Goal: Task Accomplishment & Management: Manage account settings

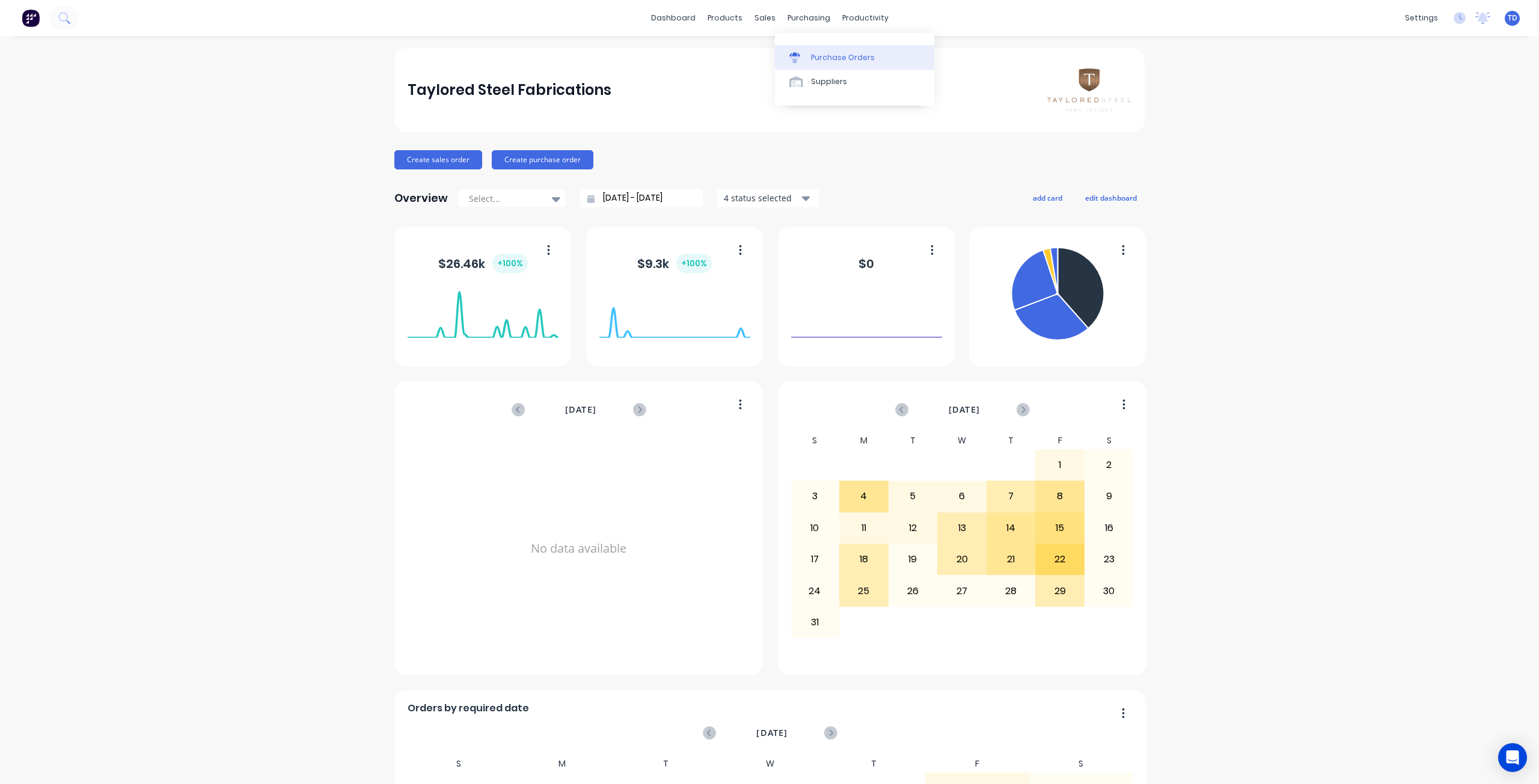
click at [824, 54] on div "Purchase Orders" at bounding box center [842, 57] width 64 height 11
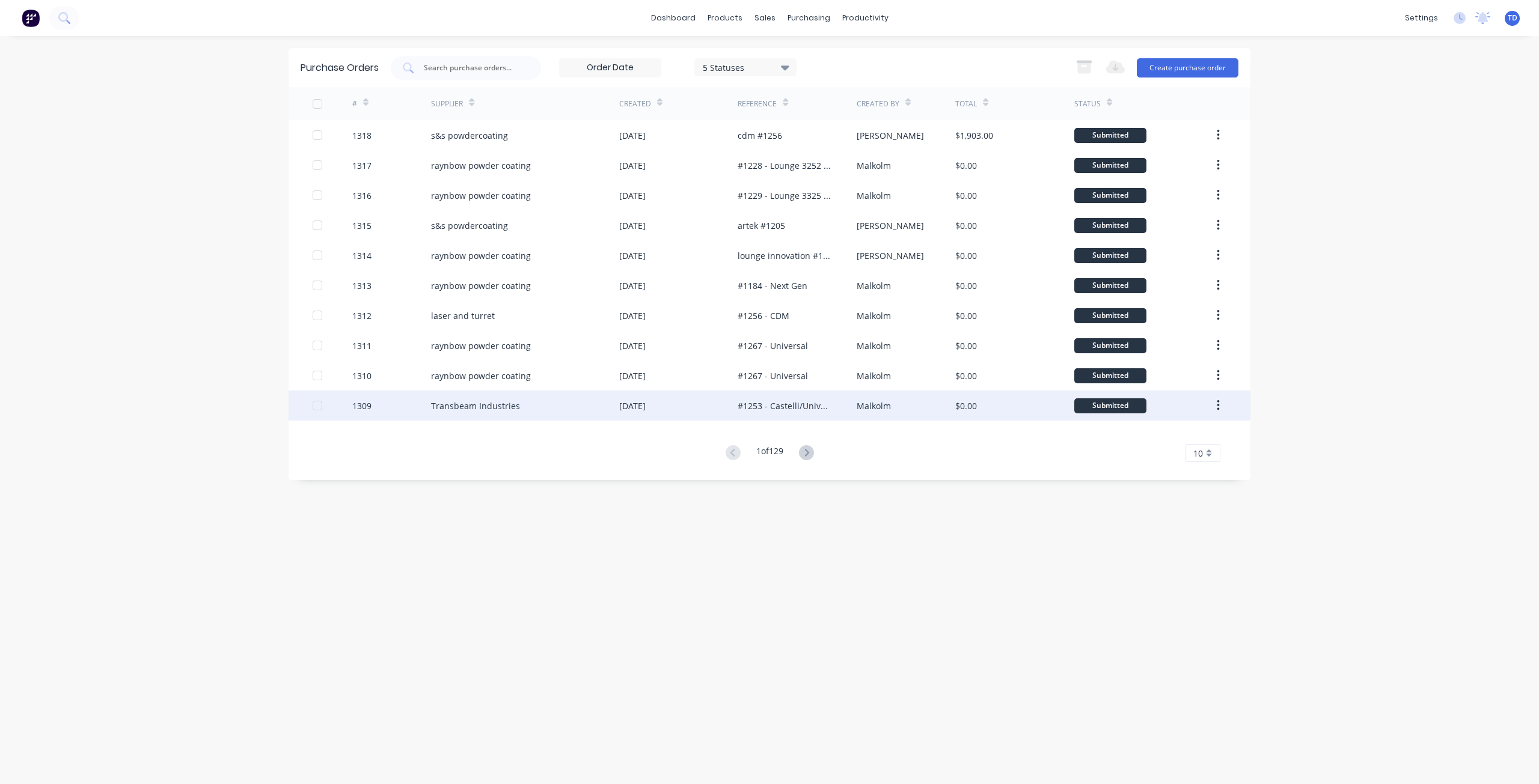
click at [774, 406] on div "#1253 - Castelli/Universal" at bounding box center [784, 406] width 95 height 13
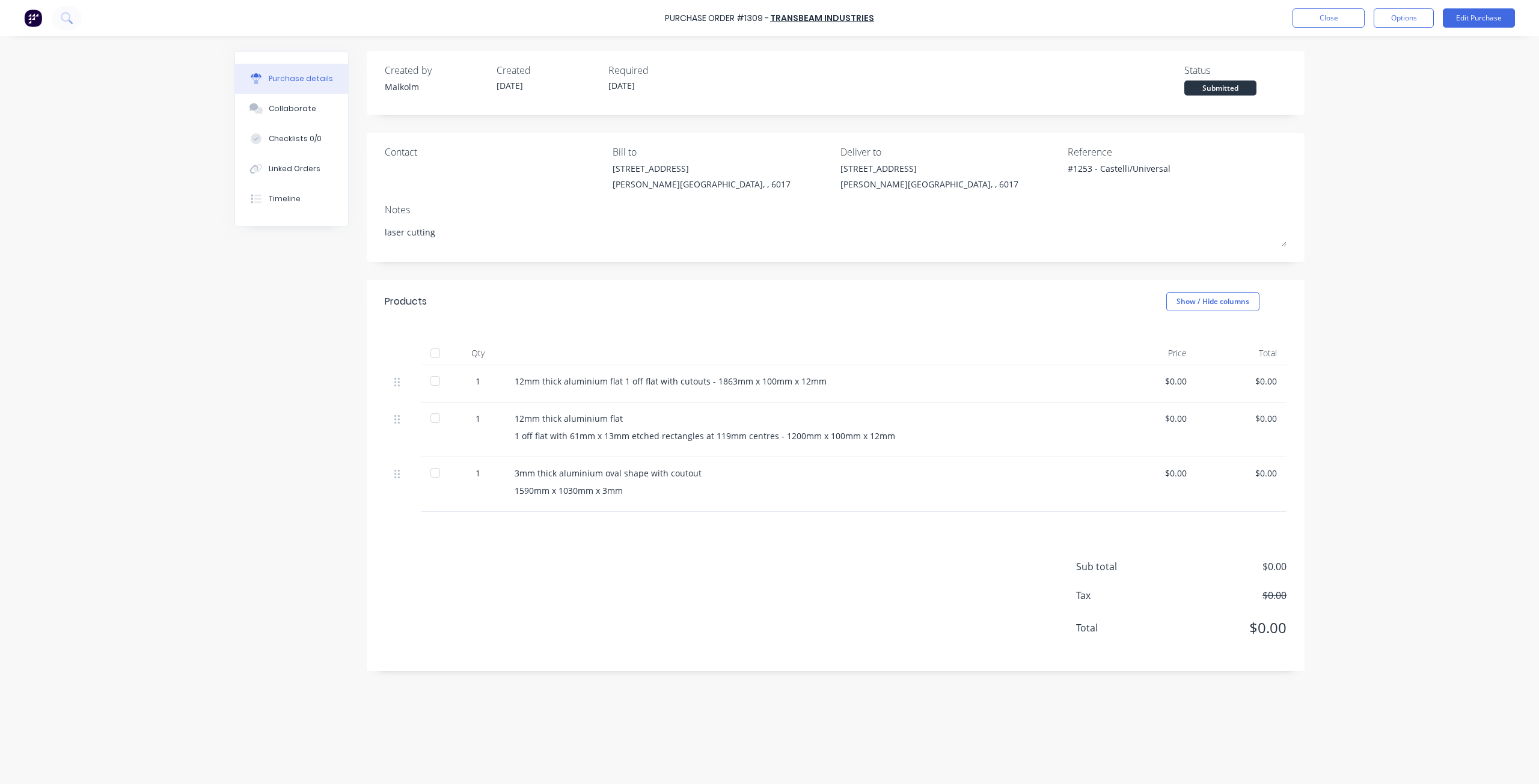
type textarea "x"
click at [1321, 17] on button "Close" at bounding box center [1329, 19] width 72 height 20
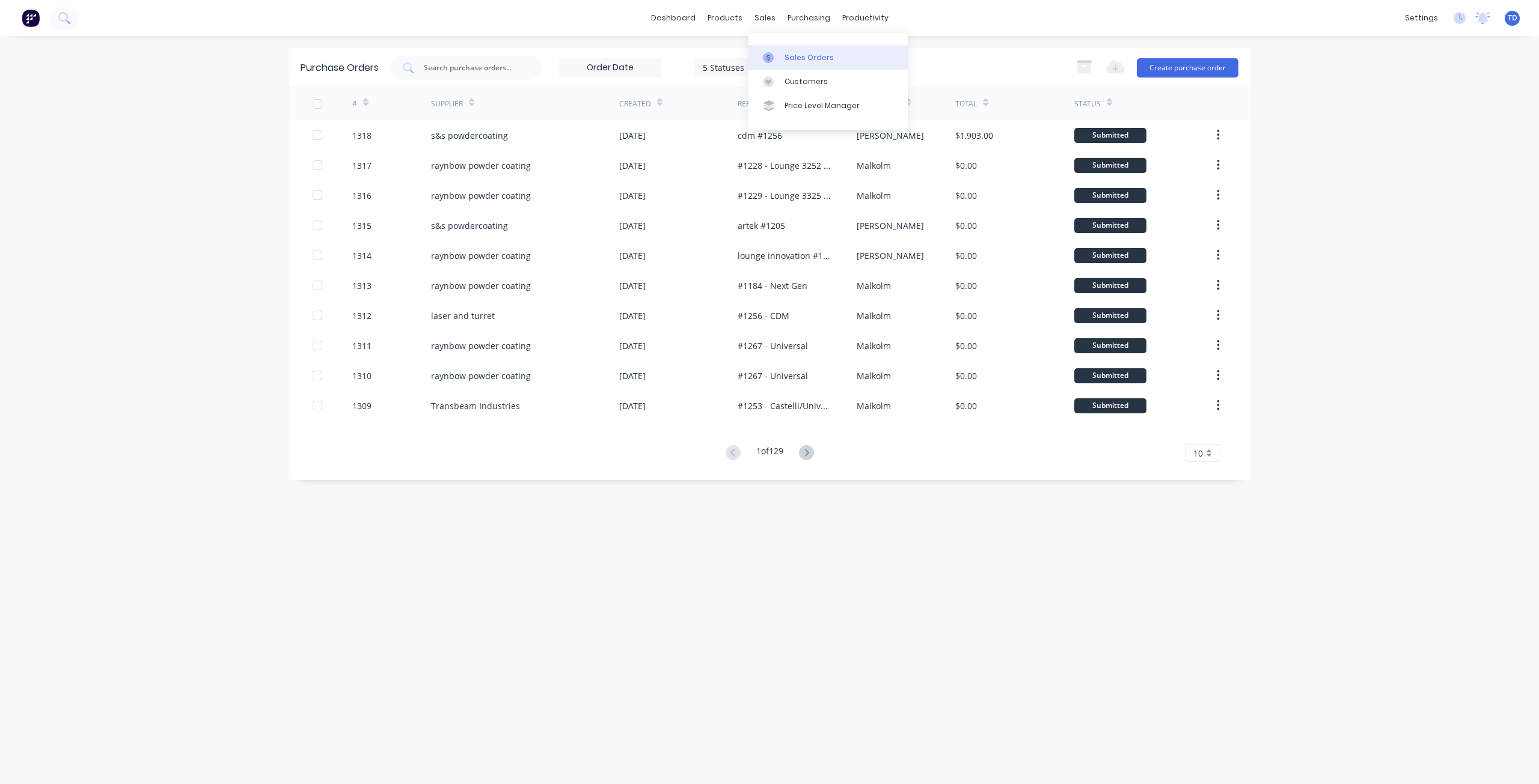
click at [793, 61] on div "Sales Orders" at bounding box center [809, 57] width 49 height 11
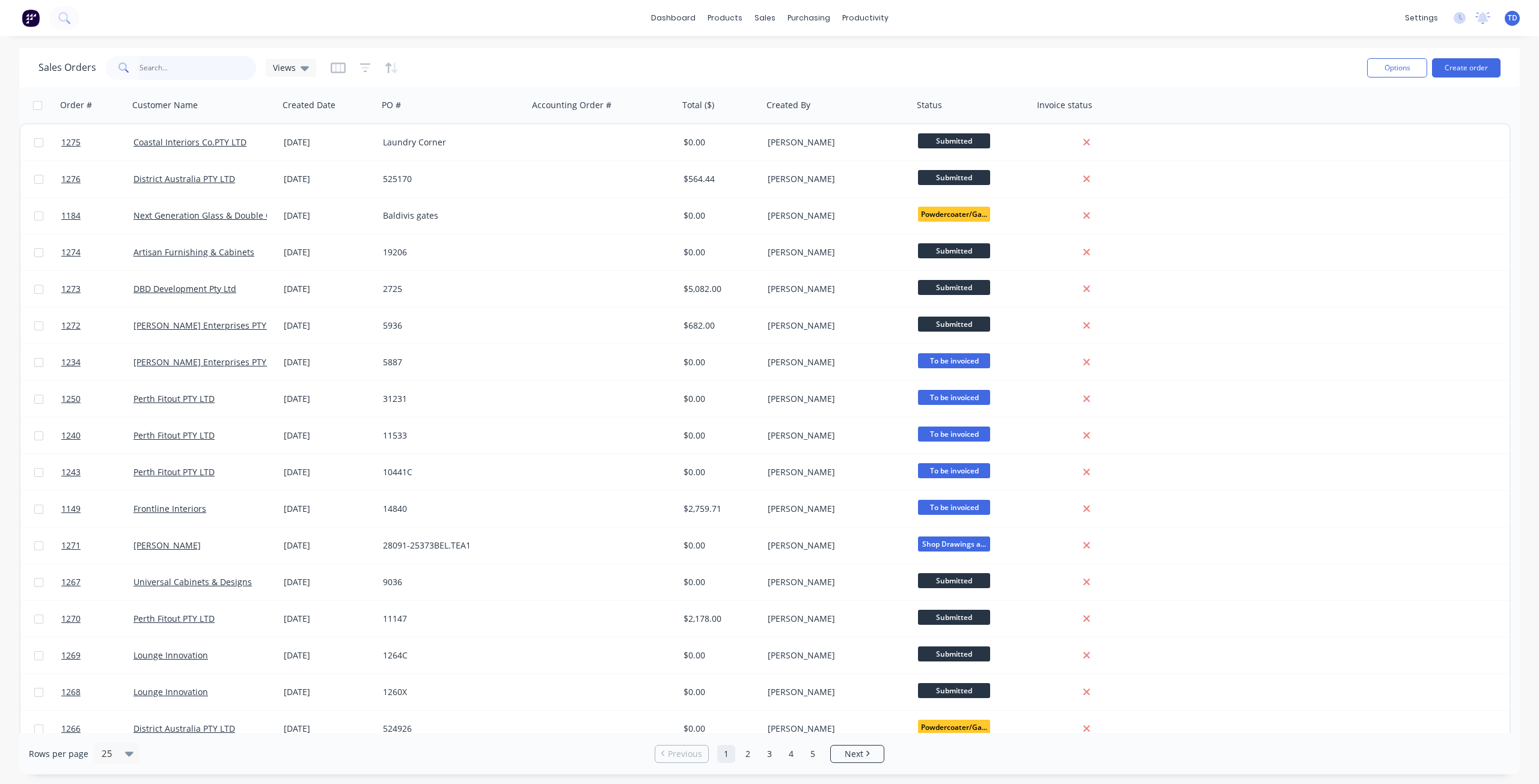
click at [187, 74] on input "text" at bounding box center [198, 67] width 117 height 24
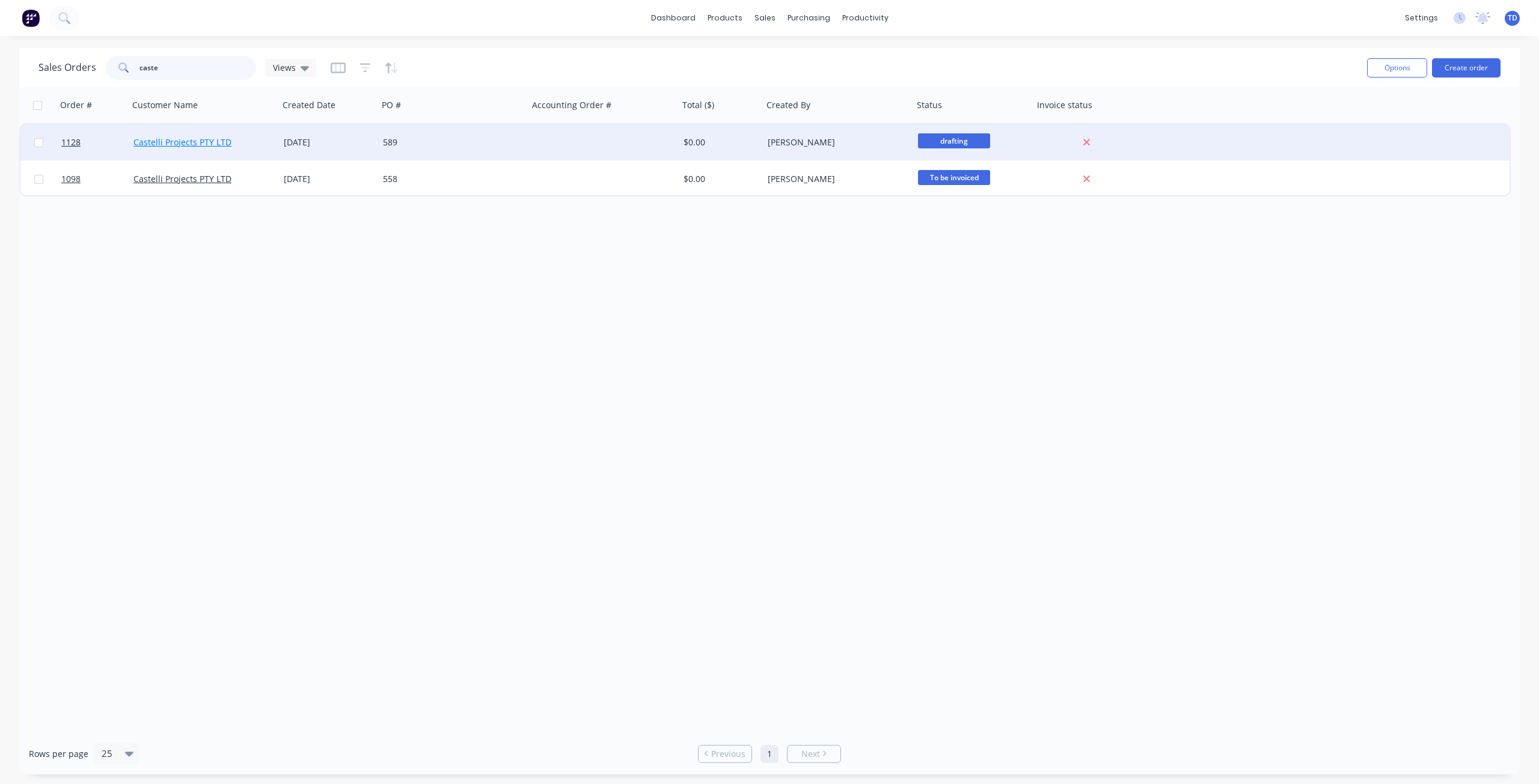
type input "caste"
click at [198, 146] on link "Castelli Projects PTY LTD" at bounding box center [182, 143] width 98 height 12
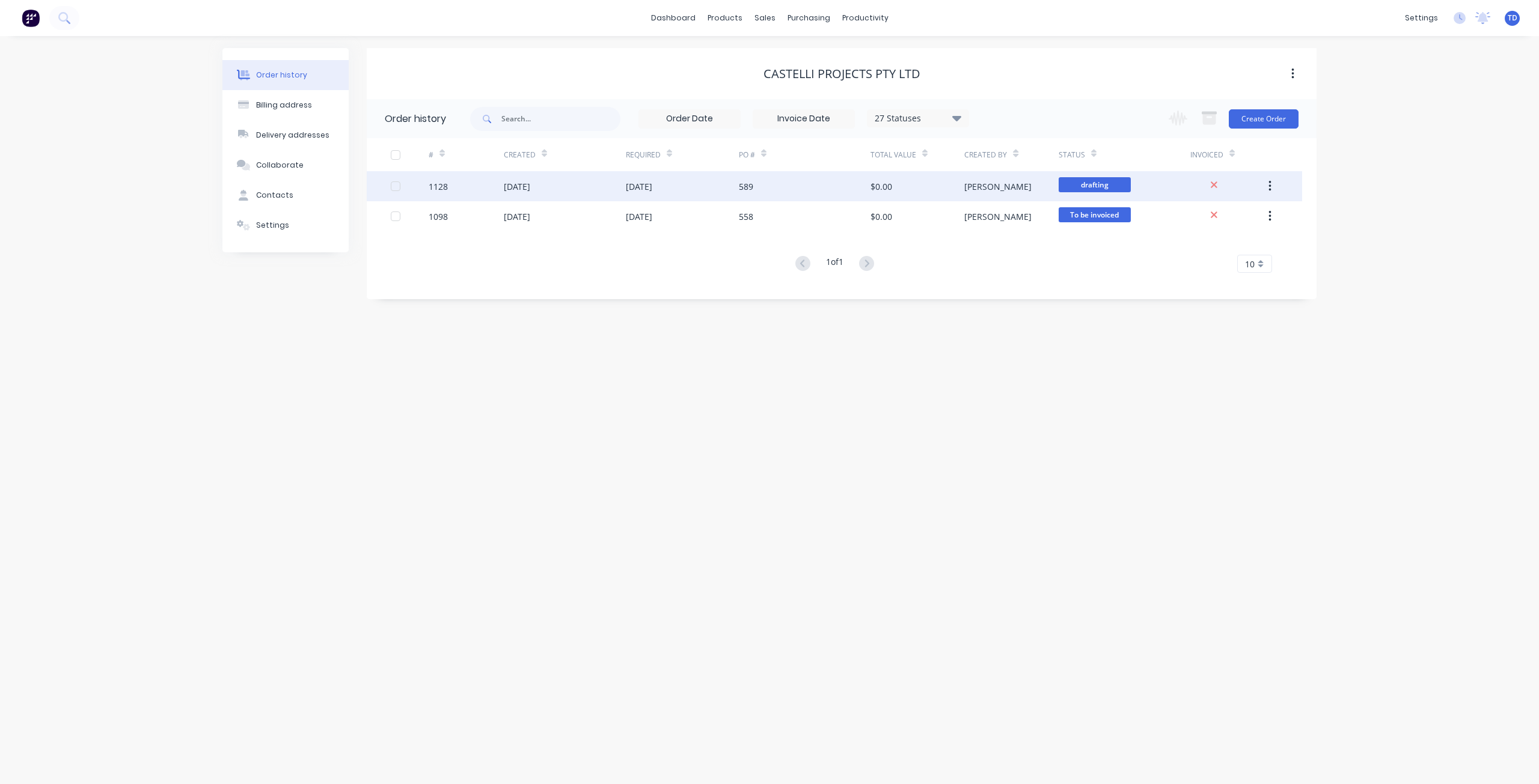
click at [727, 196] on div "[DATE]" at bounding box center [682, 186] width 113 height 30
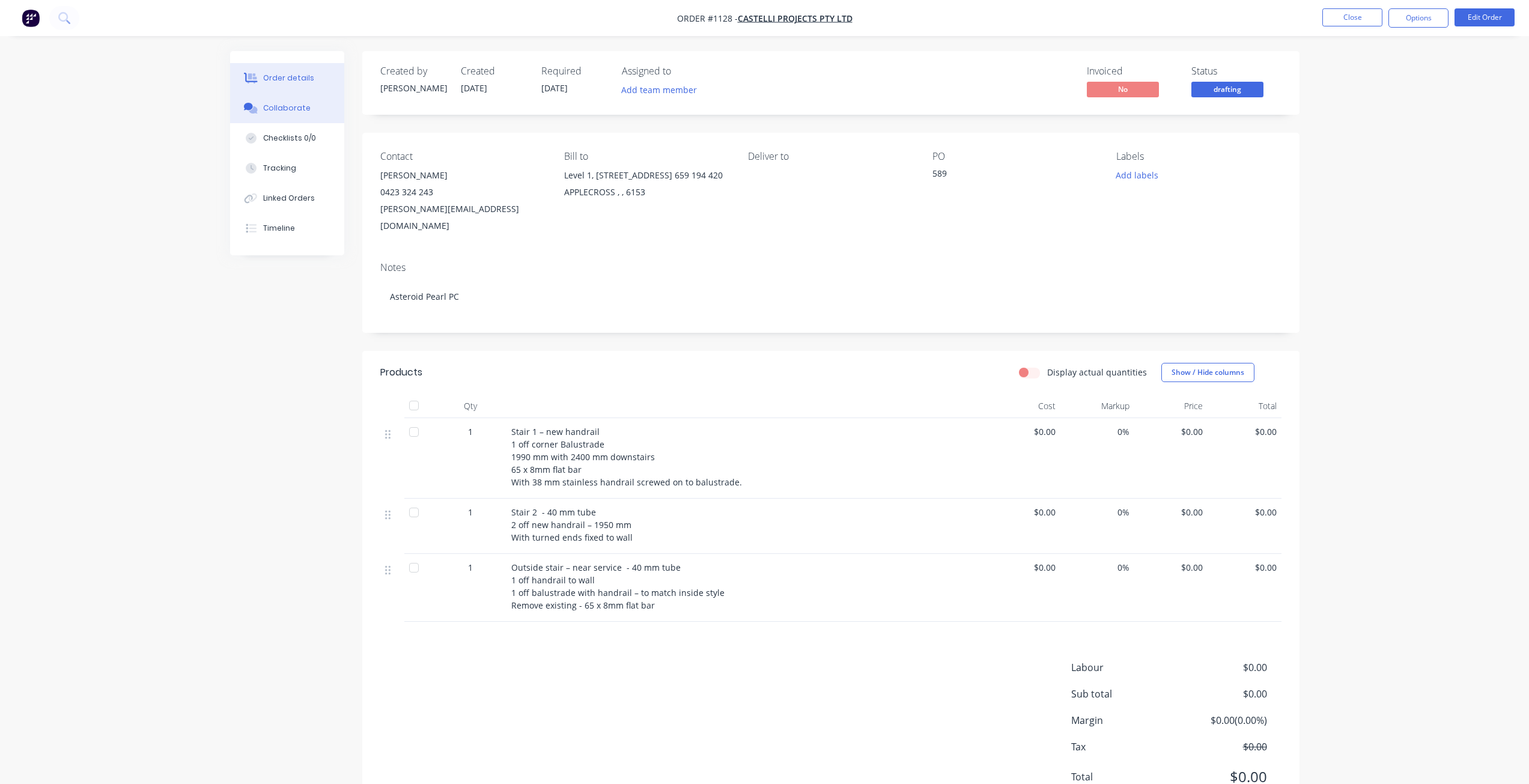
click at [309, 109] on button "Collaborate" at bounding box center [286, 108] width 114 height 30
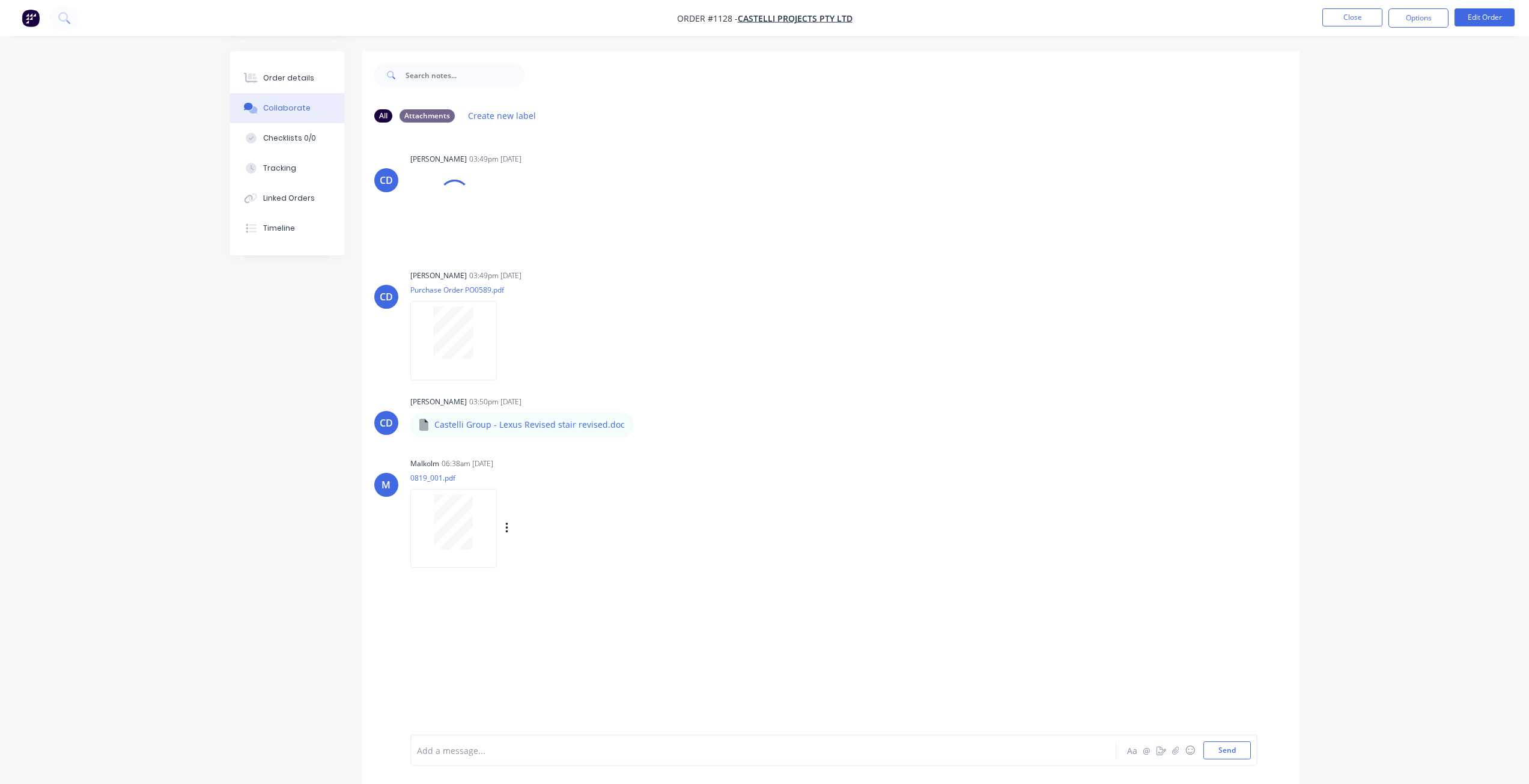
click at [474, 523] on div at bounding box center [453, 522] width 75 height 56
click at [433, 361] on div at bounding box center [453, 341] width 75 height 52
click at [308, 74] on div "Order details" at bounding box center [288, 77] width 51 height 11
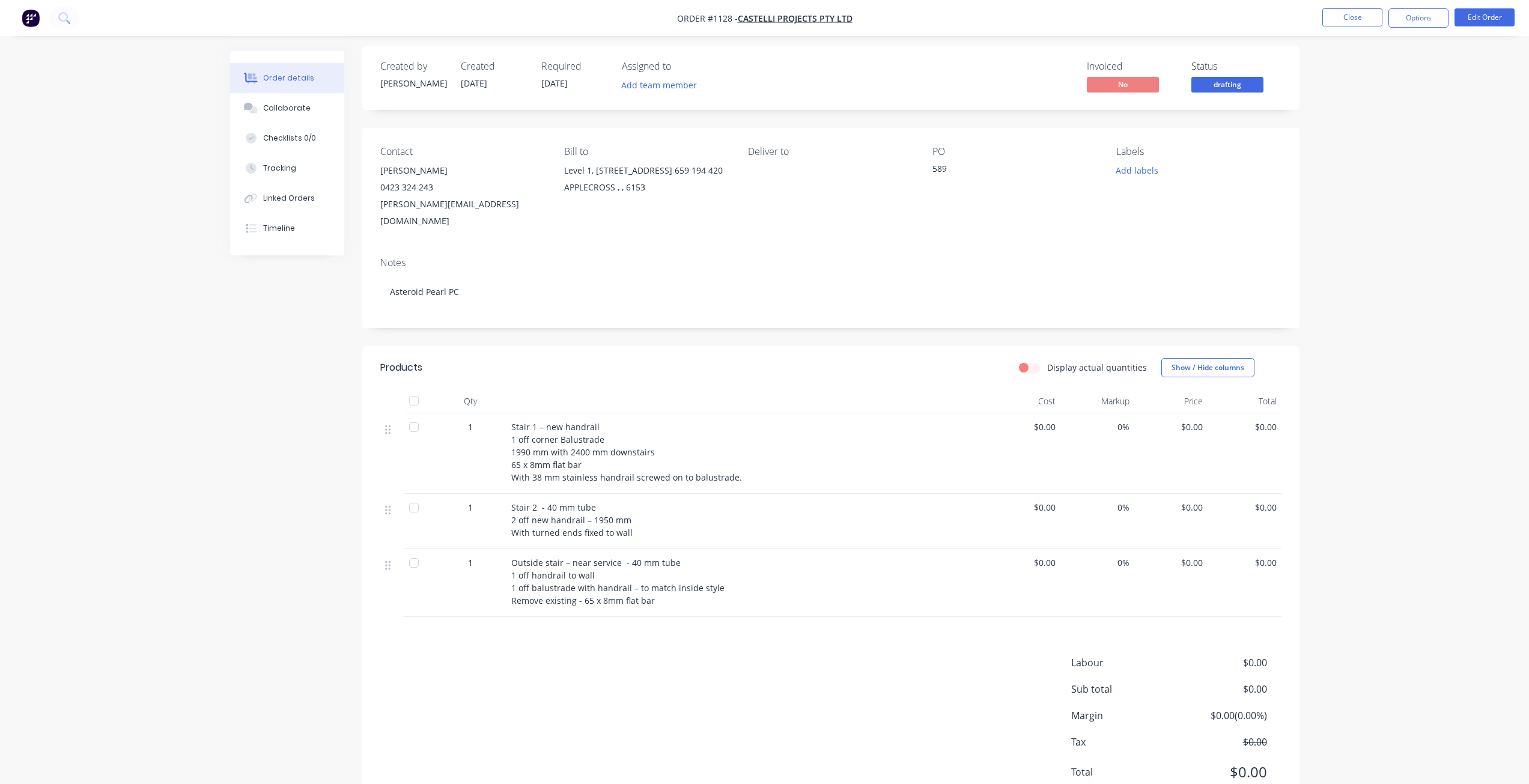
scroll to position [6, 0]
click at [1345, 14] on button "Close" at bounding box center [1352, 18] width 60 height 18
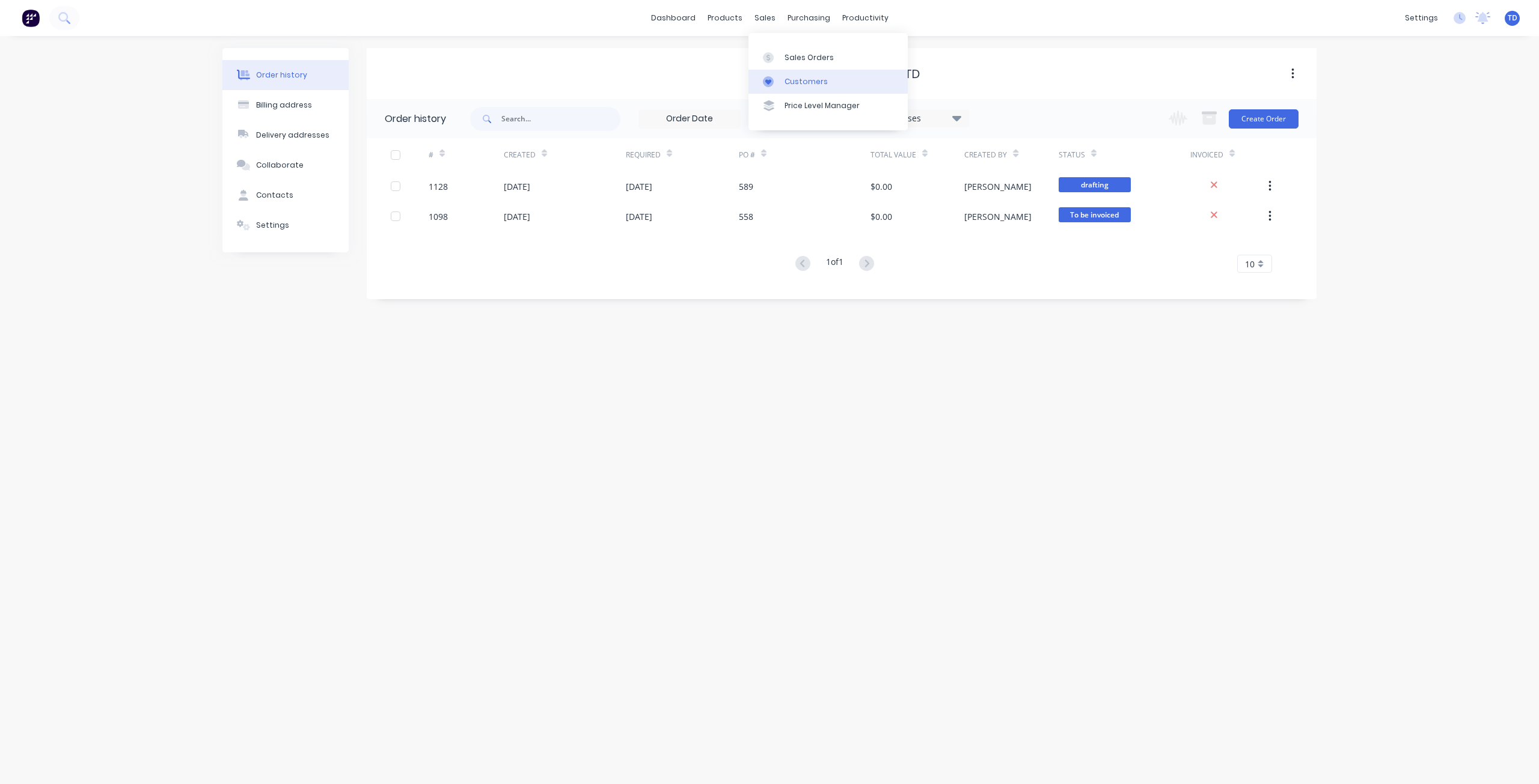
click at [779, 77] on div at bounding box center [771, 81] width 18 height 11
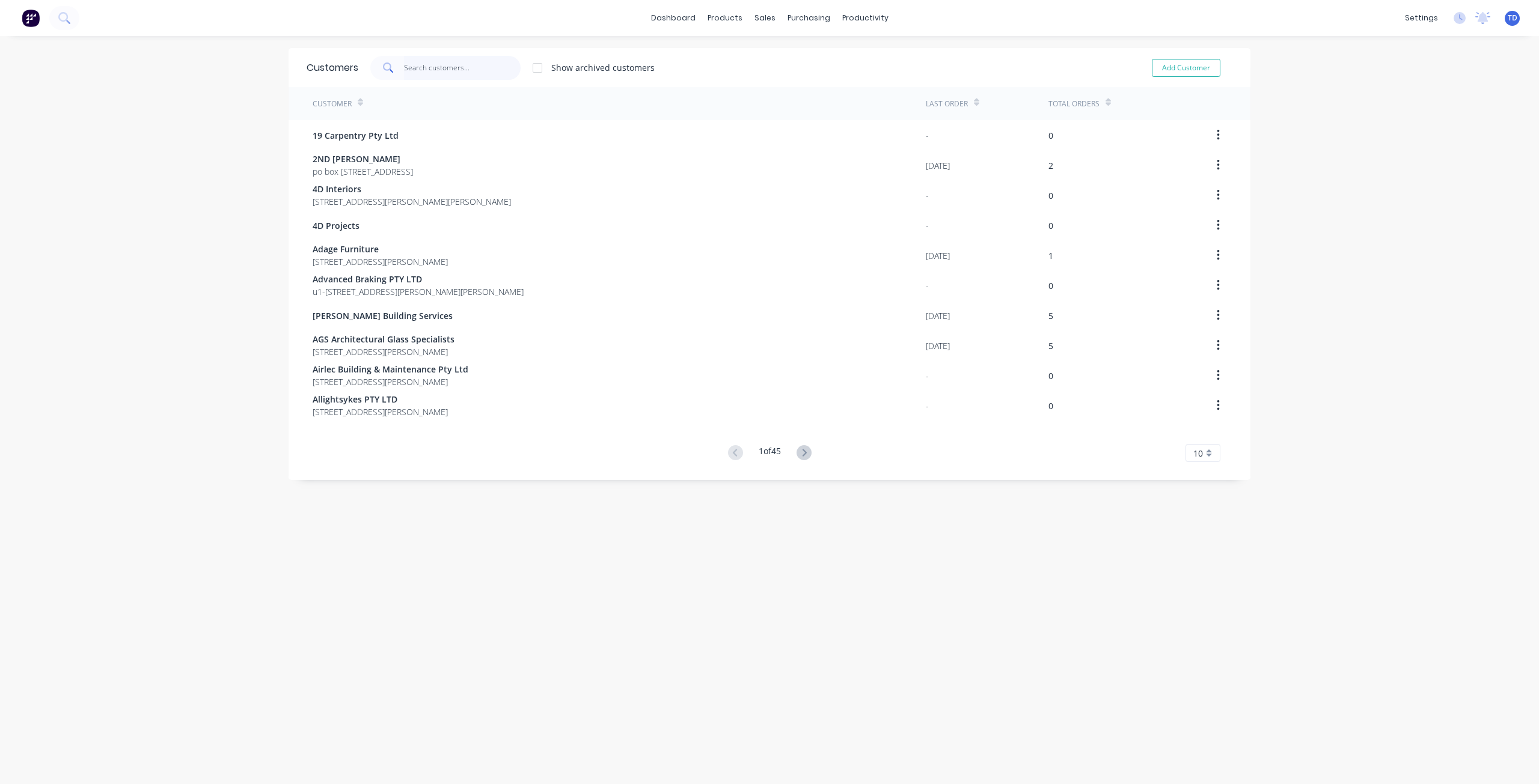
click at [449, 74] on input "text" at bounding box center [462, 67] width 117 height 24
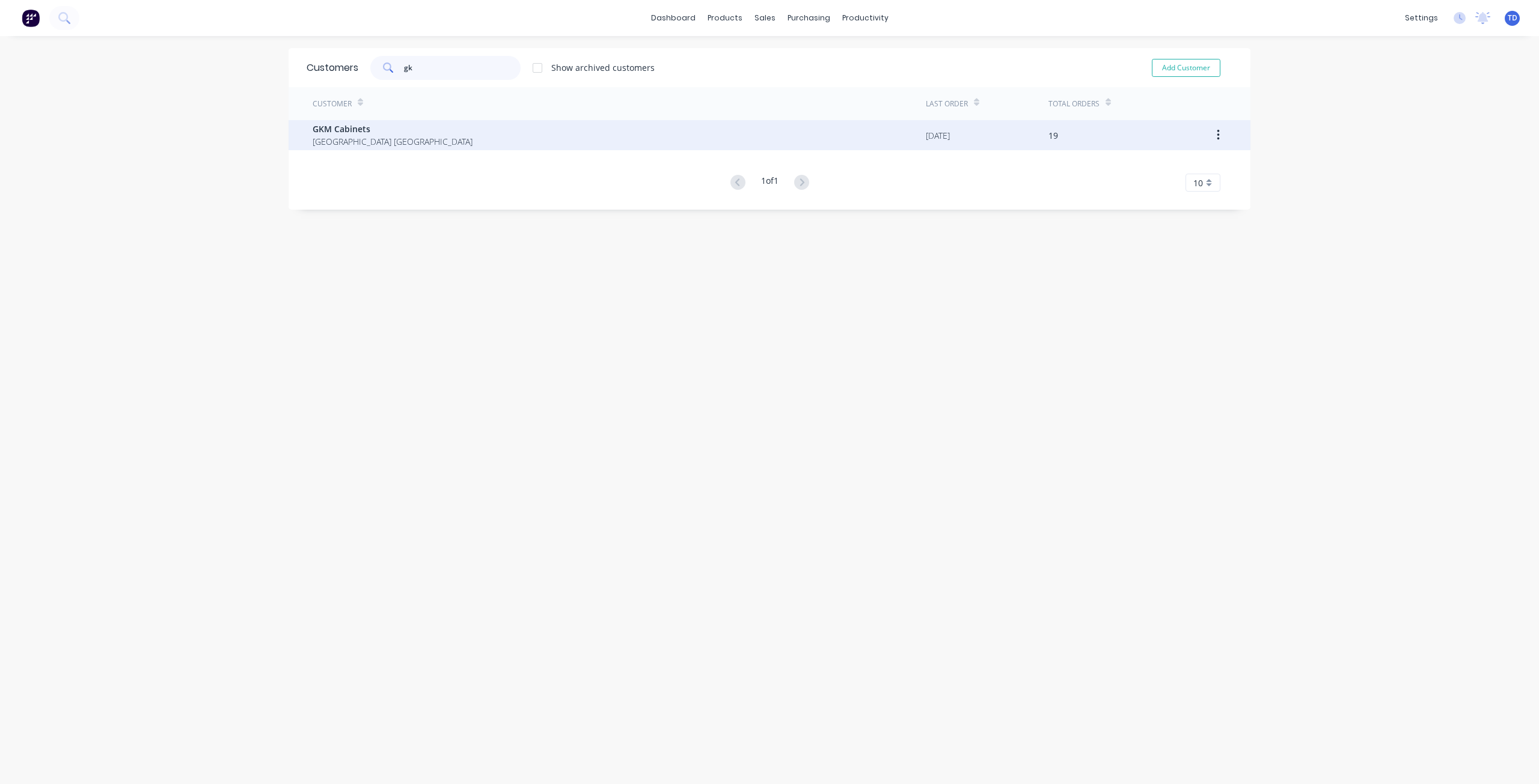
type input "gk"
click at [369, 140] on span "[GEOGRAPHIC_DATA] [GEOGRAPHIC_DATA]" at bounding box center [393, 141] width 160 height 13
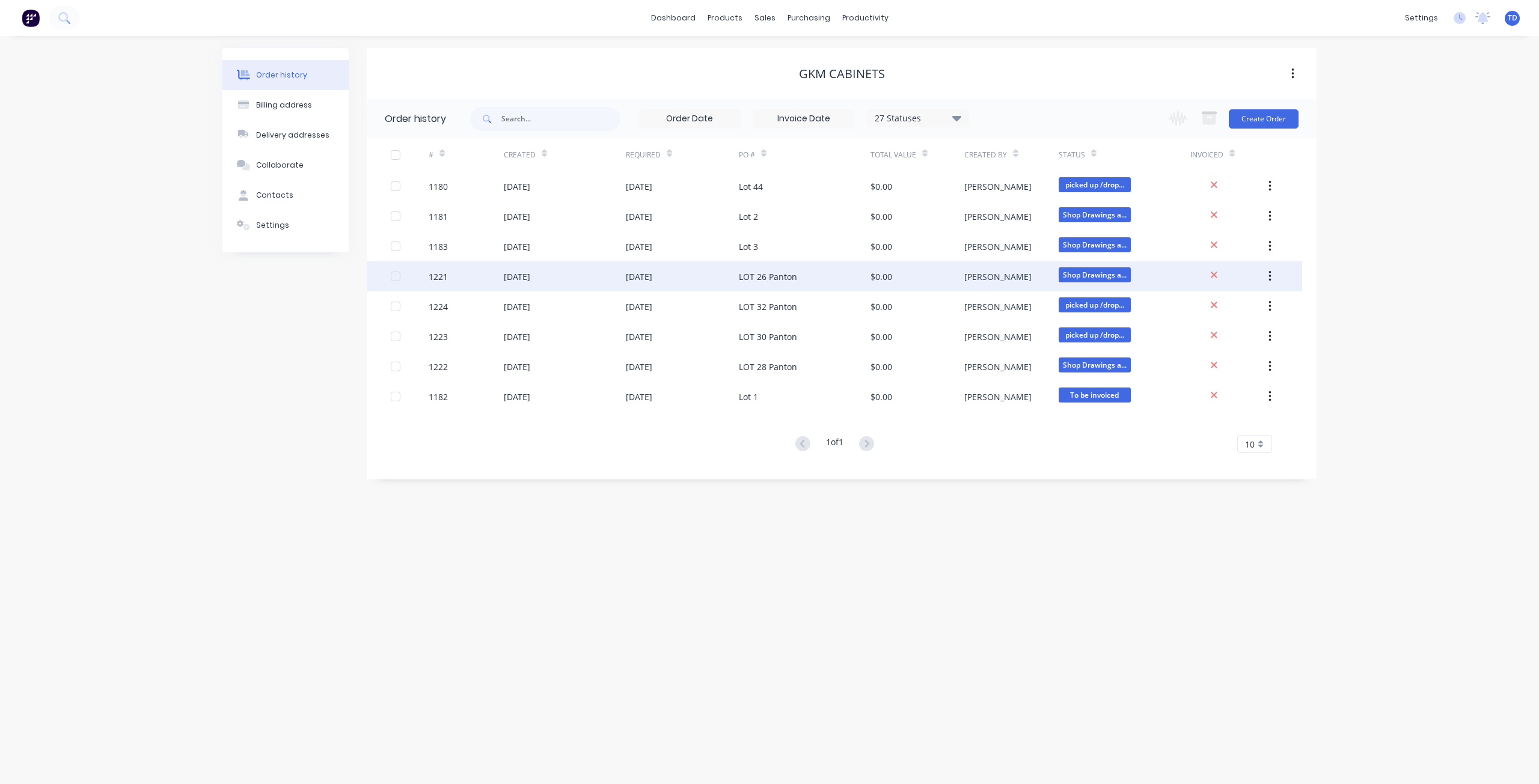
click at [777, 272] on div "LOT 26 Panton" at bounding box center [769, 277] width 59 height 13
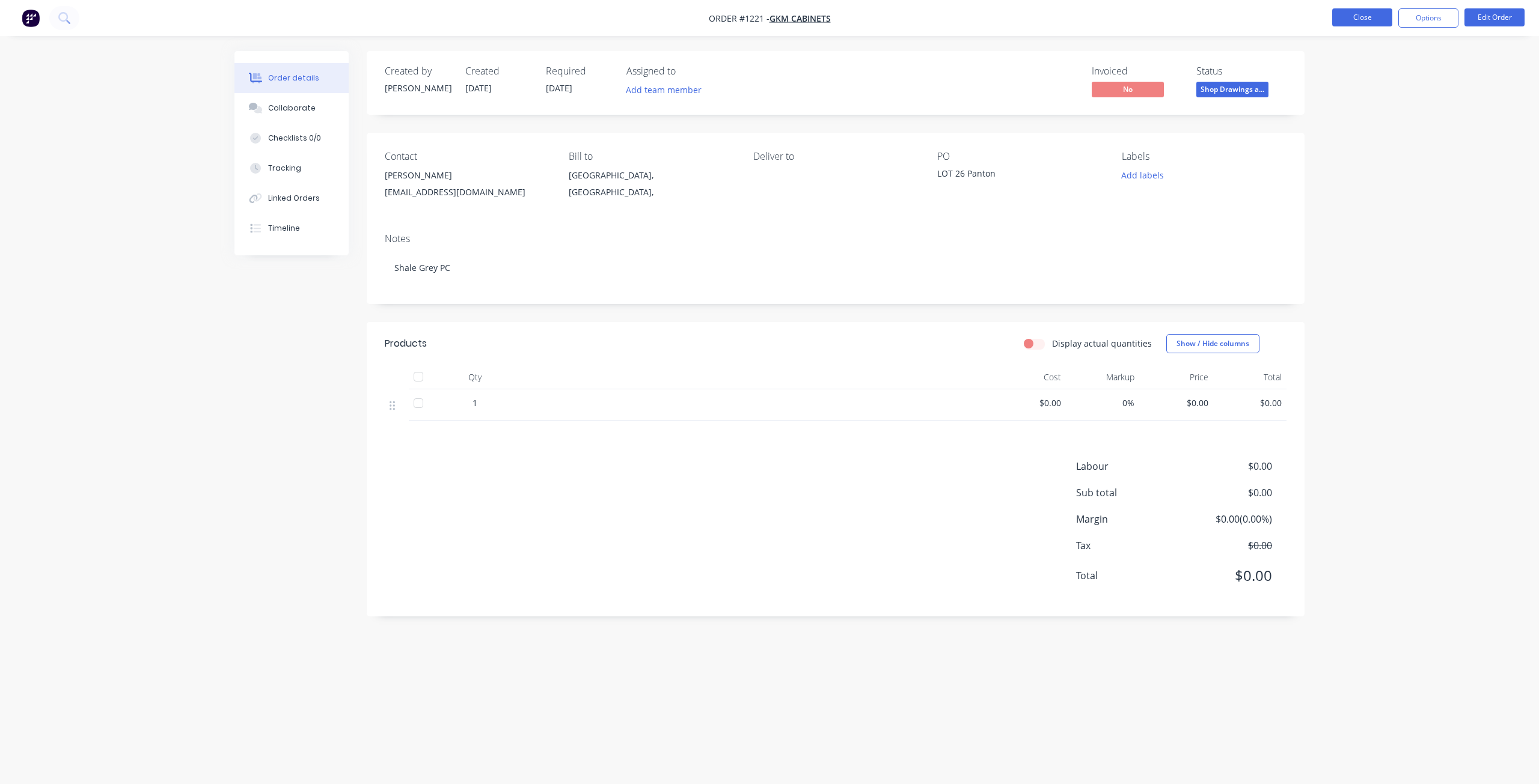
click at [1356, 19] on button "Close" at bounding box center [1361, 18] width 60 height 18
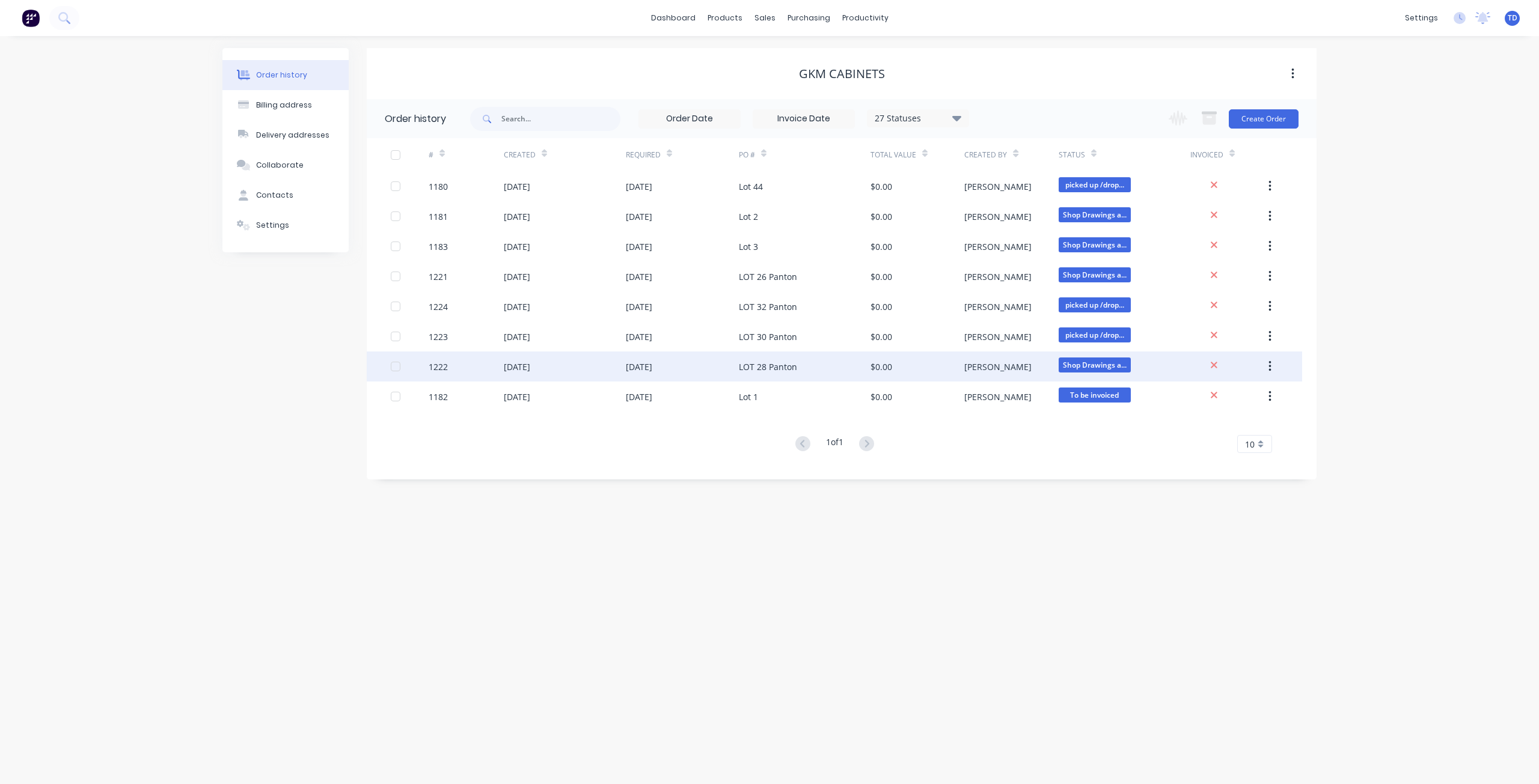
click at [766, 367] on div "LOT 28 Panton" at bounding box center [769, 367] width 59 height 13
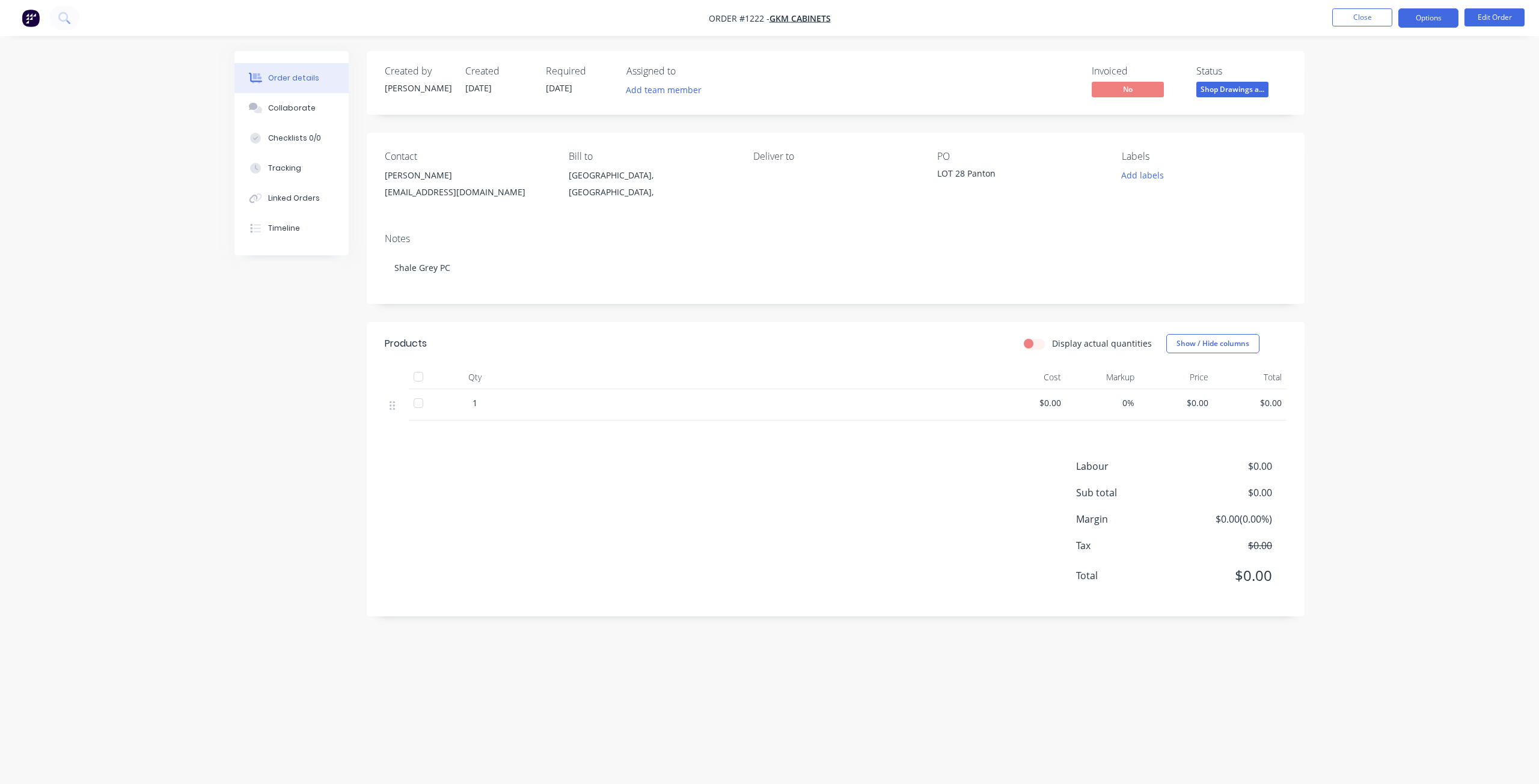
click at [1418, 16] on button "Options" at bounding box center [1428, 19] width 60 height 20
click at [1417, 20] on button "Options" at bounding box center [1428, 19] width 60 height 20
click at [1416, 20] on button "Options" at bounding box center [1428, 19] width 60 height 20
click at [291, 196] on div "Linked Orders" at bounding box center [293, 197] width 52 height 11
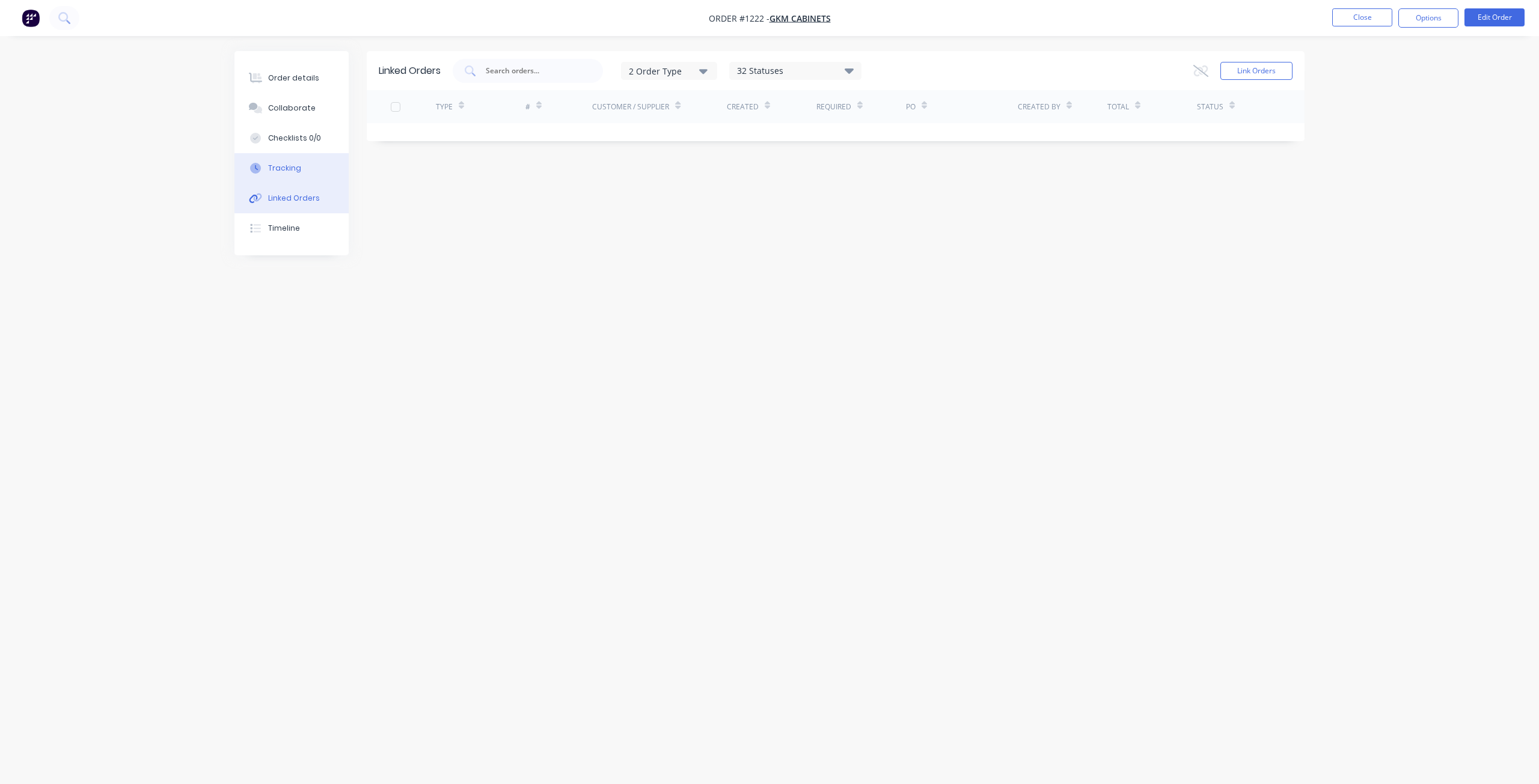
click at [294, 177] on button "Tracking" at bounding box center [291, 168] width 114 height 30
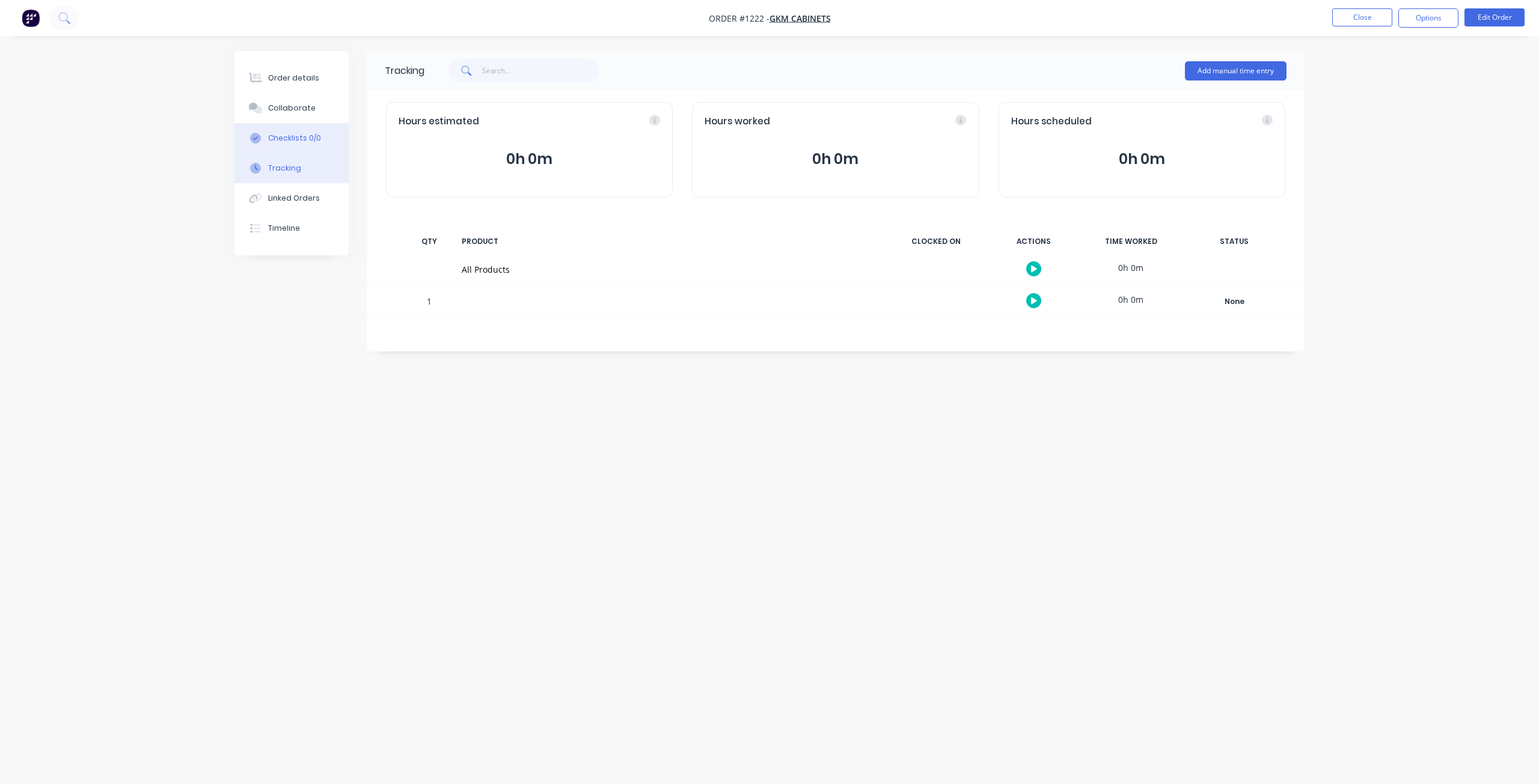
click at [292, 140] on div "Checklists 0/0" at bounding box center [294, 138] width 53 height 11
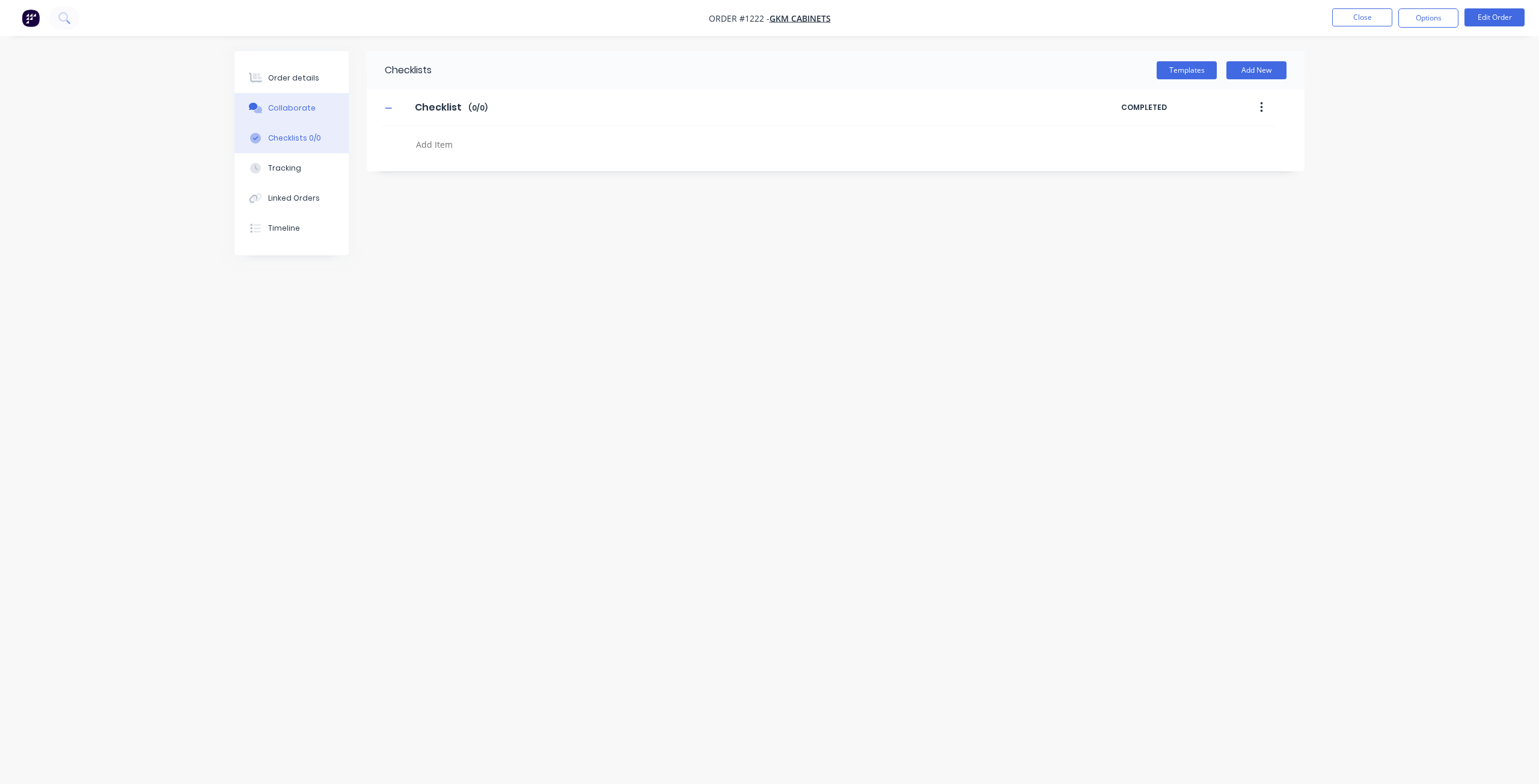
click at [291, 108] on div "Collaborate" at bounding box center [291, 108] width 48 height 11
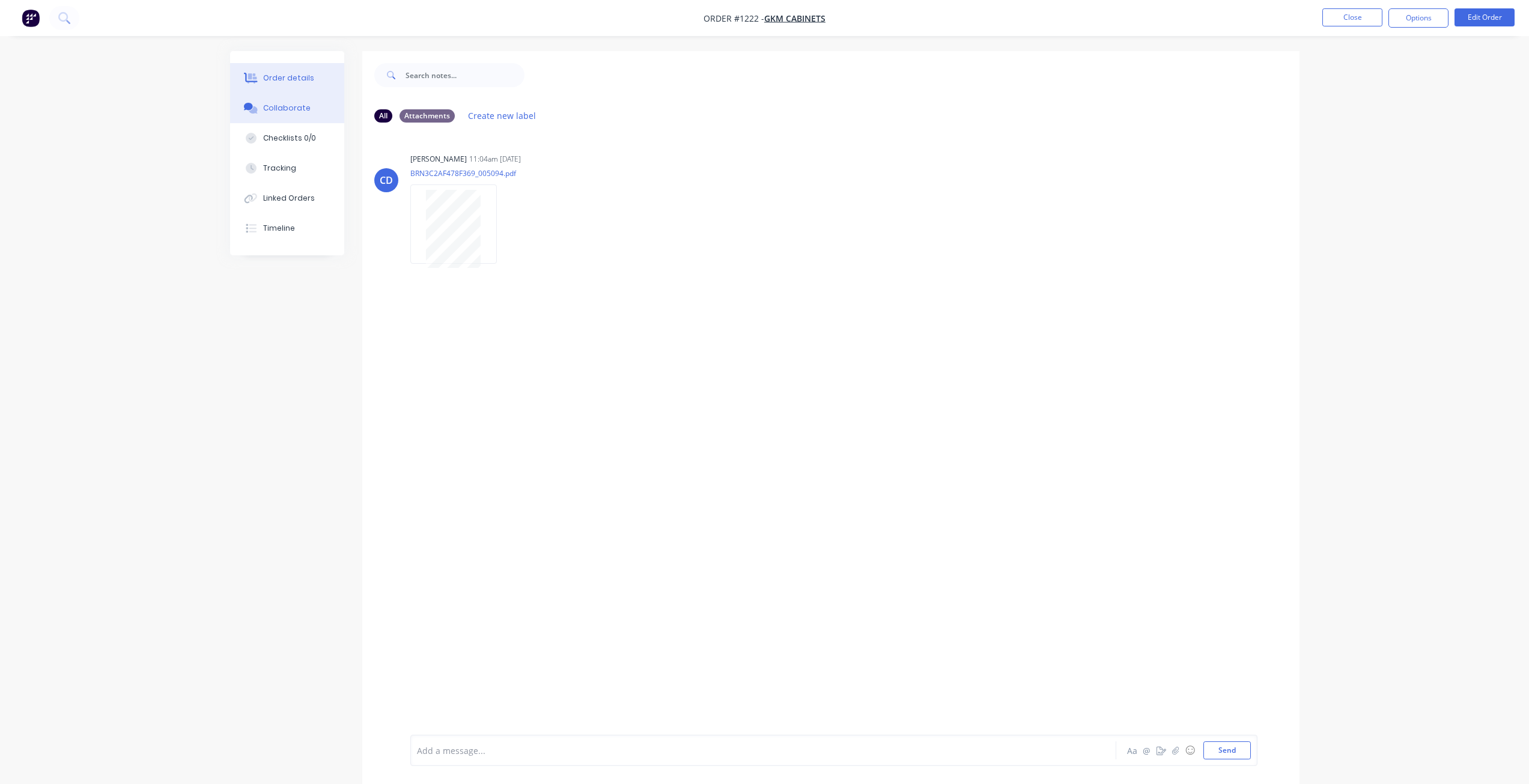
click at [295, 83] on button "Order details" at bounding box center [286, 78] width 114 height 30
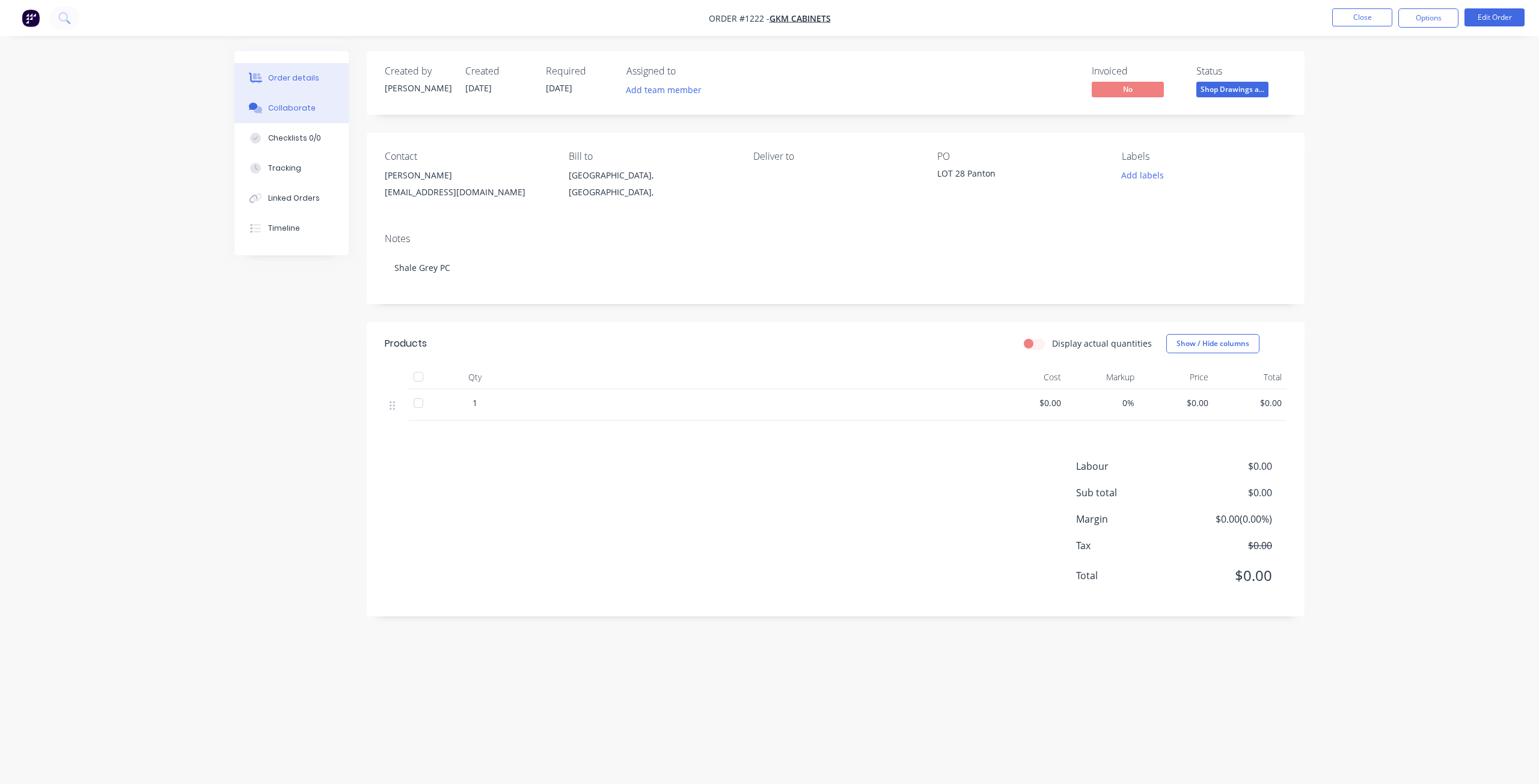
click at [304, 111] on div "Collaborate" at bounding box center [291, 108] width 48 height 11
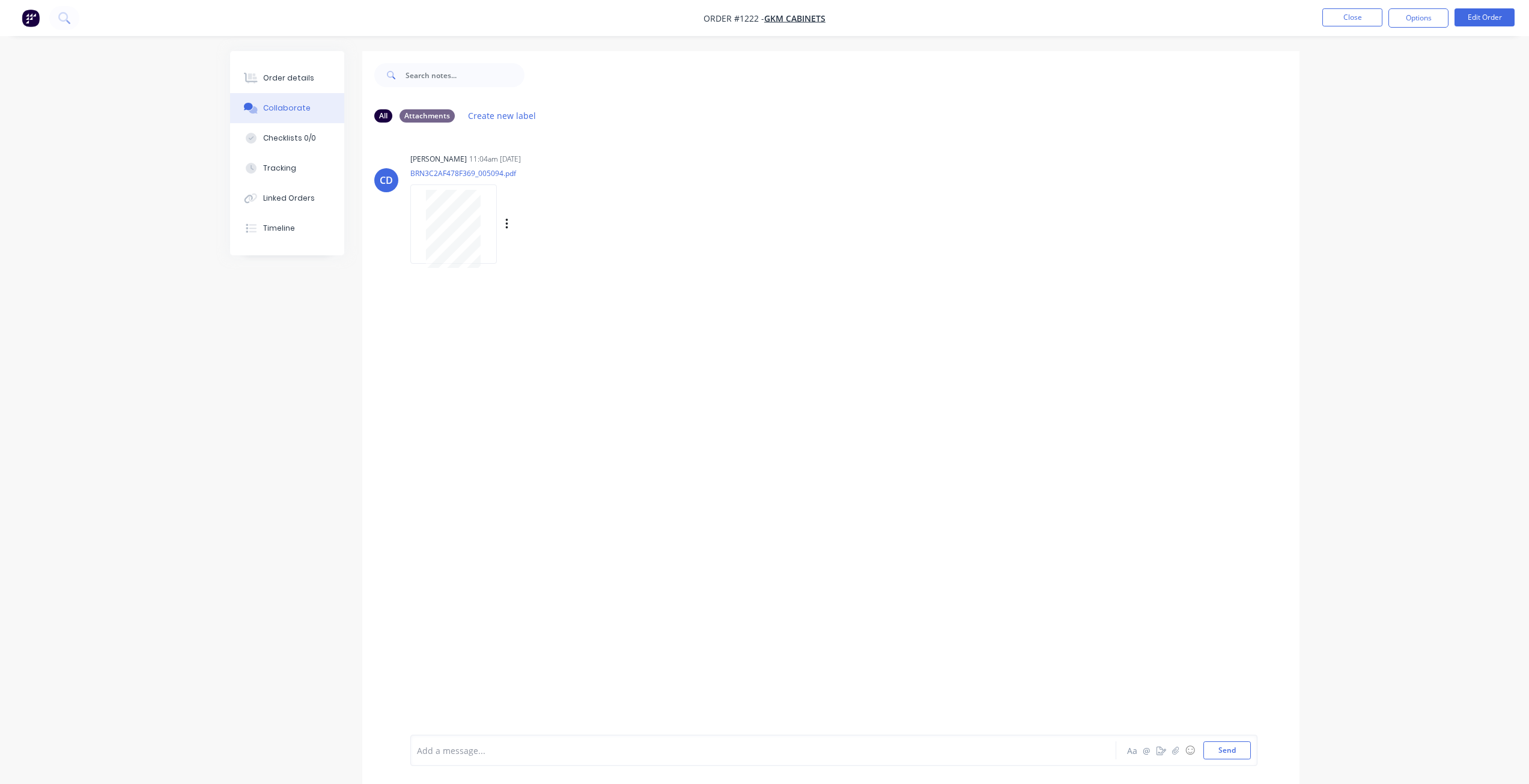
click at [489, 211] on div at bounding box center [453, 229] width 75 height 78
click at [1434, 13] on button "Options" at bounding box center [1419, 19] width 60 height 20
click at [1364, 138] on div "Work Order" at bounding box center [1382, 146] width 110 height 18
click at [1433, 321] on div "Order details Collaborate Checklists 0/0 Tracking Linked Orders Timeline Order …" at bounding box center [764, 401] width 1529 height 803
click at [1424, 22] on button "Options" at bounding box center [1419, 19] width 60 height 20
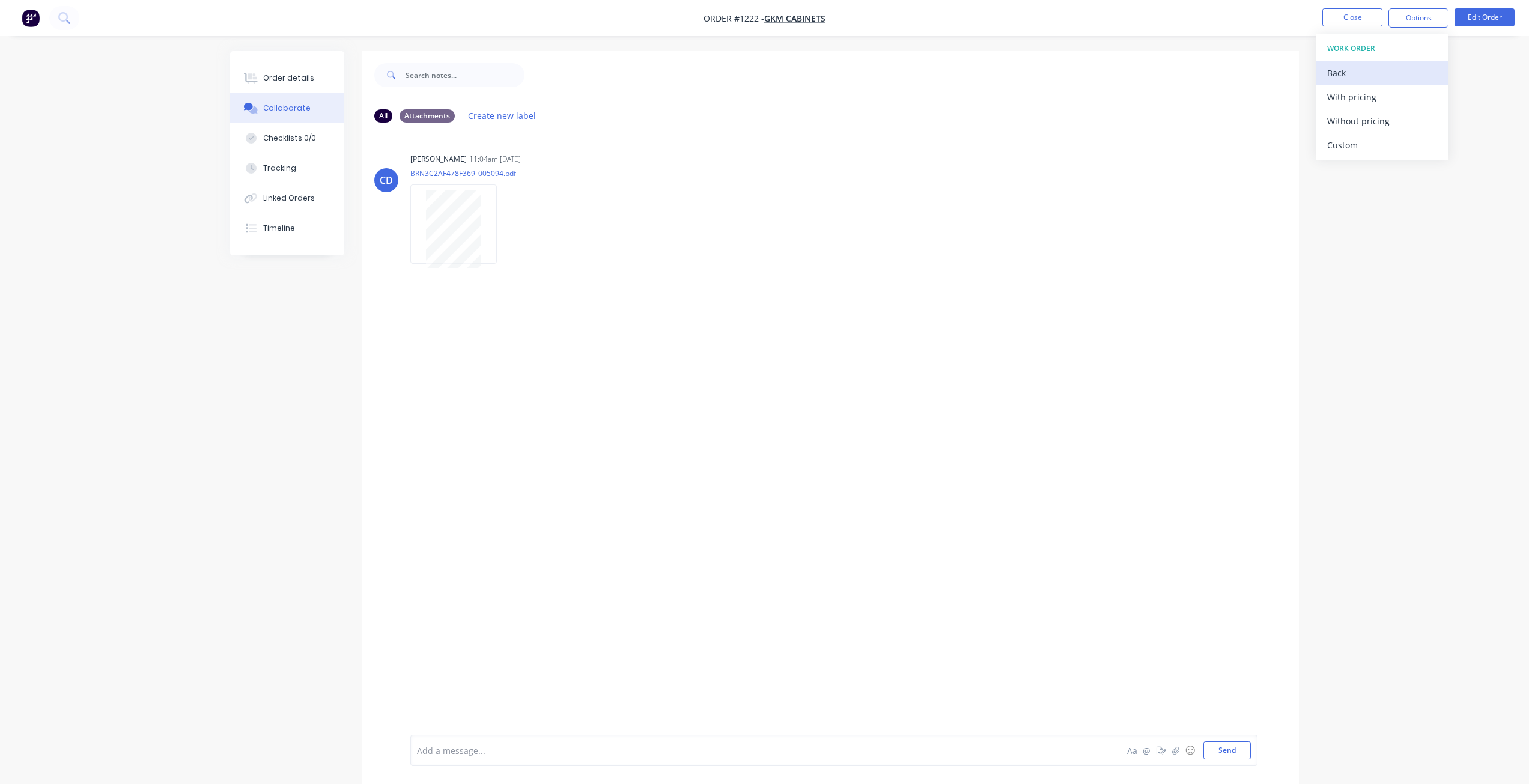
click at [1346, 67] on div "Back" at bounding box center [1382, 73] width 110 height 18
click at [1362, 216] on div "Purchase Products" at bounding box center [1382, 217] width 110 height 18
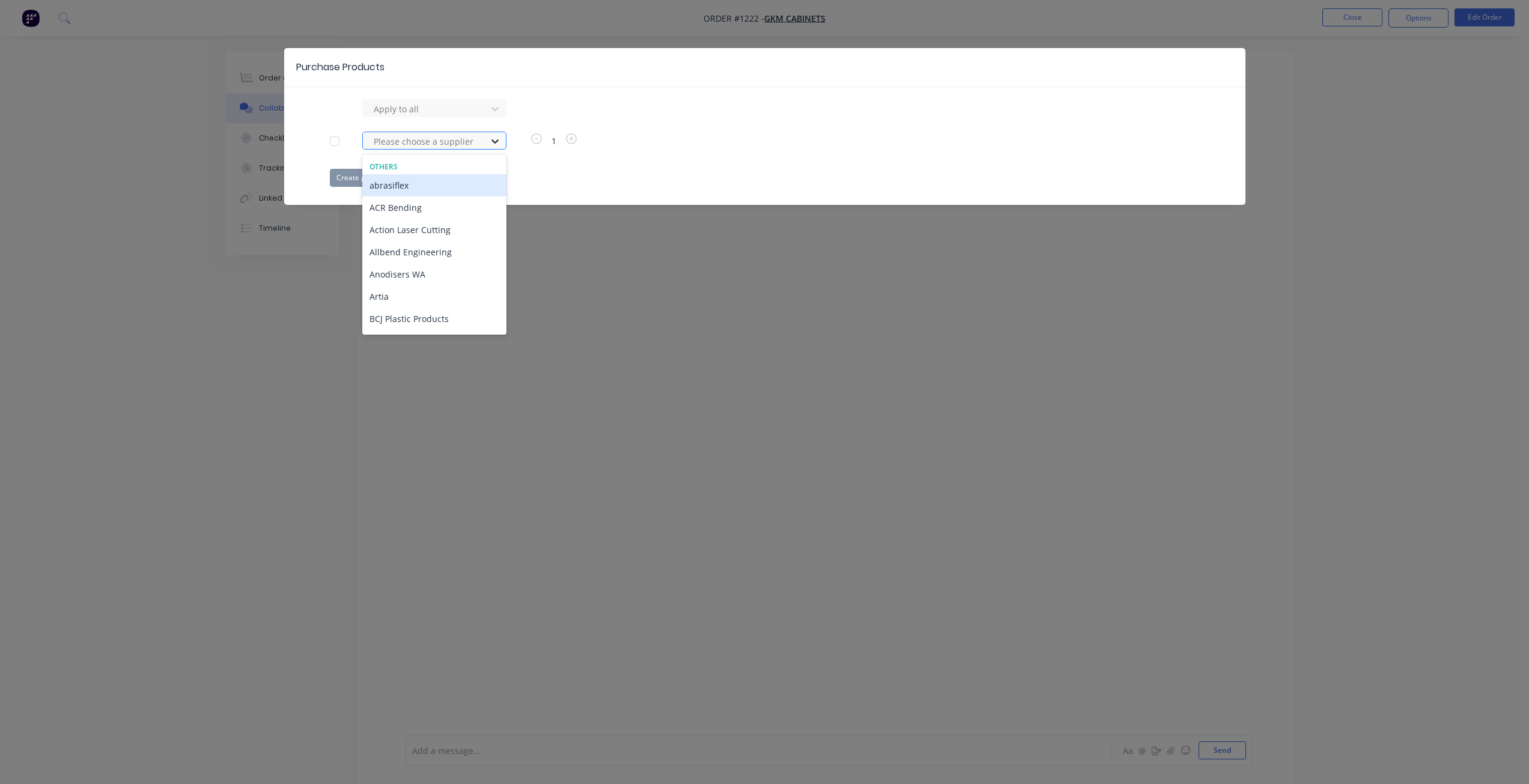
click at [491, 137] on icon at bounding box center [495, 141] width 12 height 12
click at [58, 235] on div "Purchase Products Apply to all 35 results available. Use Up and Down to choose …" at bounding box center [764, 392] width 1529 height 784
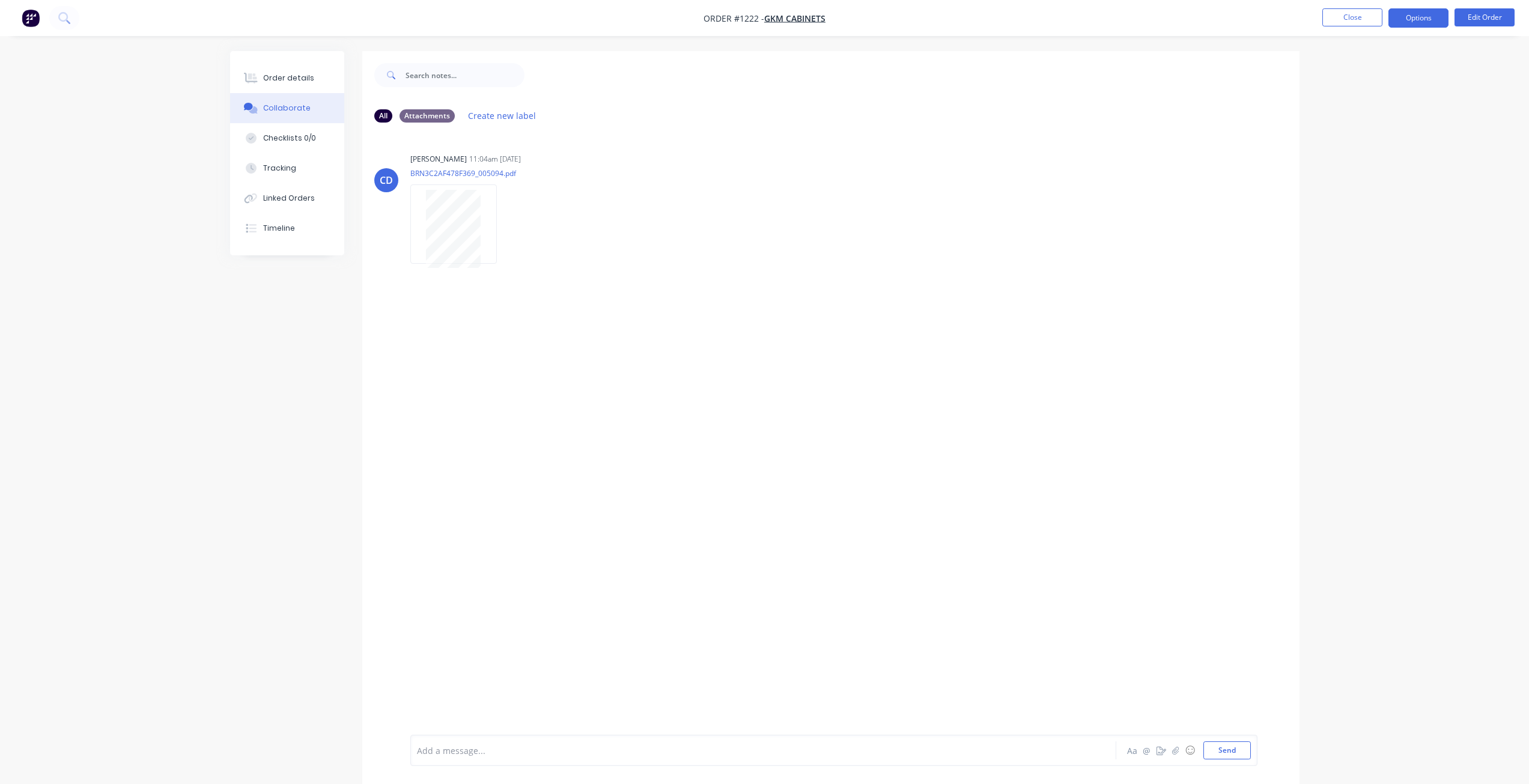
click at [1441, 15] on button "Options" at bounding box center [1419, 19] width 60 height 20
click at [209, 378] on div "Order details Collaborate Checklists 0/0 Tracking Linked Orders Timeline Order …" at bounding box center [764, 401] width 1529 height 803
type textarea "x"
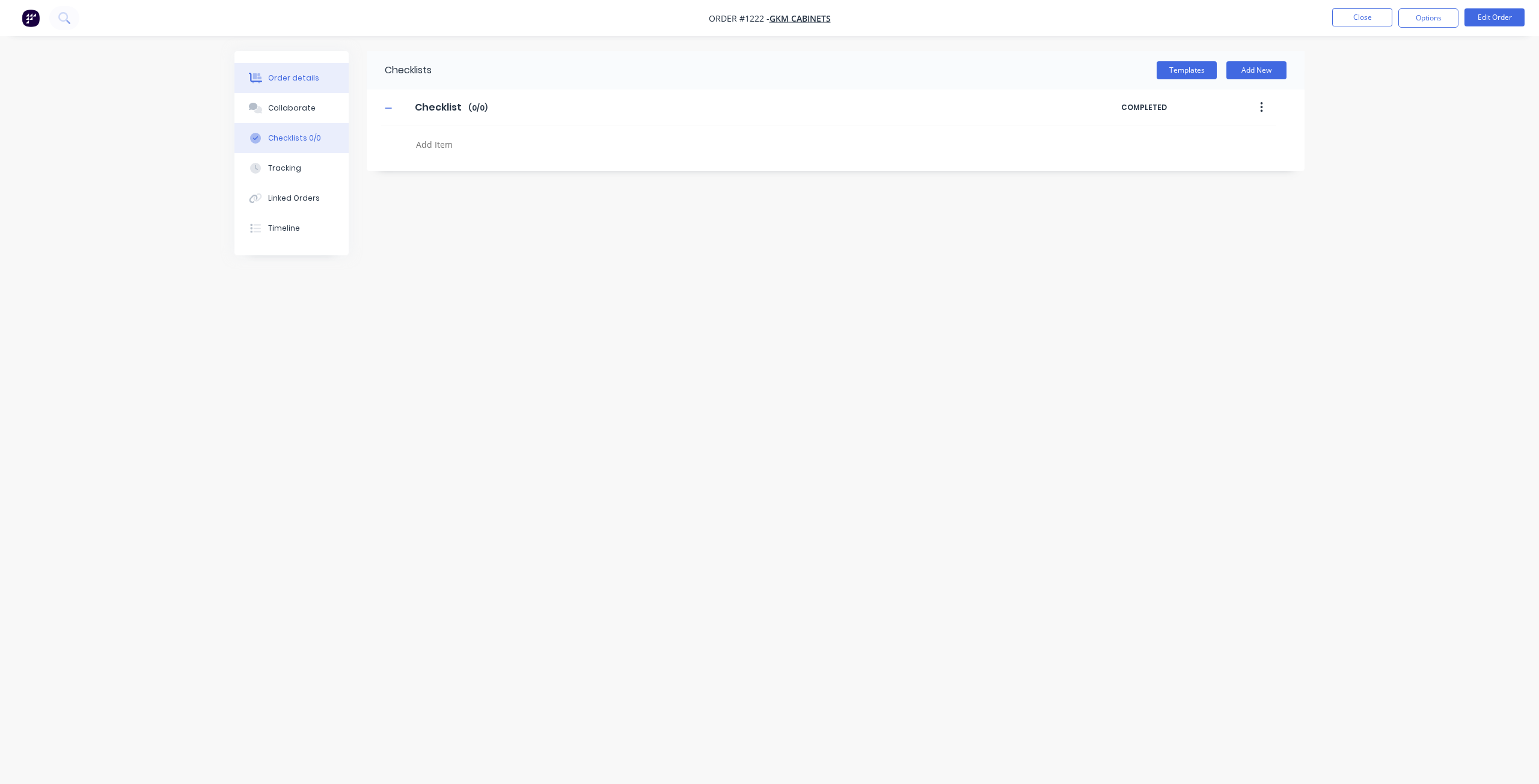
click at [286, 79] on div "Order details" at bounding box center [293, 77] width 51 height 11
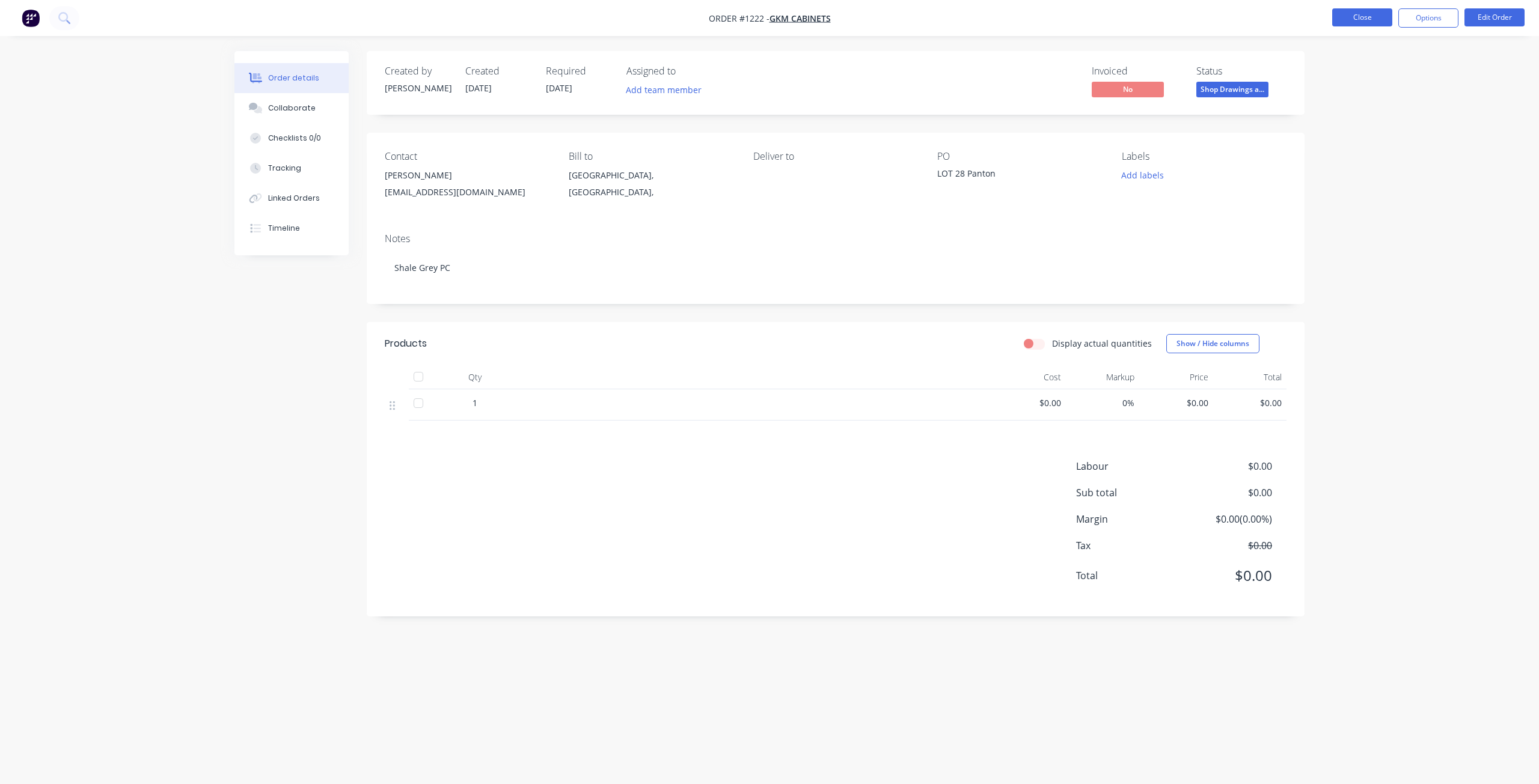
click at [1383, 13] on button "Close" at bounding box center [1361, 18] width 60 height 18
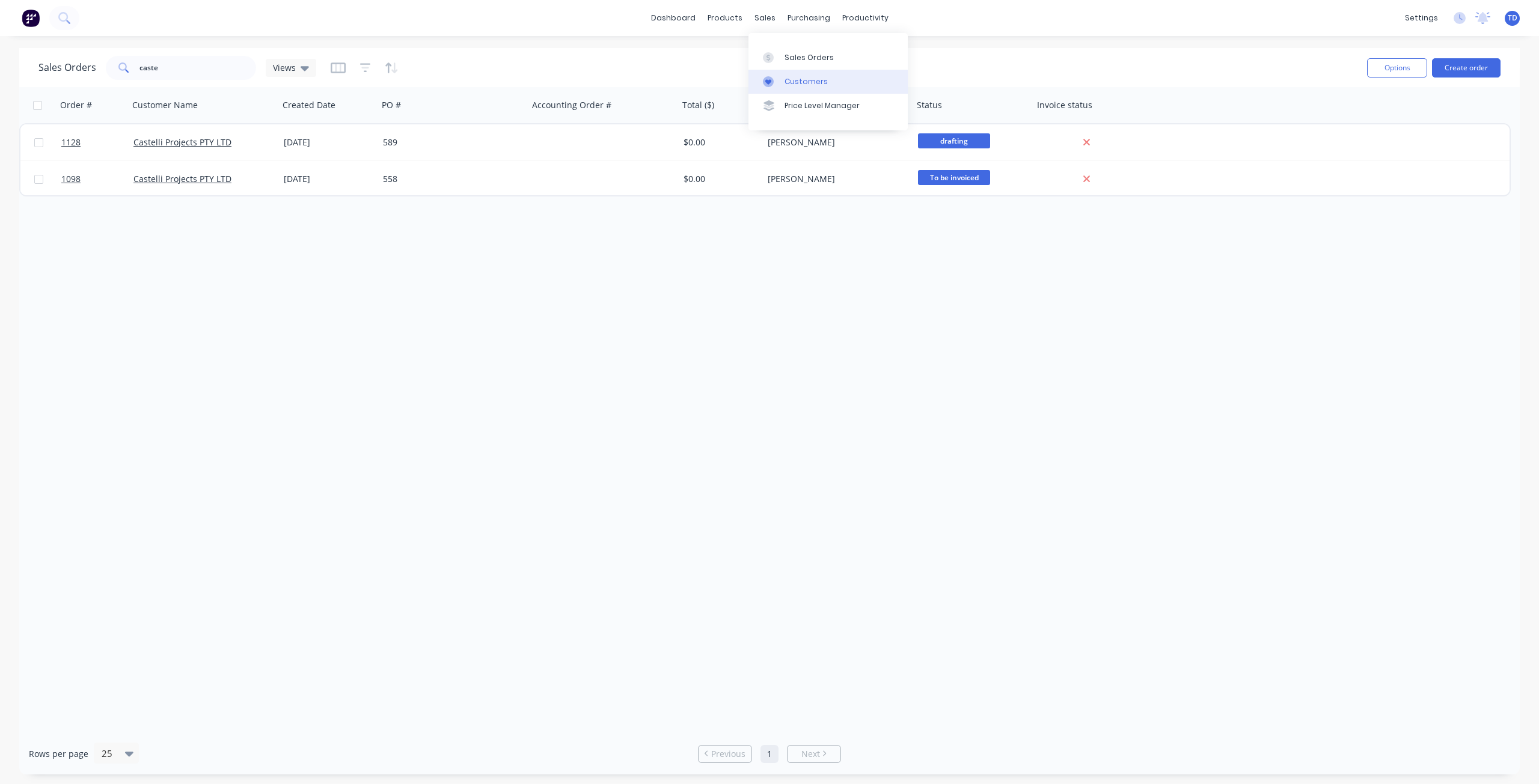
click at [794, 76] on div "Customers" at bounding box center [806, 81] width 43 height 11
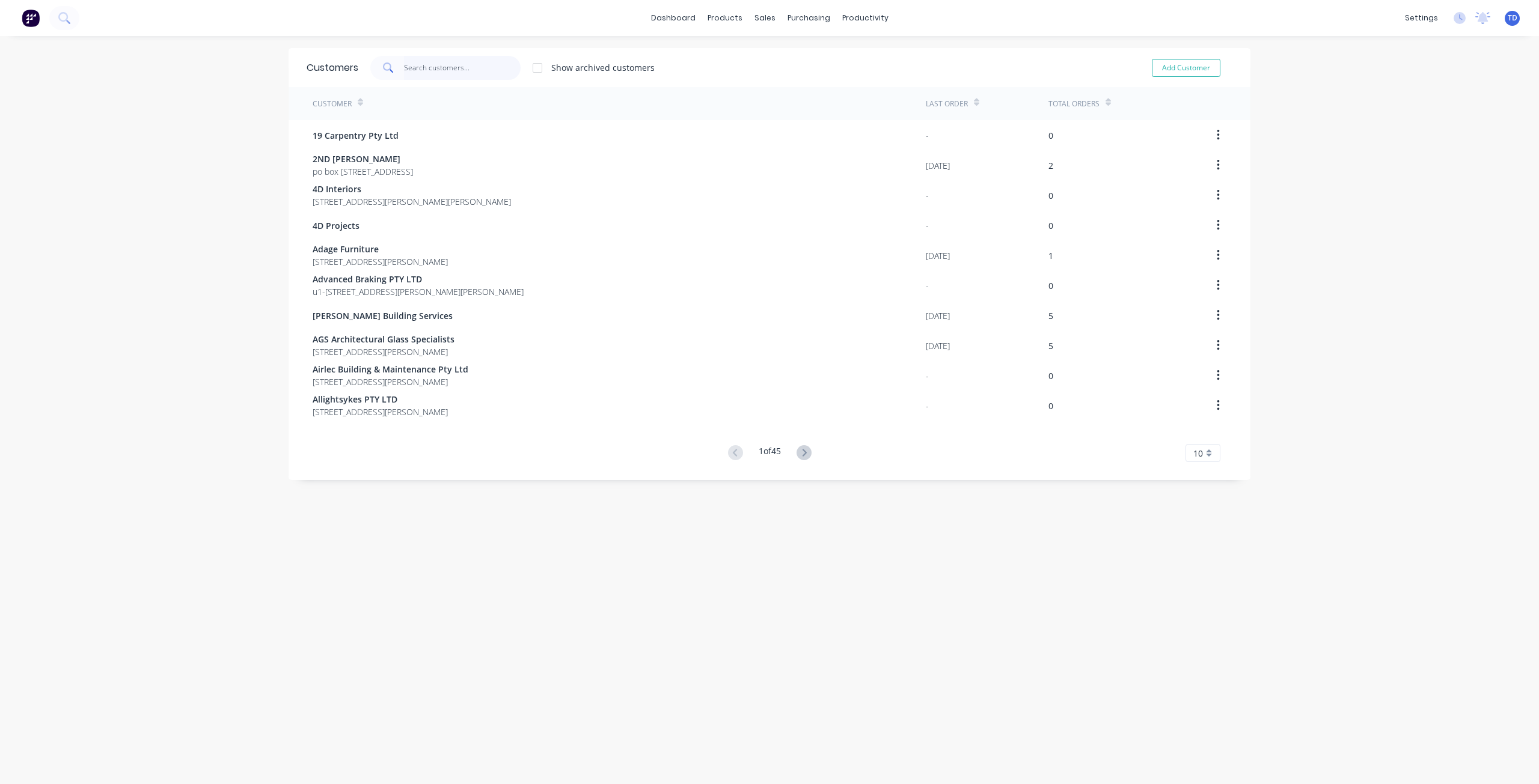
click at [404, 65] on input "text" at bounding box center [462, 67] width 117 height 24
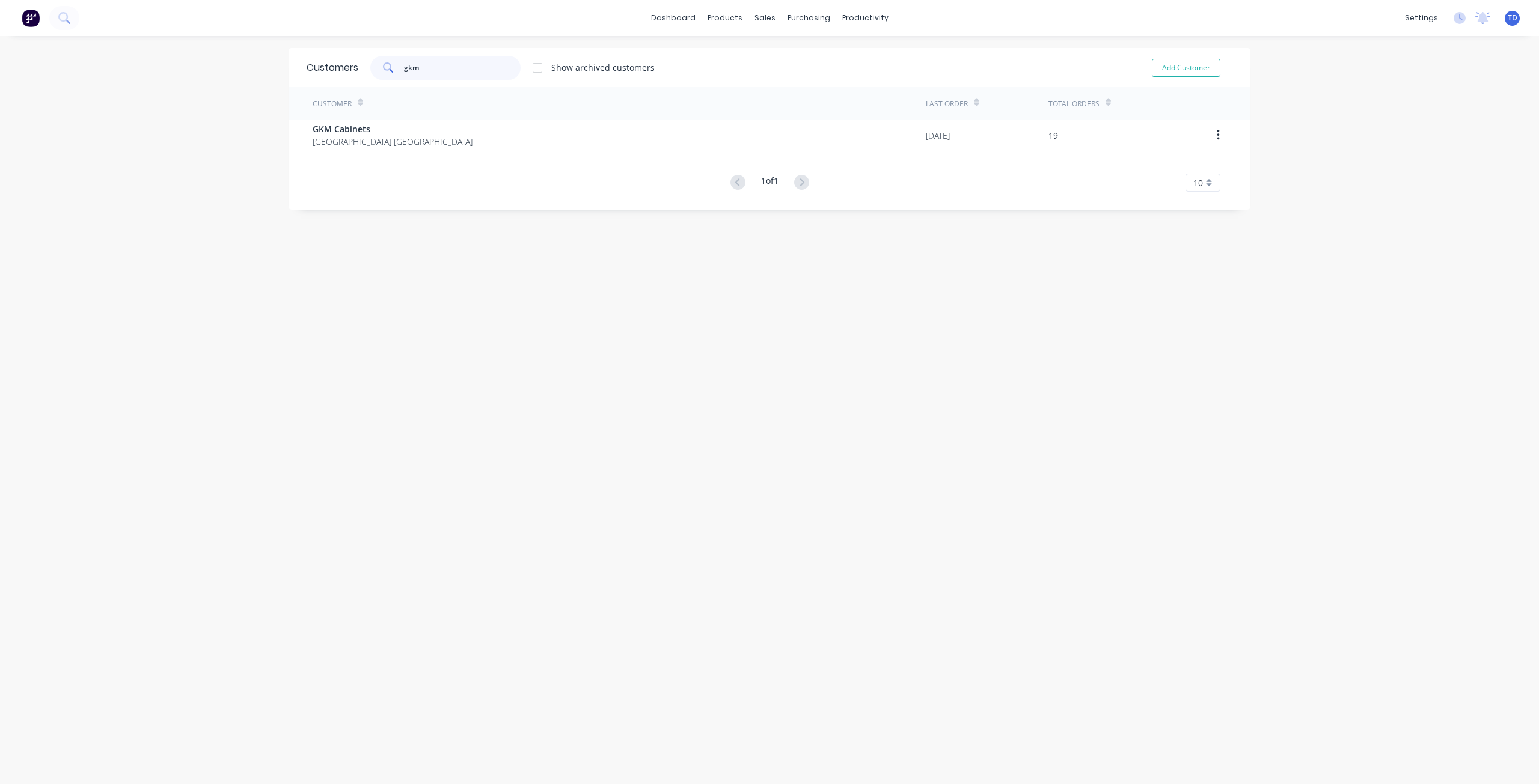
type input "gkm"
click at [374, 151] on div "Customer Last Order Total Orders GKM Cabinets [GEOGRAPHIC_DATA] [GEOGRAPHIC_DAT…" at bounding box center [770, 139] width 962 height 105
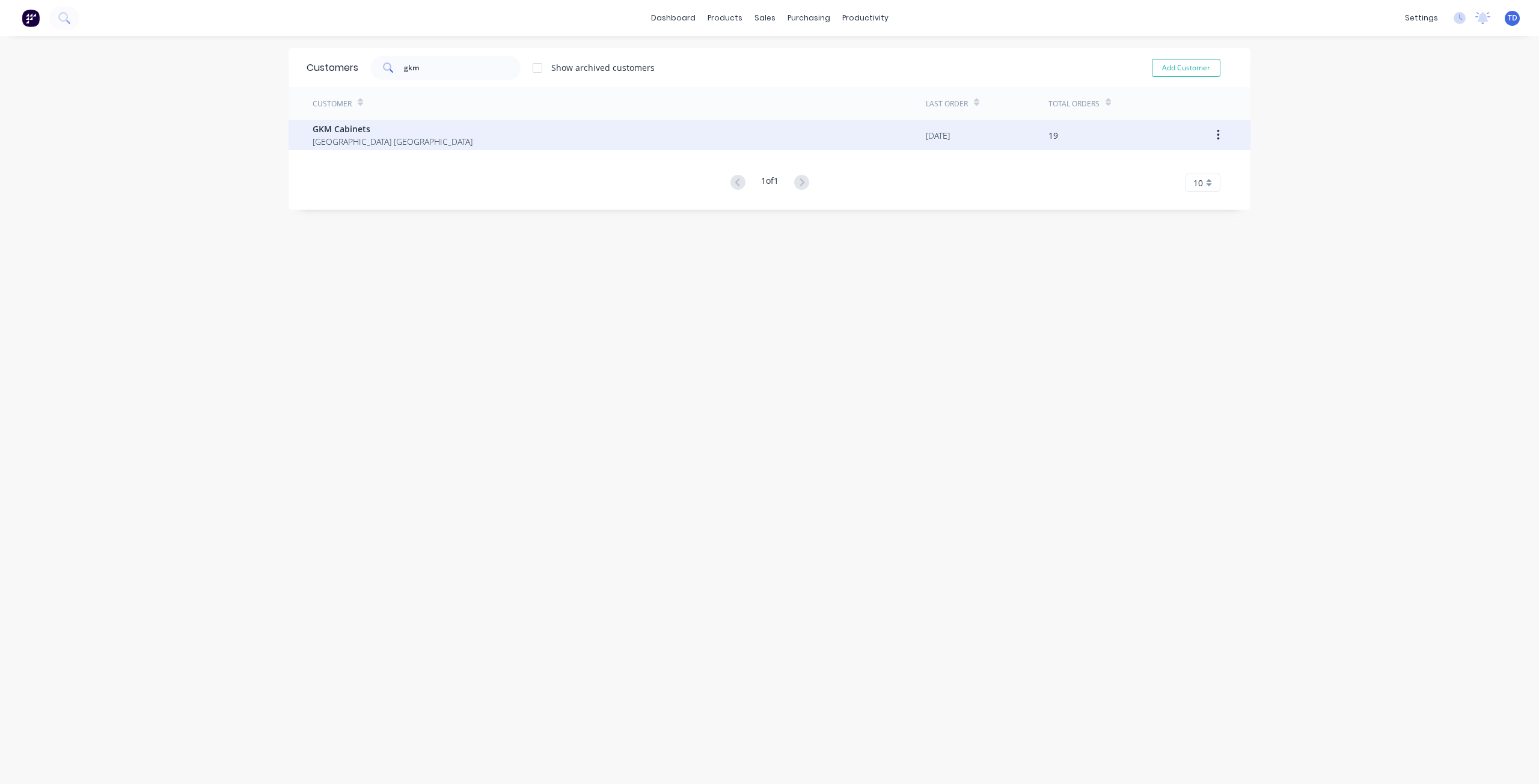
click at [369, 137] on span "[GEOGRAPHIC_DATA] [GEOGRAPHIC_DATA]" at bounding box center [393, 141] width 160 height 13
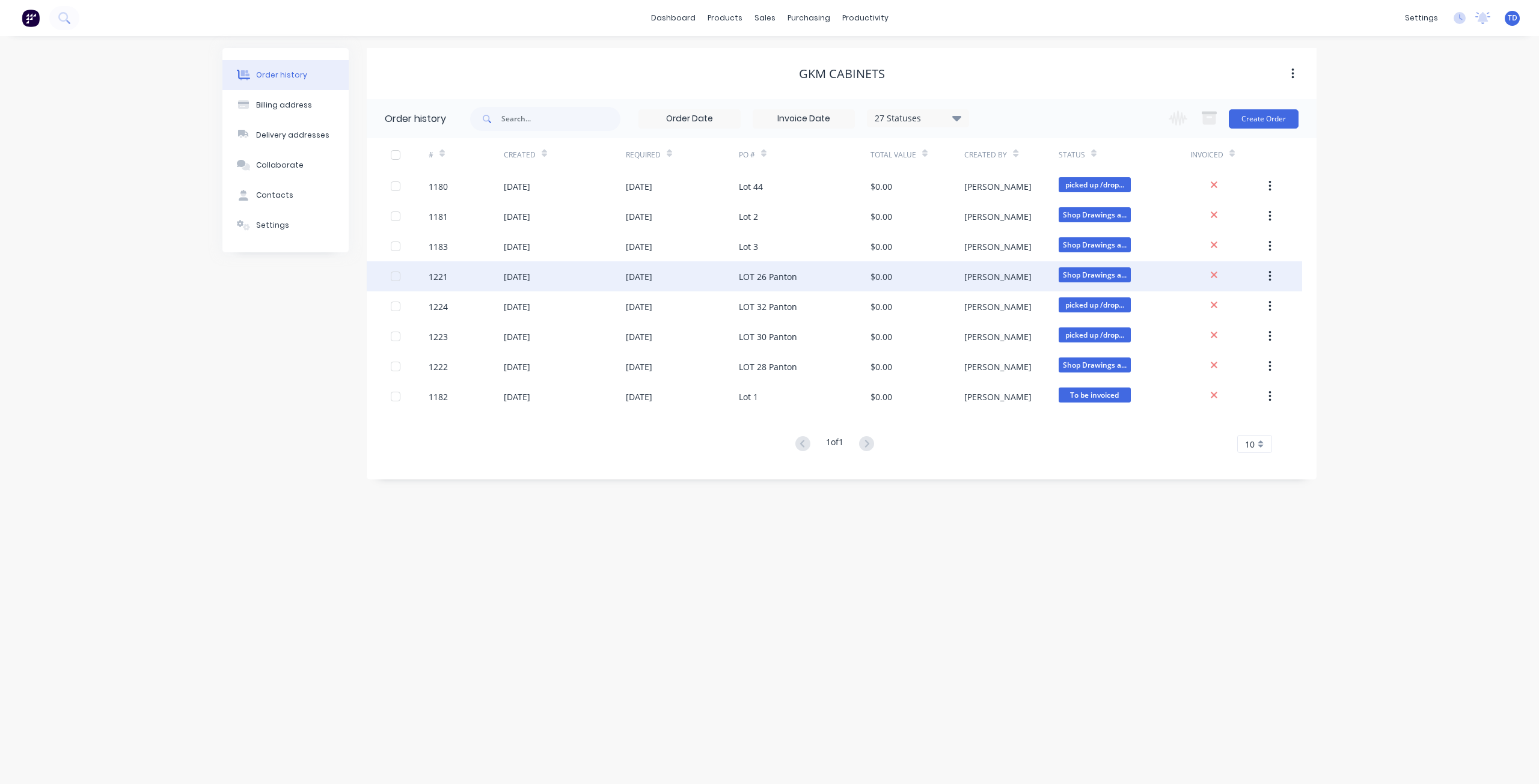
click at [638, 279] on div "[DATE]" at bounding box center [638, 277] width 26 height 13
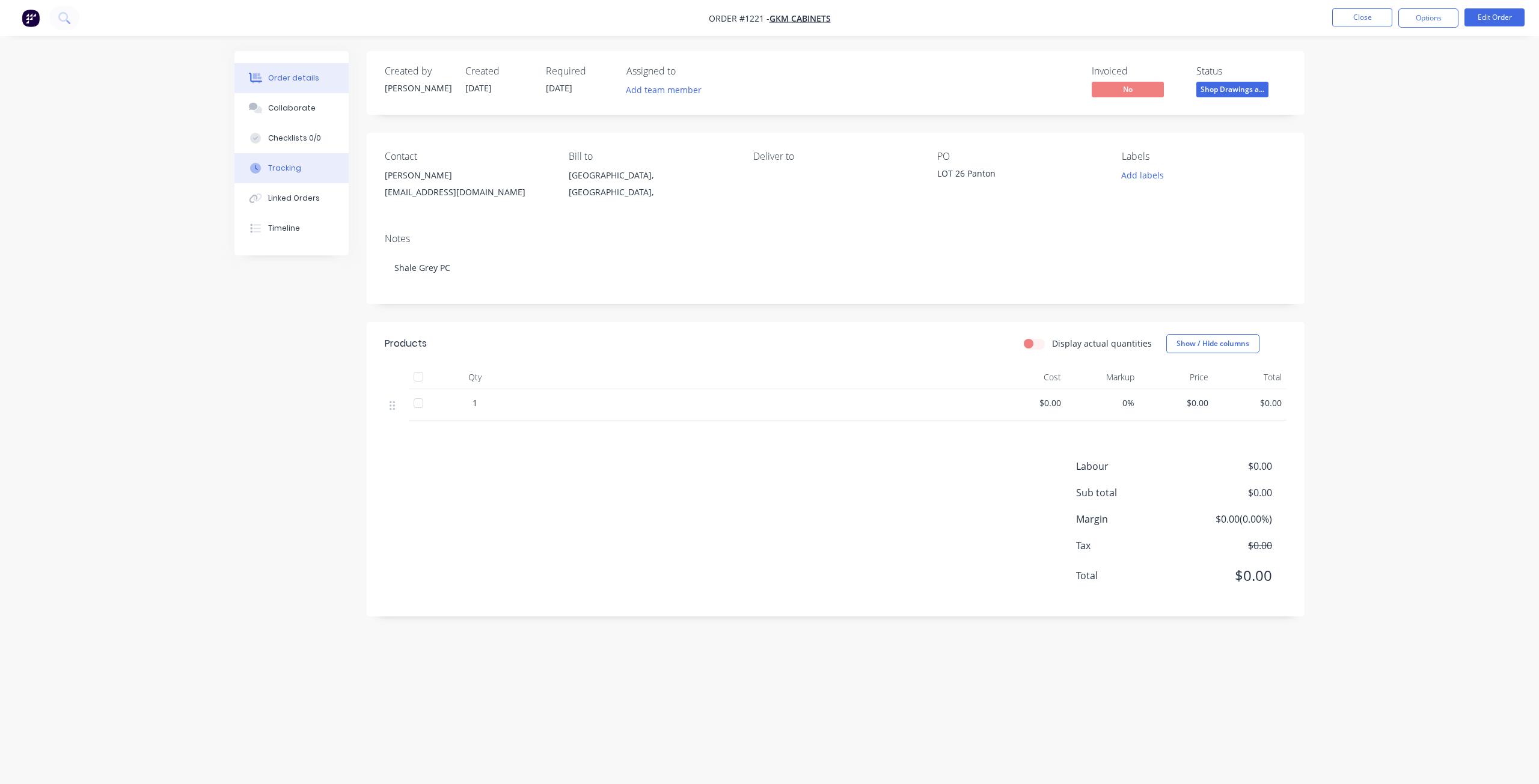
click at [289, 164] on div "Tracking" at bounding box center [285, 168] width 33 height 11
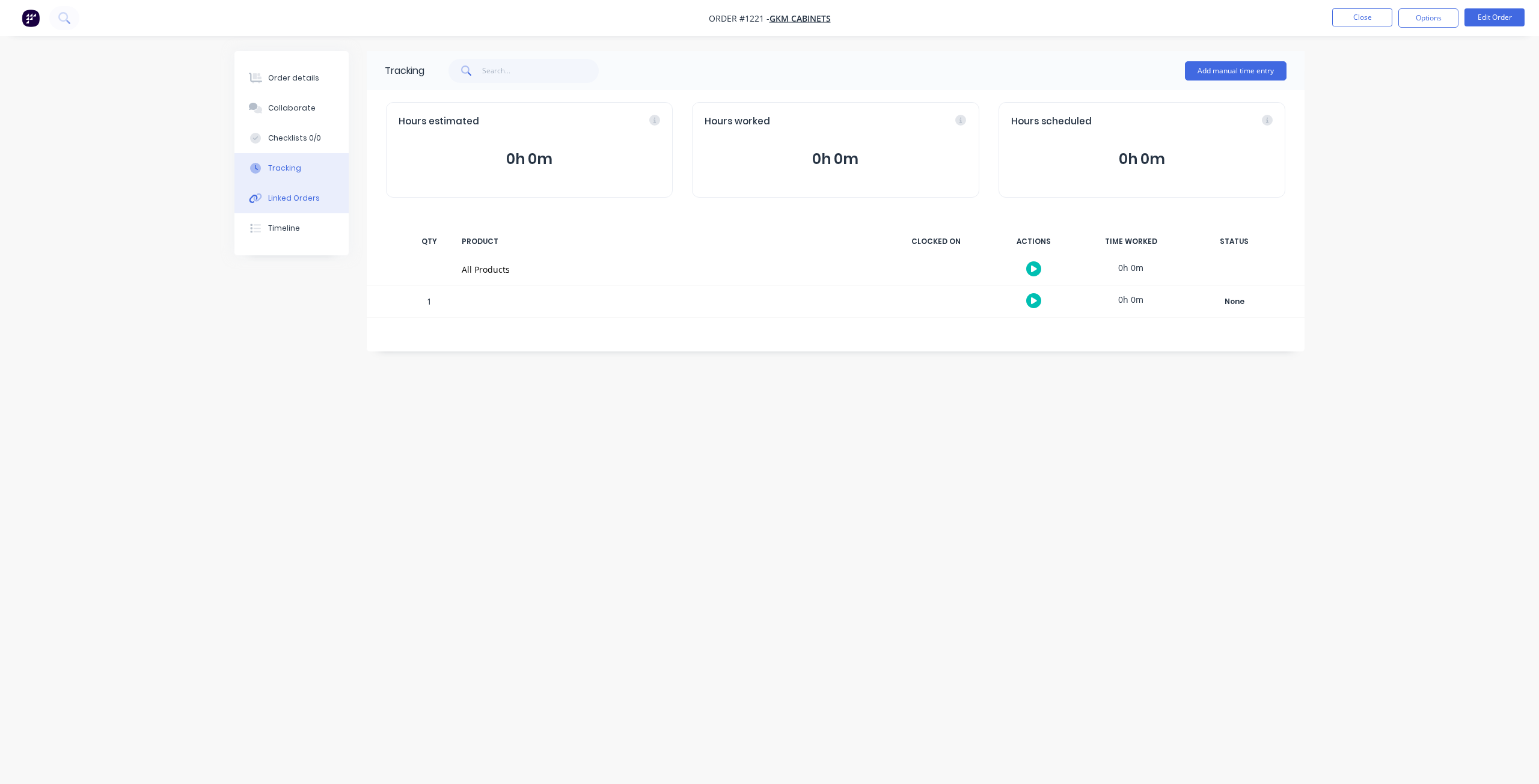
click at [286, 195] on div "Linked Orders" at bounding box center [293, 197] width 52 height 11
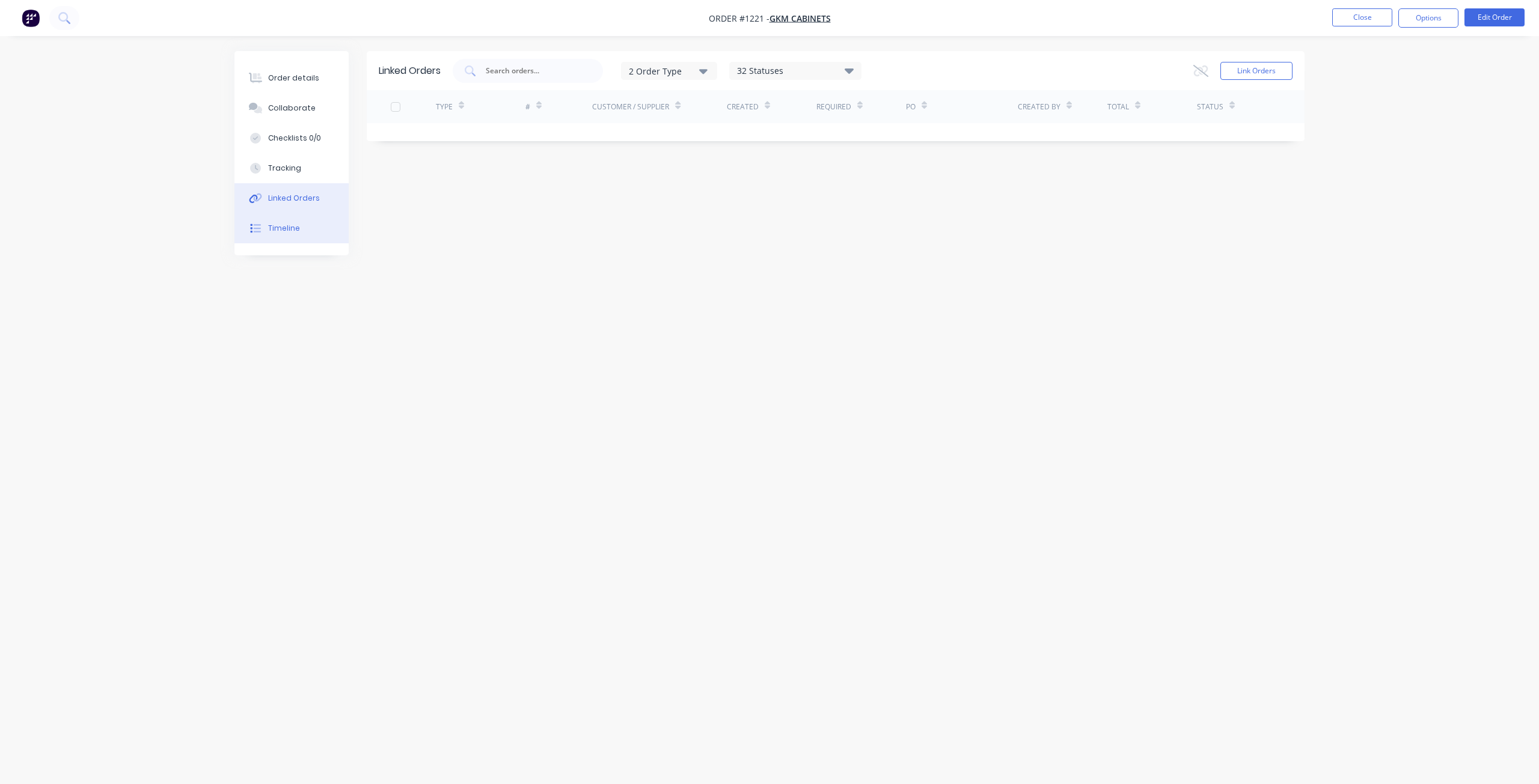
click at [270, 221] on button "Timeline" at bounding box center [291, 228] width 114 height 30
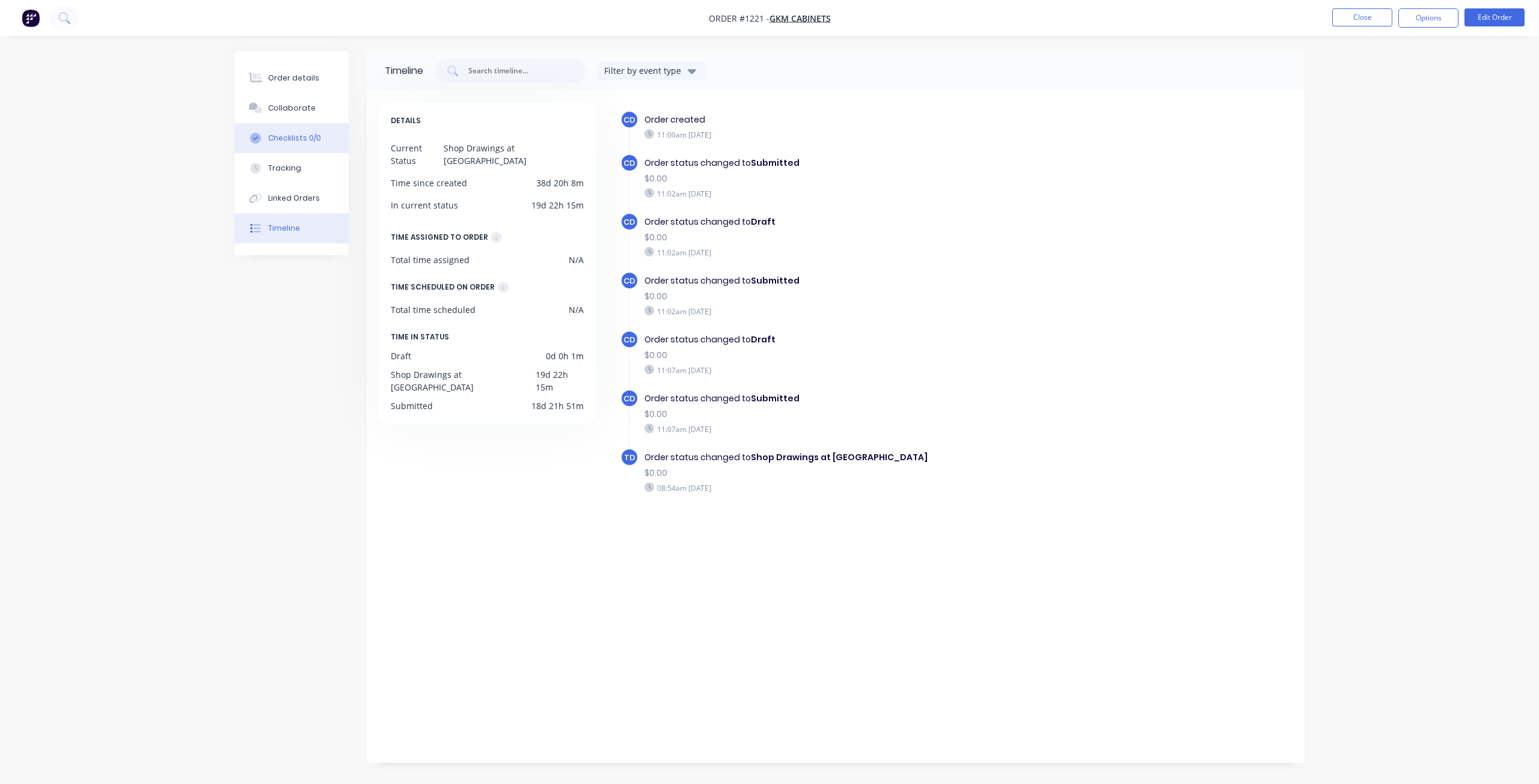
click at [294, 138] on div "Checklists 0/0" at bounding box center [294, 138] width 53 height 11
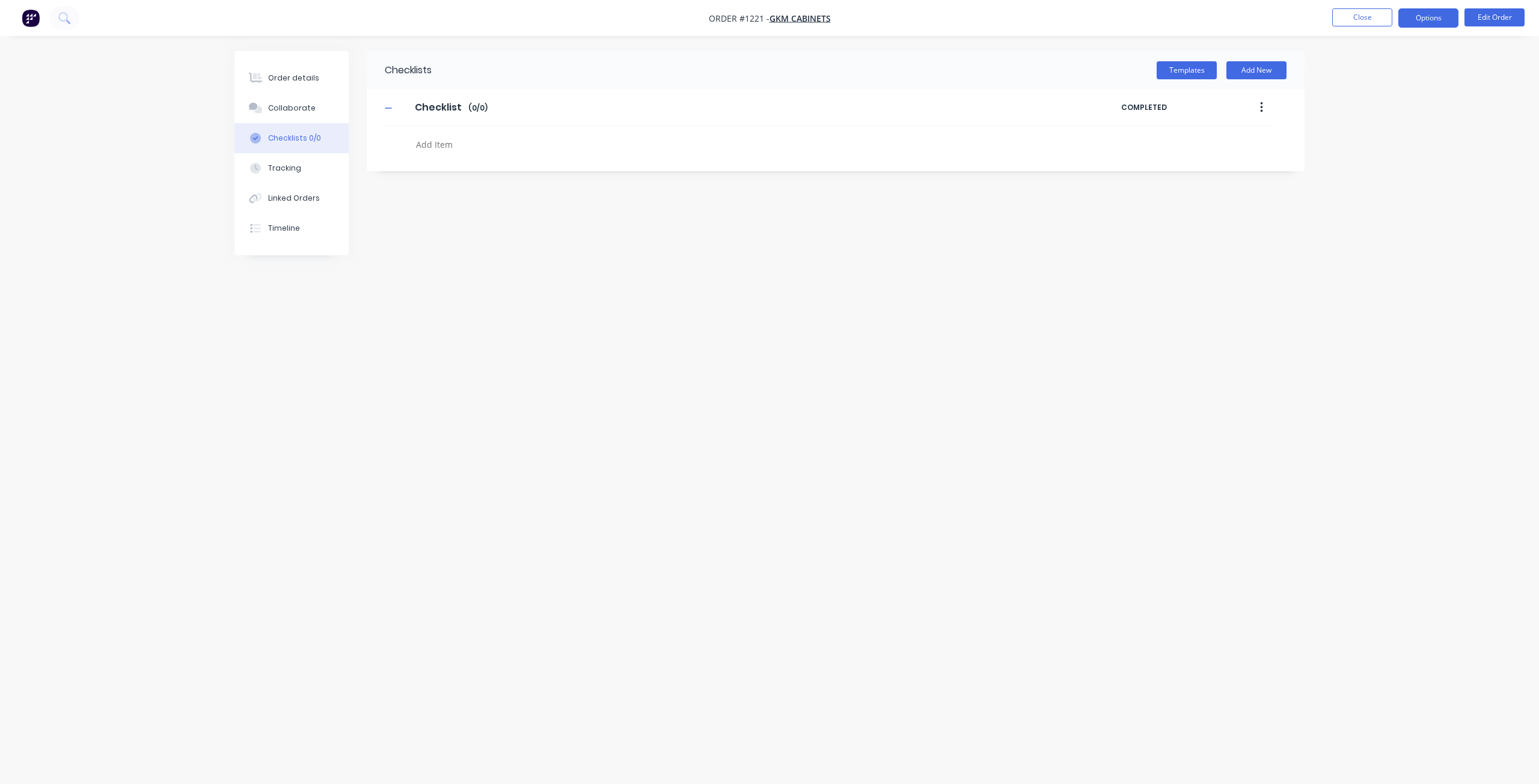
click at [1429, 20] on button "Options" at bounding box center [1428, 19] width 60 height 20
click at [1398, 125] on div "Order Confirmation" at bounding box center [1391, 121] width 110 height 18
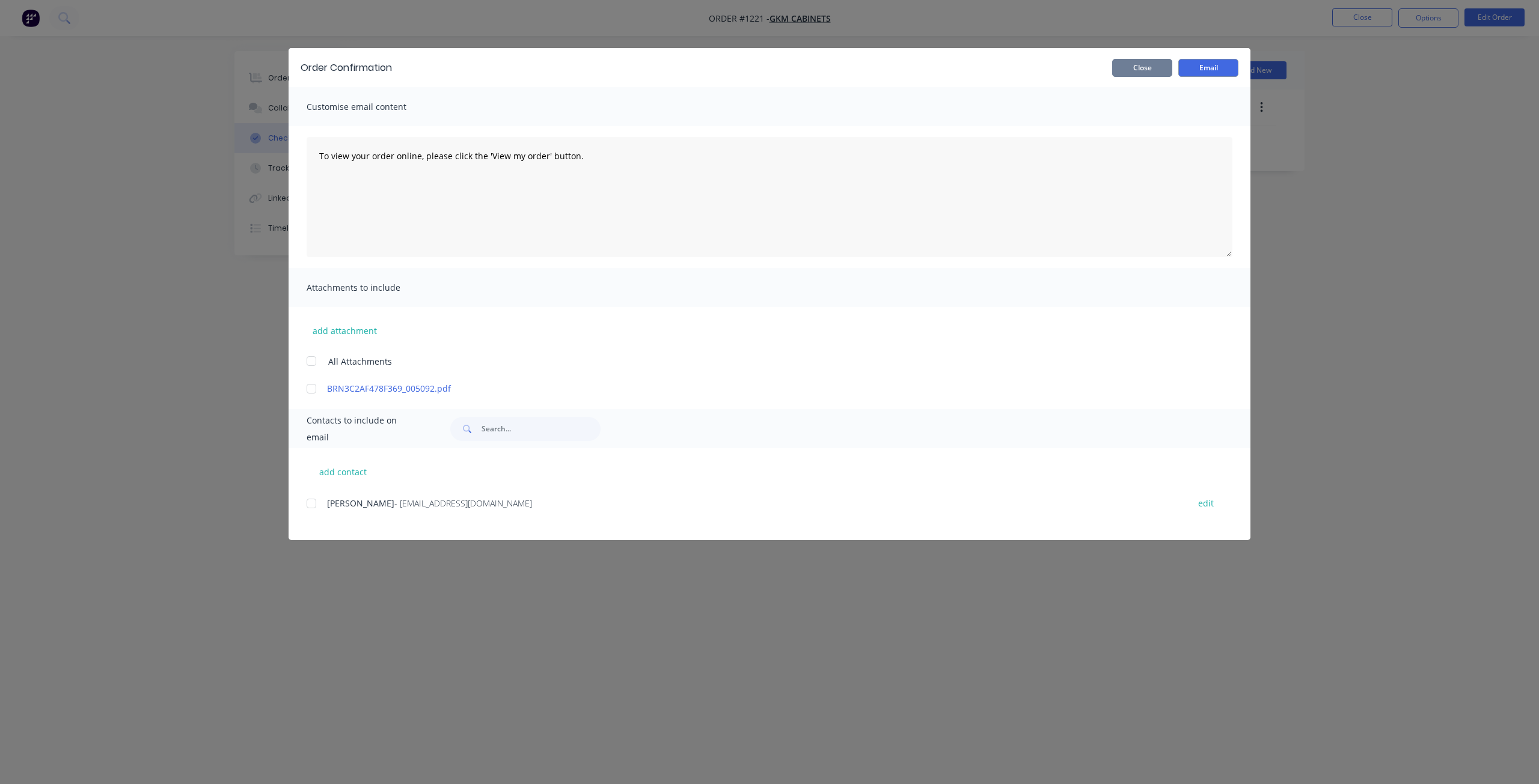
click at [1145, 69] on button "Close" at bounding box center [1141, 67] width 60 height 18
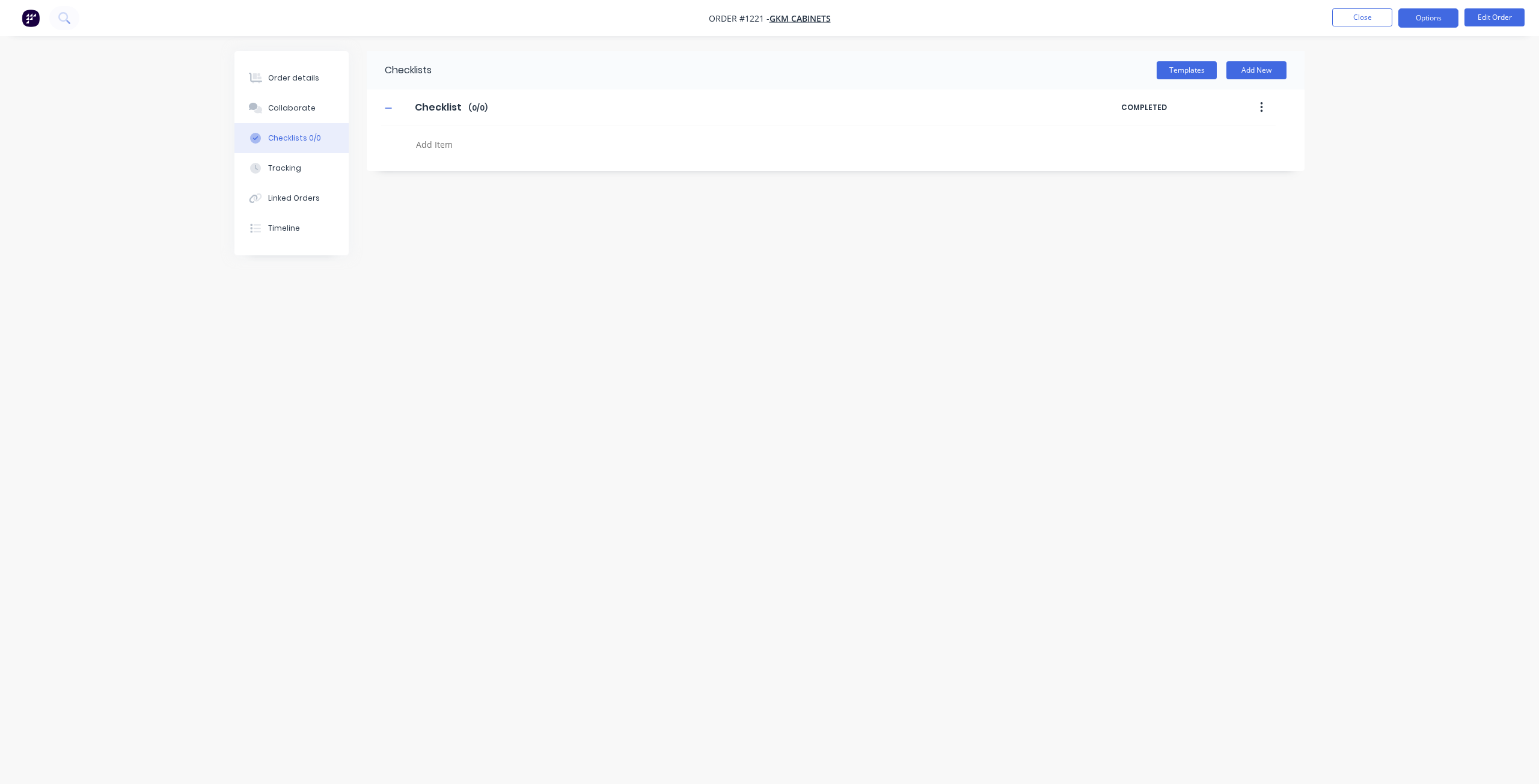
click at [1413, 17] on button "Options" at bounding box center [1428, 19] width 60 height 20
click at [1382, 217] on div "Purchase Products" at bounding box center [1391, 217] width 110 height 18
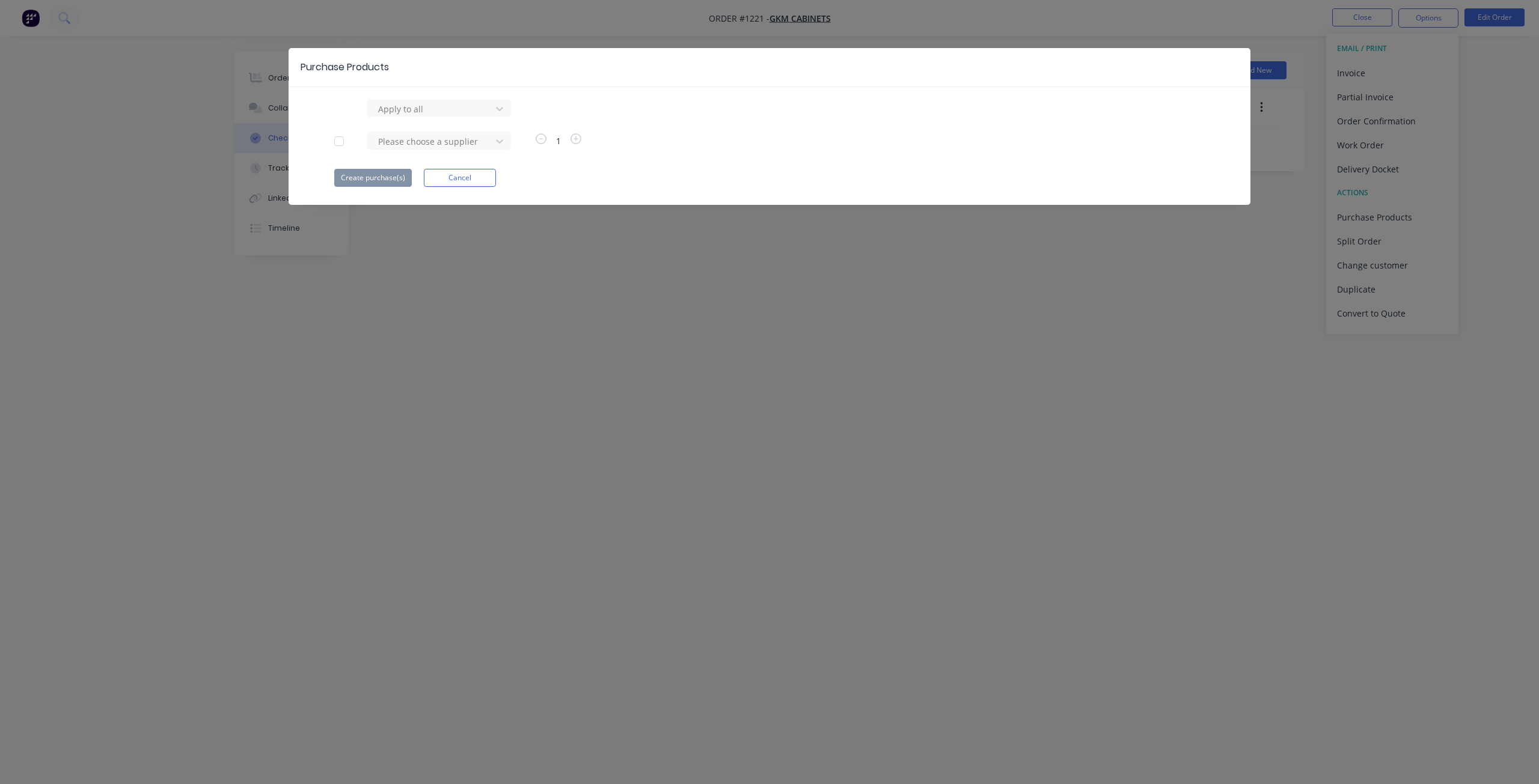
click at [608, 307] on div "Purchase Products Apply to all Please choose a supplier 1 Create purchase(s) Ca…" at bounding box center [770, 392] width 1539 height 784
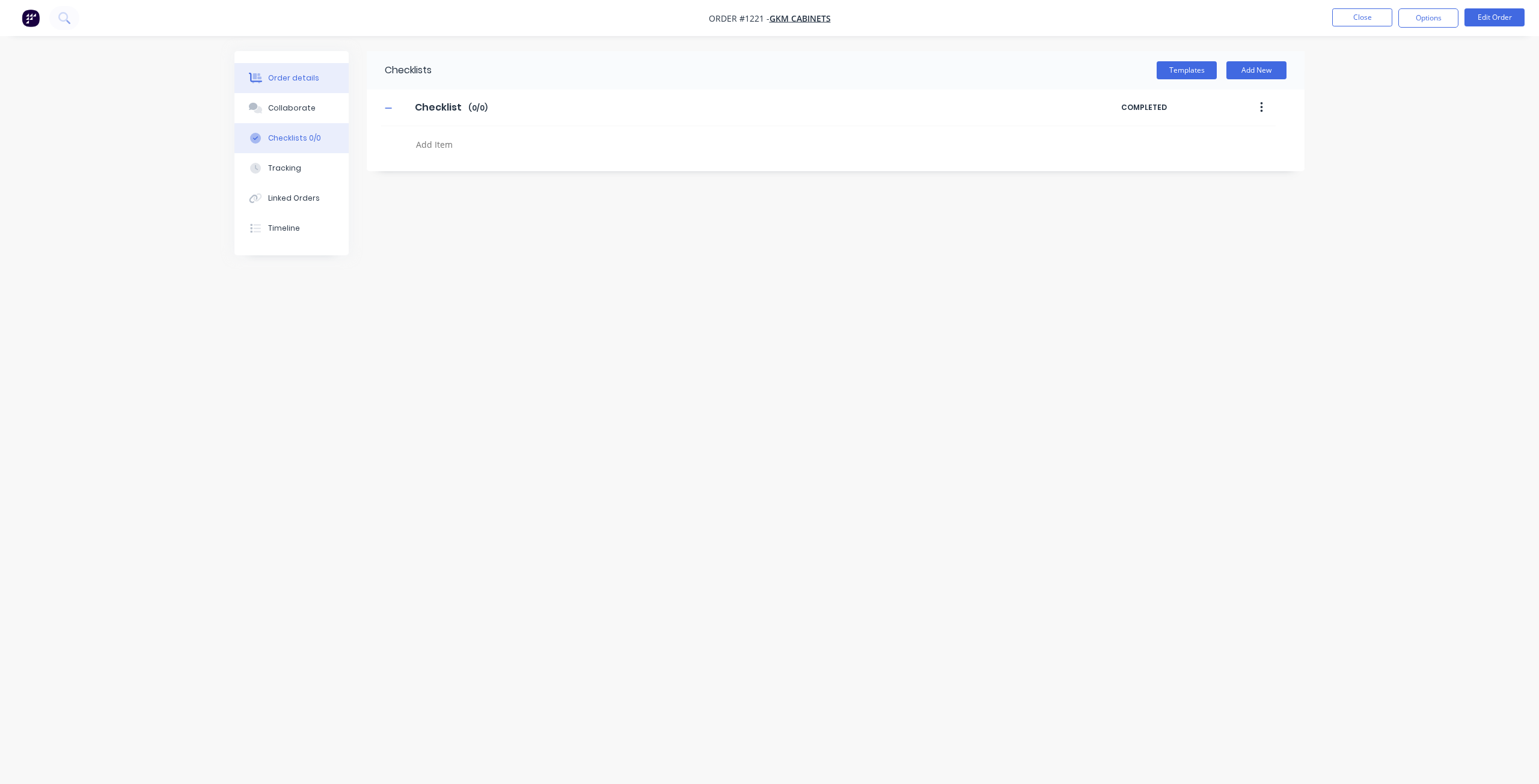
click at [285, 76] on div "Order details" at bounding box center [293, 77] width 51 height 11
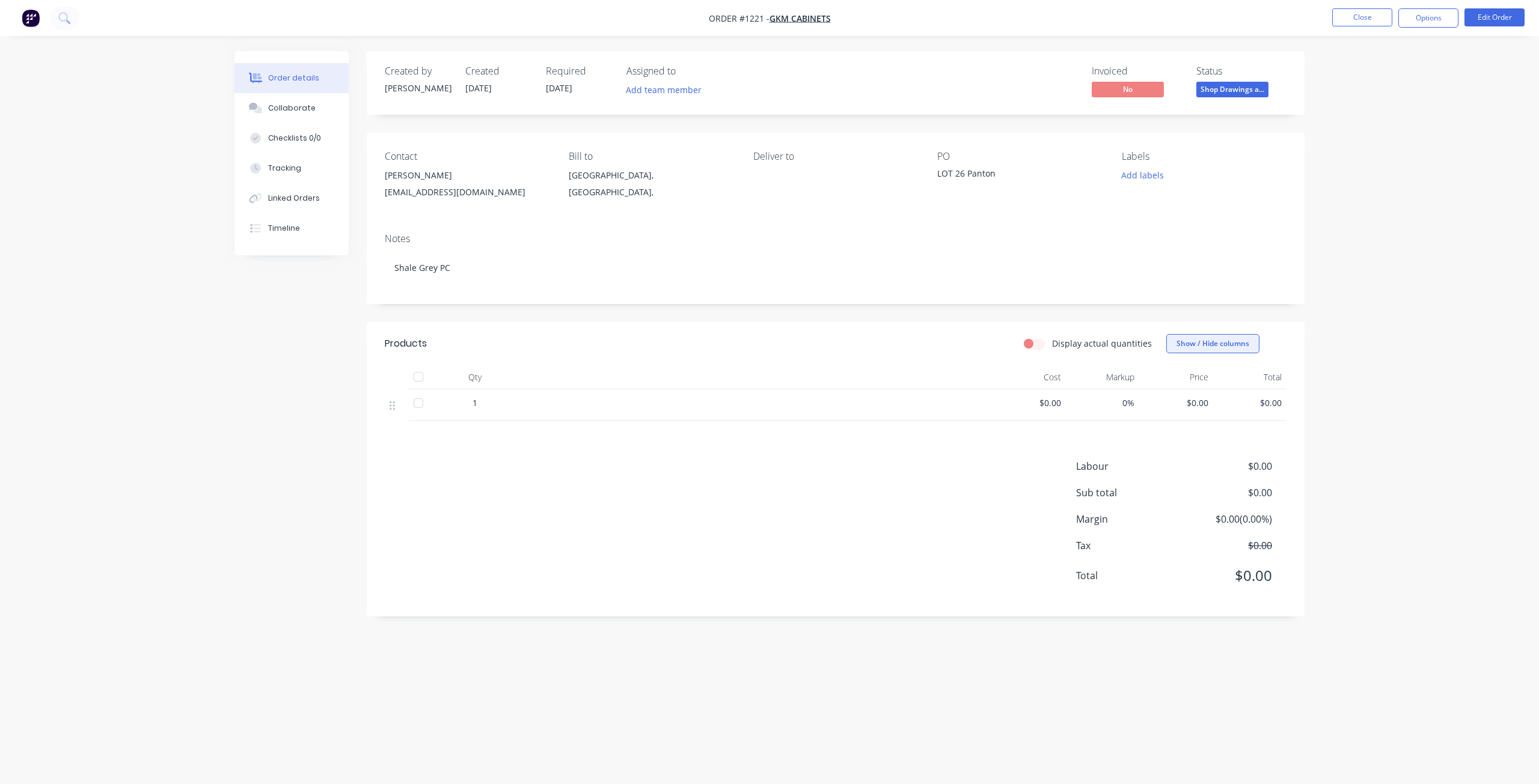
click at [1194, 335] on button "Show / Hide columns" at bounding box center [1212, 344] width 93 height 20
click at [1424, 226] on div "Order details Collaborate Checklists 0/0 Tracking Linked Orders Timeline Order …" at bounding box center [770, 392] width 1539 height 784
click at [1225, 96] on span "Shop Drawings a..." at bounding box center [1232, 89] width 72 height 15
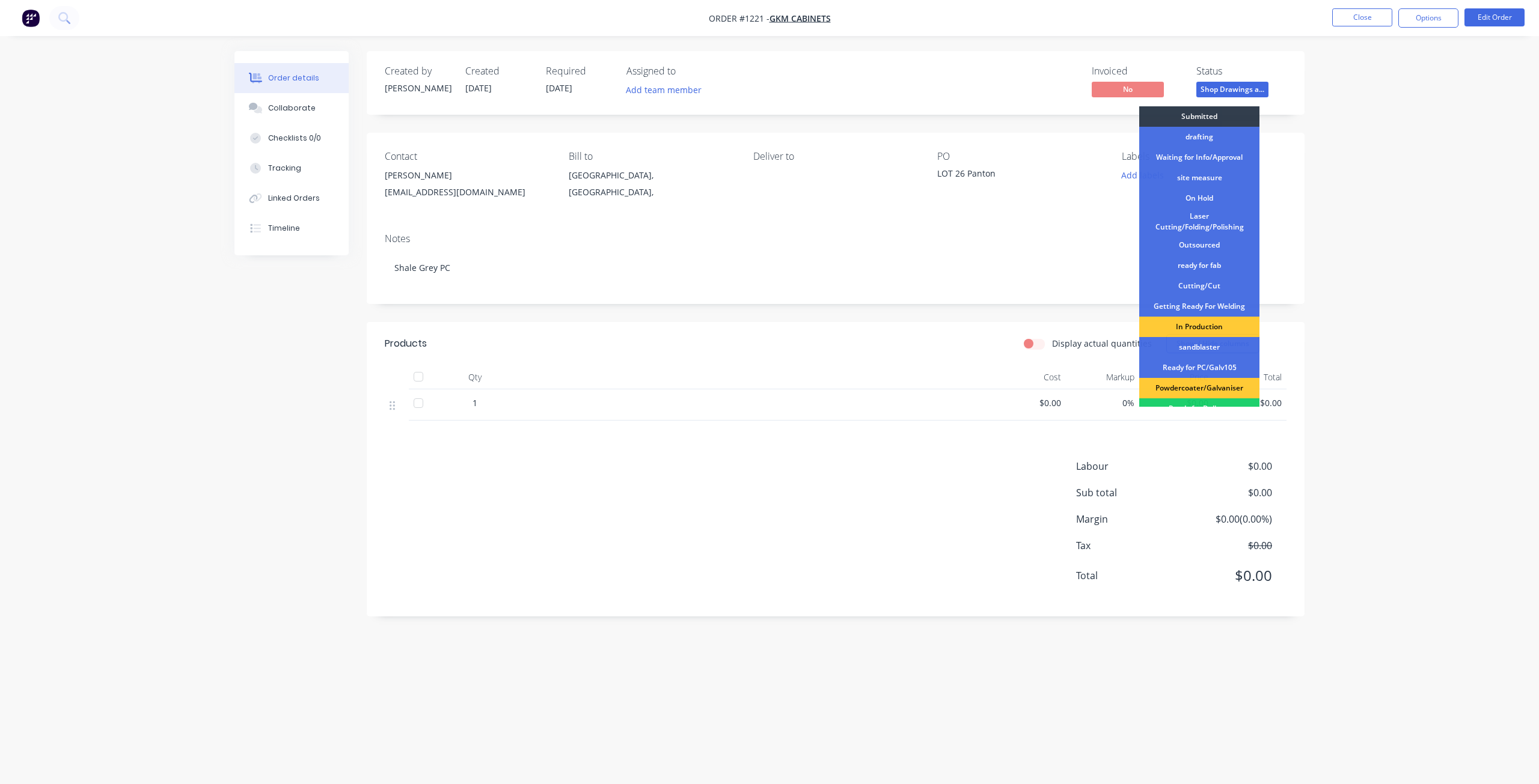
click at [1483, 299] on div "Order details Collaborate Checklists 0/0 Tracking Linked Orders Timeline Order …" at bounding box center [770, 392] width 1539 height 784
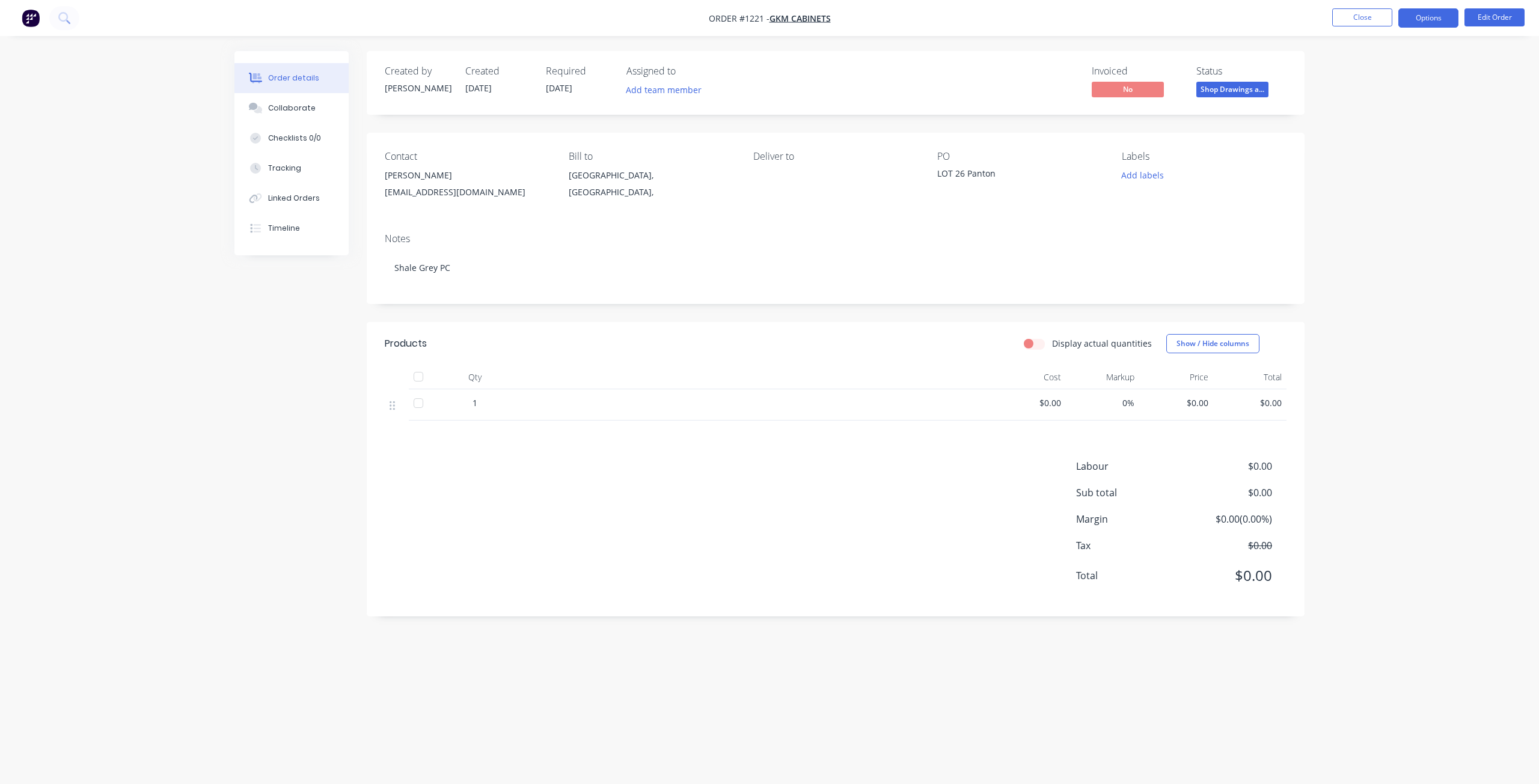
click at [1433, 18] on button "Options" at bounding box center [1428, 19] width 60 height 20
click at [1385, 211] on div "Purchase Products" at bounding box center [1391, 217] width 110 height 18
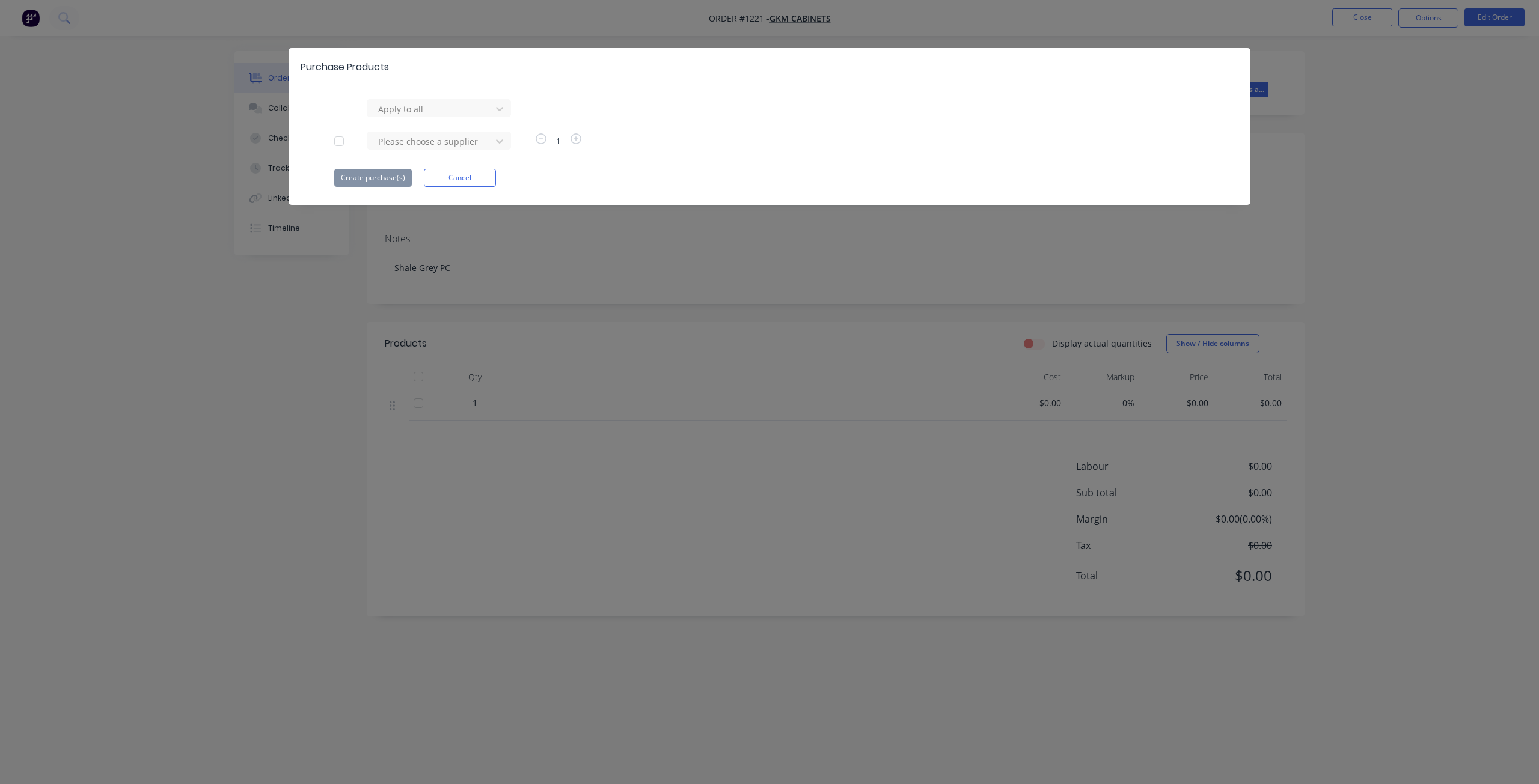
click at [249, 319] on div "Purchase Products Apply to all Please choose a supplier 1 Create purchase(s) Ca…" at bounding box center [770, 392] width 1539 height 784
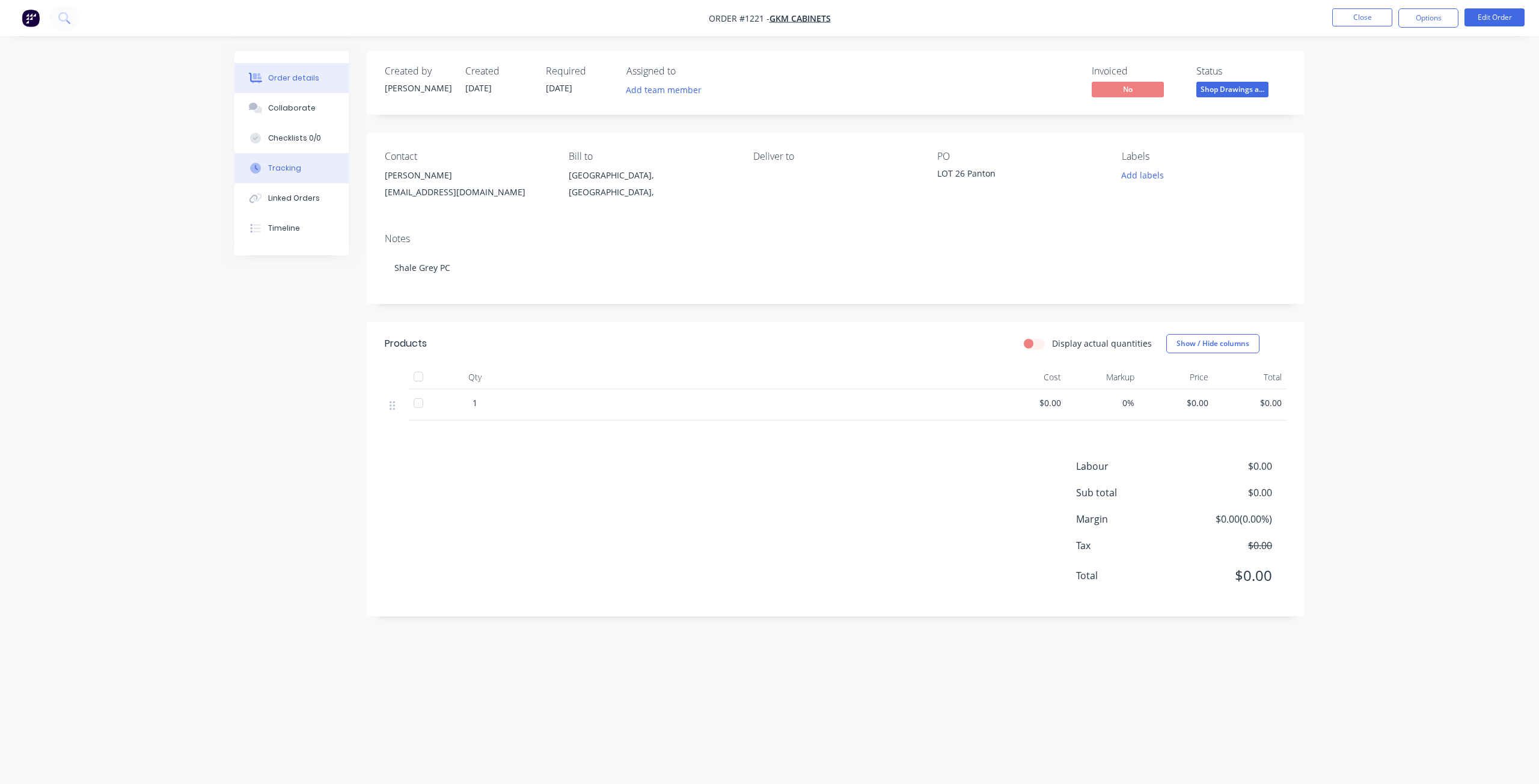
click at [297, 170] on div "Tracking" at bounding box center [285, 168] width 33 height 11
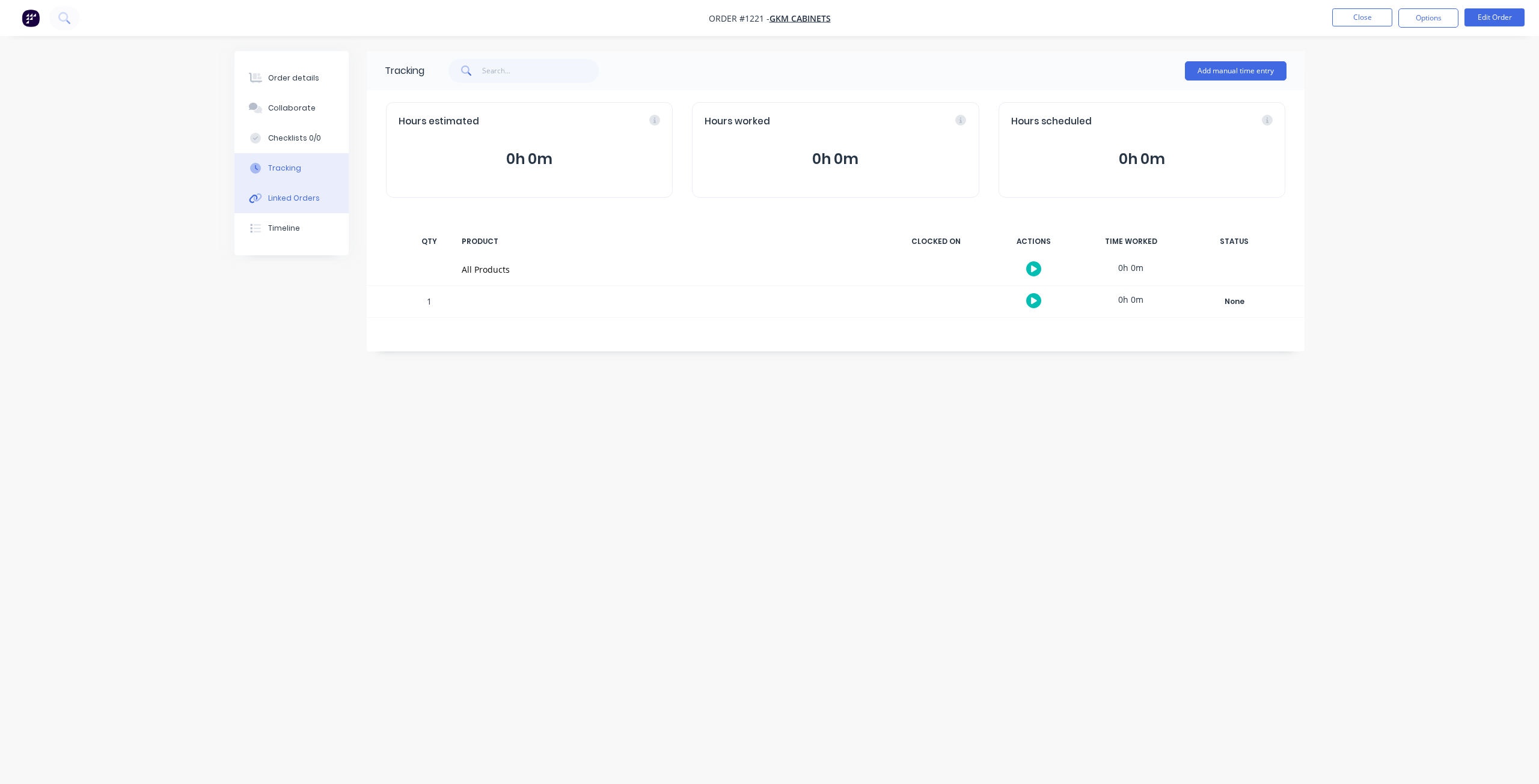
click at [284, 191] on button "Linked Orders" at bounding box center [291, 197] width 114 height 30
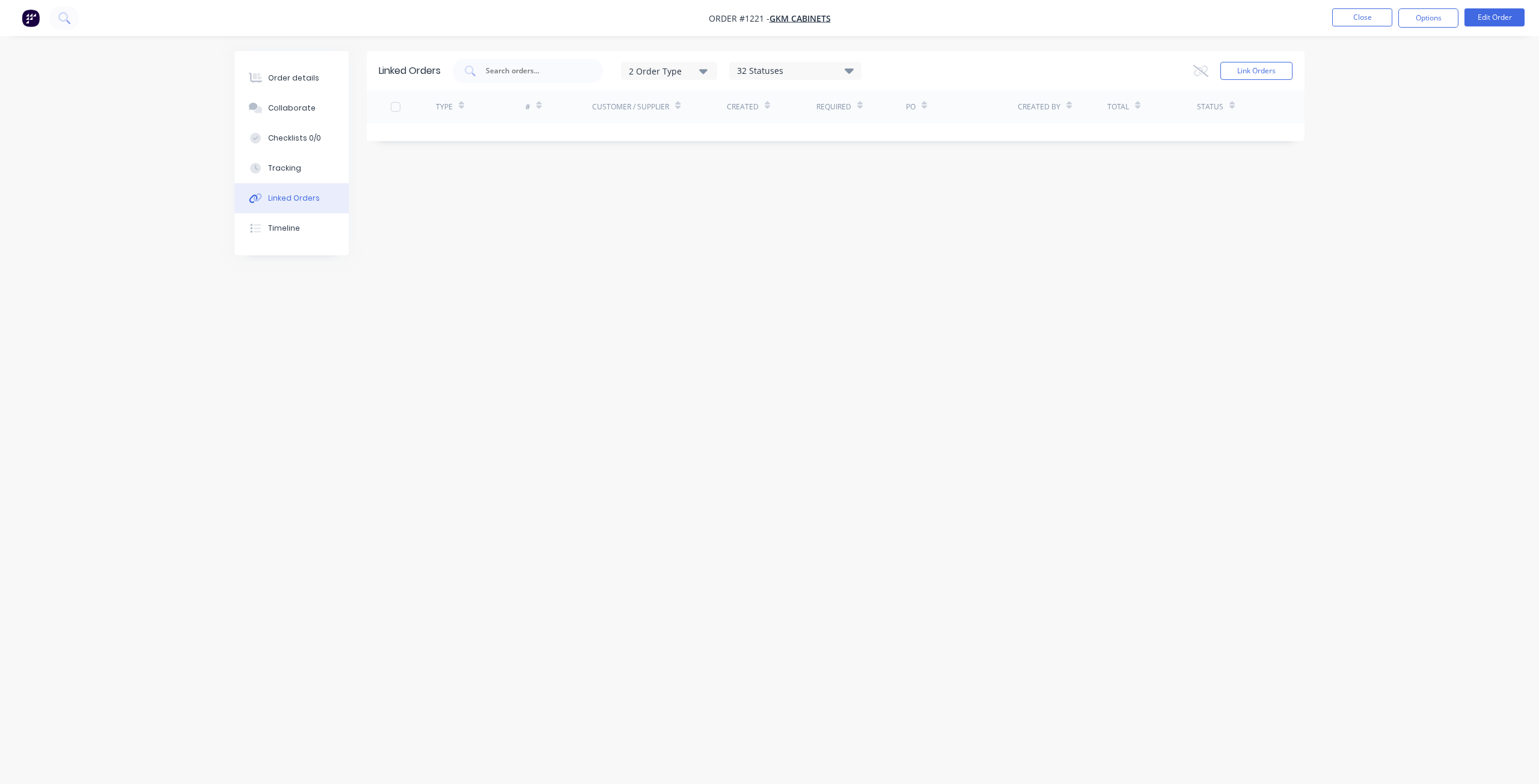
click at [669, 104] on div "Customer / Supplier" at bounding box center [637, 107] width 88 height 22
click at [801, 69] on div "32 Statuses" at bounding box center [795, 71] width 131 height 14
click at [453, 244] on div "Linked Orders 2 Order Type 32 Statuses Sales Order Status All Archived Draft Qu…" at bounding box center [770, 369] width 1070 height 636
click at [299, 226] on button "Timeline" at bounding box center [291, 228] width 114 height 30
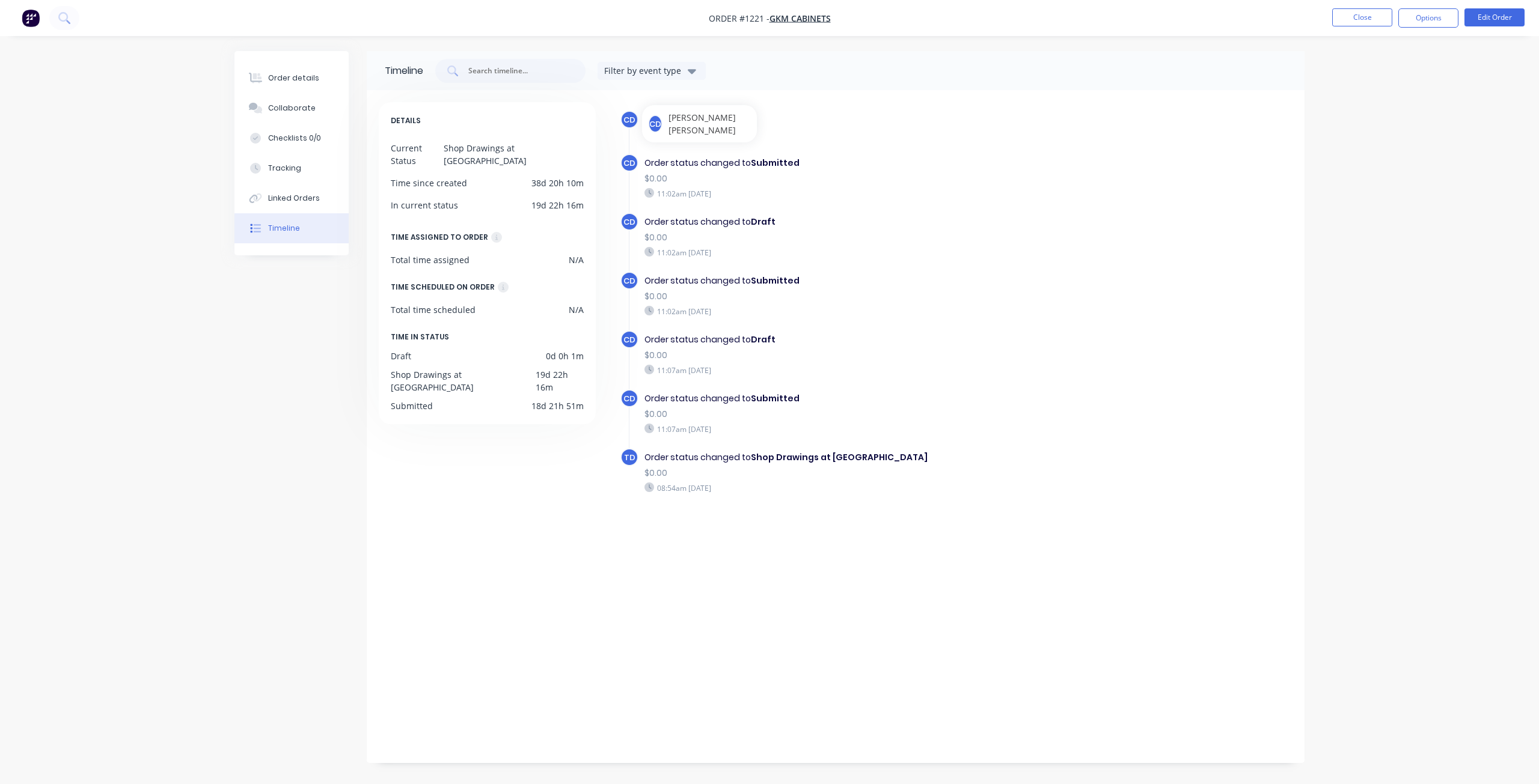
click at [630, 123] on span "CD" at bounding box center [629, 120] width 12 height 12
click at [624, 284] on span "CD" at bounding box center [629, 282] width 12 height 12
click at [635, 339] on span "CD" at bounding box center [629, 340] width 12 height 12
click at [730, 400] on div "Order status changed to Submitted" at bounding box center [852, 398] width 416 height 13
click at [803, 461] on b "Shop Drawings at [GEOGRAPHIC_DATA]" at bounding box center [839, 457] width 177 height 12
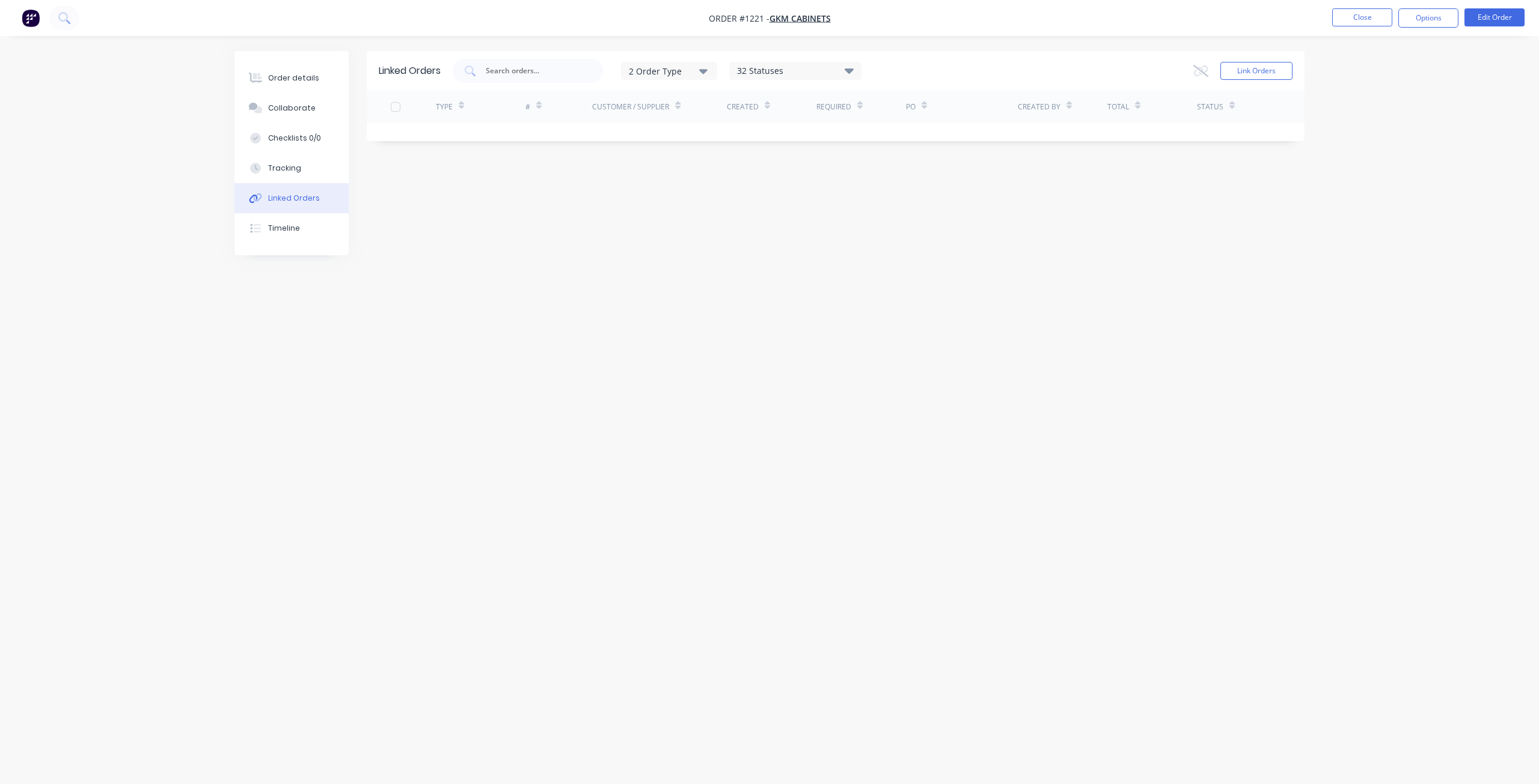
click at [703, 68] on icon "button" at bounding box center [703, 71] width 9 height 14
click at [650, 126] on div "Purchase" at bounding box center [670, 124] width 69 height 13
click at [655, 122] on div "Purchase" at bounding box center [670, 124] width 69 height 13
click at [550, 269] on div "Linked Orders 2 Order Type Sales Purchase 32 Statuses Sales Order Status All Ar…" at bounding box center [770, 369] width 1070 height 636
click at [300, 137] on div "Checklists 0/0" at bounding box center [294, 138] width 53 height 11
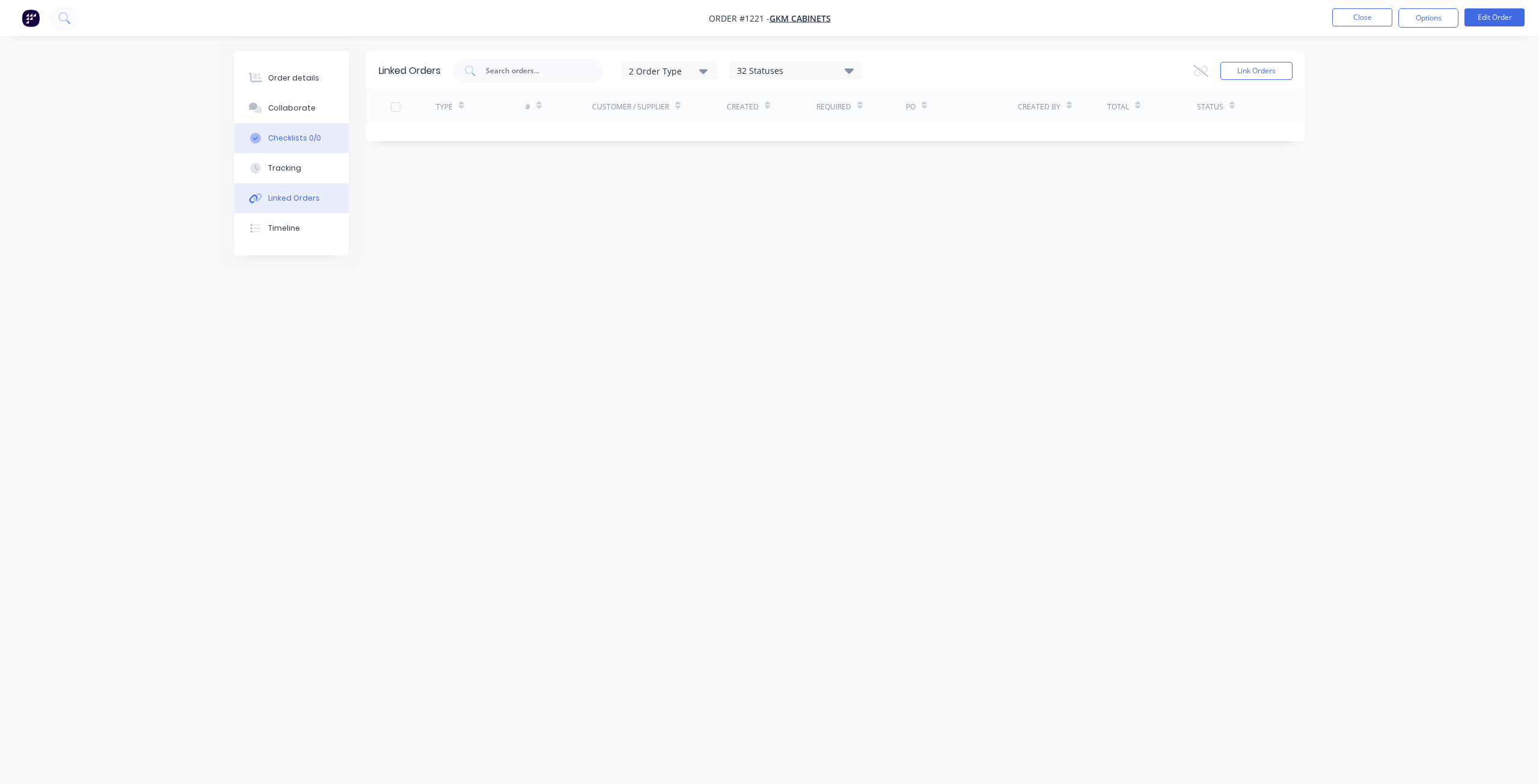
type textarea "x"
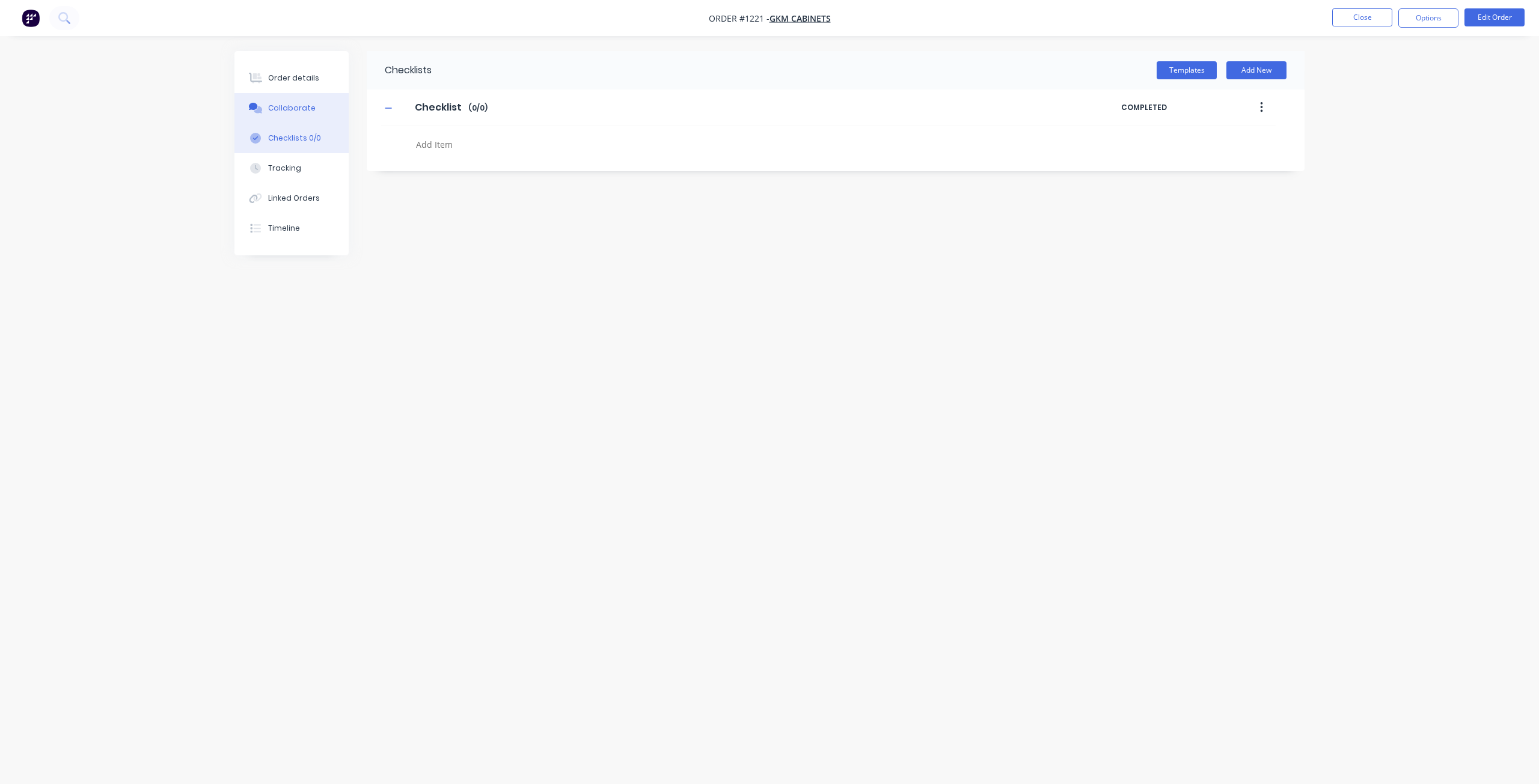
click at [306, 113] on div "Collaborate" at bounding box center [291, 108] width 48 height 11
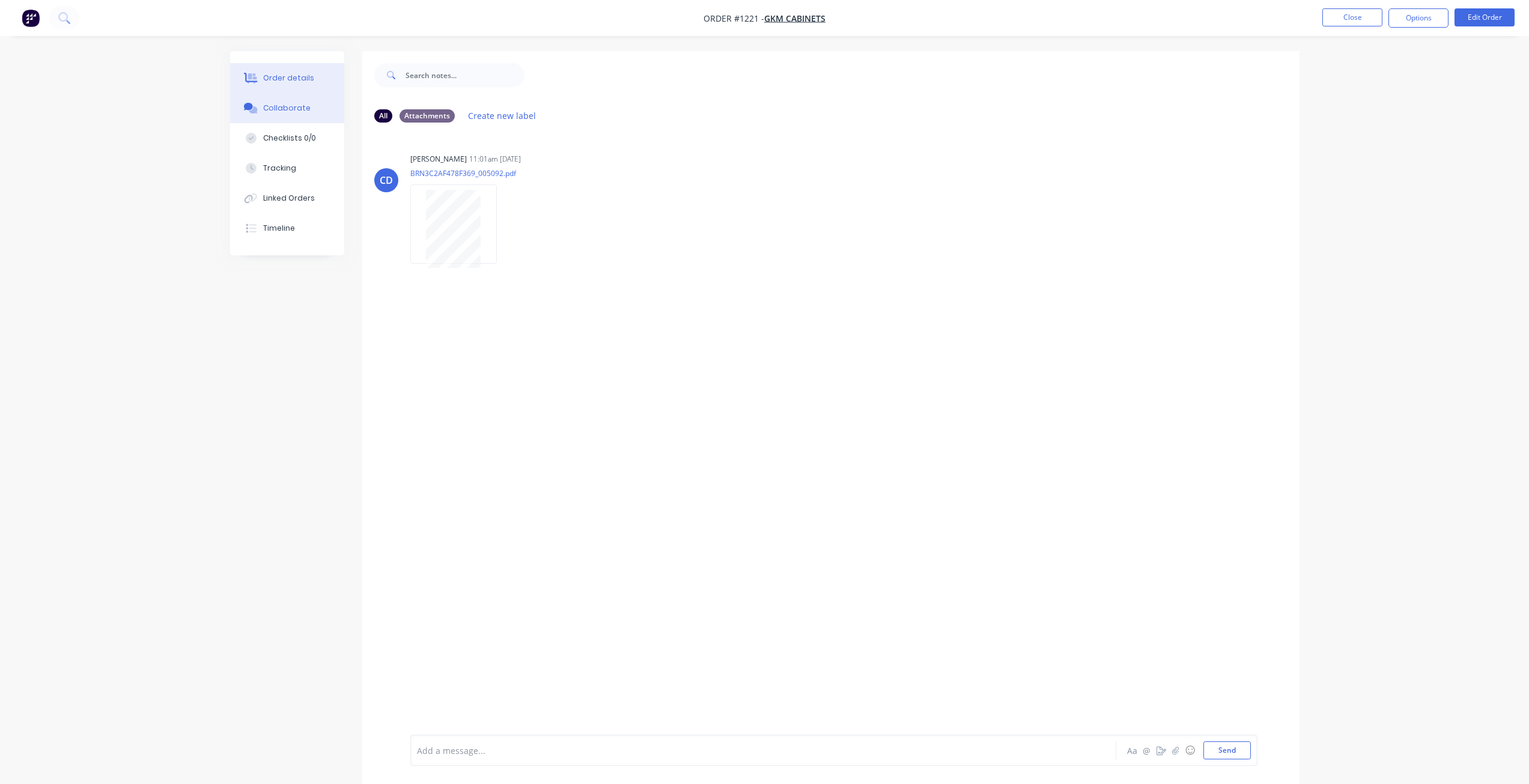
click at [307, 79] on div "Order details" at bounding box center [288, 77] width 51 height 11
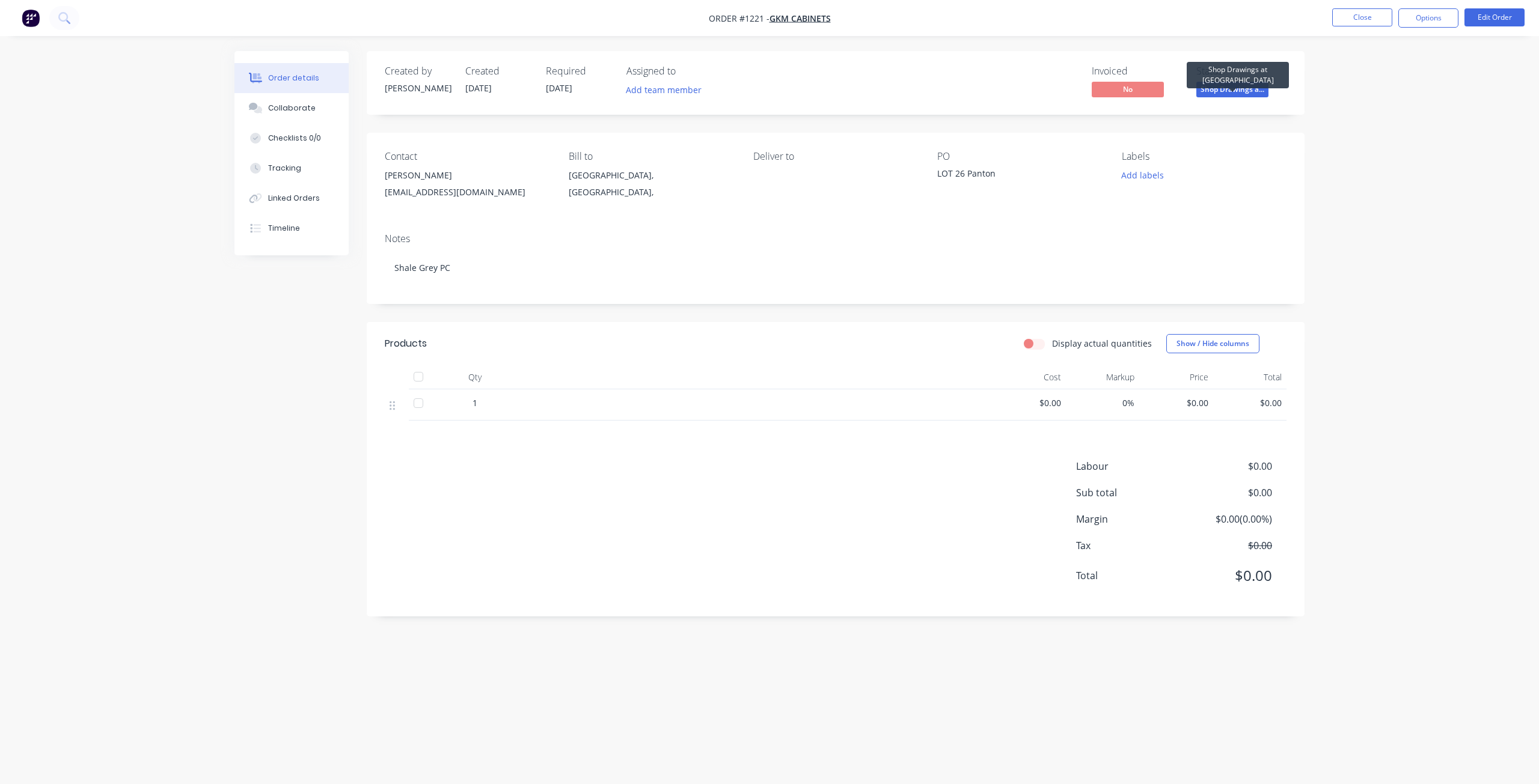
click at [1230, 91] on span "Shop Drawings a..." at bounding box center [1232, 89] width 72 height 15
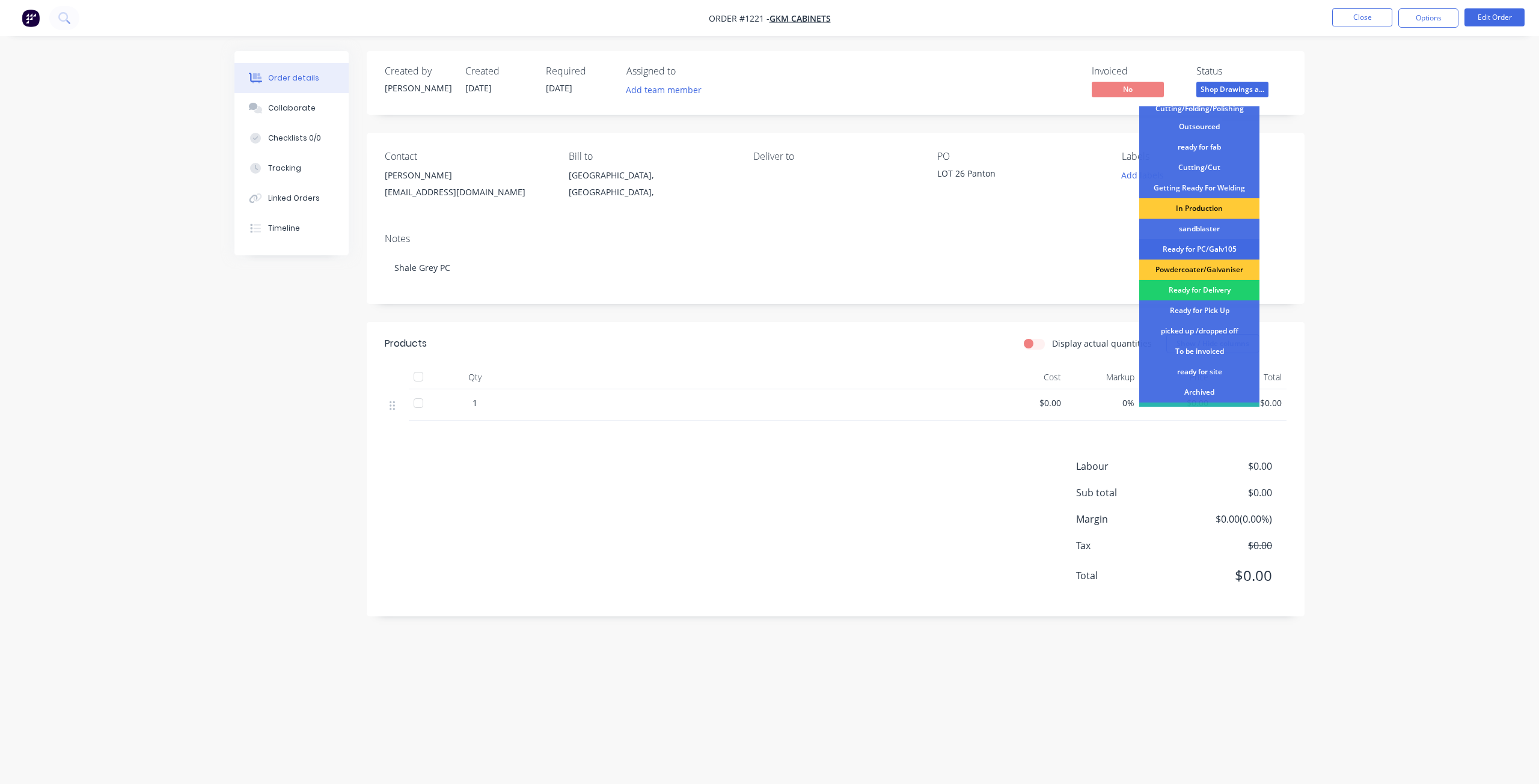
scroll to position [119, 0]
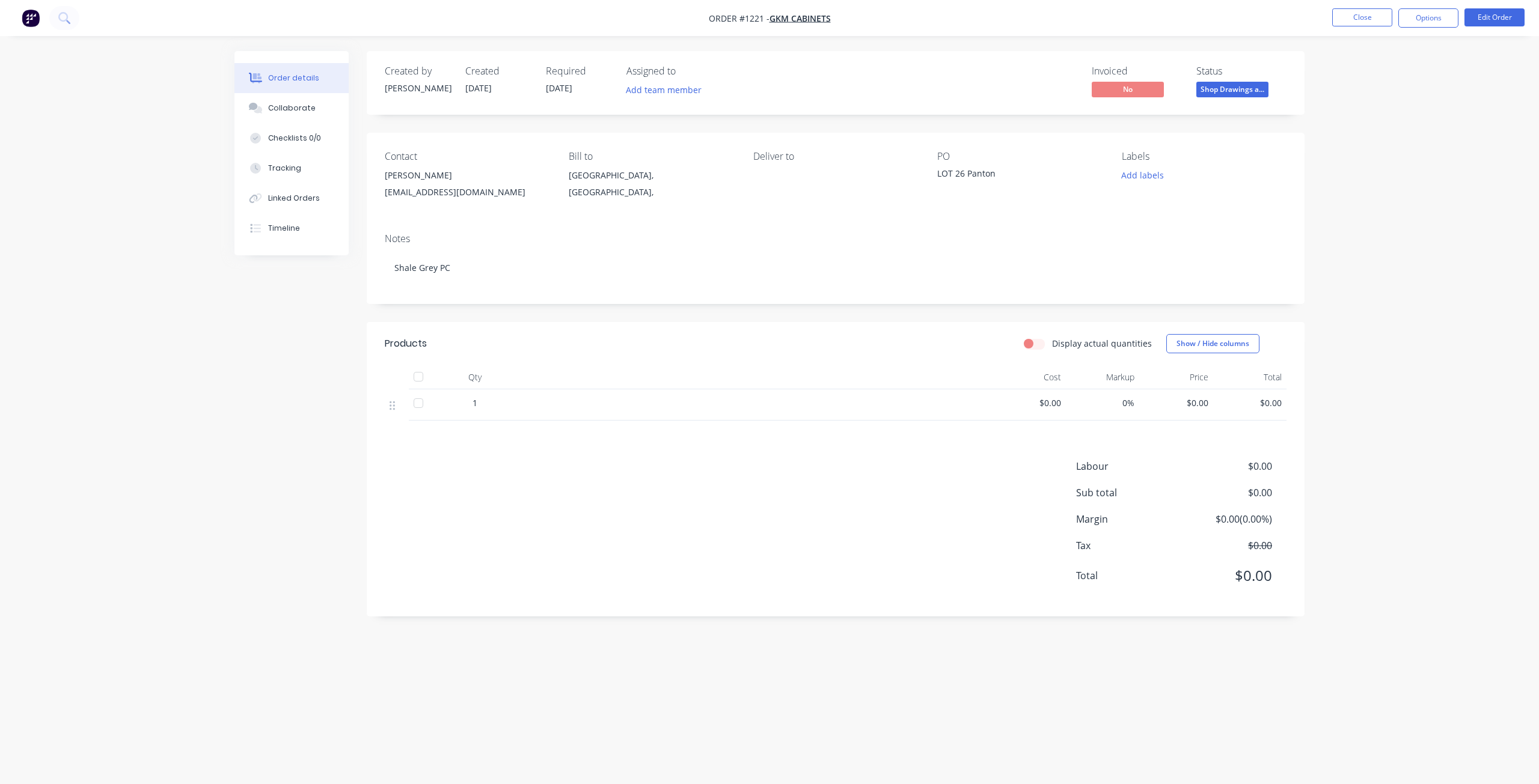
click at [1321, 260] on div "Order details Collaborate Checklists 0/0 Tracking Linked Orders Timeline Order …" at bounding box center [770, 392] width 1539 height 784
click at [1486, 19] on button "Edit Order" at bounding box center [1493, 18] width 60 height 18
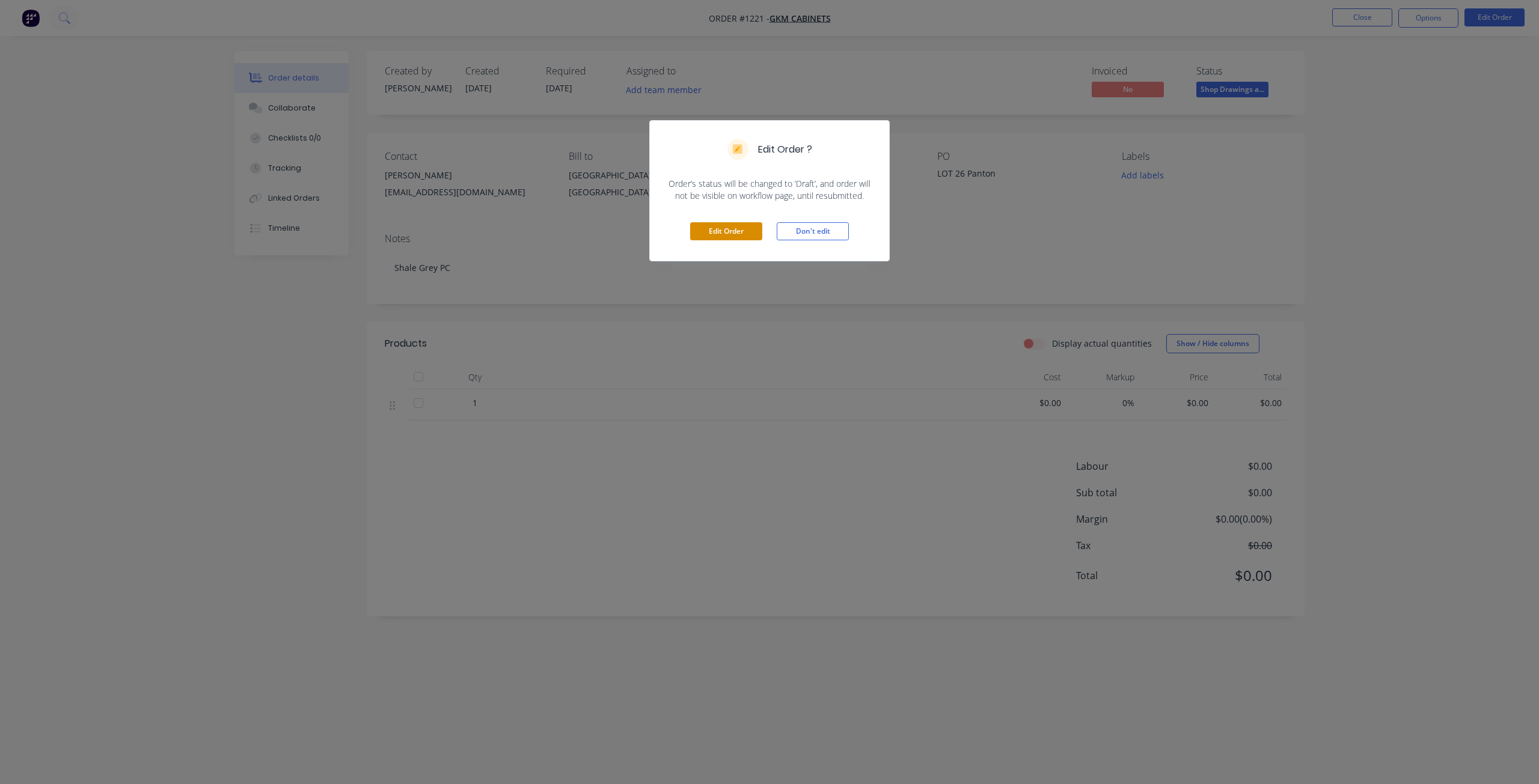
click at [711, 231] on button "Edit Order" at bounding box center [726, 231] width 72 height 18
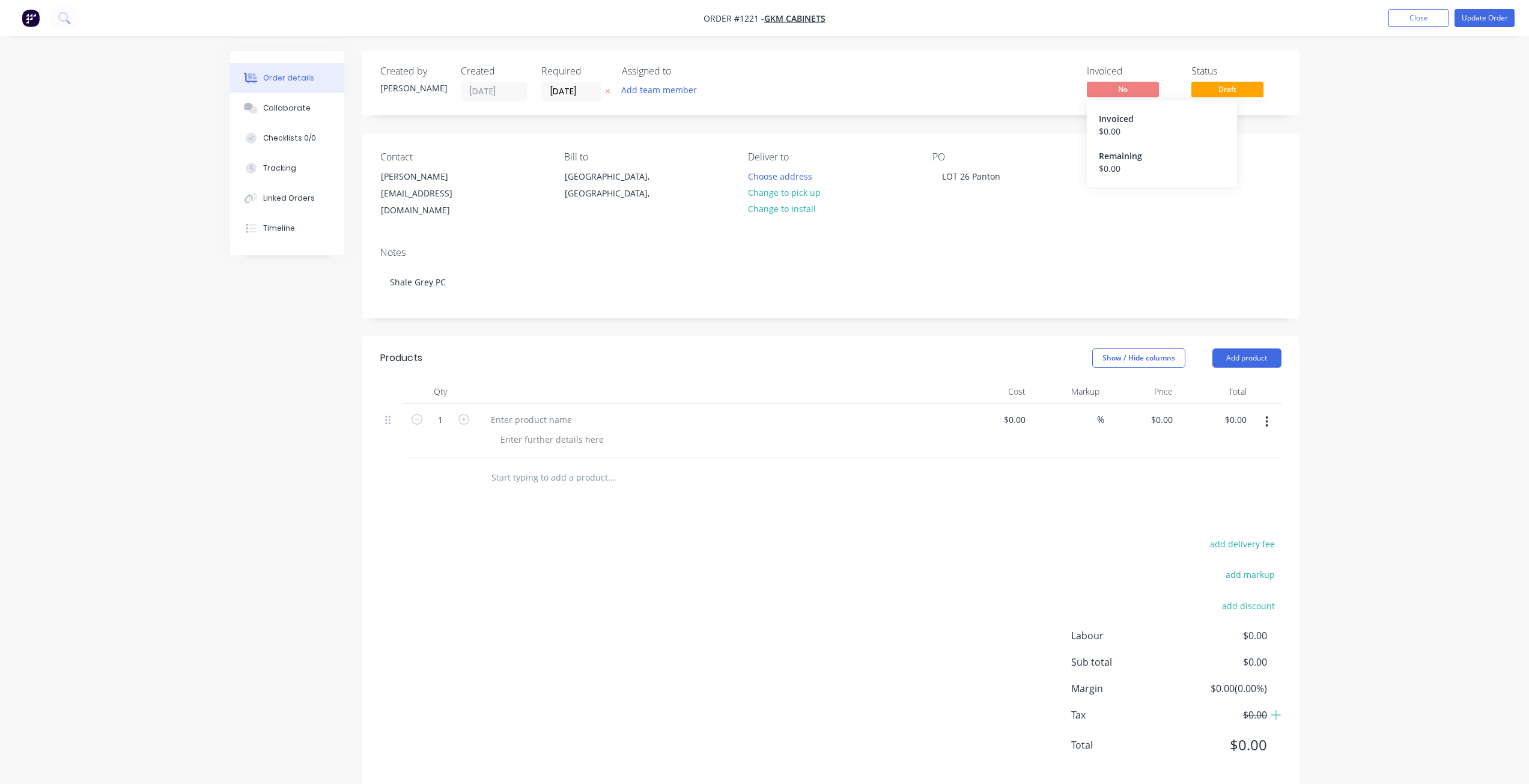
click at [1119, 87] on span "No" at bounding box center [1123, 89] width 72 height 15
click at [1432, 15] on button "Close" at bounding box center [1419, 18] width 60 height 18
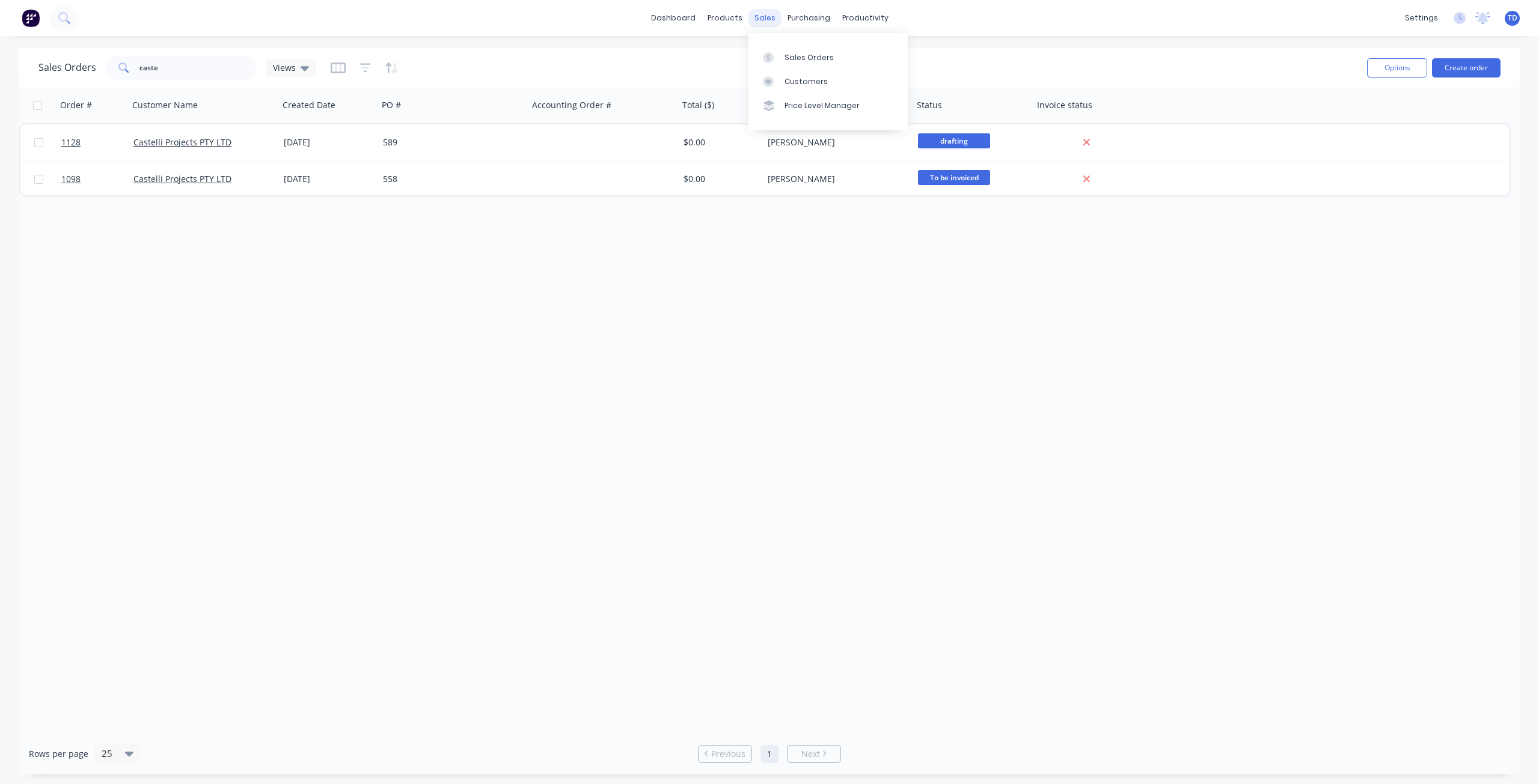
click at [761, 19] on div "sales" at bounding box center [765, 18] width 33 height 18
click at [789, 82] on div "Customers" at bounding box center [806, 81] width 43 height 11
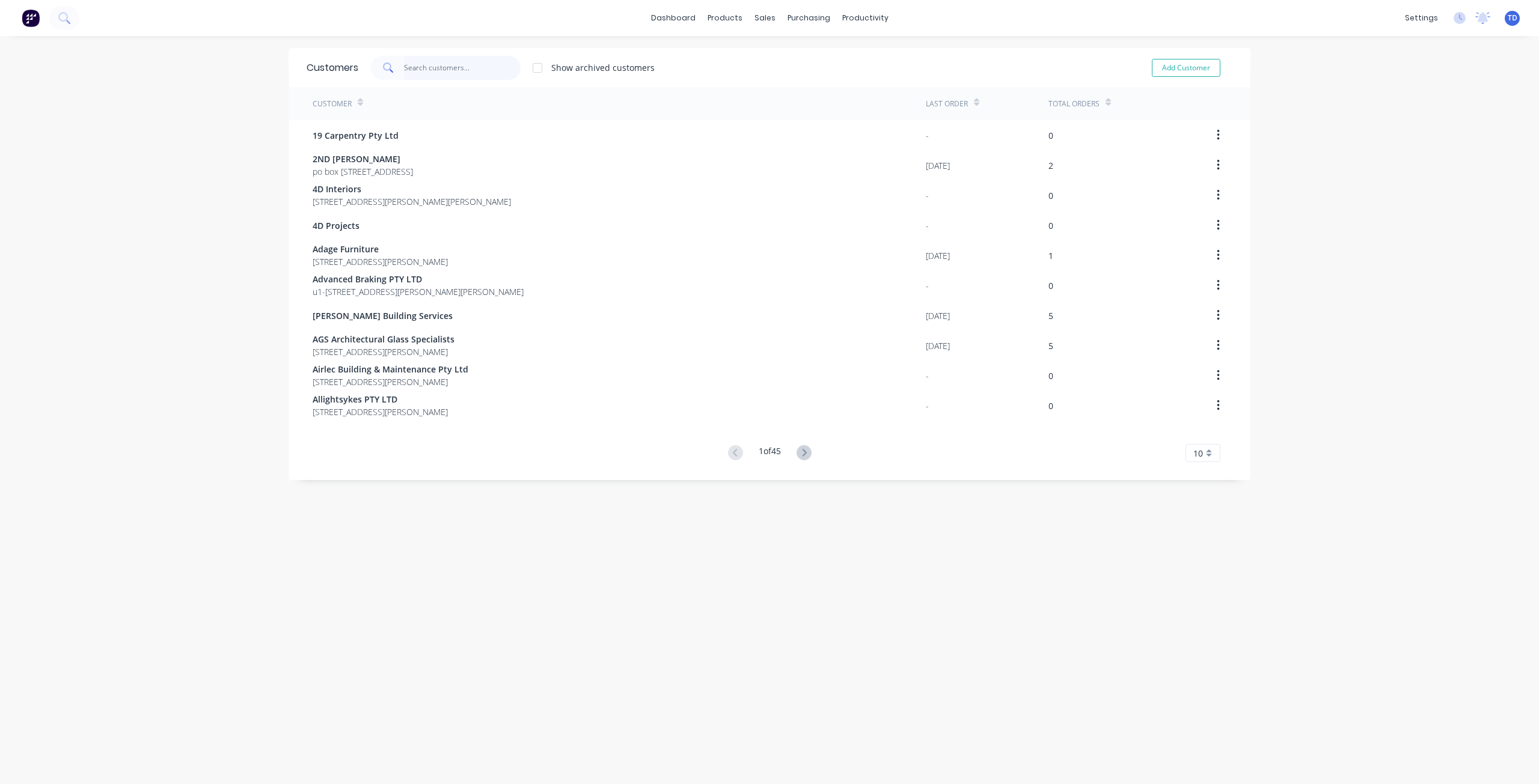
click at [463, 72] on input "text" at bounding box center [462, 67] width 117 height 24
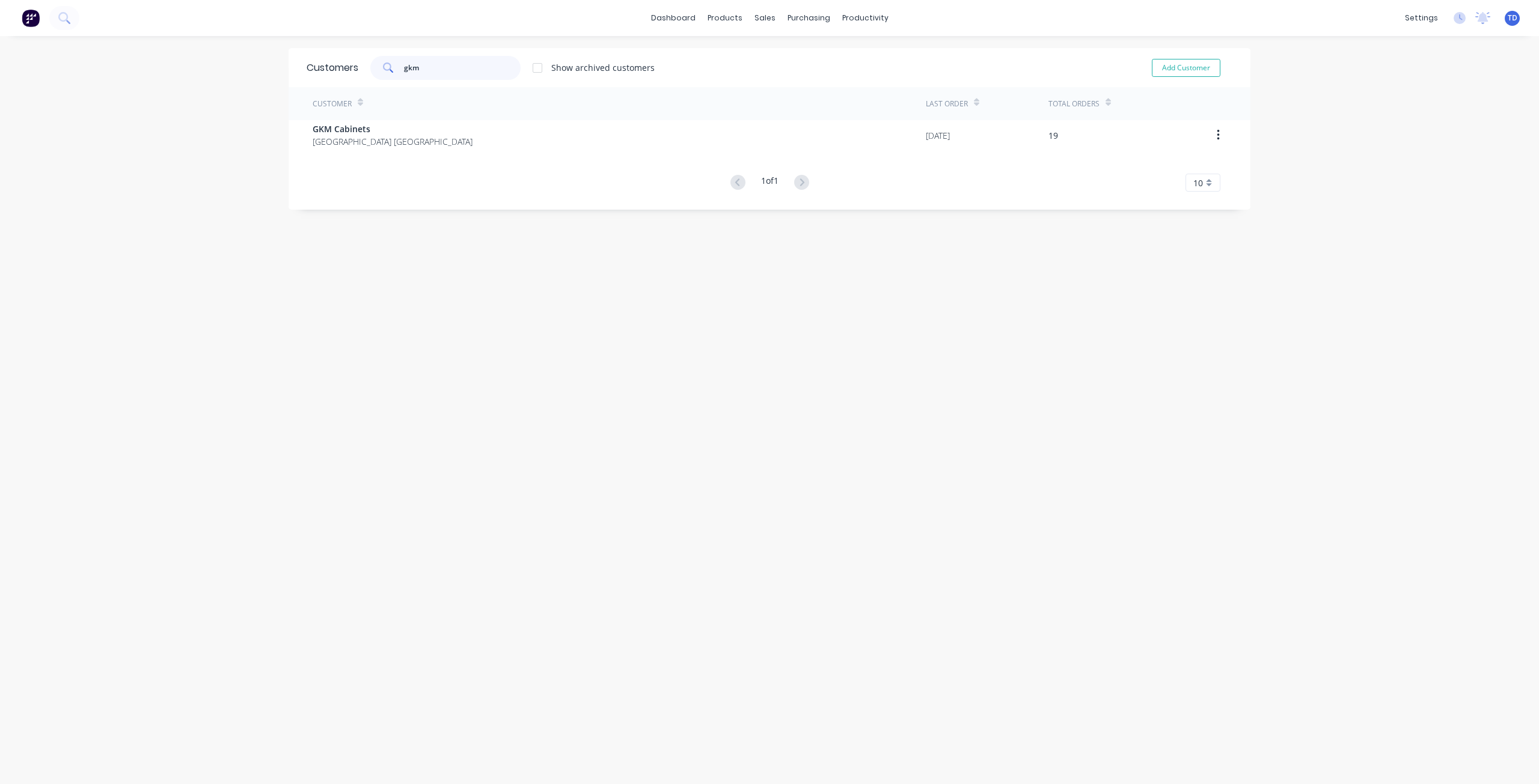
type input "gkm"
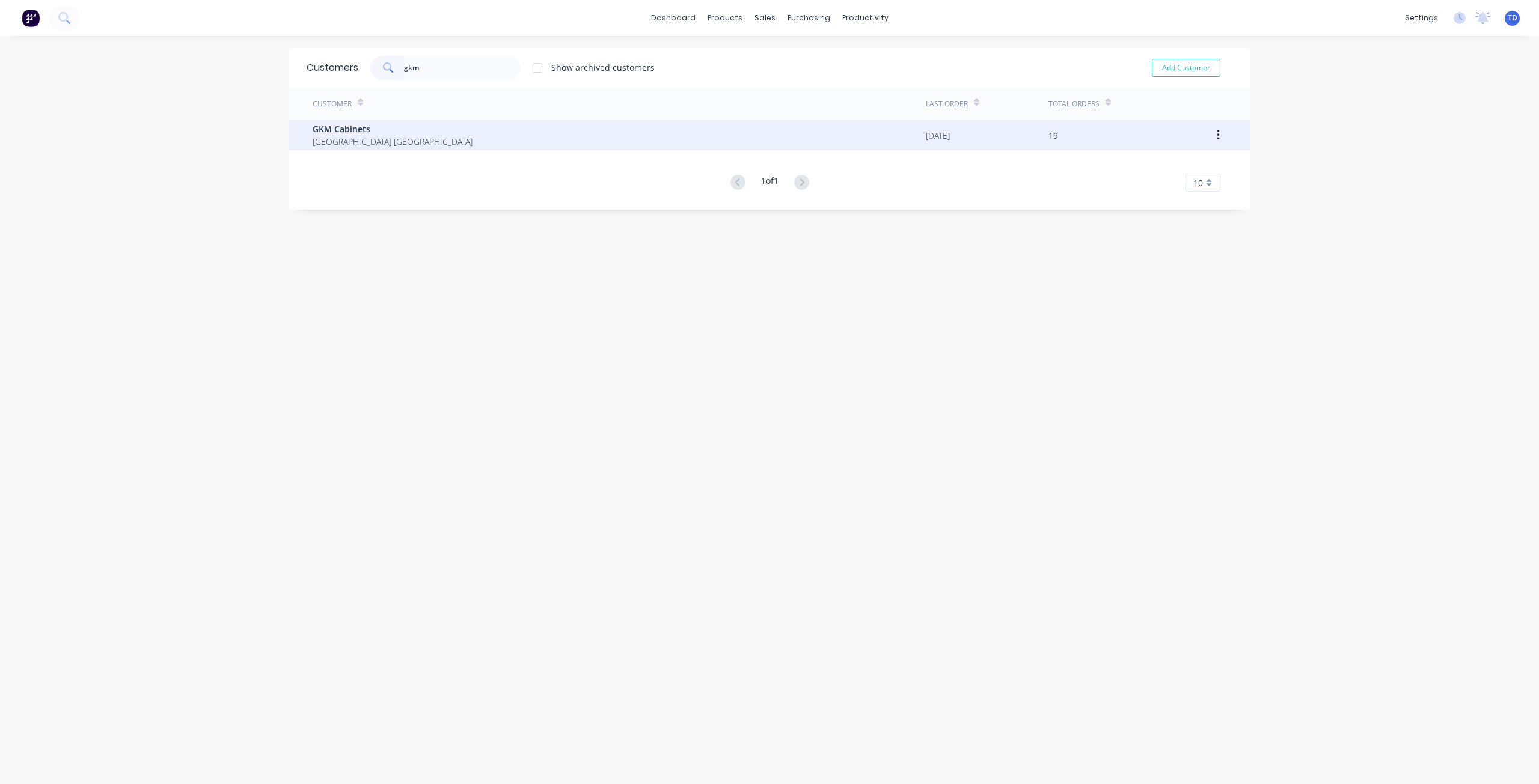
click at [539, 135] on div "GKM Cabinets [GEOGRAPHIC_DATA] [GEOGRAPHIC_DATA]" at bounding box center [619, 135] width 613 height 30
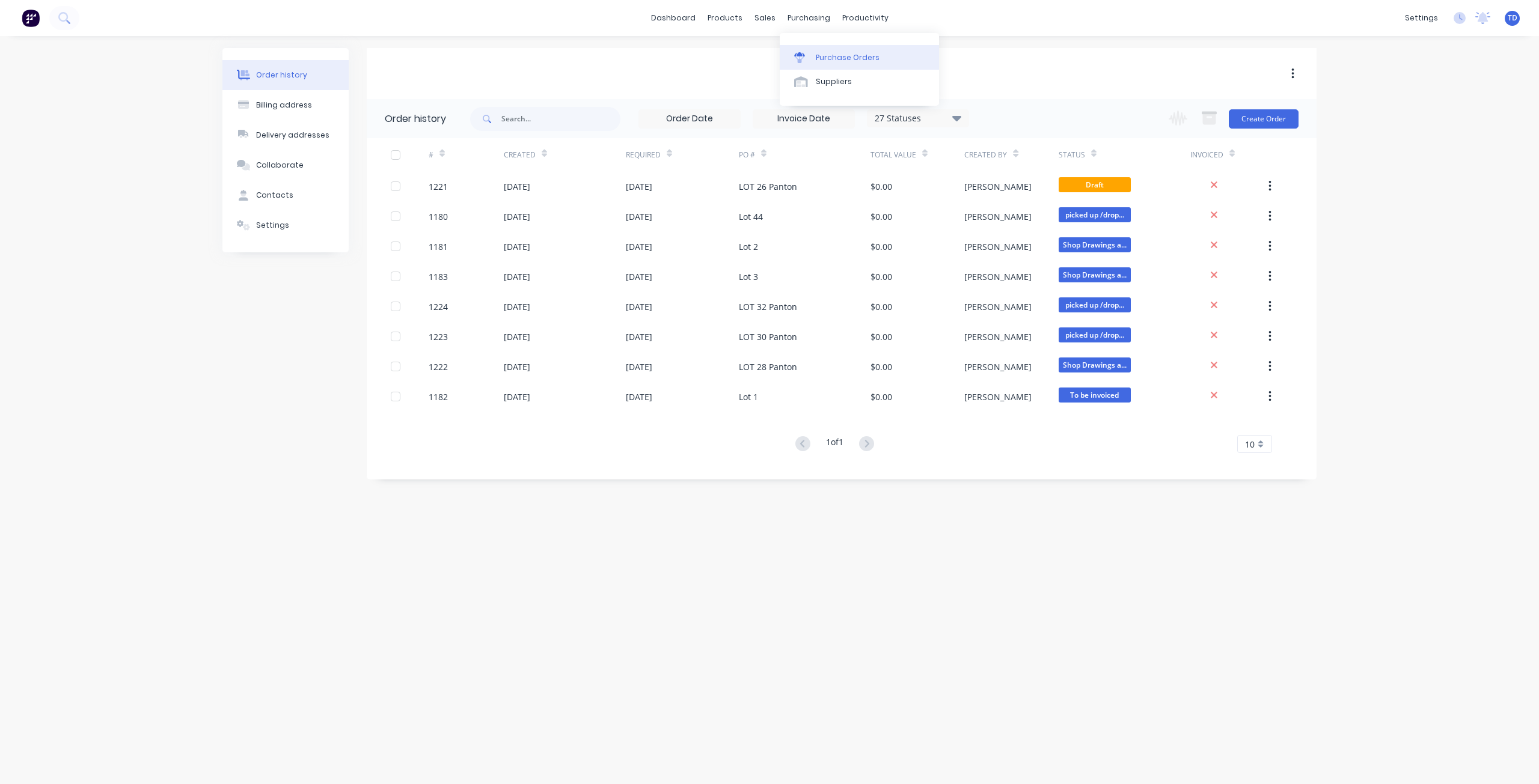
click at [825, 57] on div "Purchase Orders" at bounding box center [847, 57] width 64 height 11
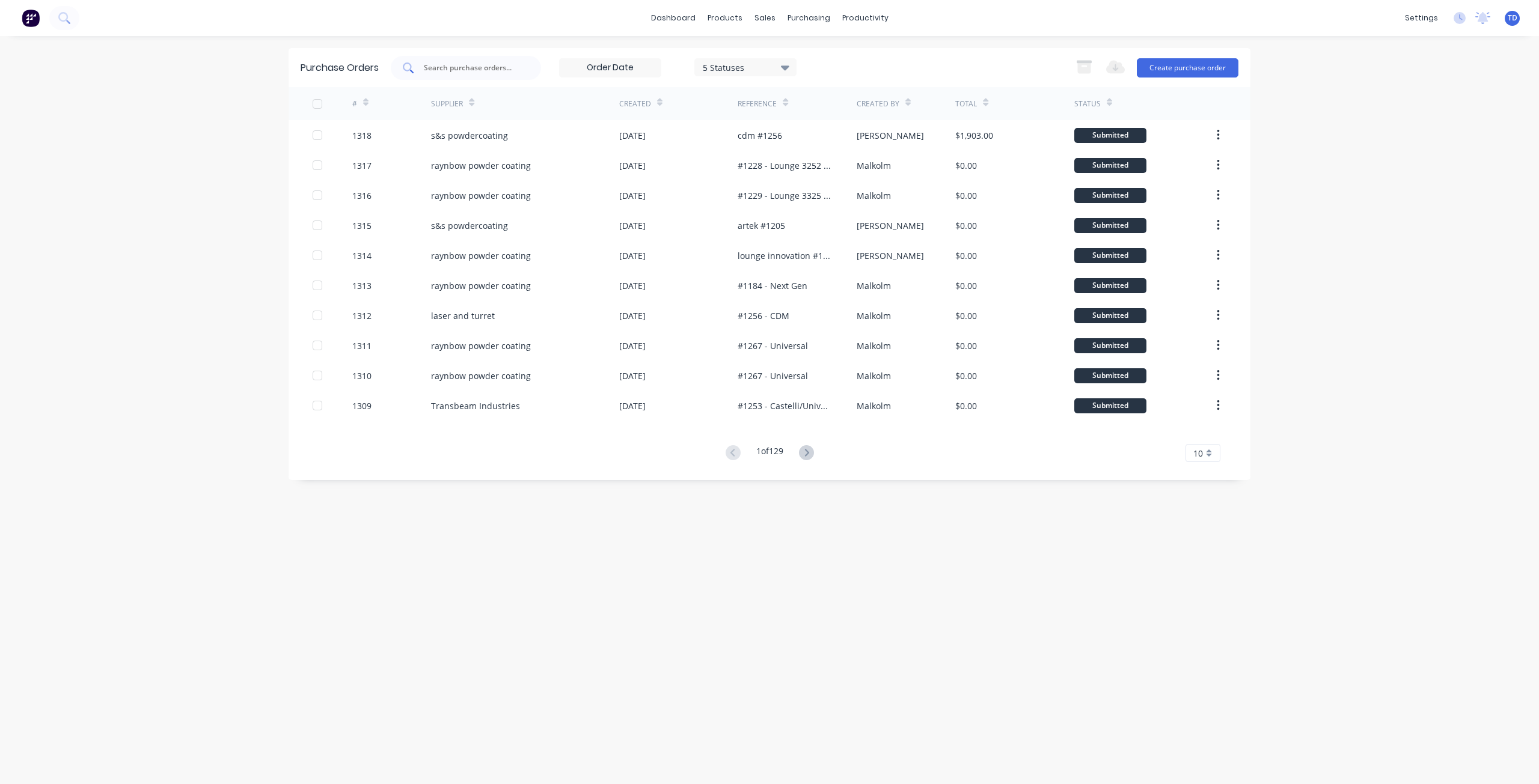
click at [504, 69] on input "text" at bounding box center [472, 67] width 100 height 12
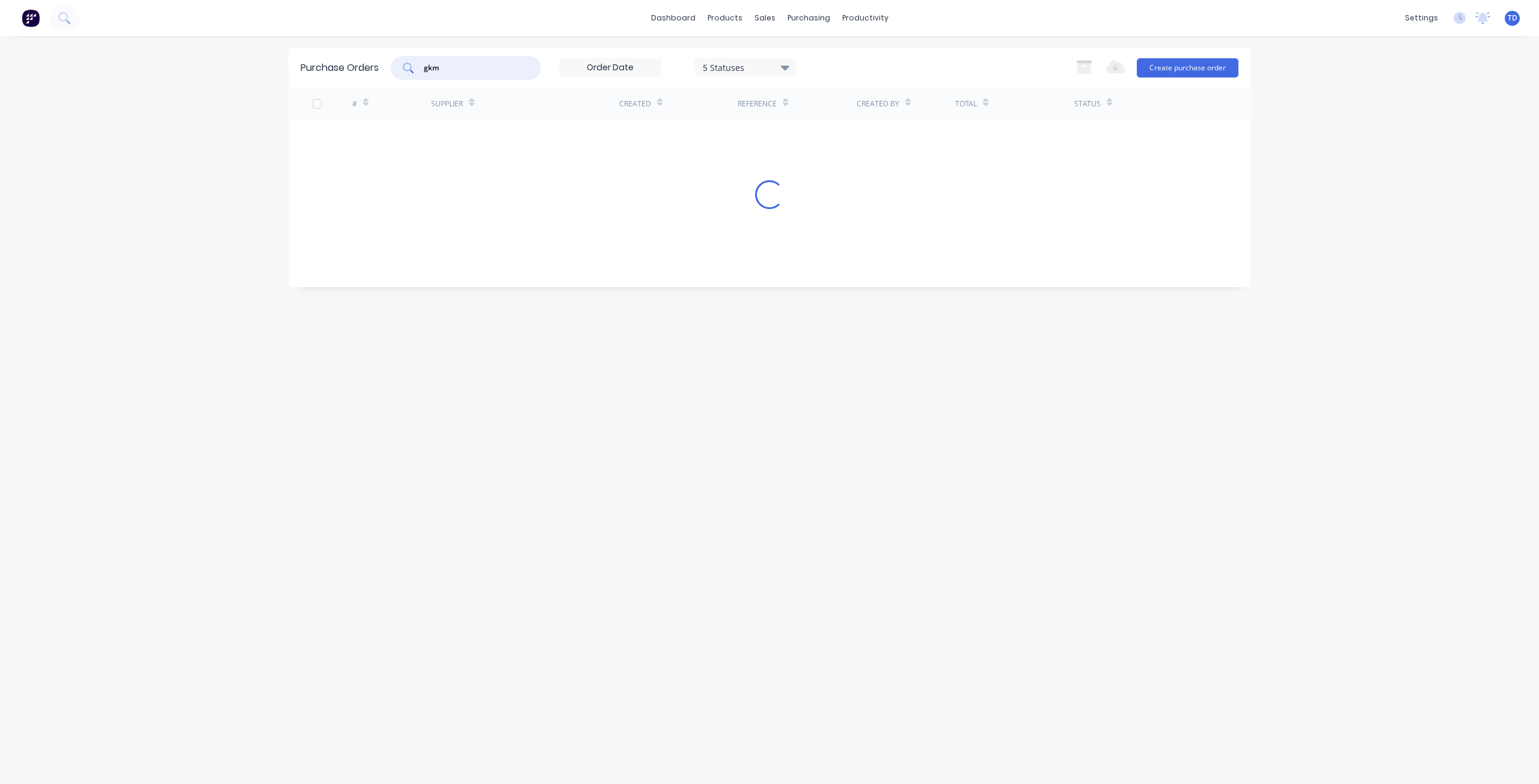
type input "gkm"
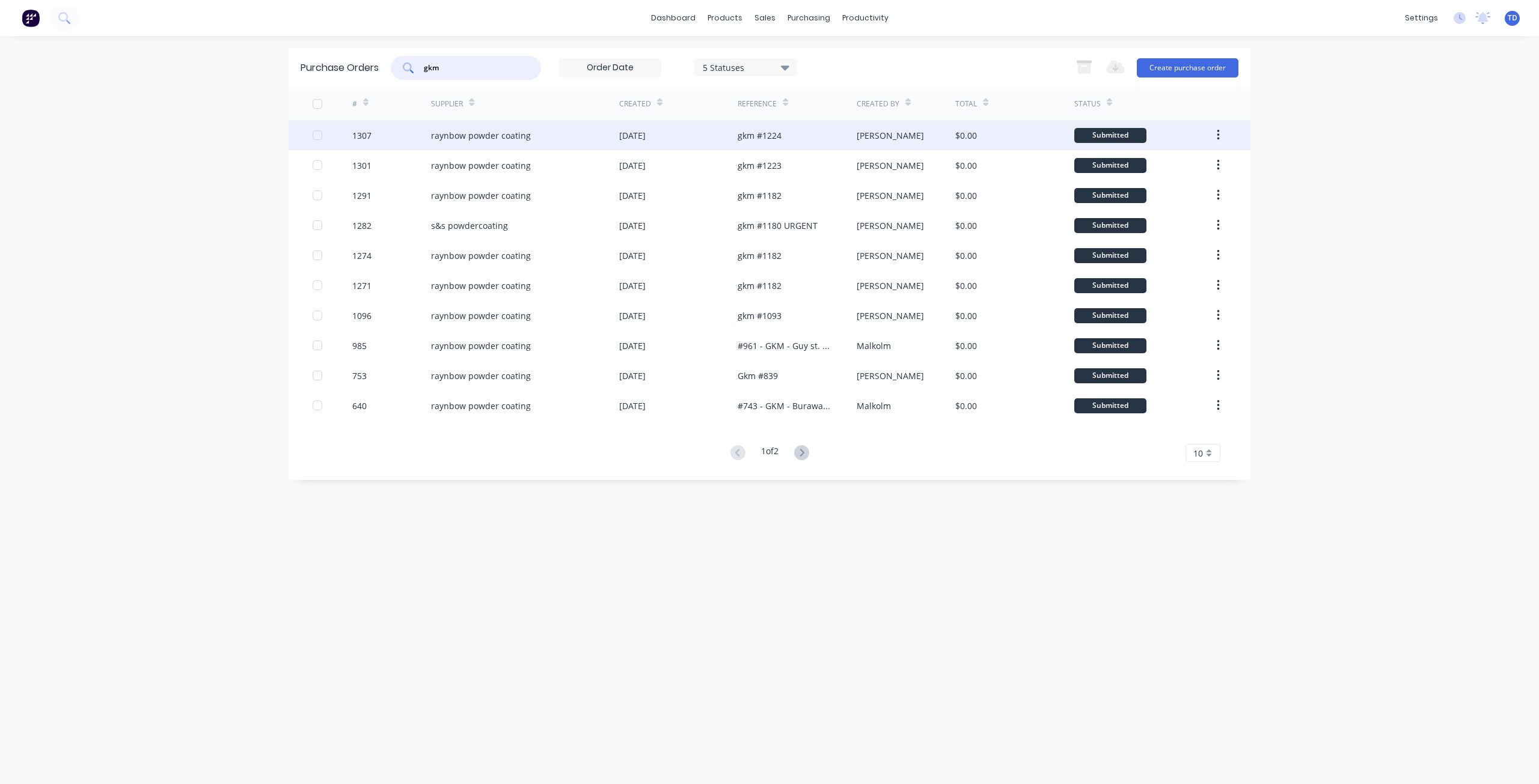
click at [572, 135] on div "raynbow powder coating" at bounding box center [525, 135] width 188 height 30
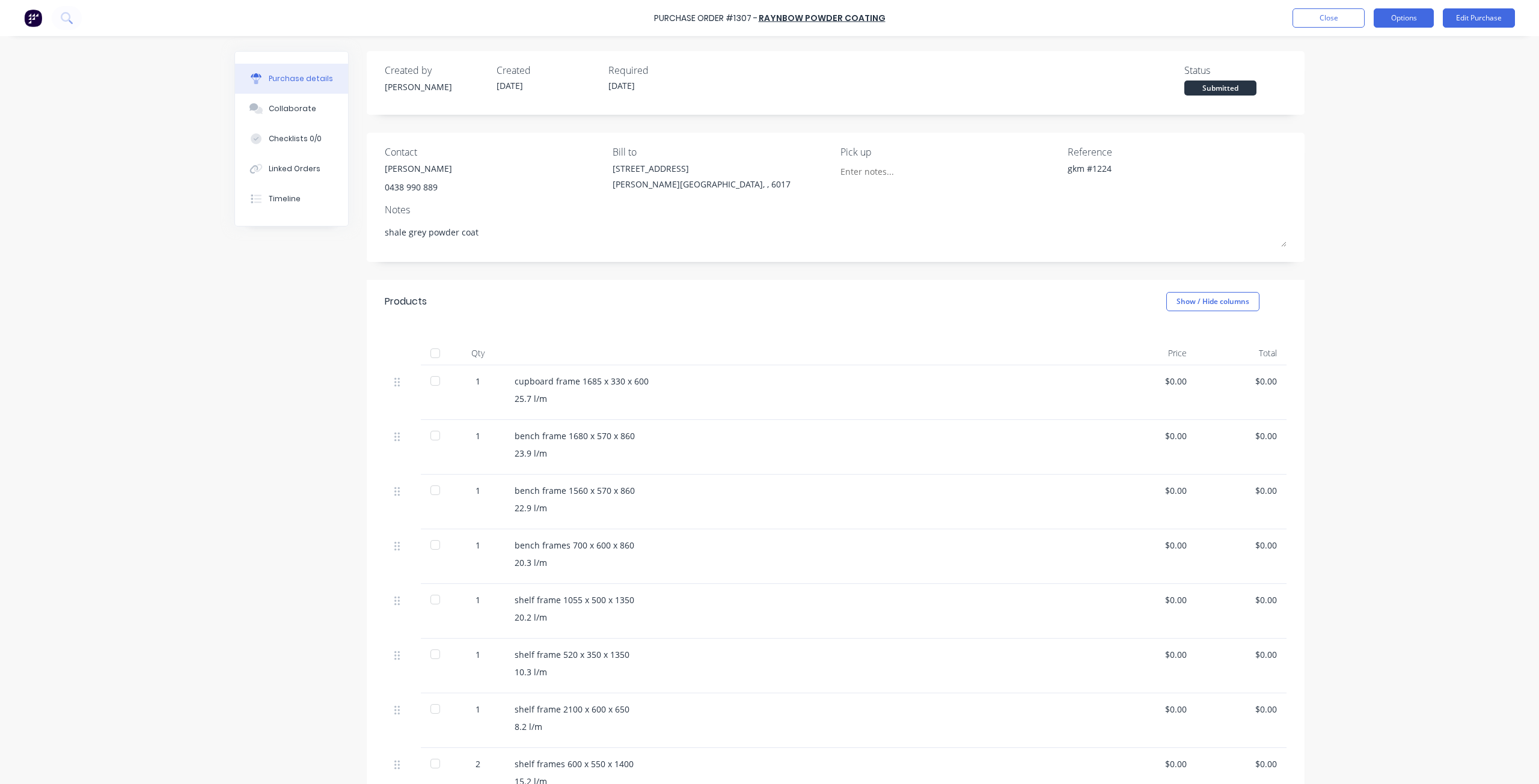
click at [1391, 15] on button "Options" at bounding box center [1403, 19] width 60 height 20
click at [1350, 117] on div "Duplicate" at bounding box center [1376, 121] width 93 height 18
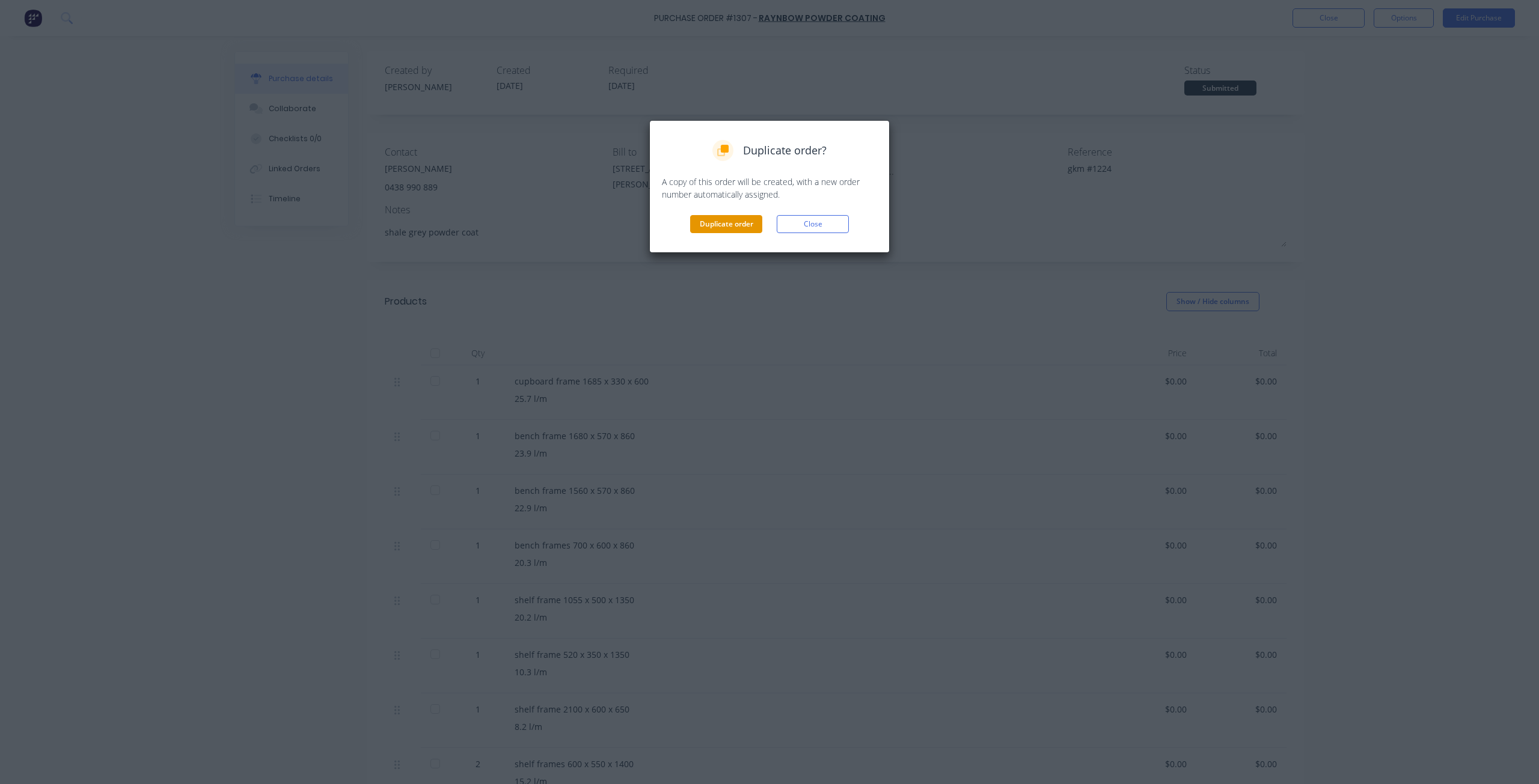
click at [708, 224] on button "Duplicate order" at bounding box center [726, 224] width 72 height 18
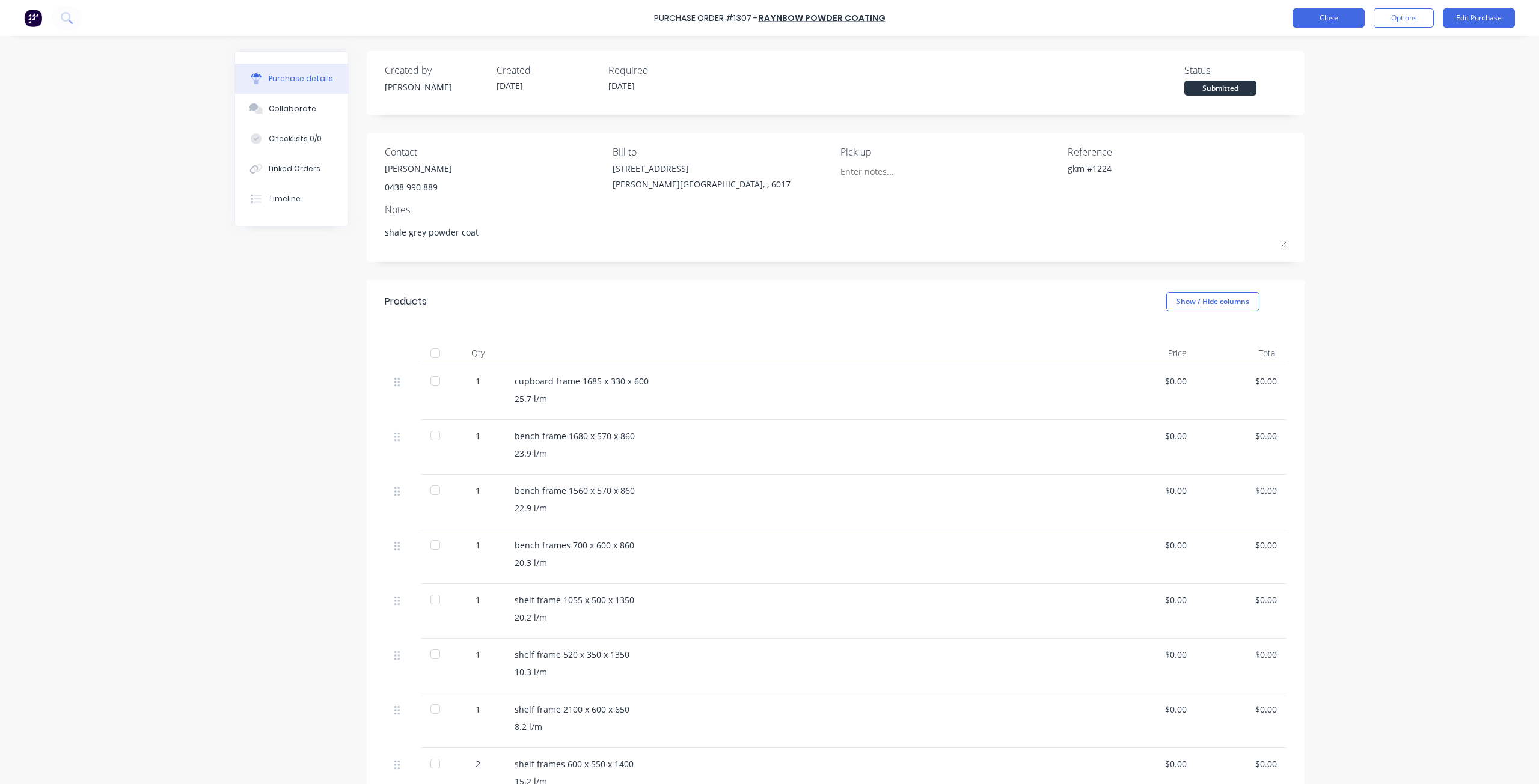
click at [1335, 17] on button "Close" at bounding box center [1329, 19] width 72 height 20
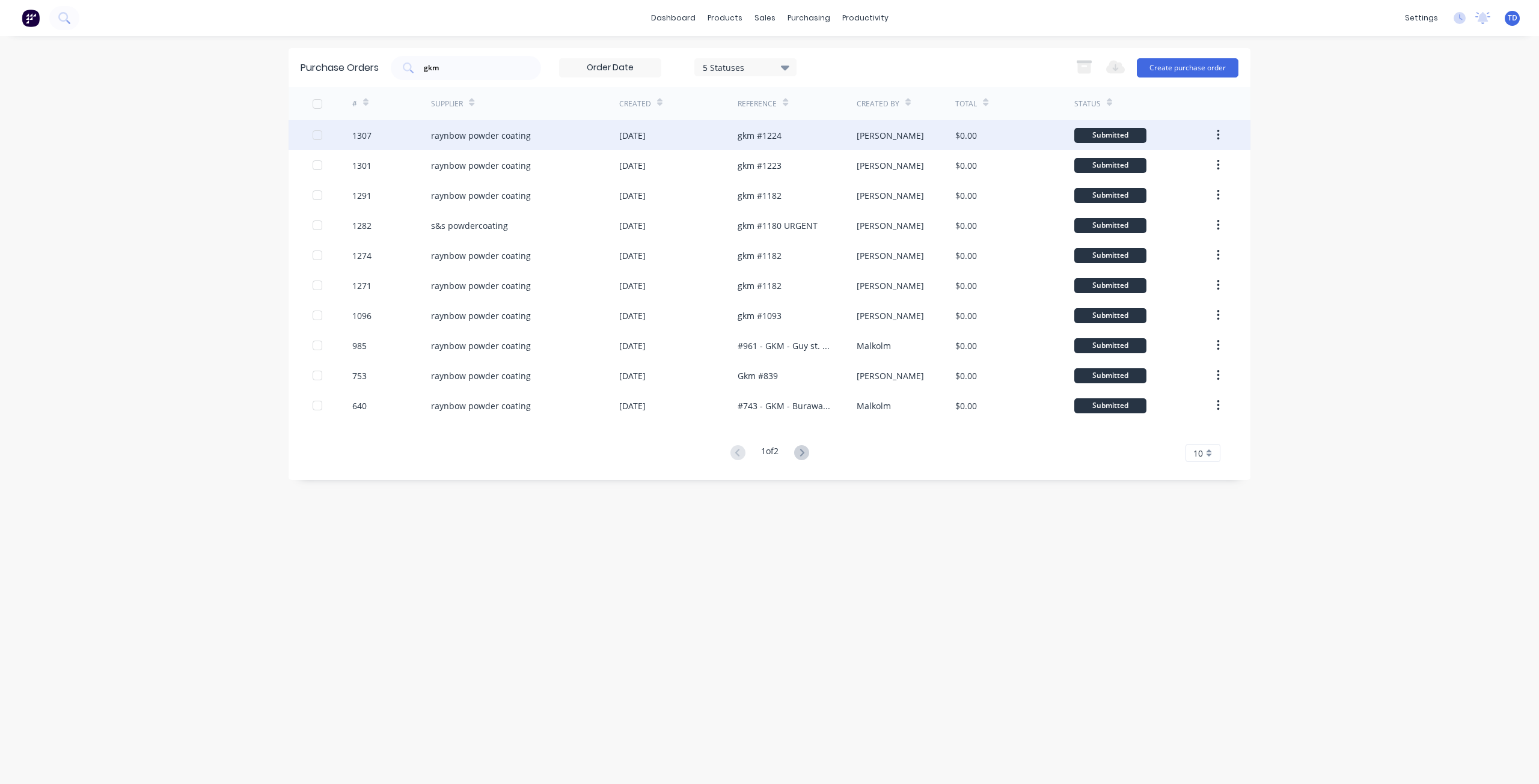
click at [509, 138] on div "raynbow powder coating" at bounding box center [481, 135] width 100 height 13
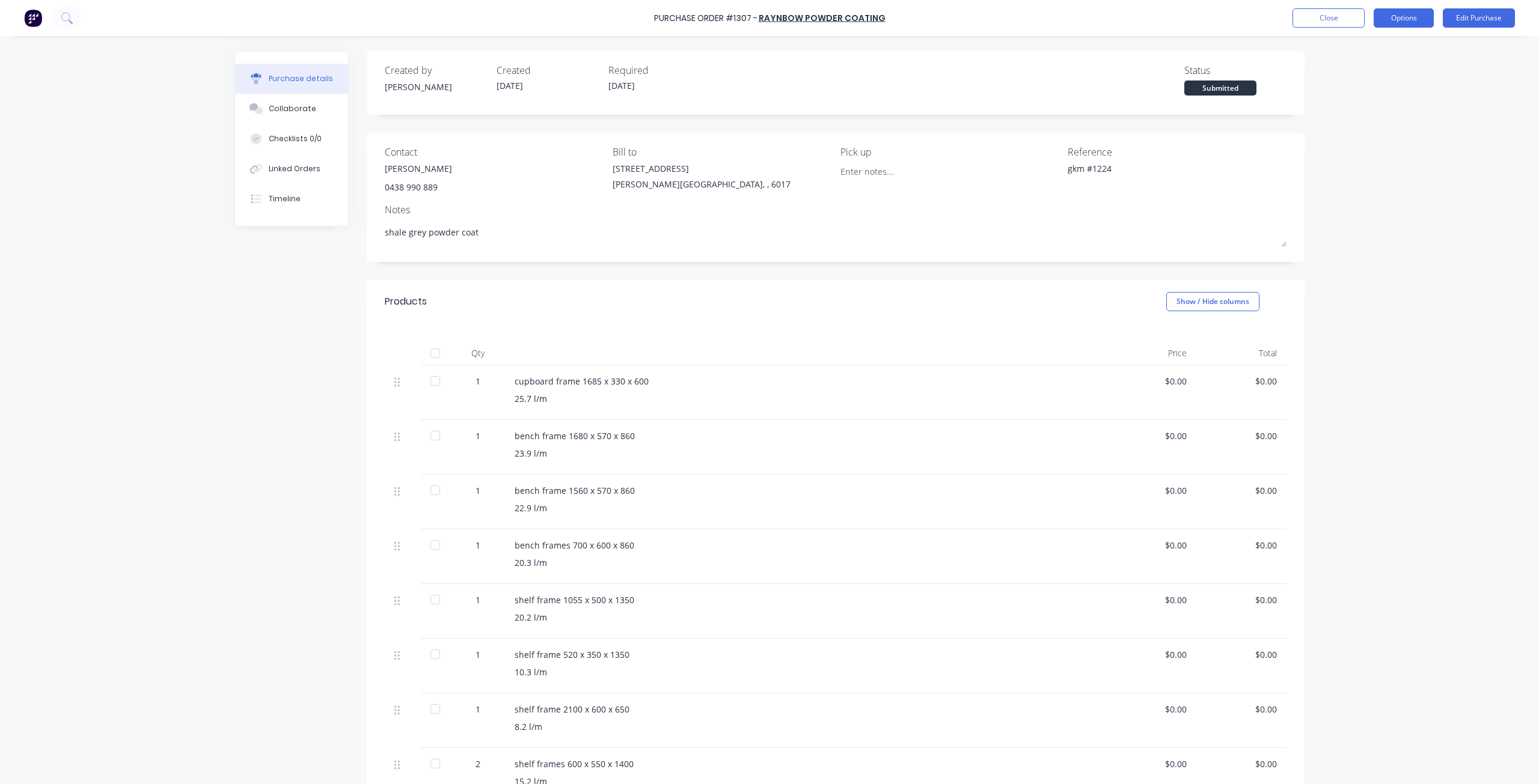
click at [1398, 18] on button "Options" at bounding box center [1403, 19] width 60 height 20
click at [1353, 120] on div "Duplicate" at bounding box center [1376, 121] width 93 height 18
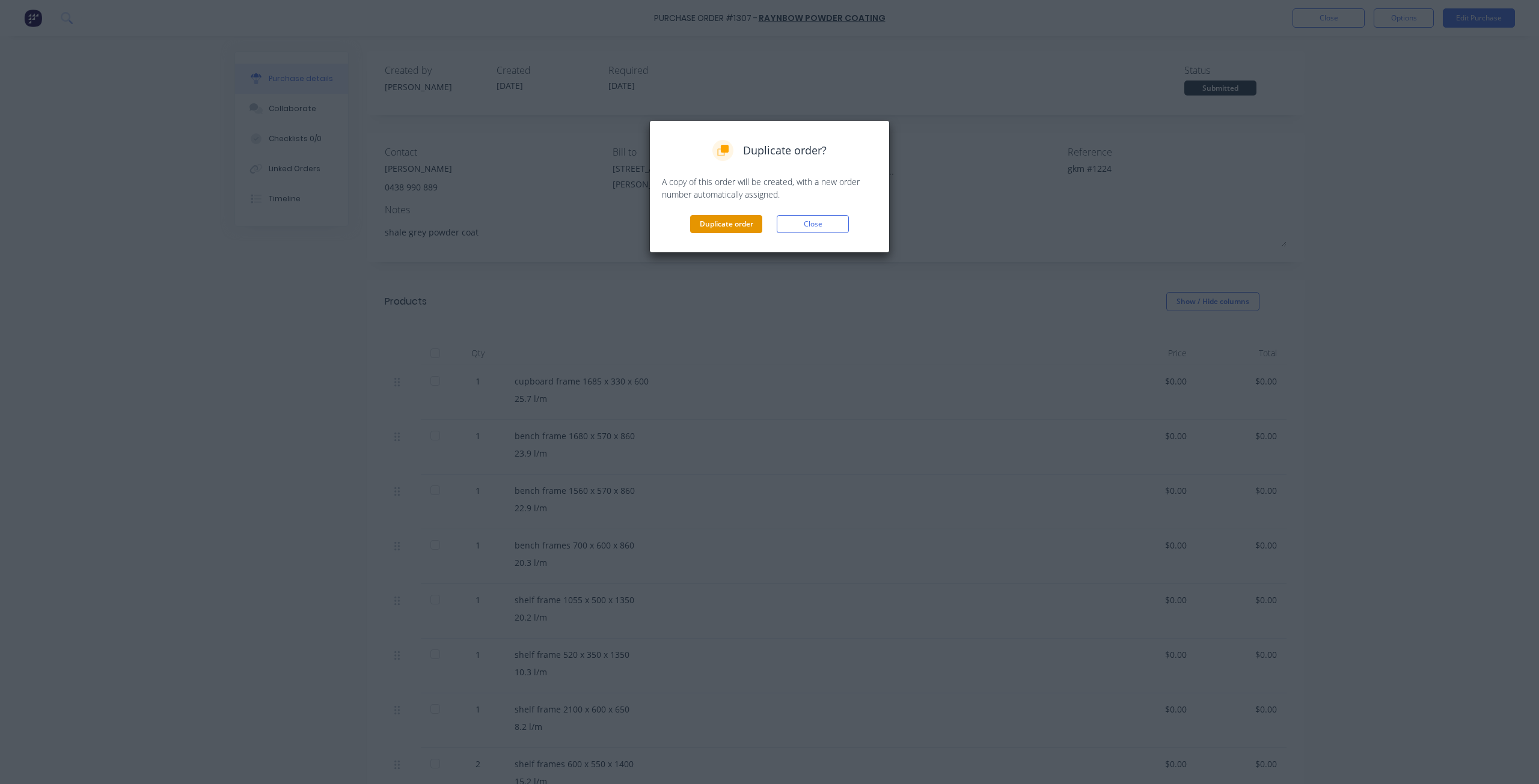
click at [703, 227] on button "Duplicate order" at bounding box center [726, 224] width 72 height 18
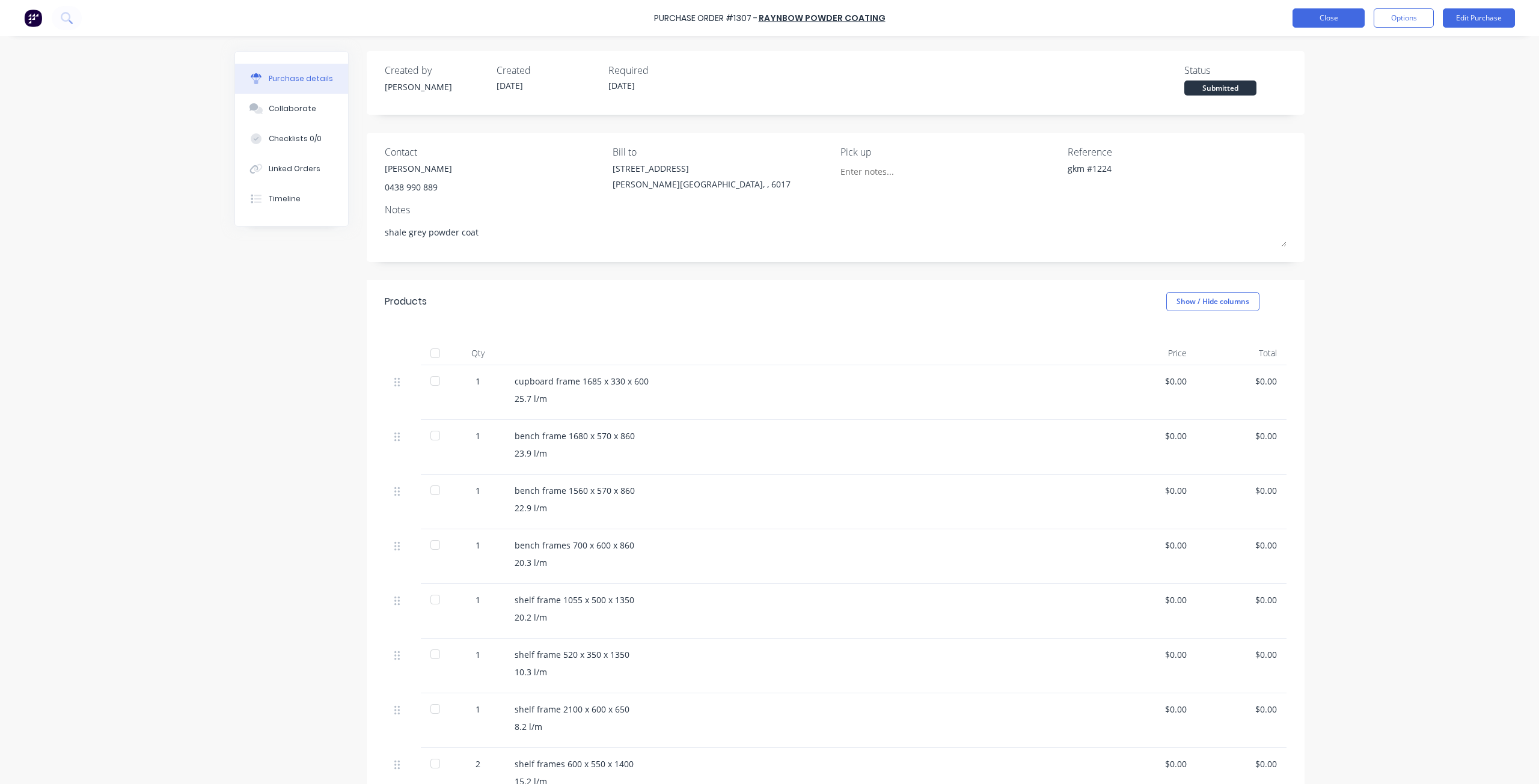
click at [1333, 24] on button "Close" at bounding box center [1329, 19] width 72 height 20
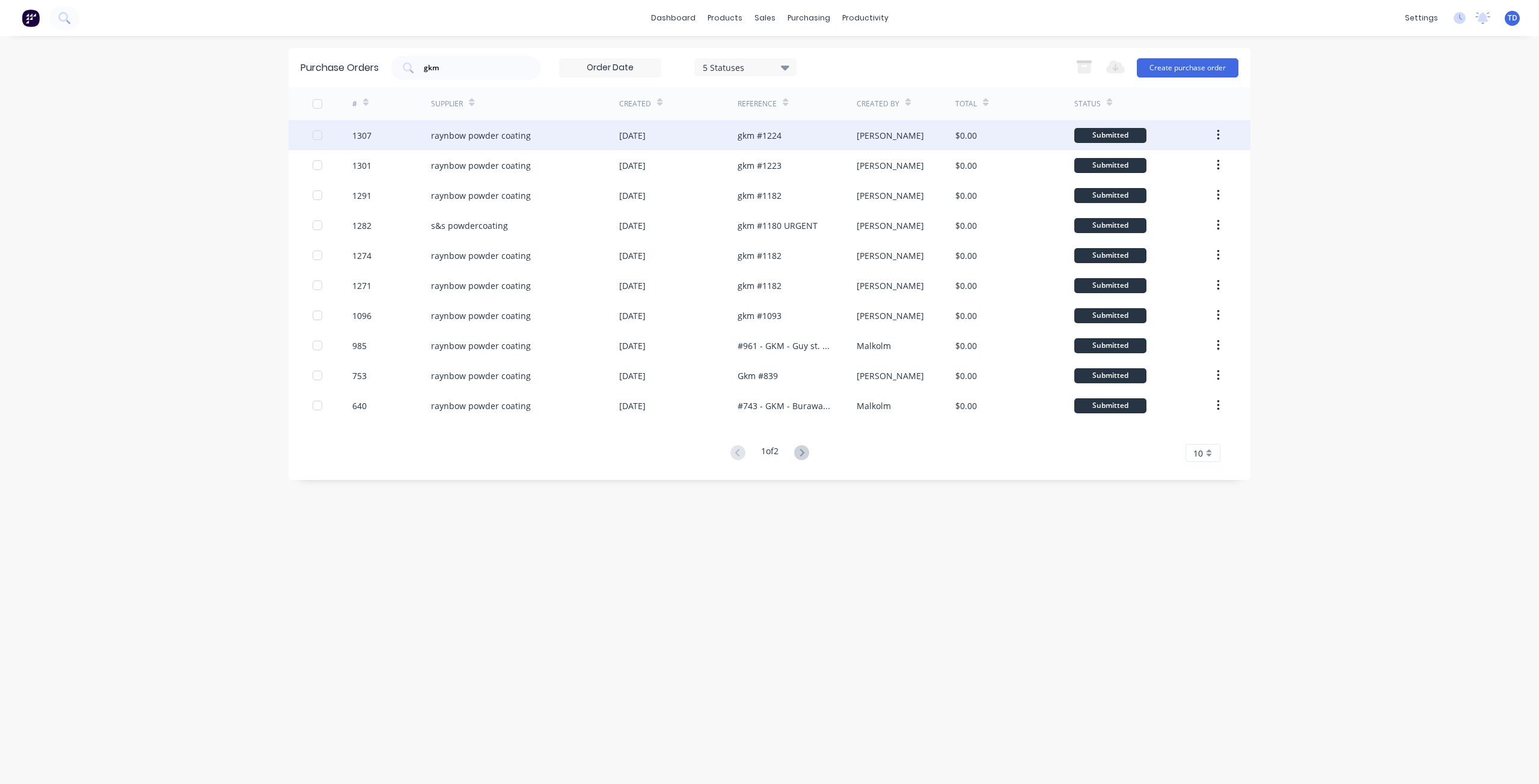
click at [507, 137] on div "raynbow powder coating" at bounding box center [481, 135] width 100 height 13
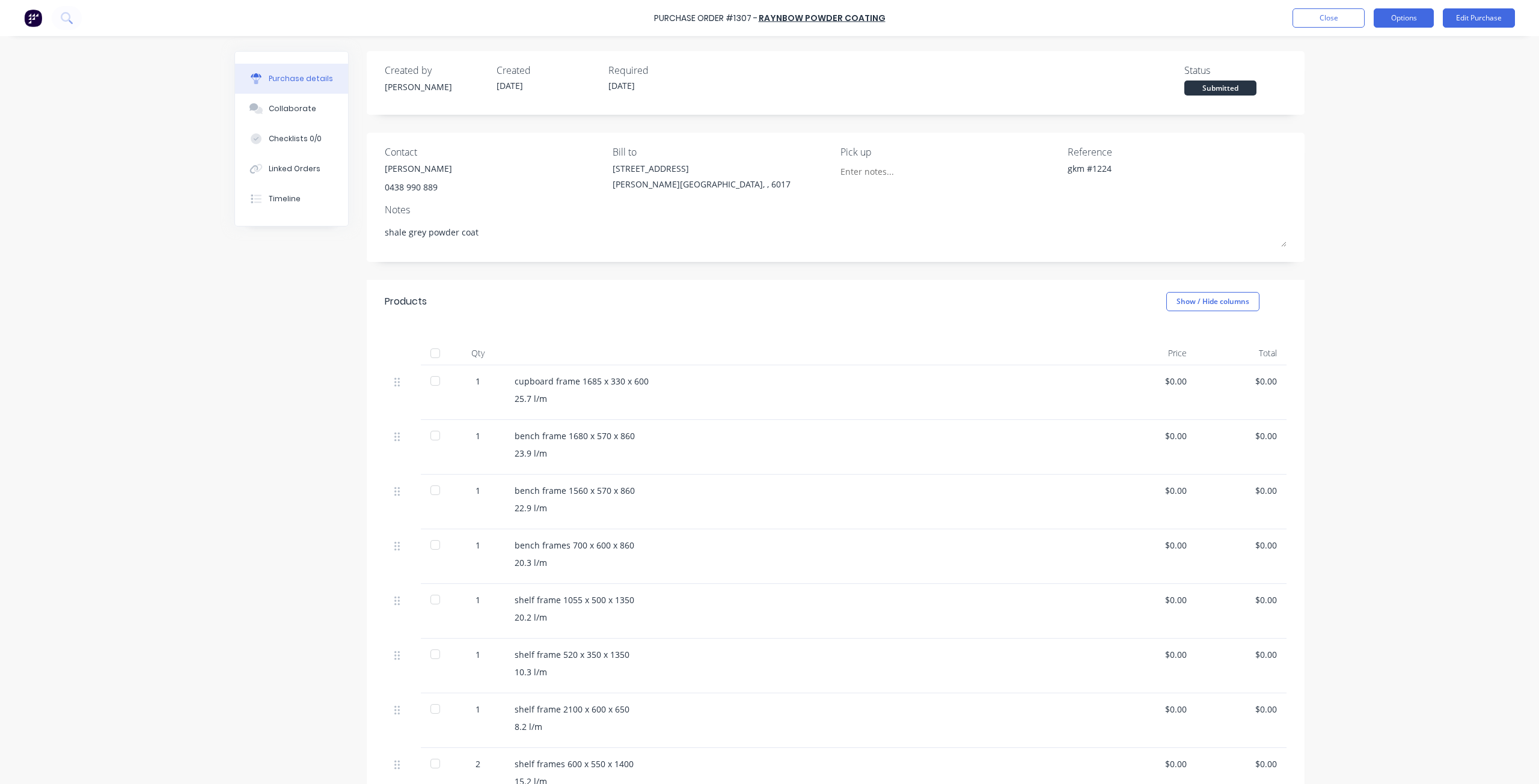
click at [1405, 16] on button "Options" at bounding box center [1403, 19] width 60 height 20
click at [1360, 125] on div "Duplicate" at bounding box center [1376, 121] width 93 height 18
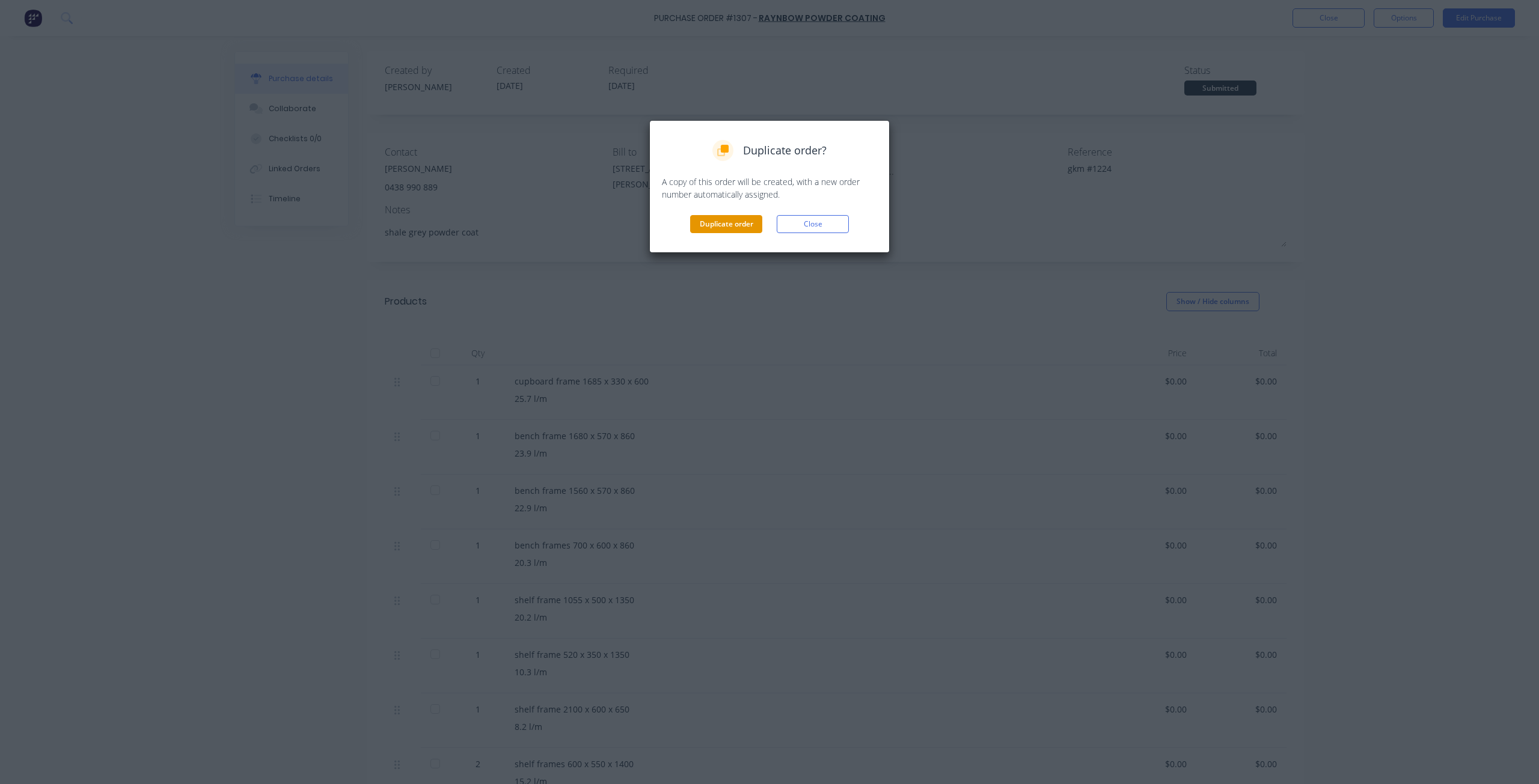
click at [714, 225] on button "Duplicate order" at bounding box center [726, 224] width 72 height 18
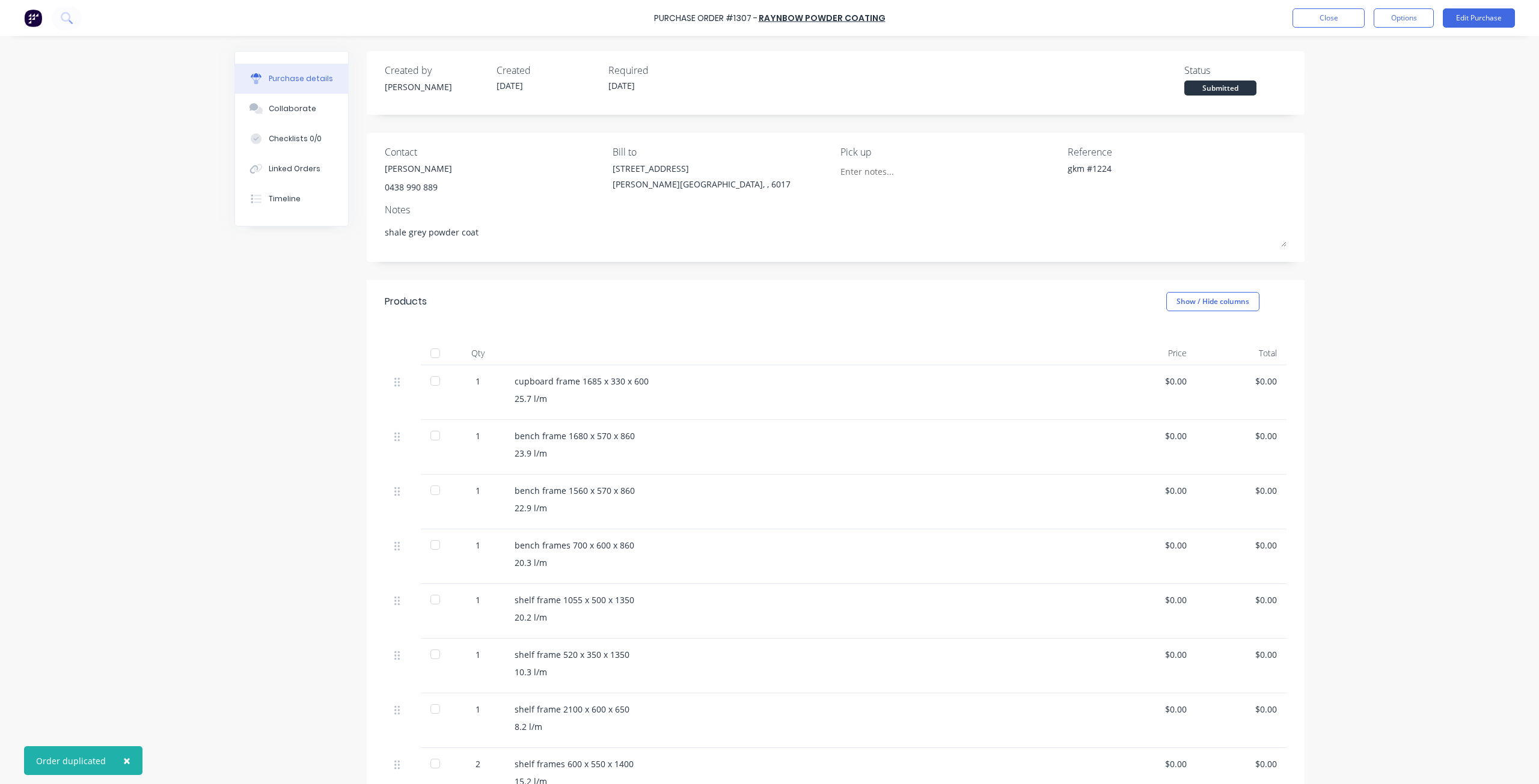
type textarea "x"
click at [1316, 13] on button "Close" at bounding box center [1329, 19] width 72 height 20
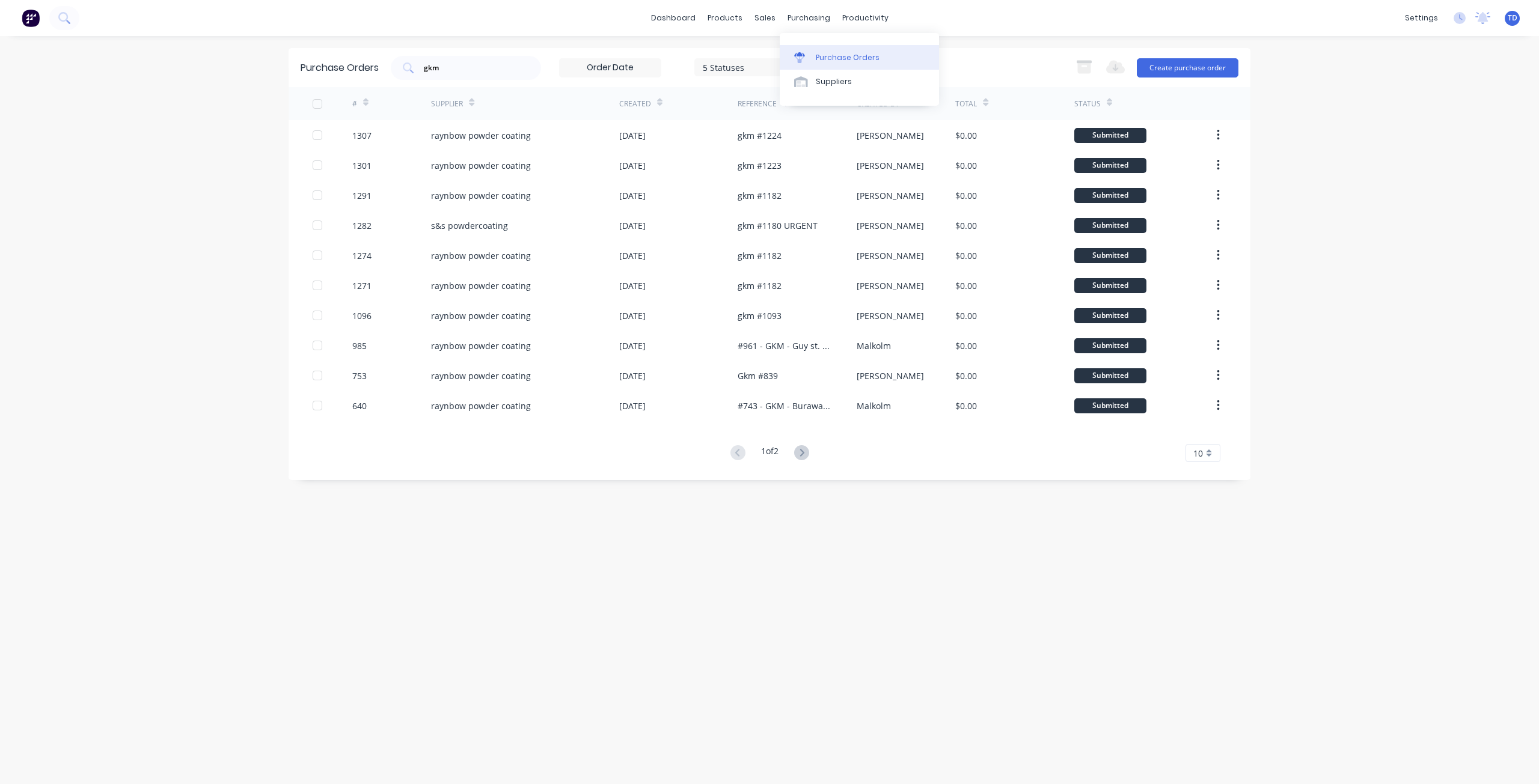
click at [823, 51] on link "Purchase Orders" at bounding box center [858, 57] width 159 height 24
click at [823, 57] on div "Purchase Orders" at bounding box center [847, 57] width 64 height 11
click at [369, 95] on div "#" at bounding box center [391, 104] width 79 height 33
click at [317, 100] on div at bounding box center [317, 104] width 24 height 24
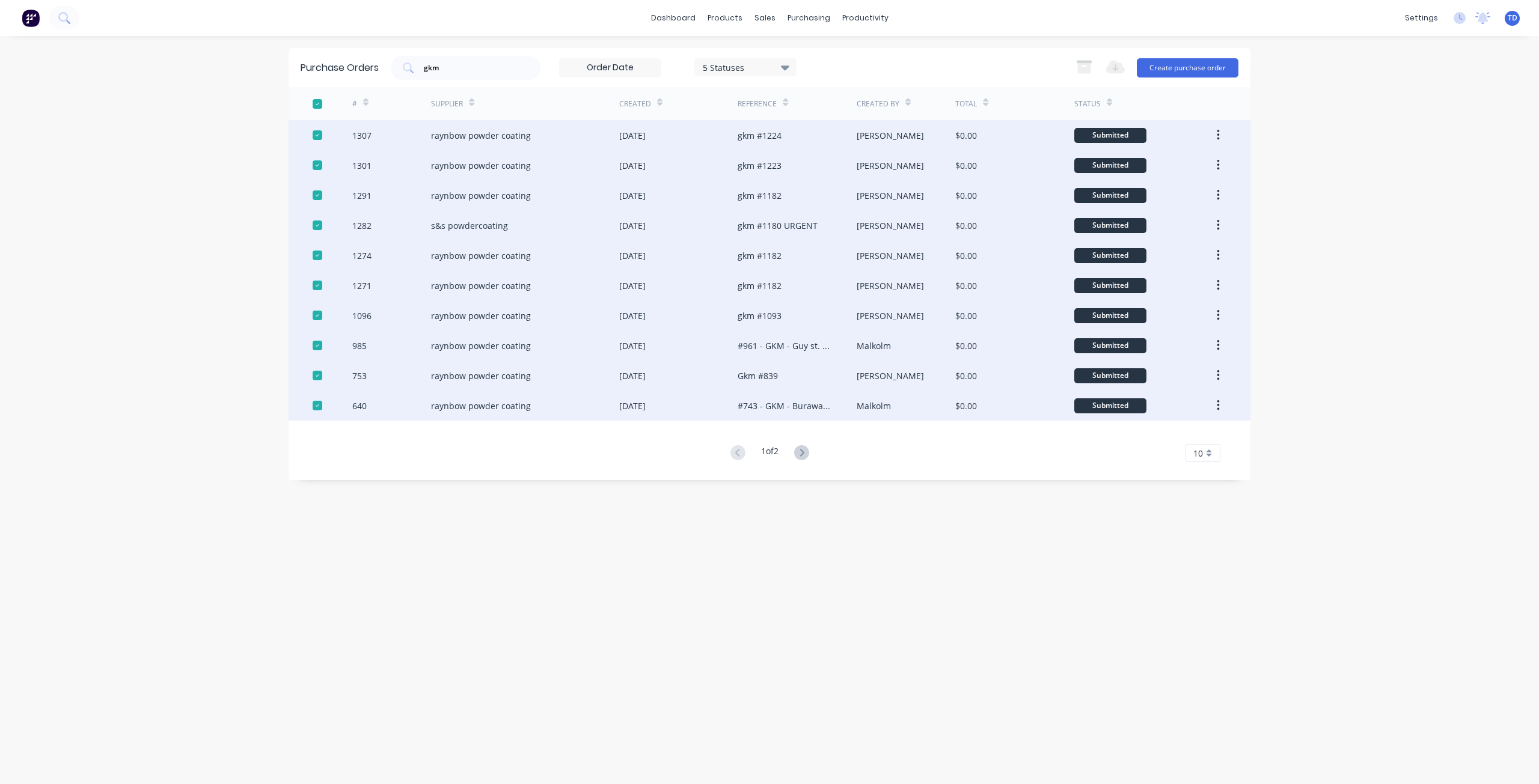
click at [317, 100] on div at bounding box center [317, 104] width 24 height 24
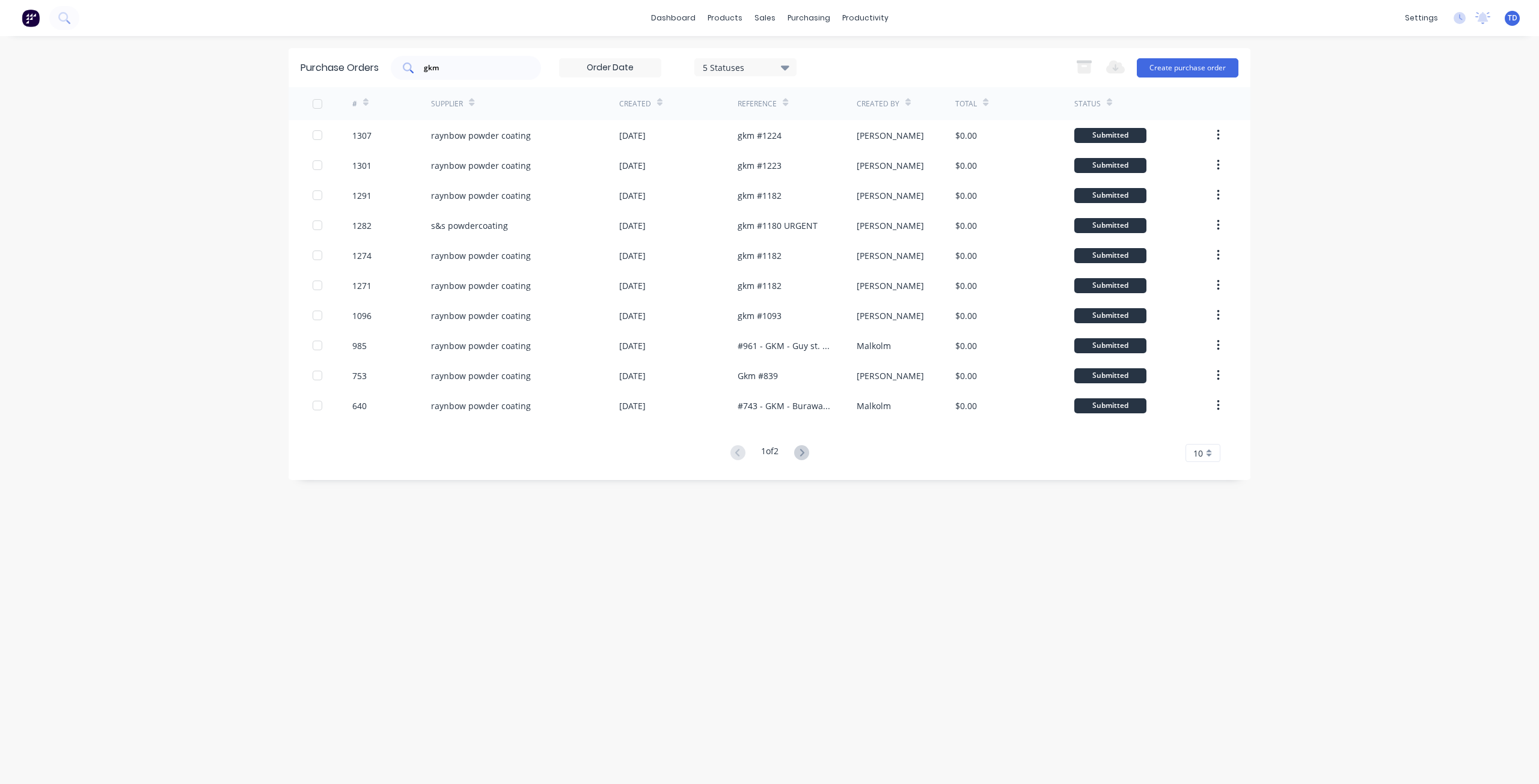
click at [503, 62] on input "gkm" at bounding box center [472, 67] width 100 height 12
type input "g"
click at [781, 104] on div "Reference" at bounding box center [763, 104] width 51 height 22
click at [784, 104] on icon at bounding box center [785, 102] width 6 height 9
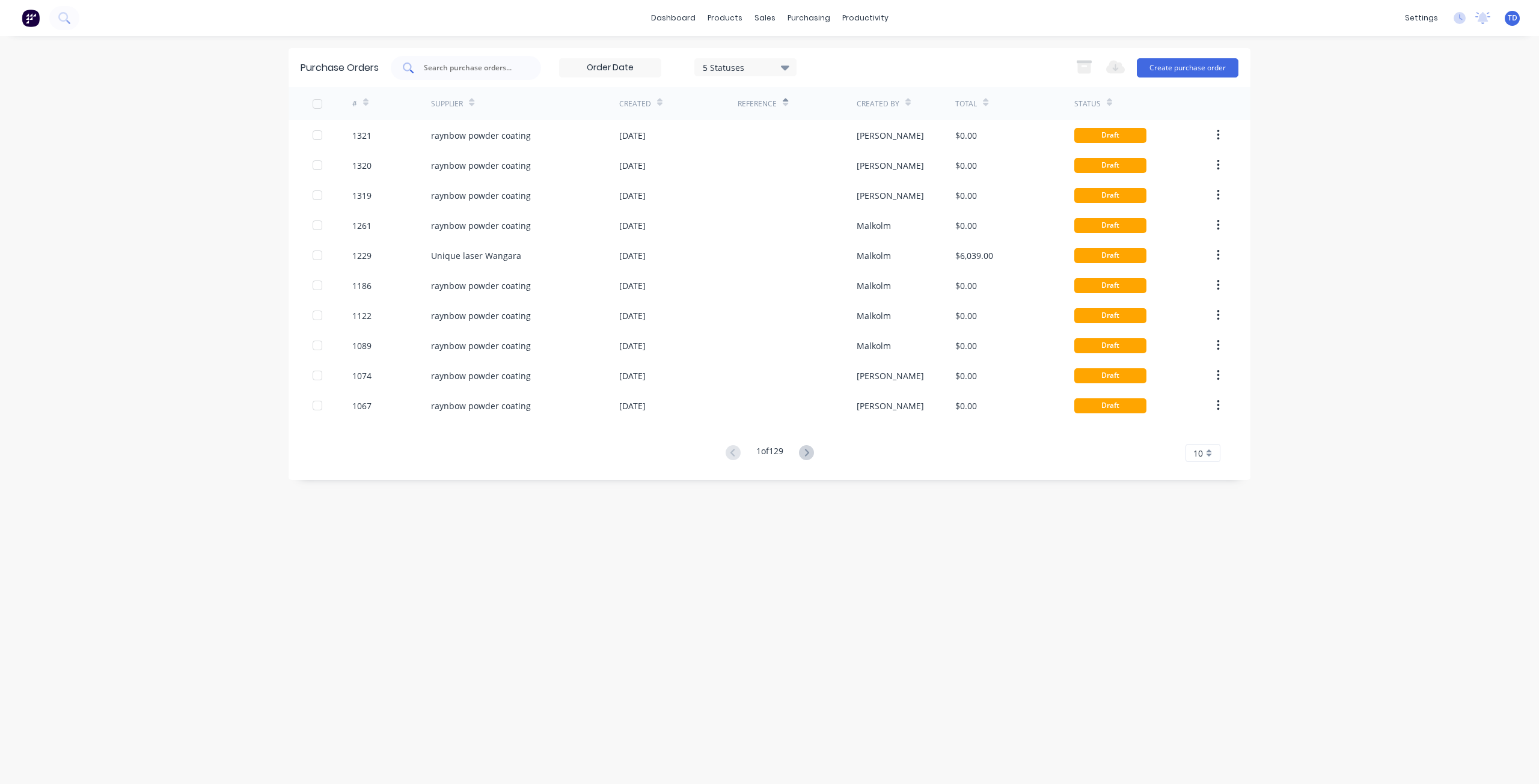
click at [432, 64] on input "text" at bounding box center [472, 67] width 100 height 12
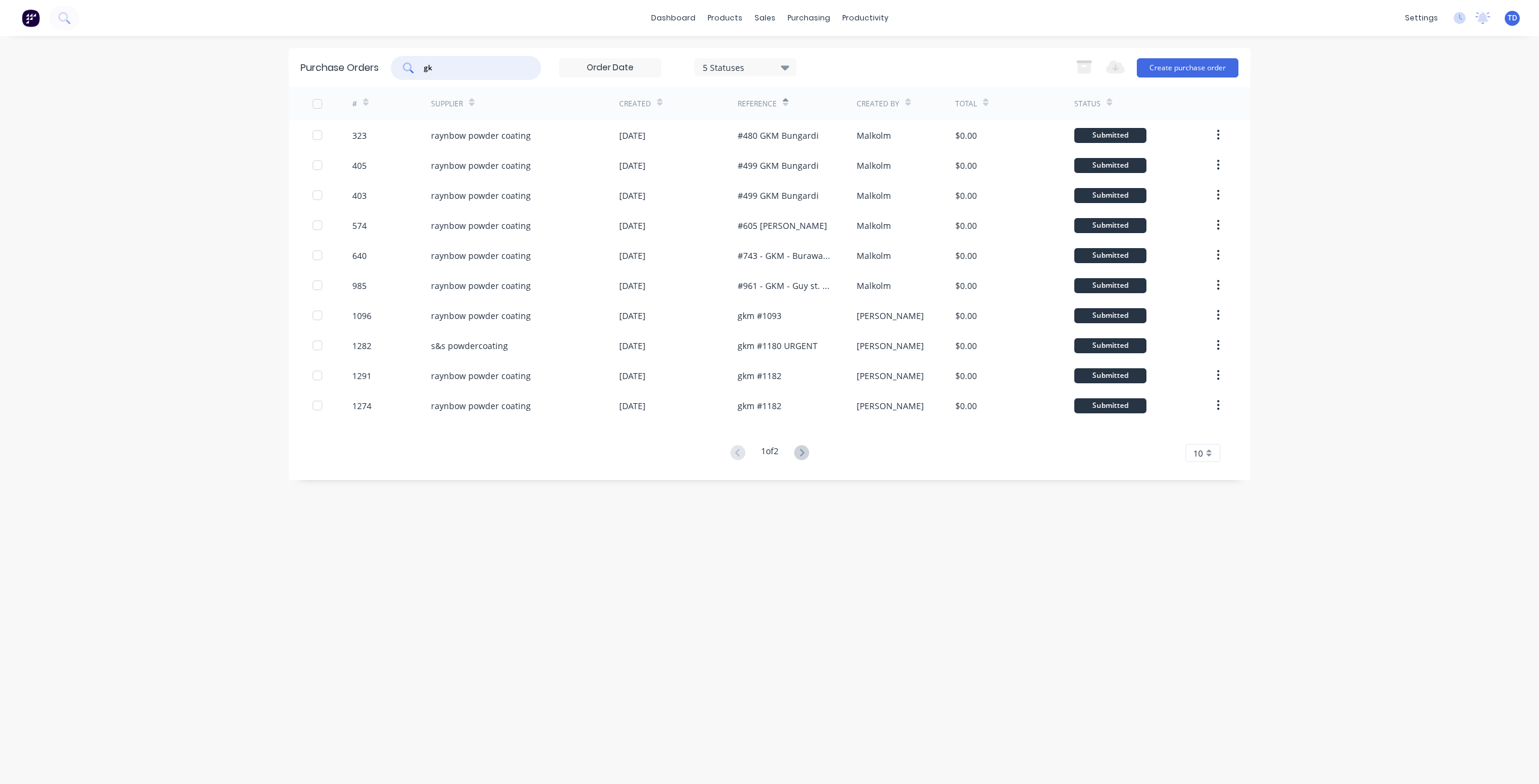
type input "g"
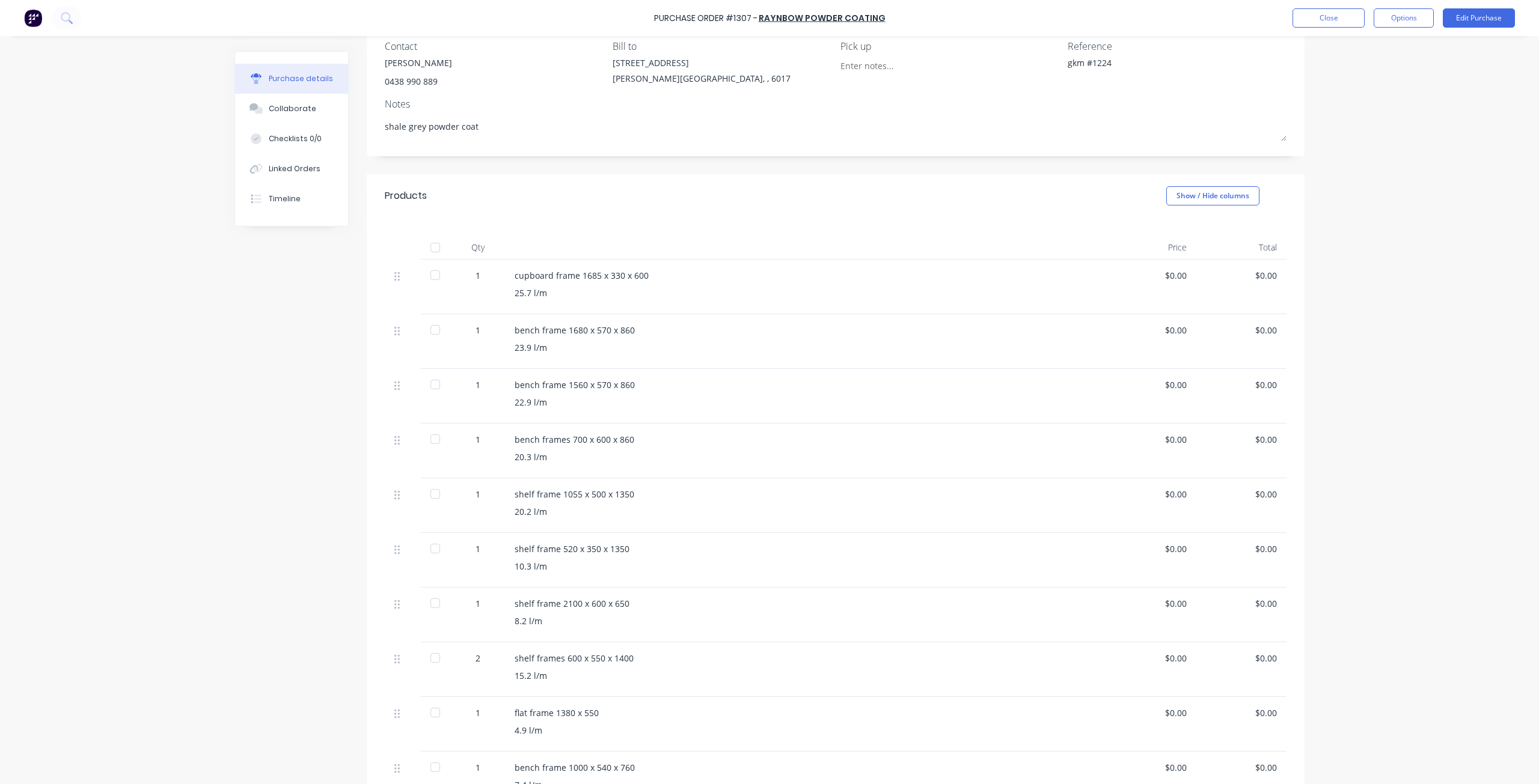
scroll to position [107, 0]
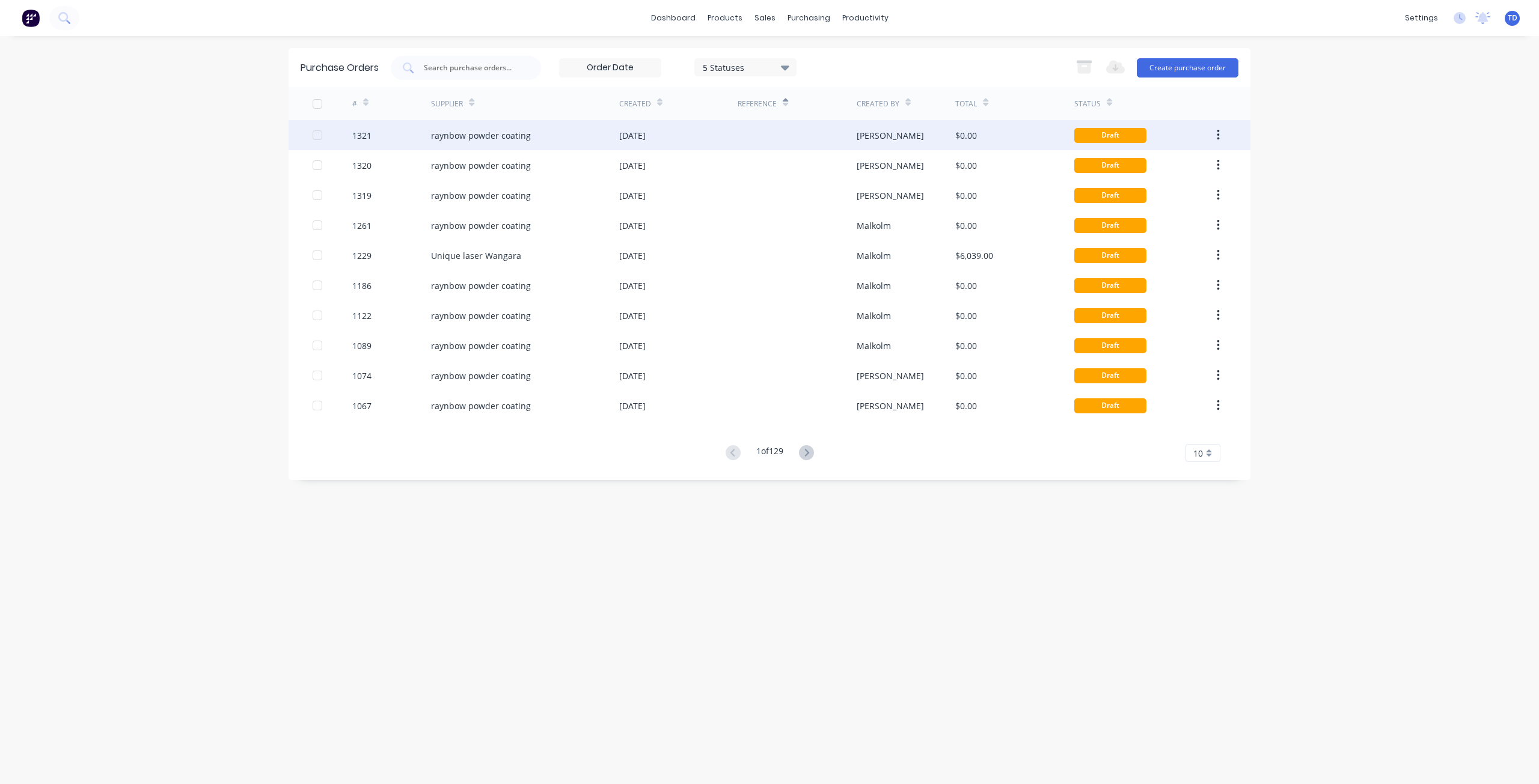
click at [1125, 133] on div "Draft" at bounding box center [1111, 135] width 72 height 15
click at [1219, 129] on icon "button" at bounding box center [1217, 136] width 3 height 14
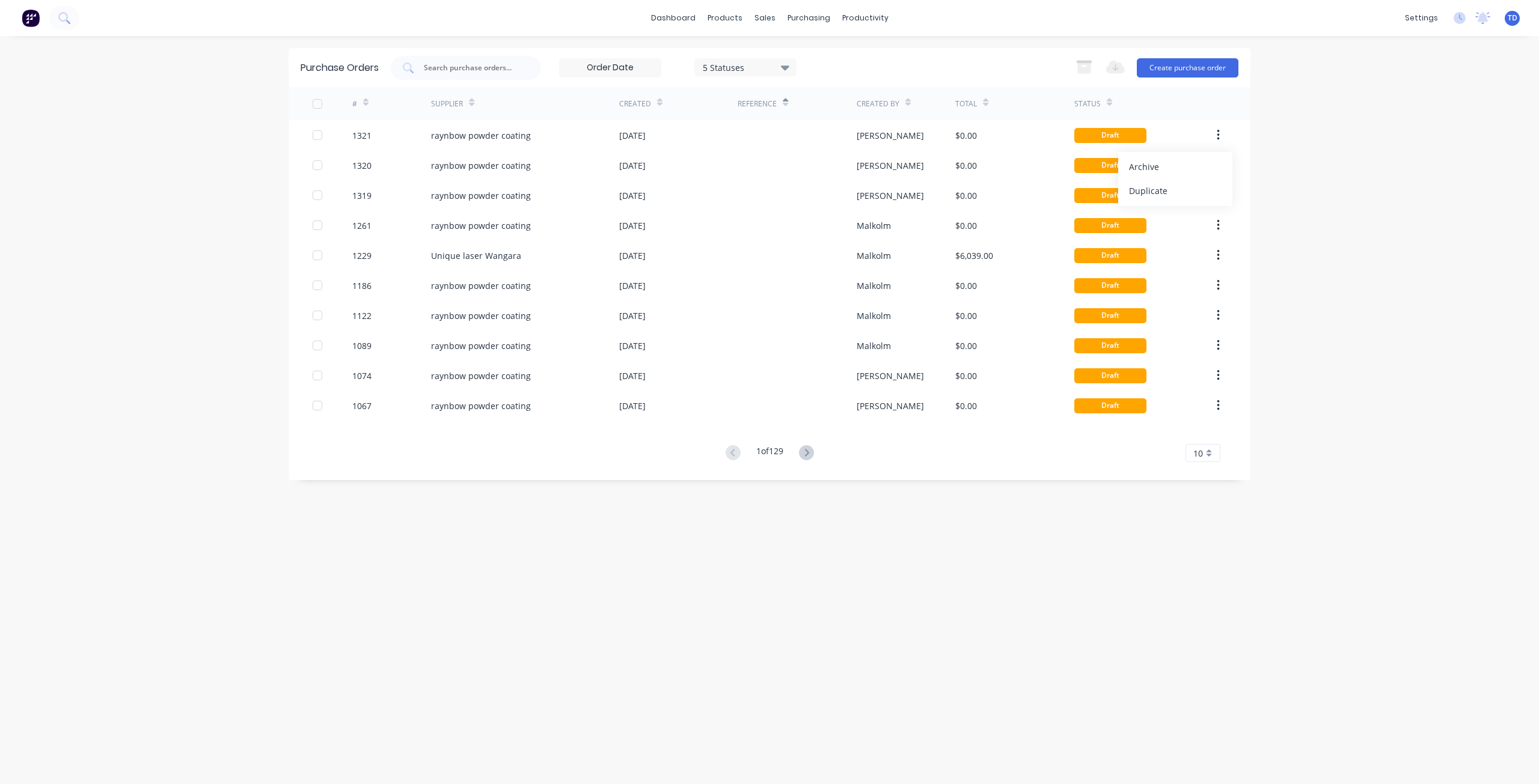
click at [1379, 135] on div "dashboard products sales purchasing productivity dashboard products Product Cat…" at bounding box center [770, 392] width 1539 height 784
click at [833, 56] on div "Purchase Orders" at bounding box center [847, 57] width 64 height 11
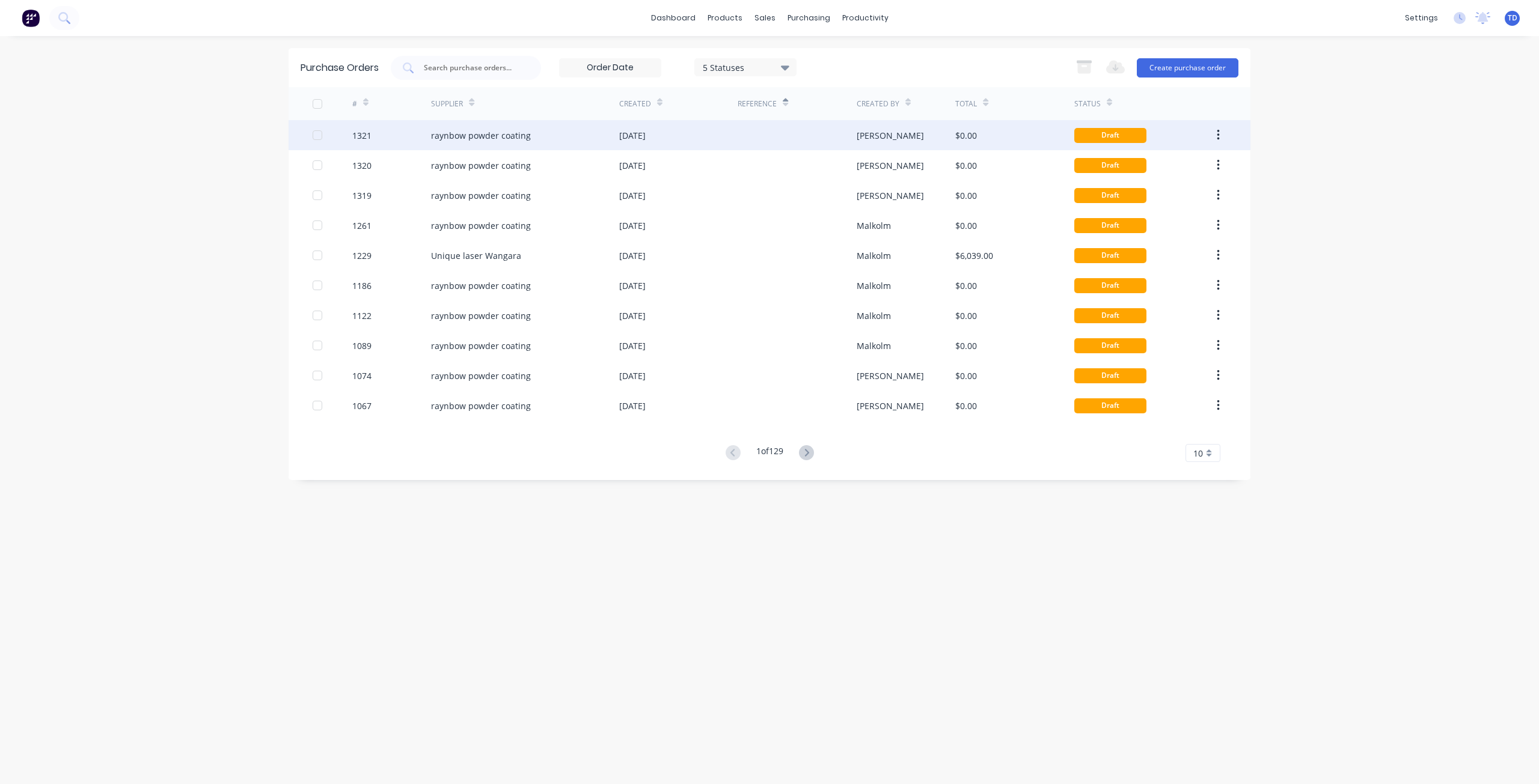
click at [712, 134] on div "[DATE]" at bounding box center [678, 135] width 118 height 30
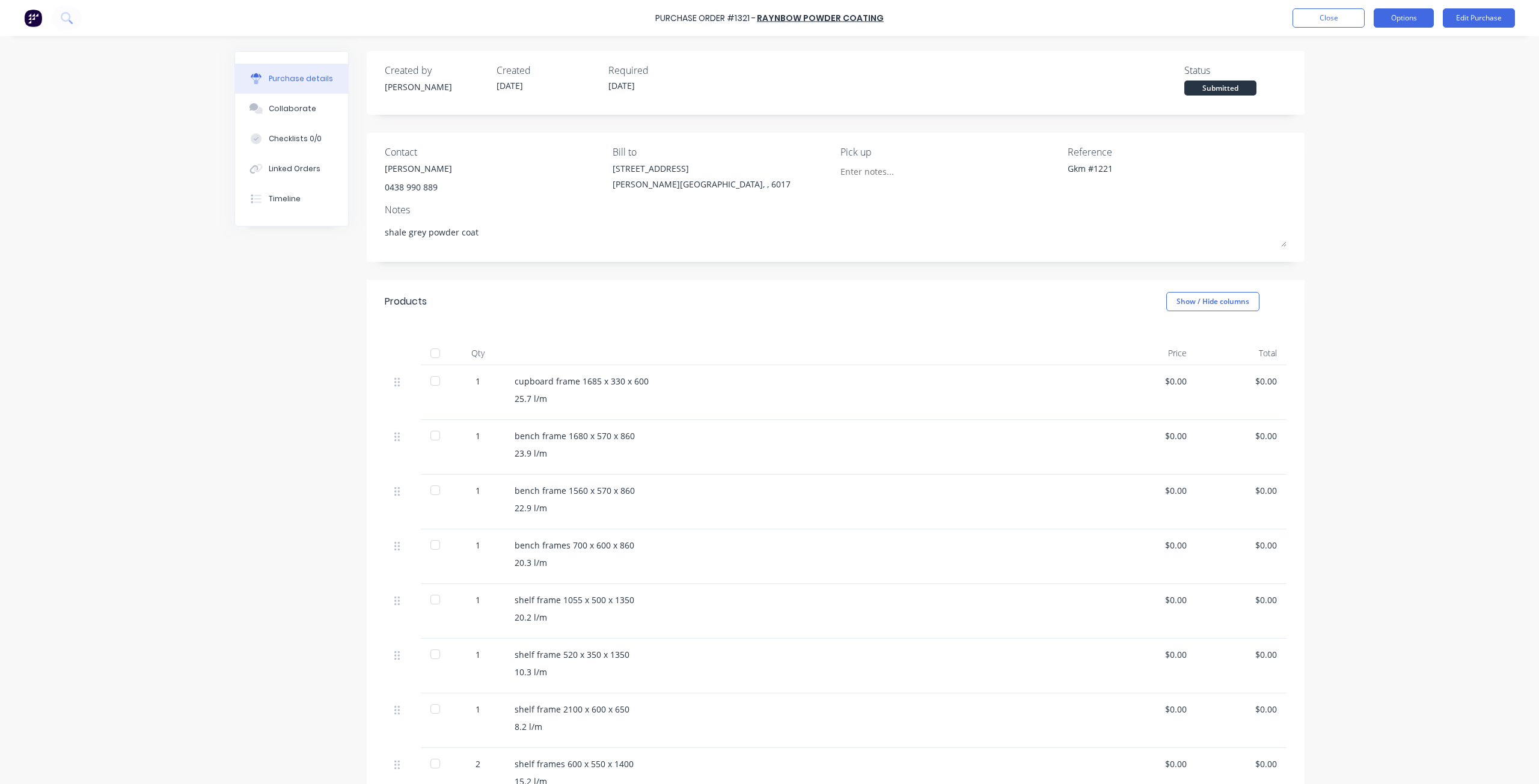
click at [1413, 21] on button "Options" at bounding box center [1403, 19] width 60 height 20
click at [1367, 54] on div "Print / Email" at bounding box center [1376, 49] width 93 height 18
click at [1390, 94] on div "Without pricing" at bounding box center [1376, 97] width 93 height 18
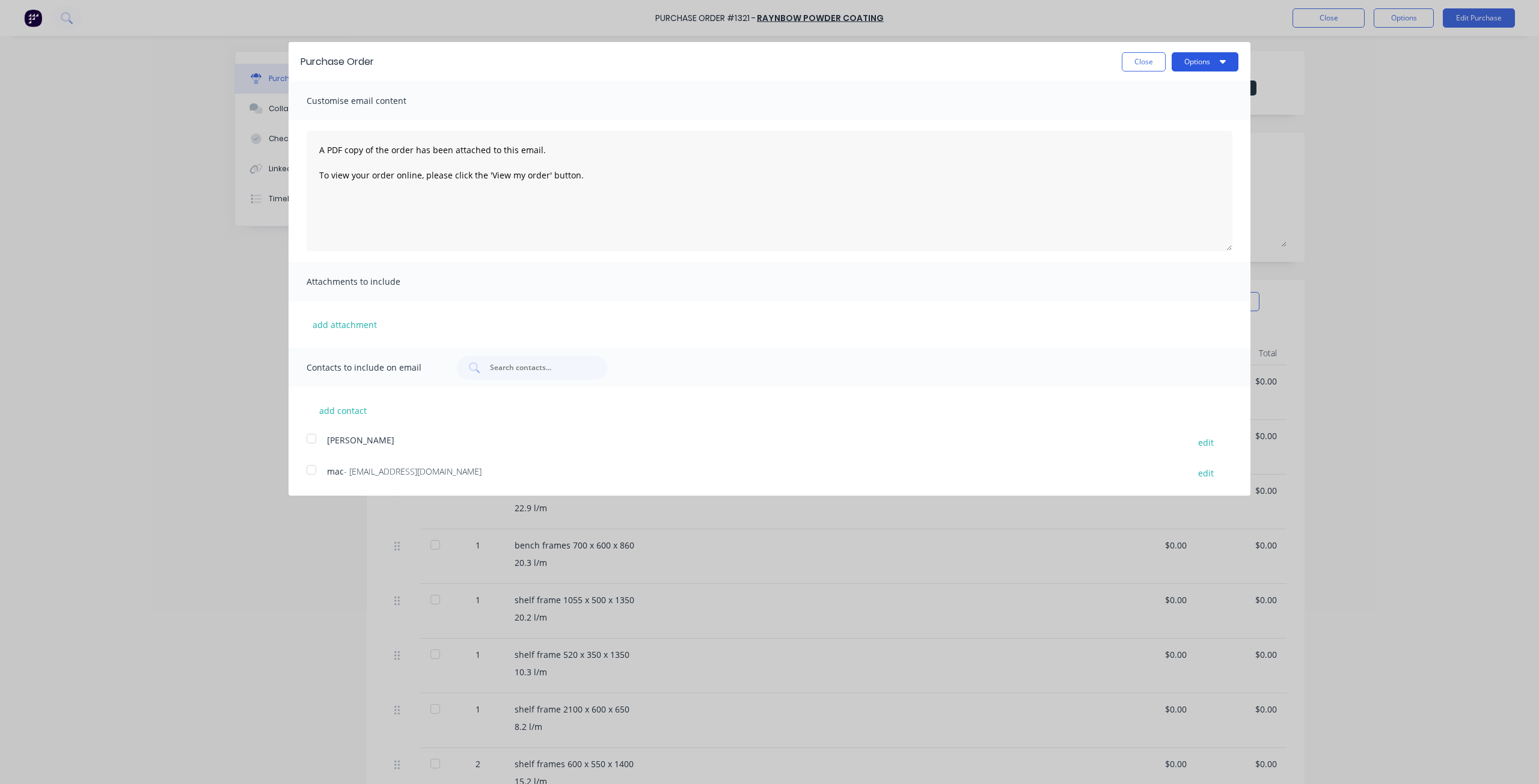
click at [1199, 61] on button "Options" at bounding box center [1205, 62] width 66 height 20
click at [1185, 95] on div "Print" at bounding box center [1181, 92] width 93 height 18
click at [1125, 59] on button "Close" at bounding box center [1143, 62] width 44 height 20
type textarea "x"
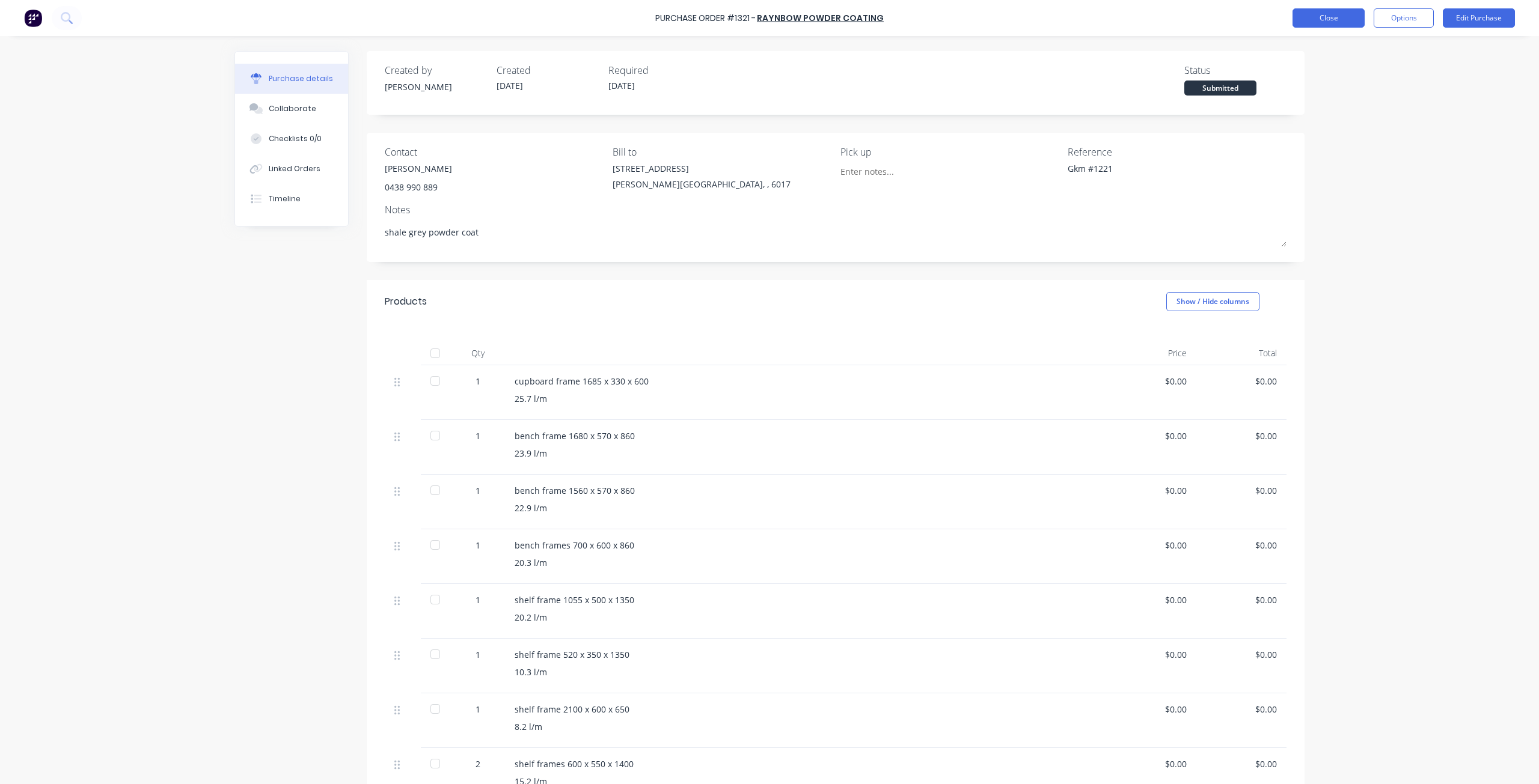
click at [1340, 17] on button "Close" at bounding box center [1329, 19] width 72 height 20
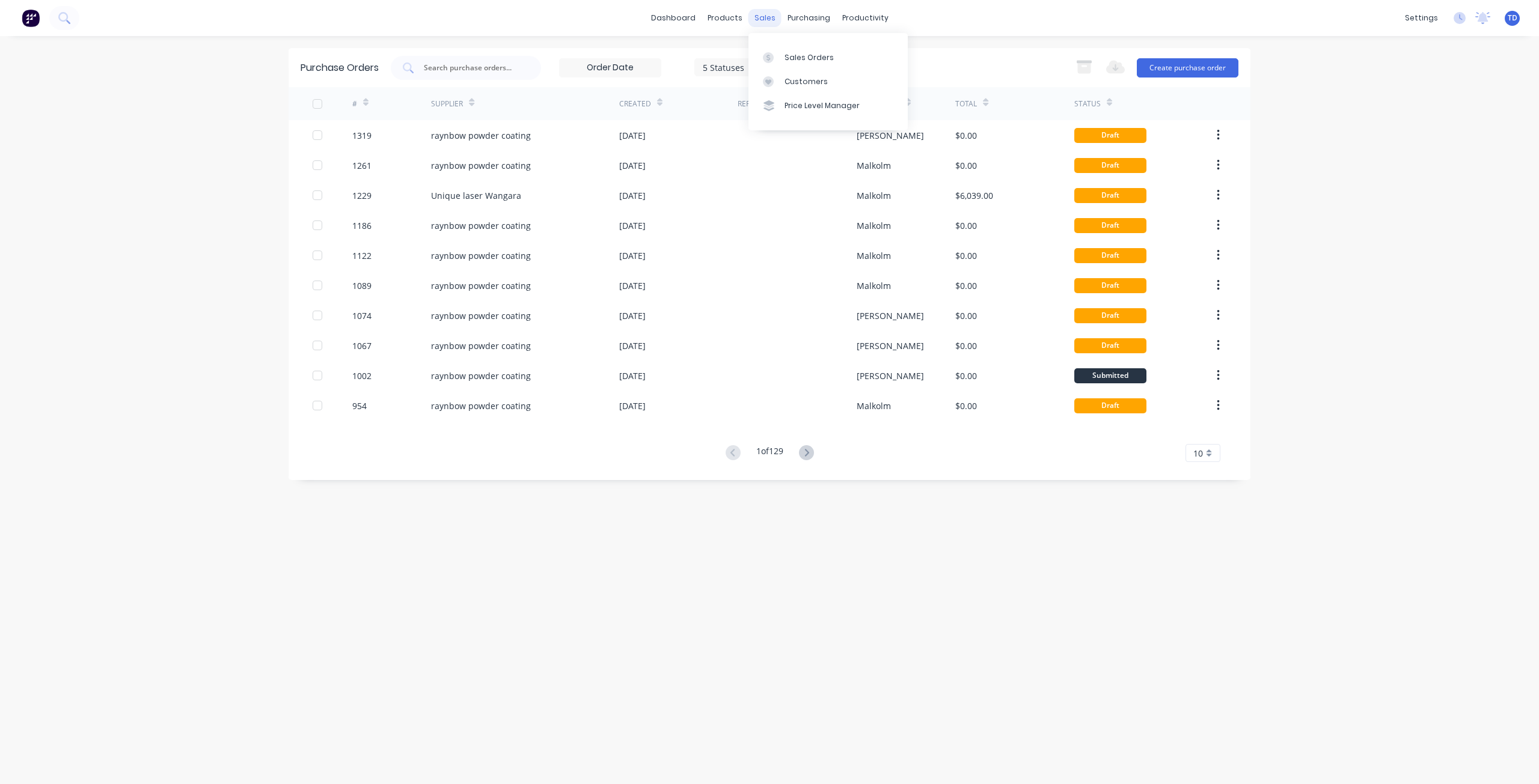
click at [770, 18] on div "sales" at bounding box center [765, 18] width 33 height 18
click at [819, 52] on div "Purchase Orders" at bounding box center [847, 57] width 64 height 11
click at [761, 21] on div "sales" at bounding box center [765, 18] width 33 height 18
click at [154, 195] on div "dashboard products sales purchasing productivity dashboard products Product Cat…" at bounding box center [770, 392] width 1539 height 784
click at [484, 72] on input "text" at bounding box center [472, 67] width 100 height 12
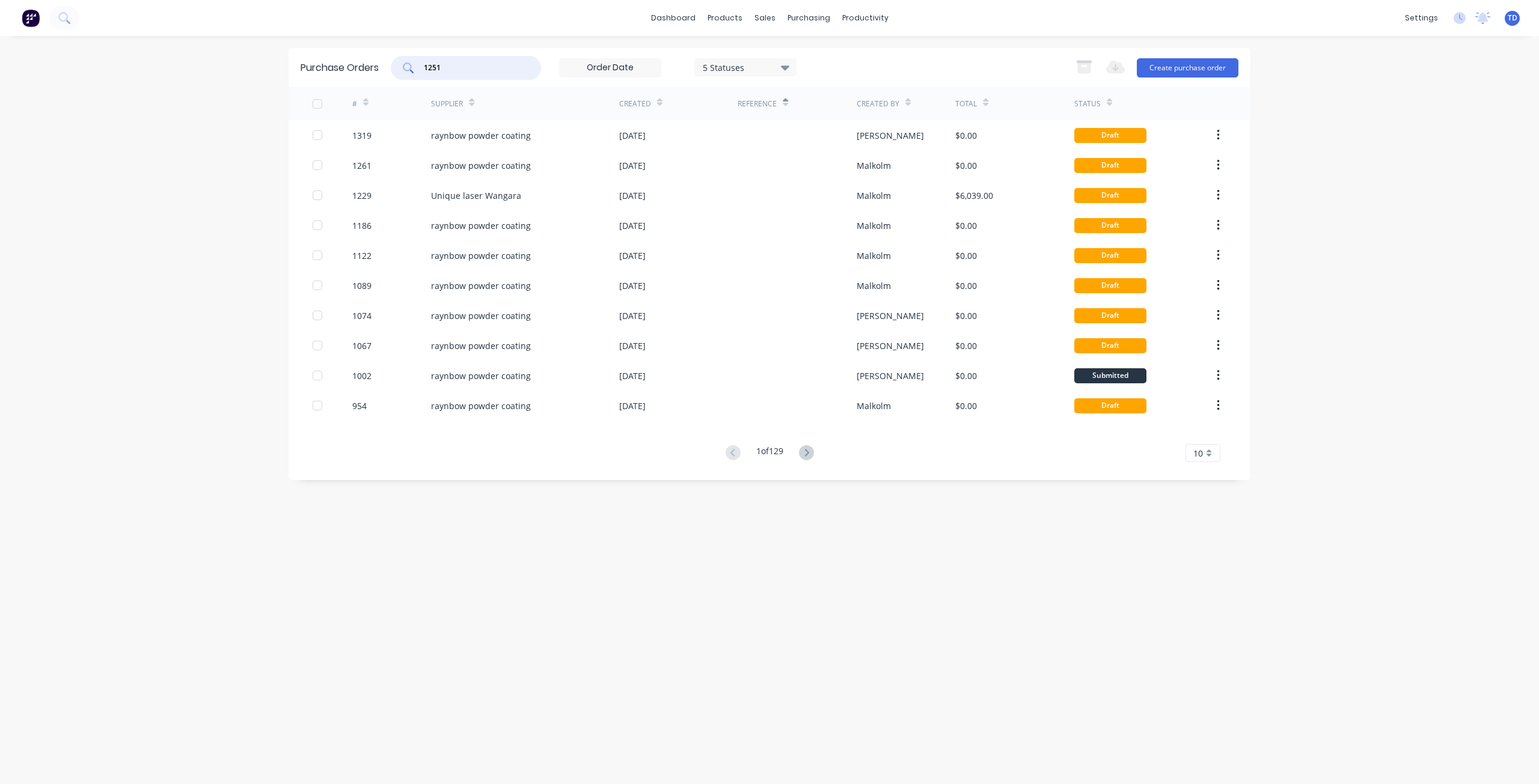
type input "1251"
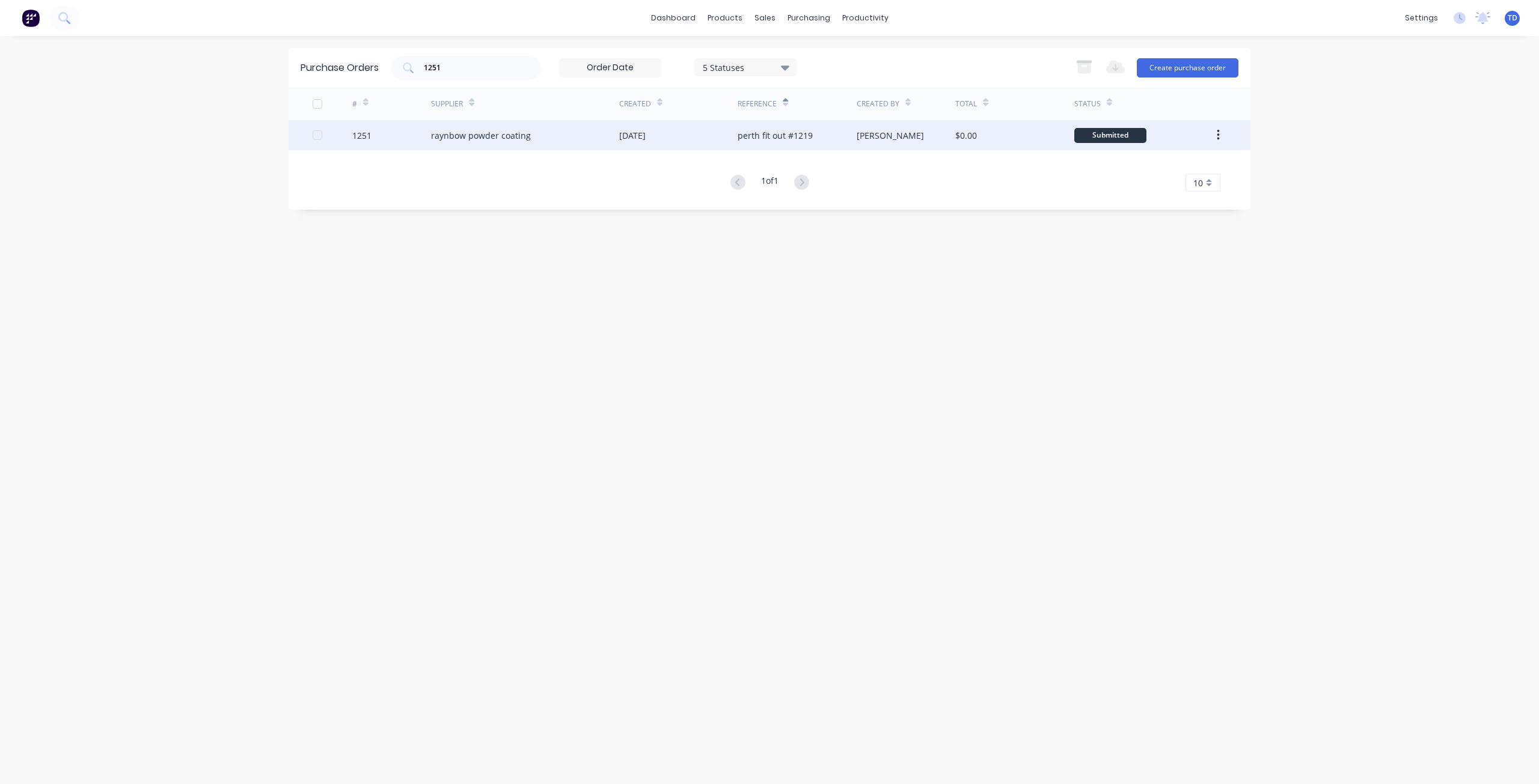
click at [523, 138] on div "raynbow powder coating" at bounding box center [481, 135] width 100 height 13
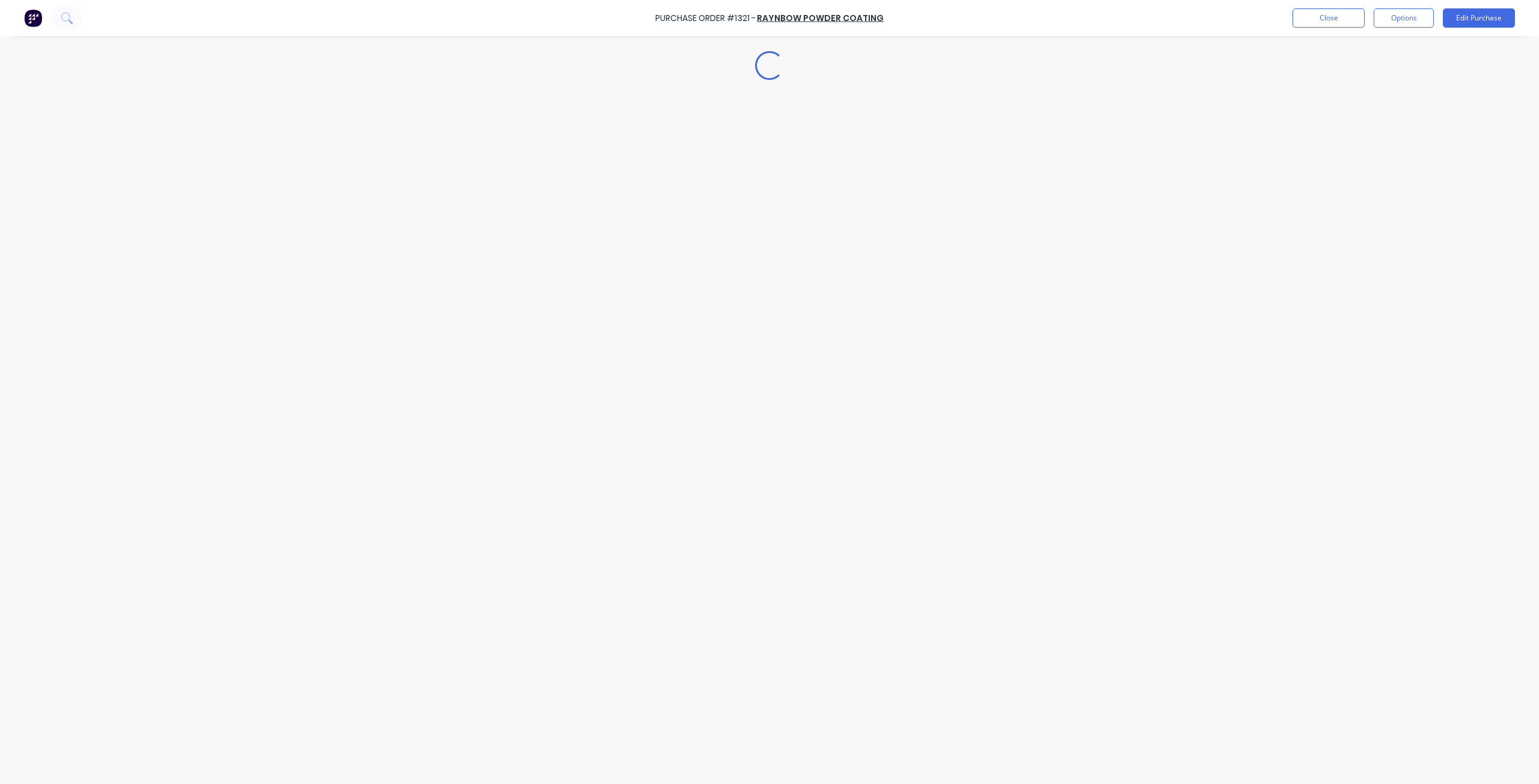
type textarea "x"
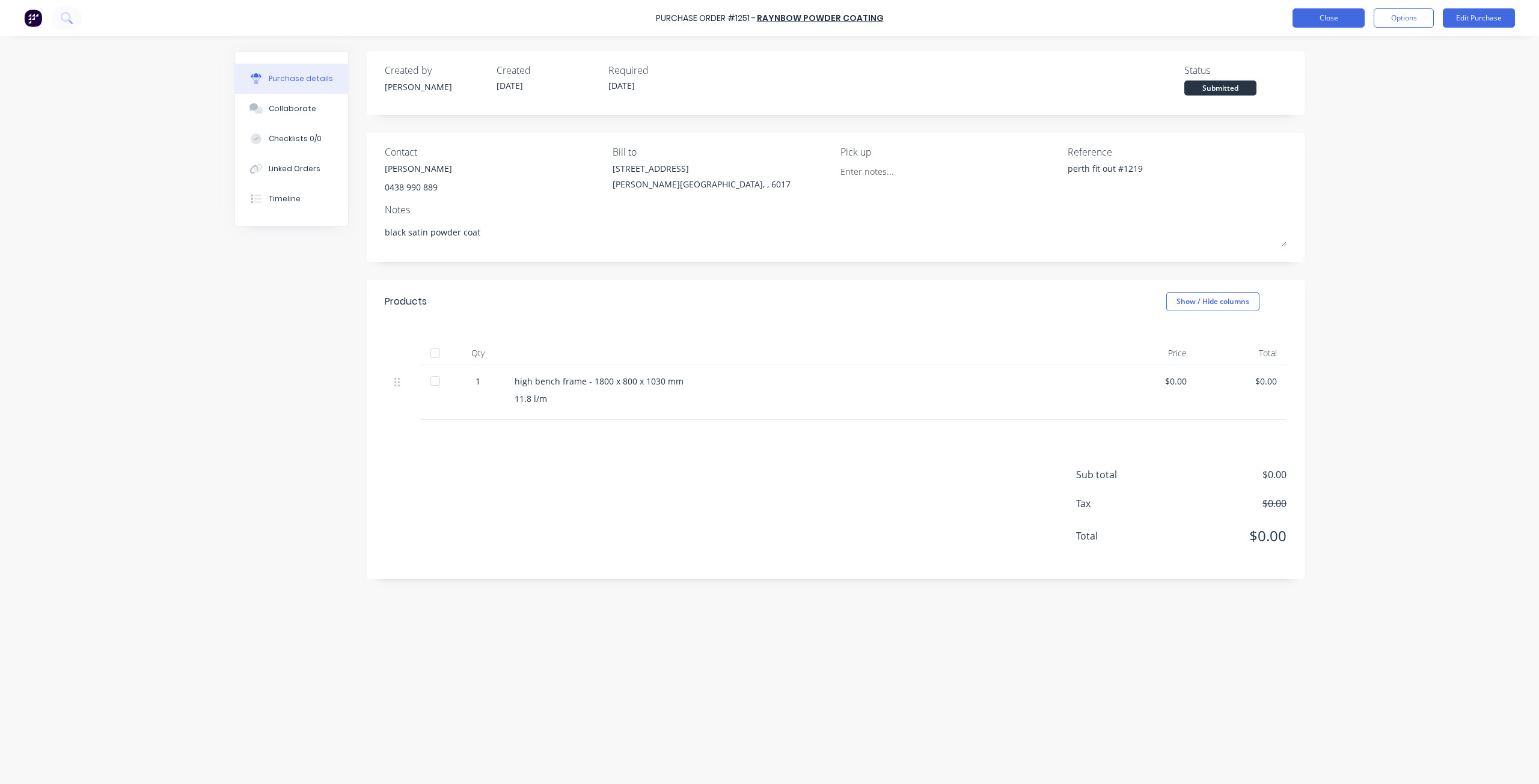
click at [1309, 22] on button "Close" at bounding box center [1329, 19] width 72 height 20
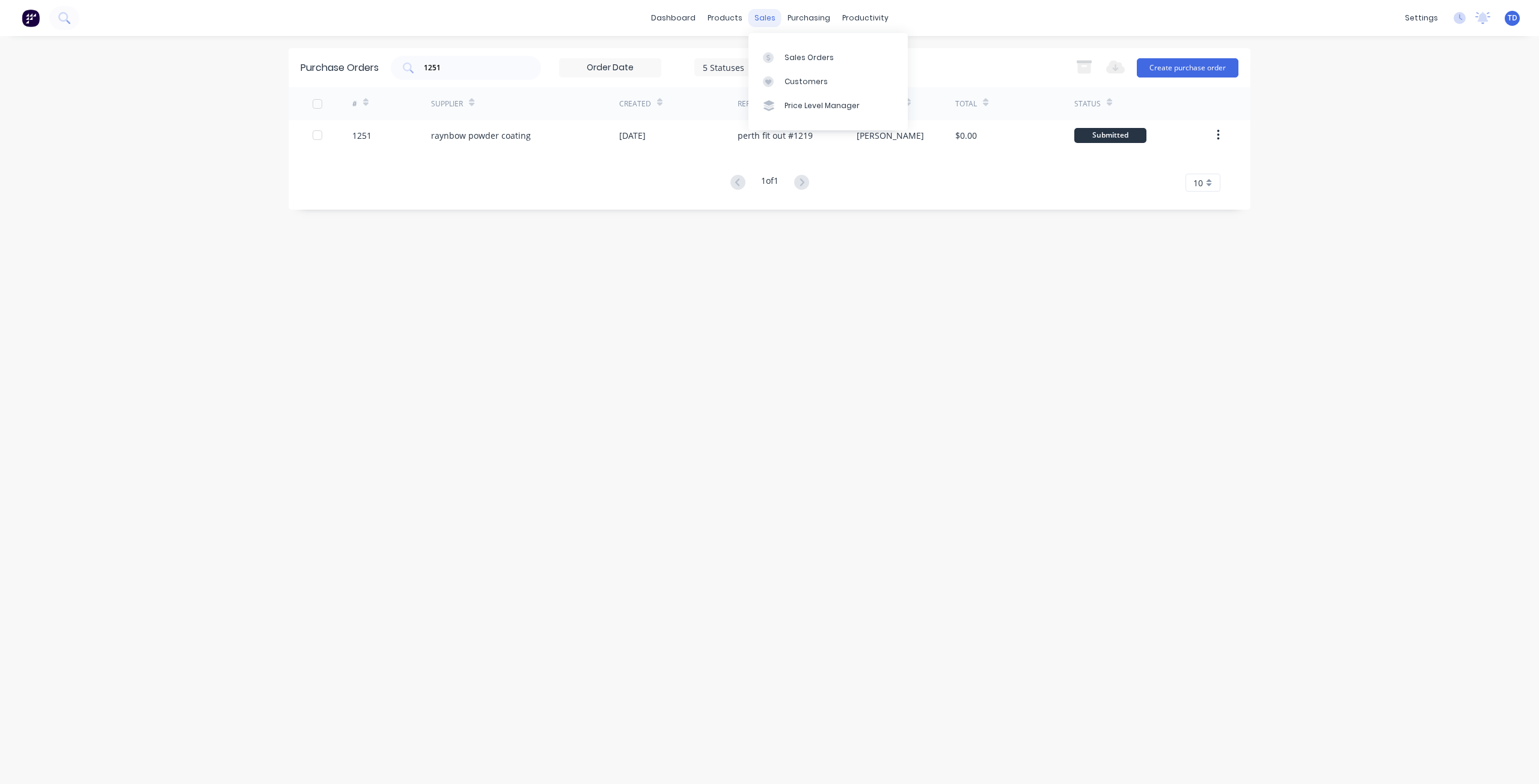
click at [763, 16] on div "sales" at bounding box center [765, 18] width 33 height 18
click at [797, 77] on div "Customers" at bounding box center [806, 81] width 43 height 11
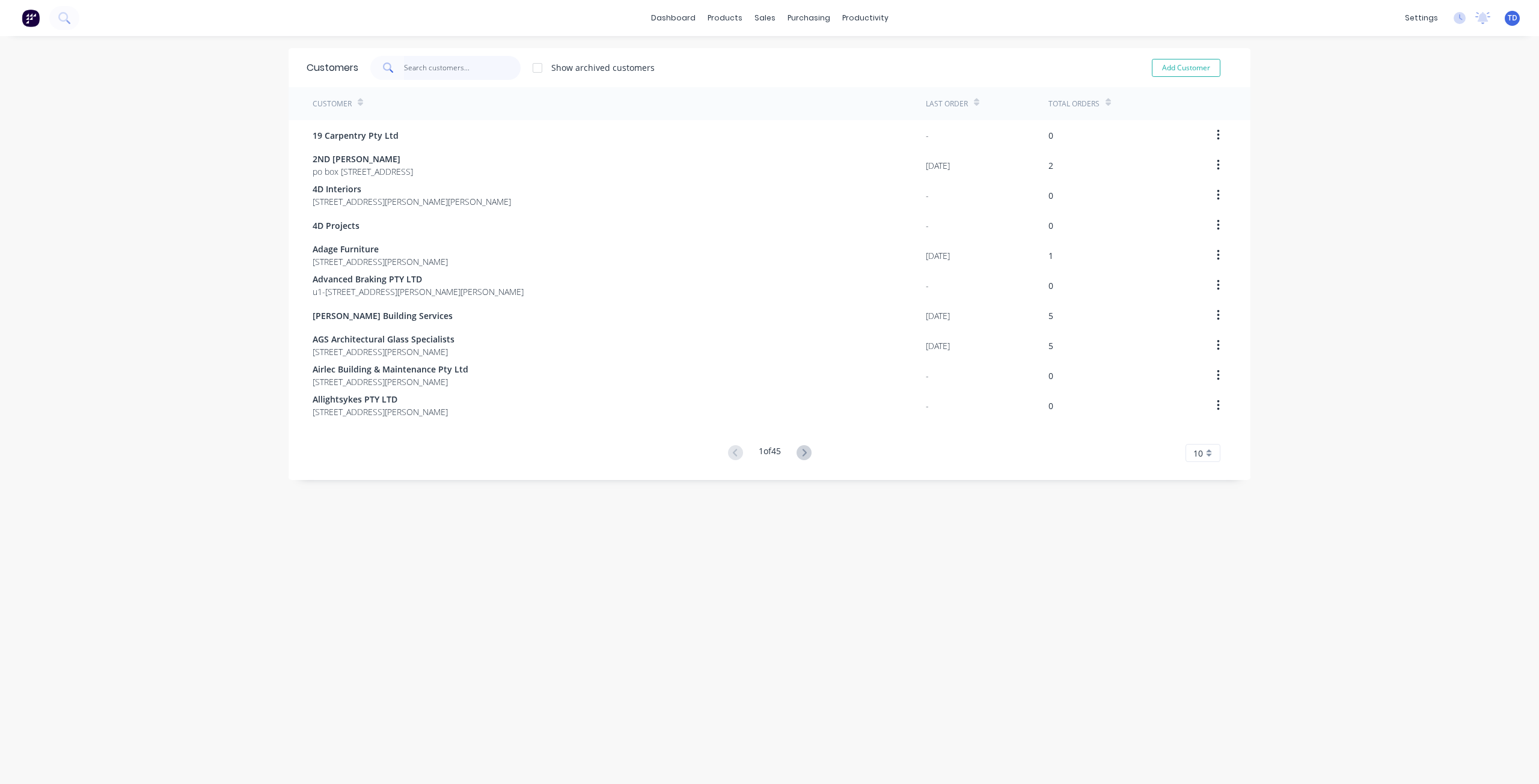
click at [439, 69] on input "text" at bounding box center [462, 67] width 117 height 24
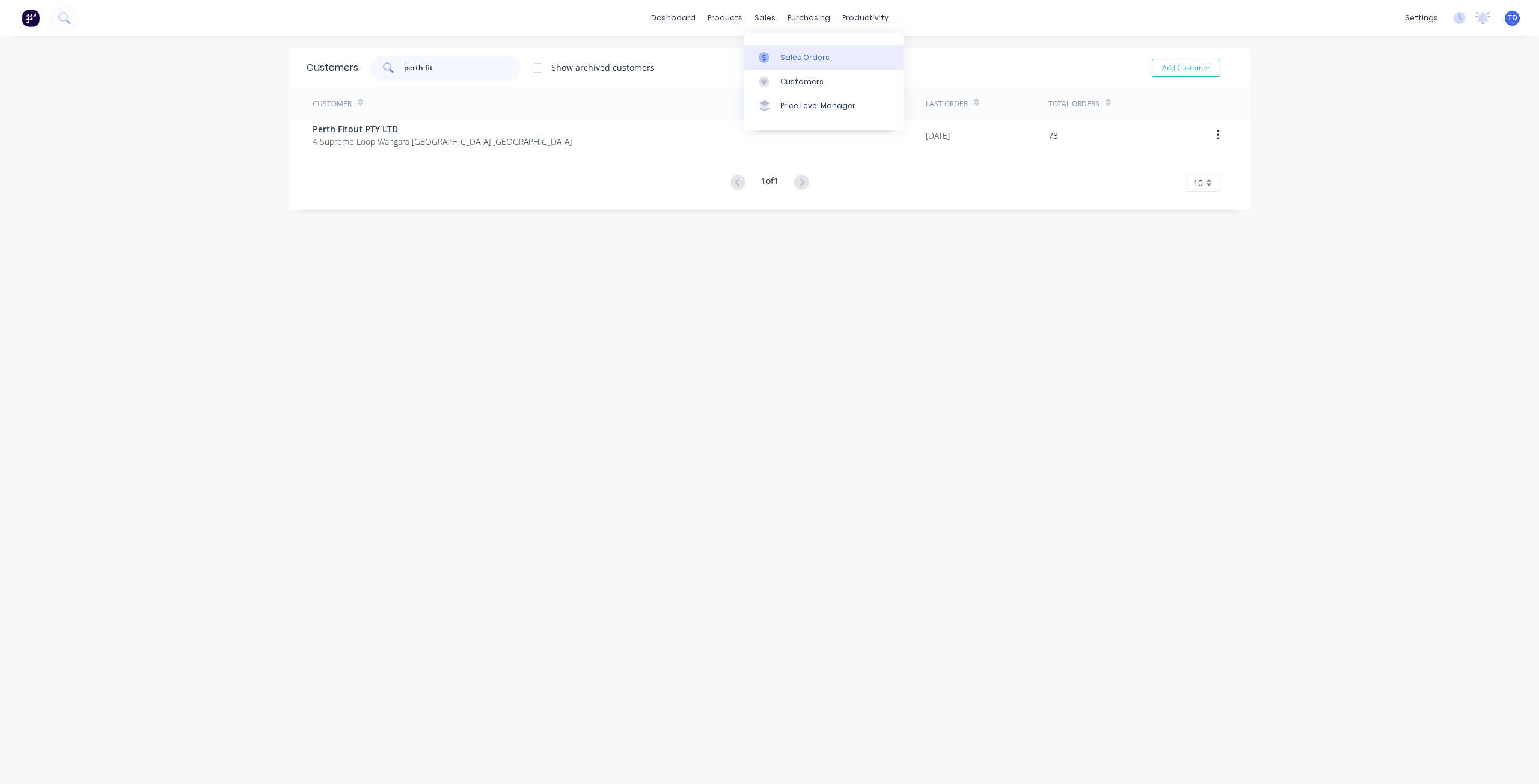
type input "perth fit"
click at [772, 60] on div at bounding box center [768, 57] width 18 height 11
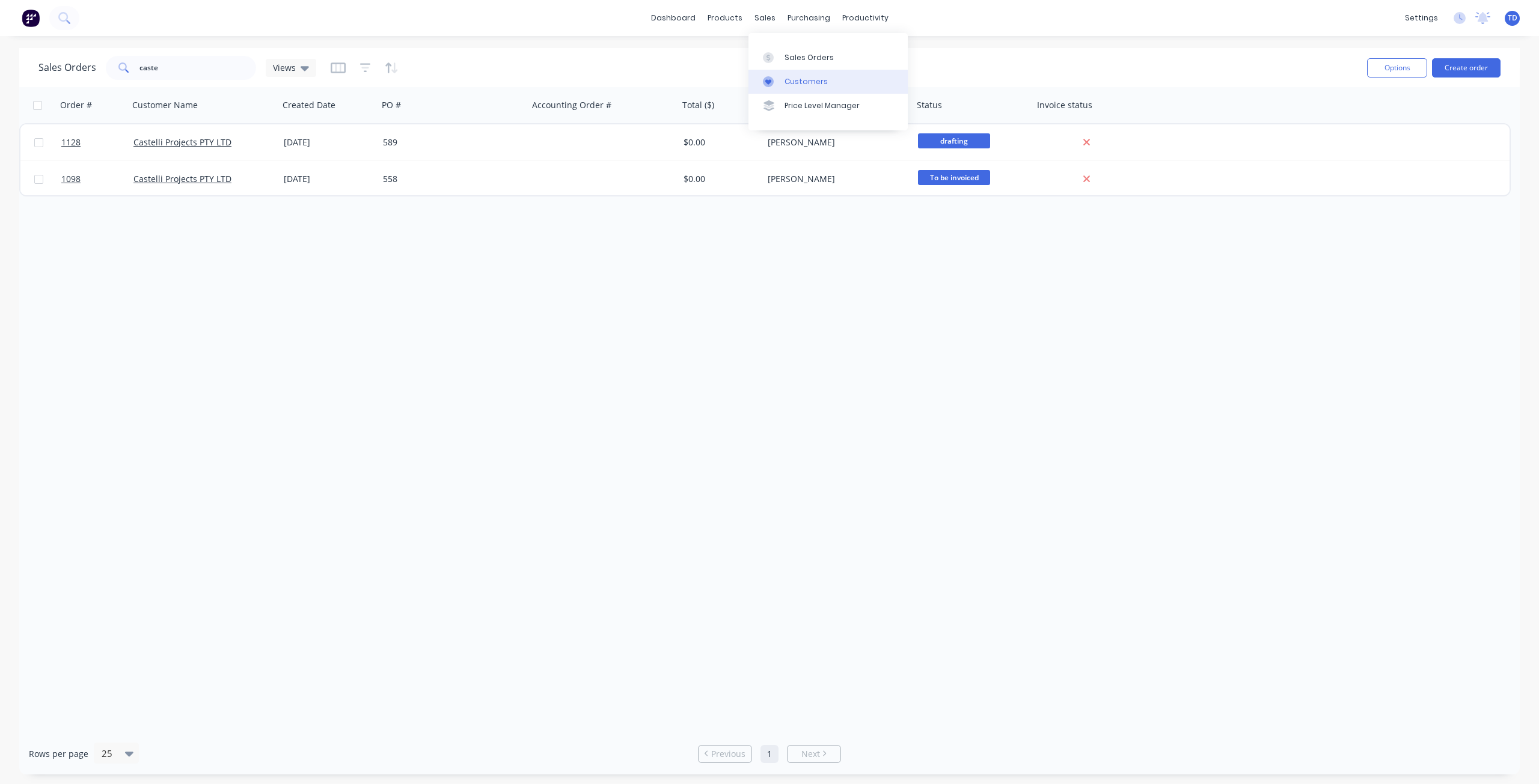
click at [778, 82] on div at bounding box center [771, 81] width 18 height 11
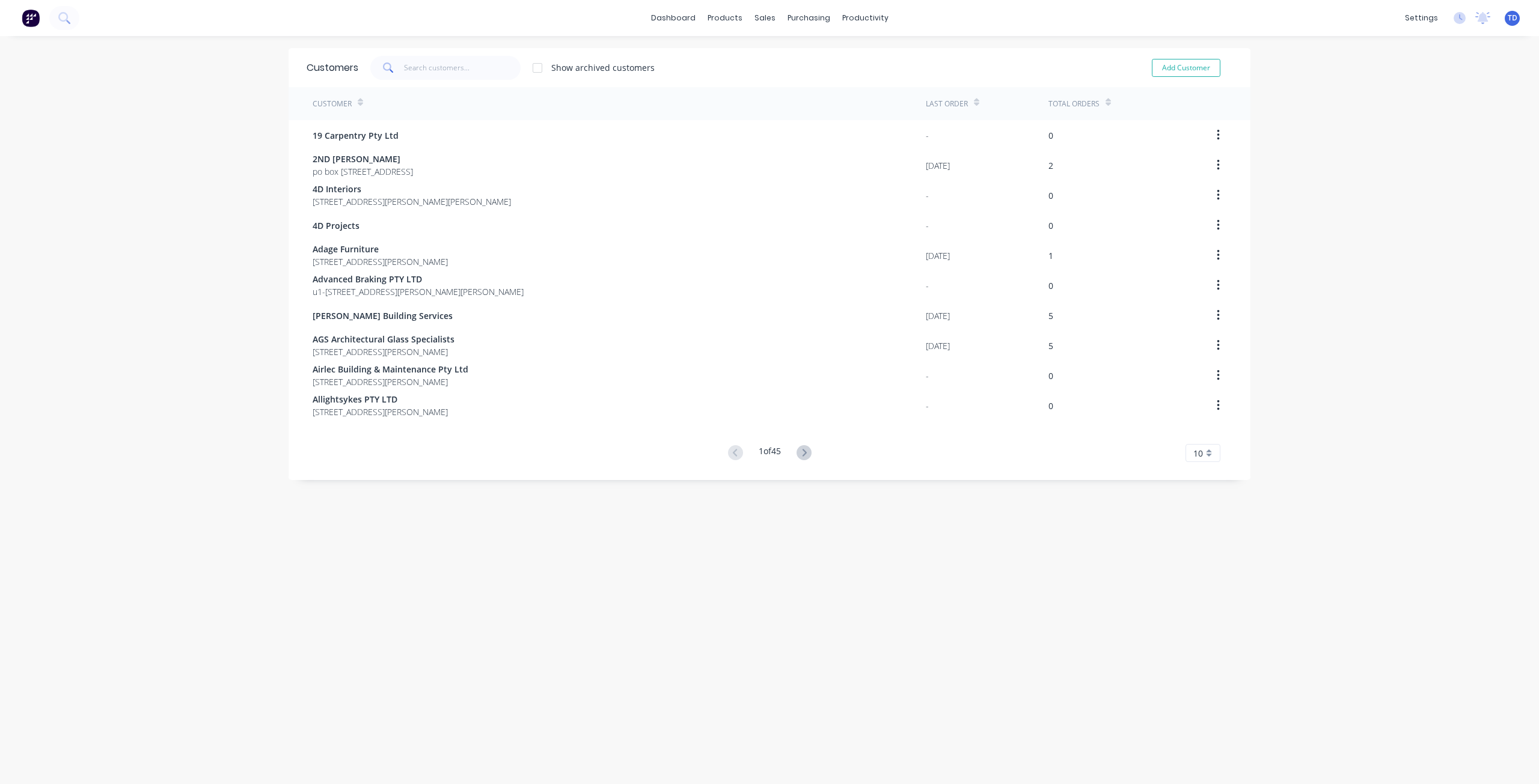
click at [391, 66] on span at bounding box center [387, 67] width 33 height 24
click at [404, 64] on input "text" at bounding box center [462, 67] width 117 height 24
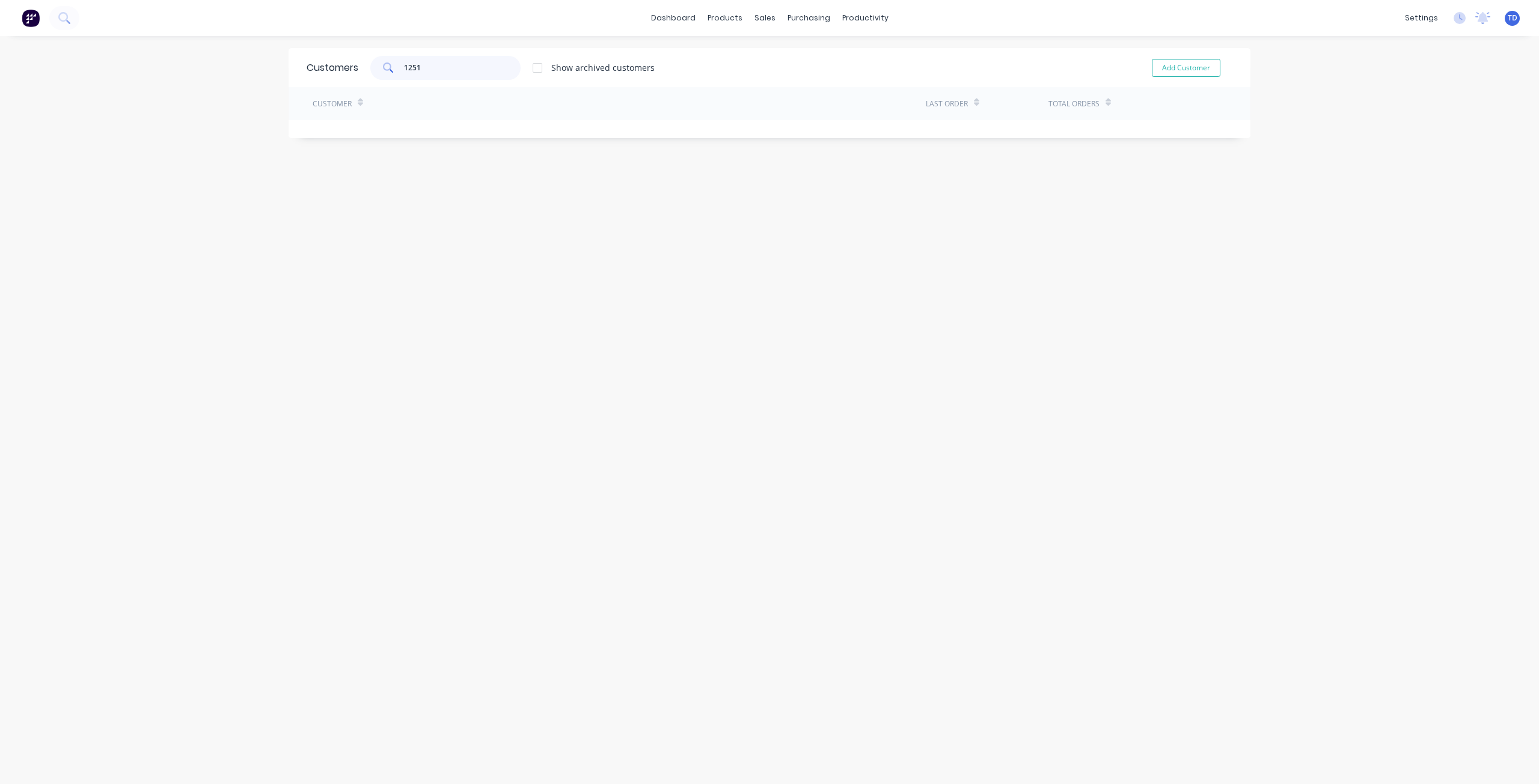
type input "1251"
click at [771, 62] on div at bounding box center [768, 57] width 18 height 11
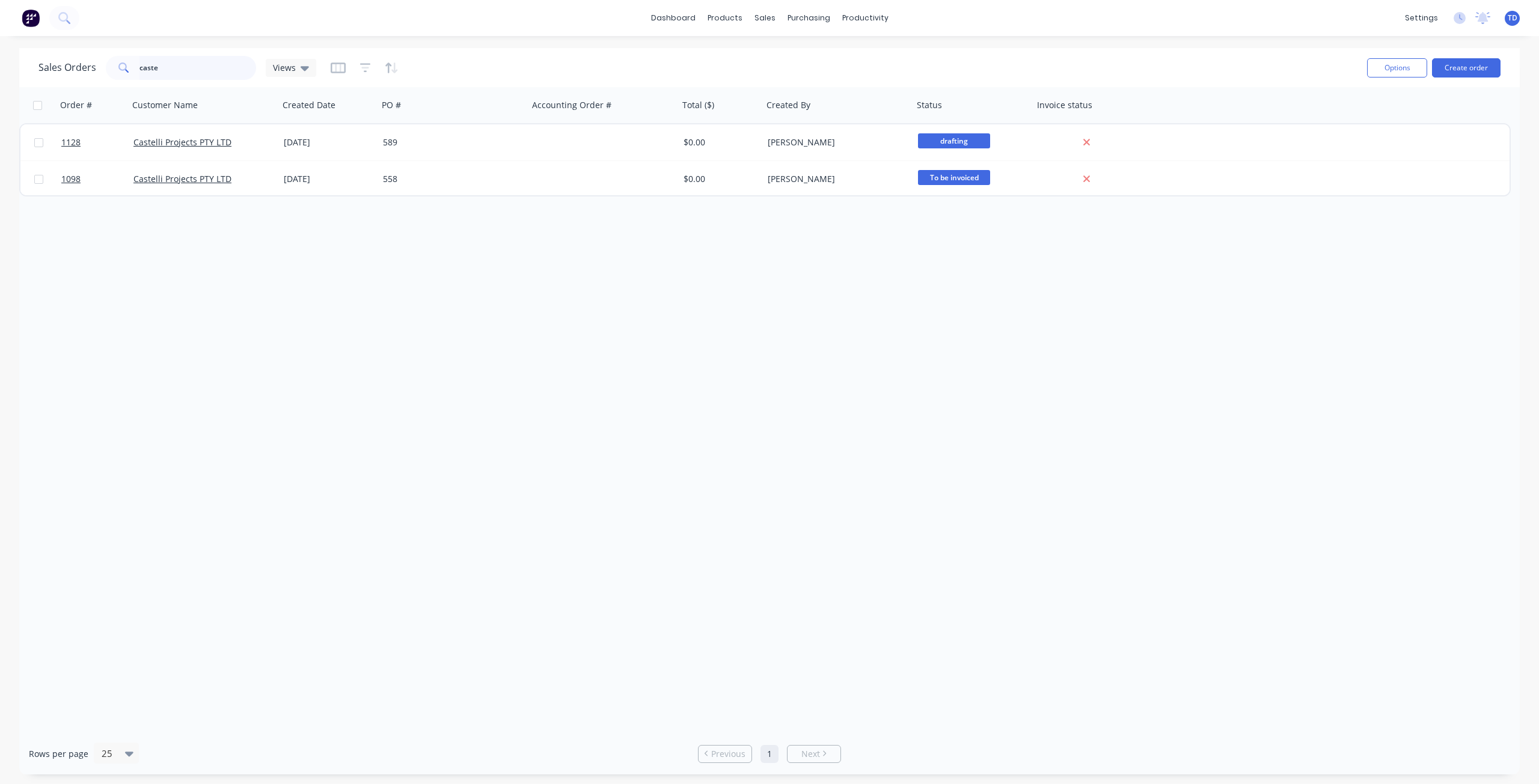
click at [210, 70] on input "caste" at bounding box center [198, 67] width 117 height 24
type input "c"
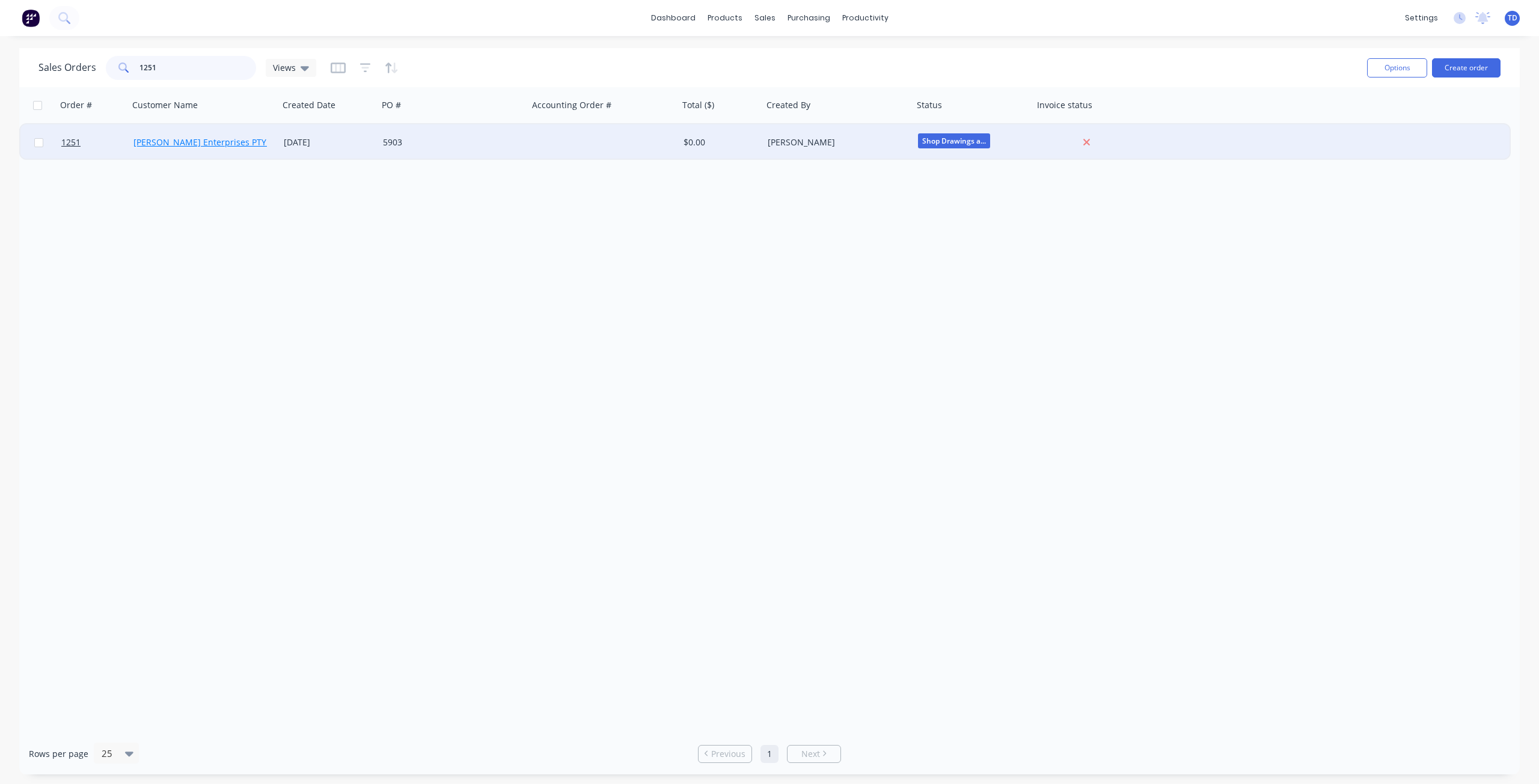
type input "1251"
click at [203, 140] on link "[PERSON_NAME] Enterprises PTY LTD" at bounding box center [208, 143] width 151 height 12
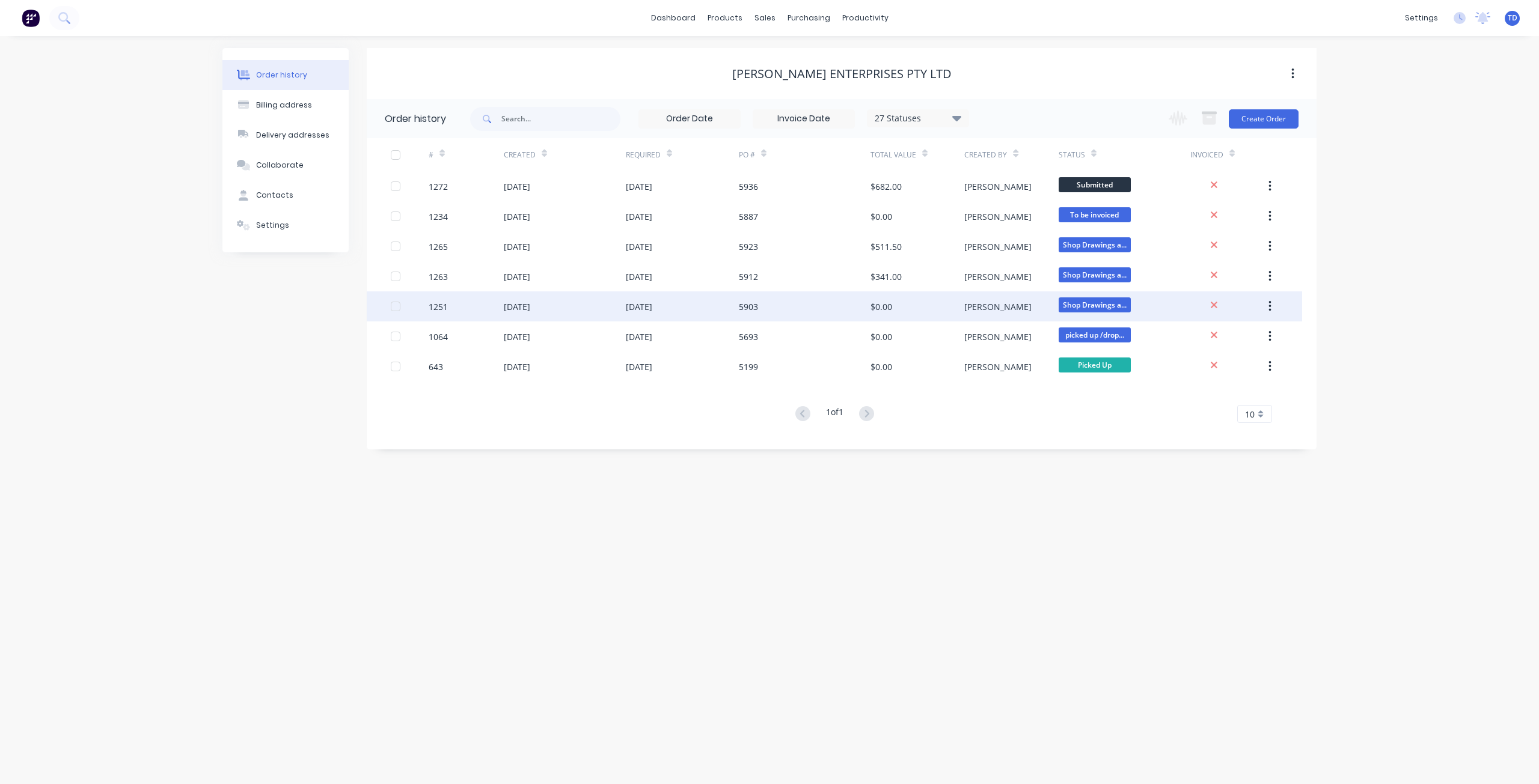
click at [879, 305] on div "$0.00" at bounding box center [881, 306] width 22 height 13
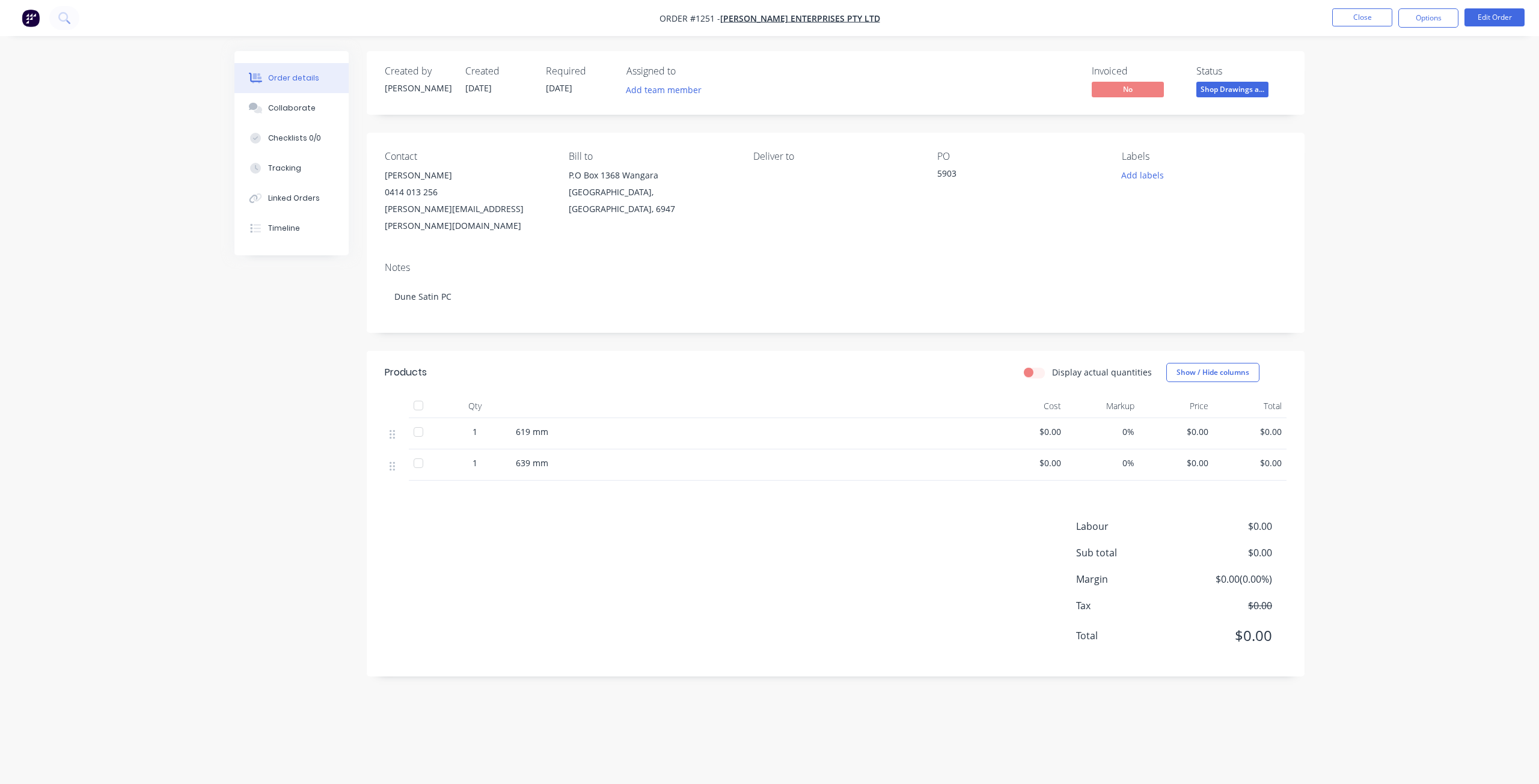
click at [418, 420] on div at bounding box center [418, 432] width 24 height 24
click at [418, 452] on div at bounding box center [418, 463] width 24 height 24
click at [419, 420] on div at bounding box center [418, 432] width 24 height 24
click at [415, 452] on div at bounding box center [418, 463] width 24 height 24
click at [418, 420] on div at bounding box center [418, 432] width 24 height 24
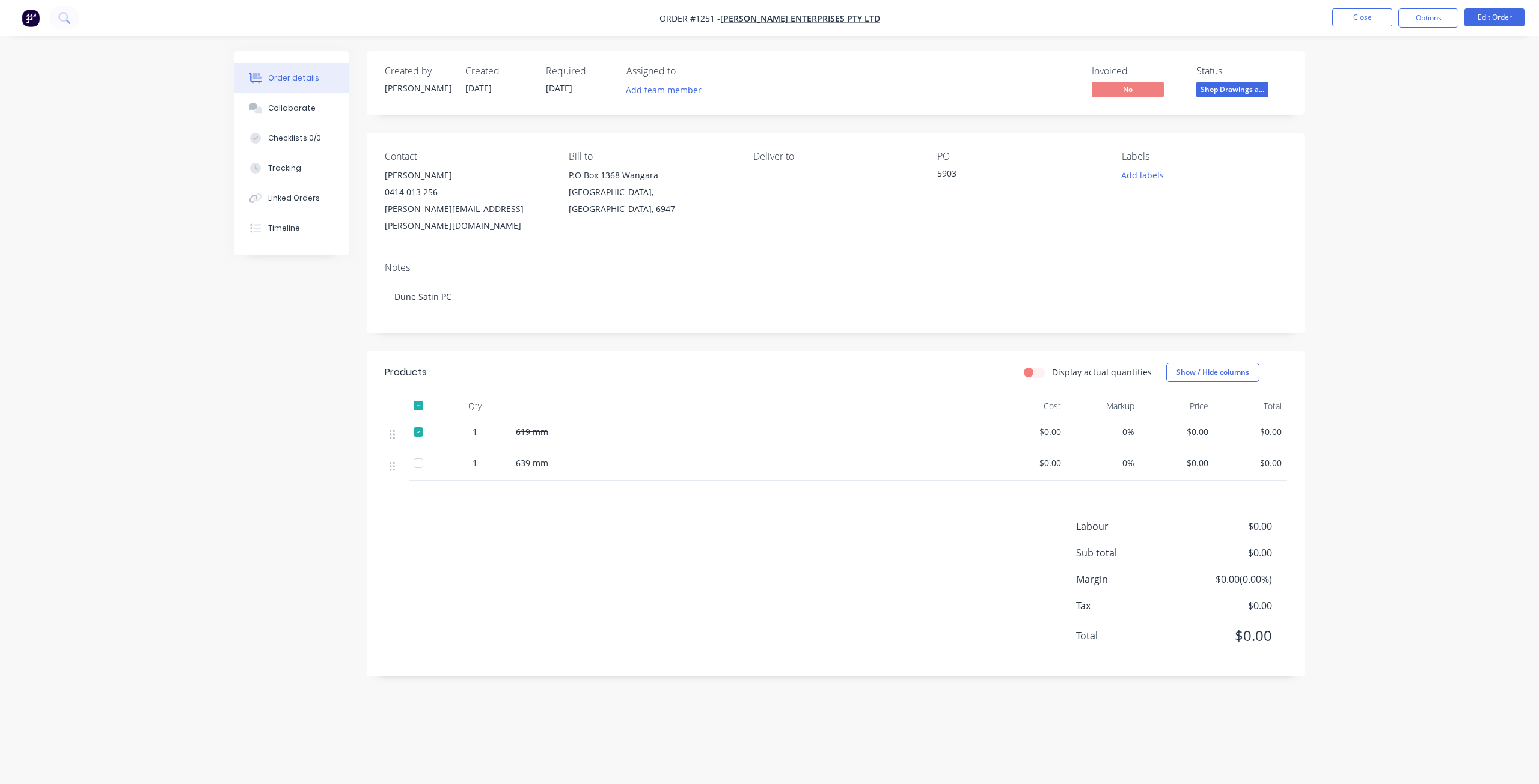
click at [418, 452] on div at bounding box center [418, 463] width 24 height 24
click at [1431, 21] on button "Options" at bounding box center [1428, 19] width 60 height 20
click at [1389, 216] on div "Purchase Products" at bounding box center [1391, 217] width 110 height 18
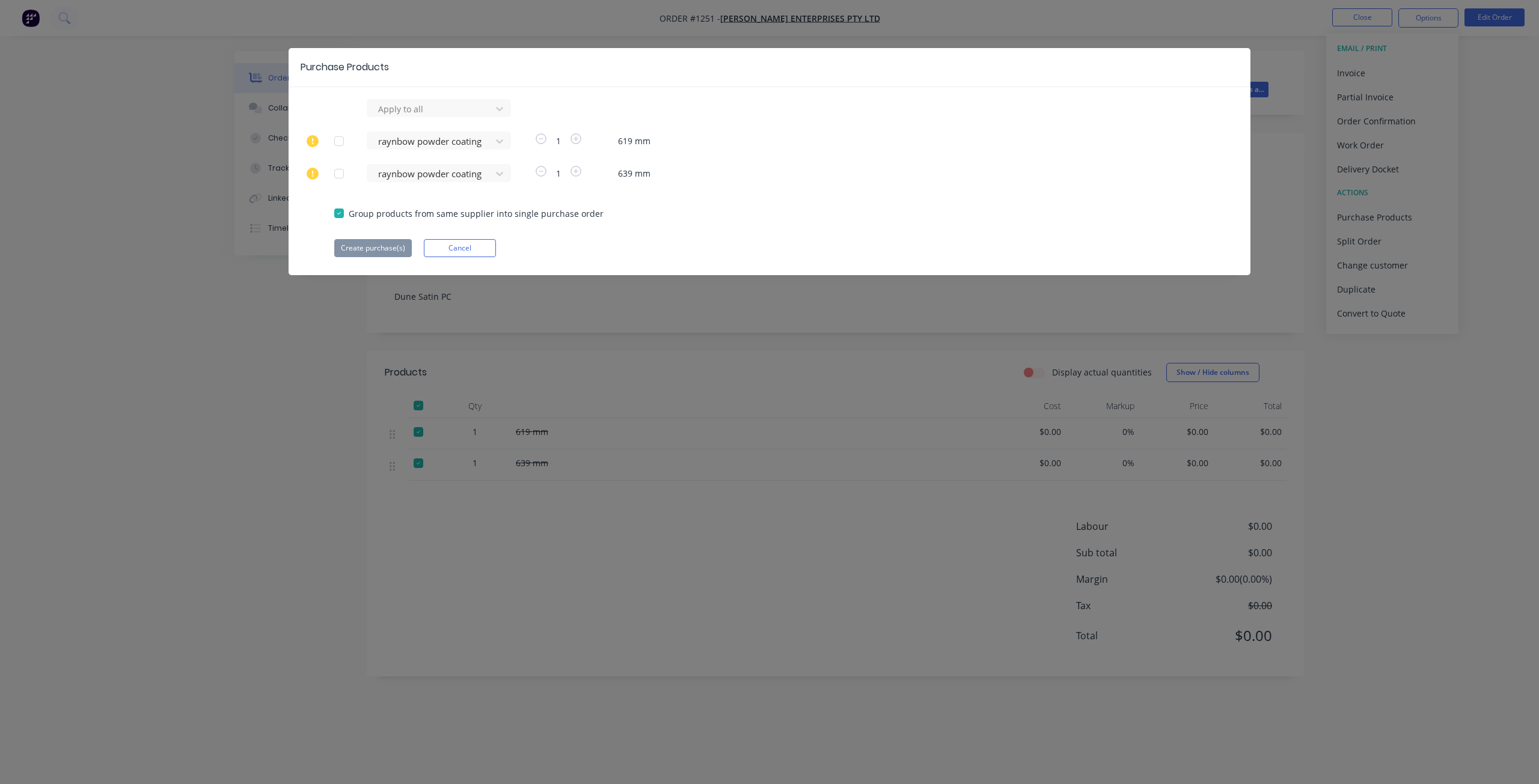
click at [336, 141] on div at bounding box center [338, 141] width 24 height 24
click at [340, 174] on div at bounding box center [338, 173] width 24 height 24
click at [374, 247] on button "Create purchase(s)" at bounding box center [373, 248] width 77 height 18
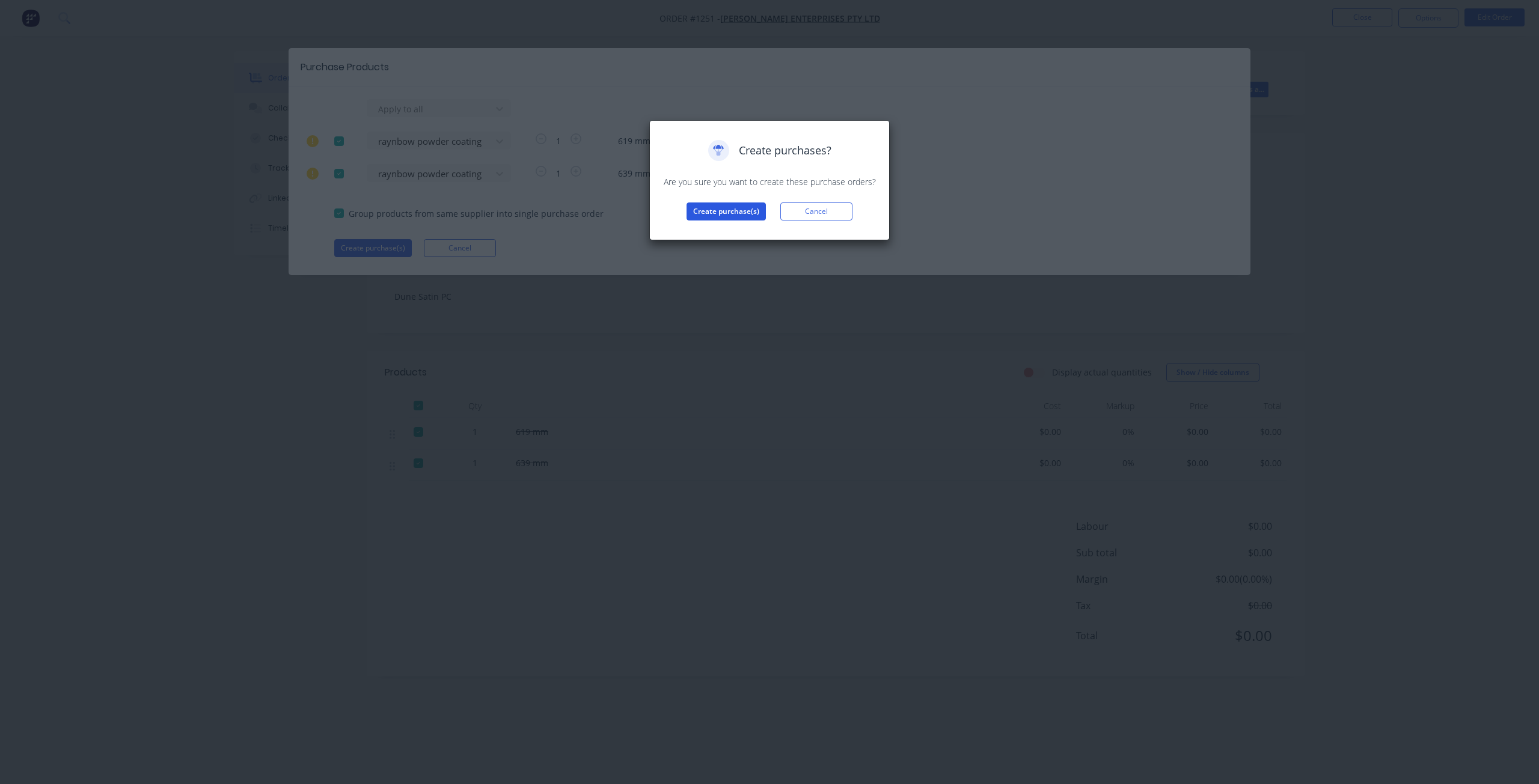
click at [732, 212] on button "Create purchase(s)" at bounding box center [726, 211] width 79 height 18
click at [737, 230] on button "View purchase(s)" at bounding box center [726, 231] width 72 height 18
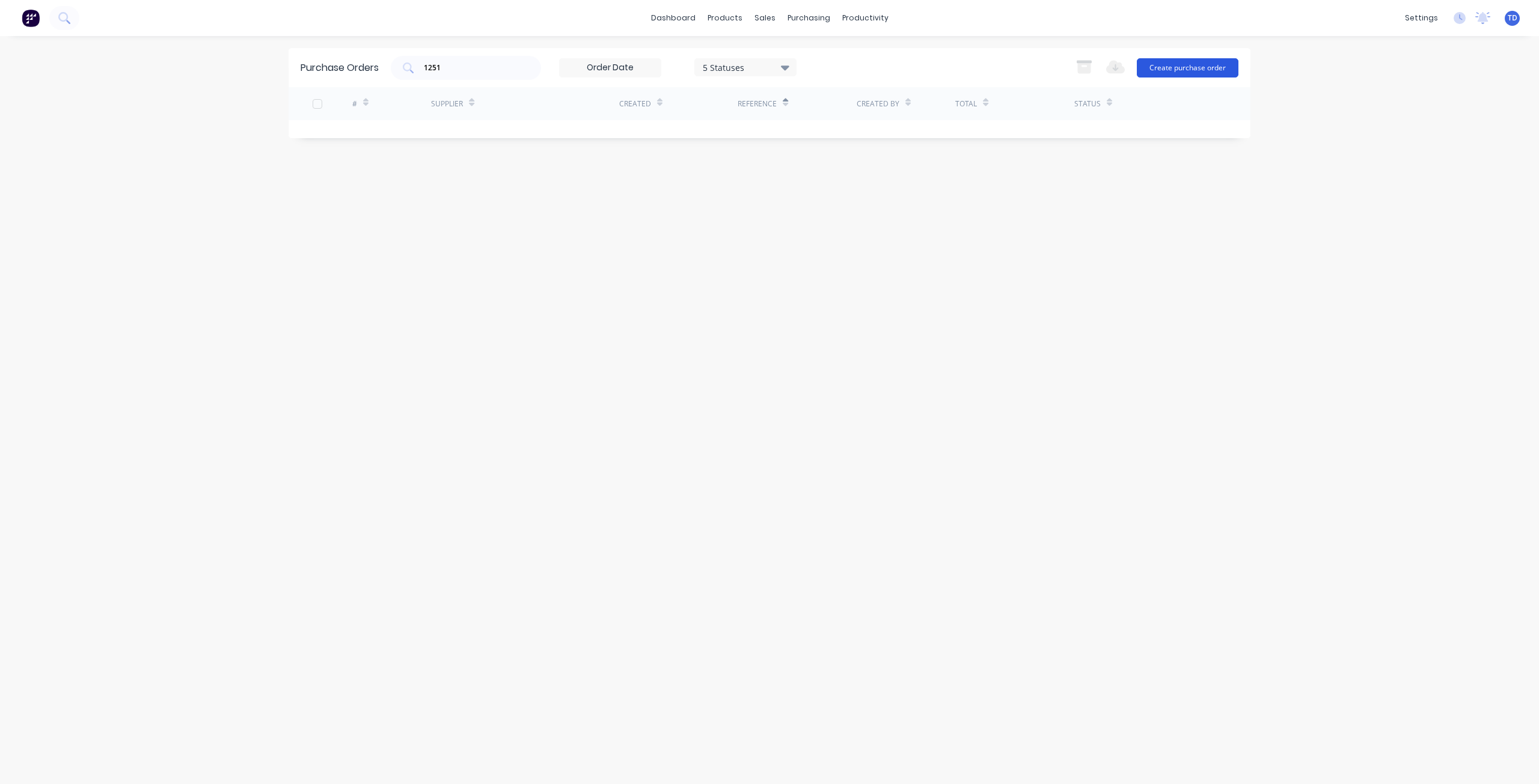
click at [1209, 69] on button "Create purchase order" at bounding box center [1187, 68] width 102 height 20
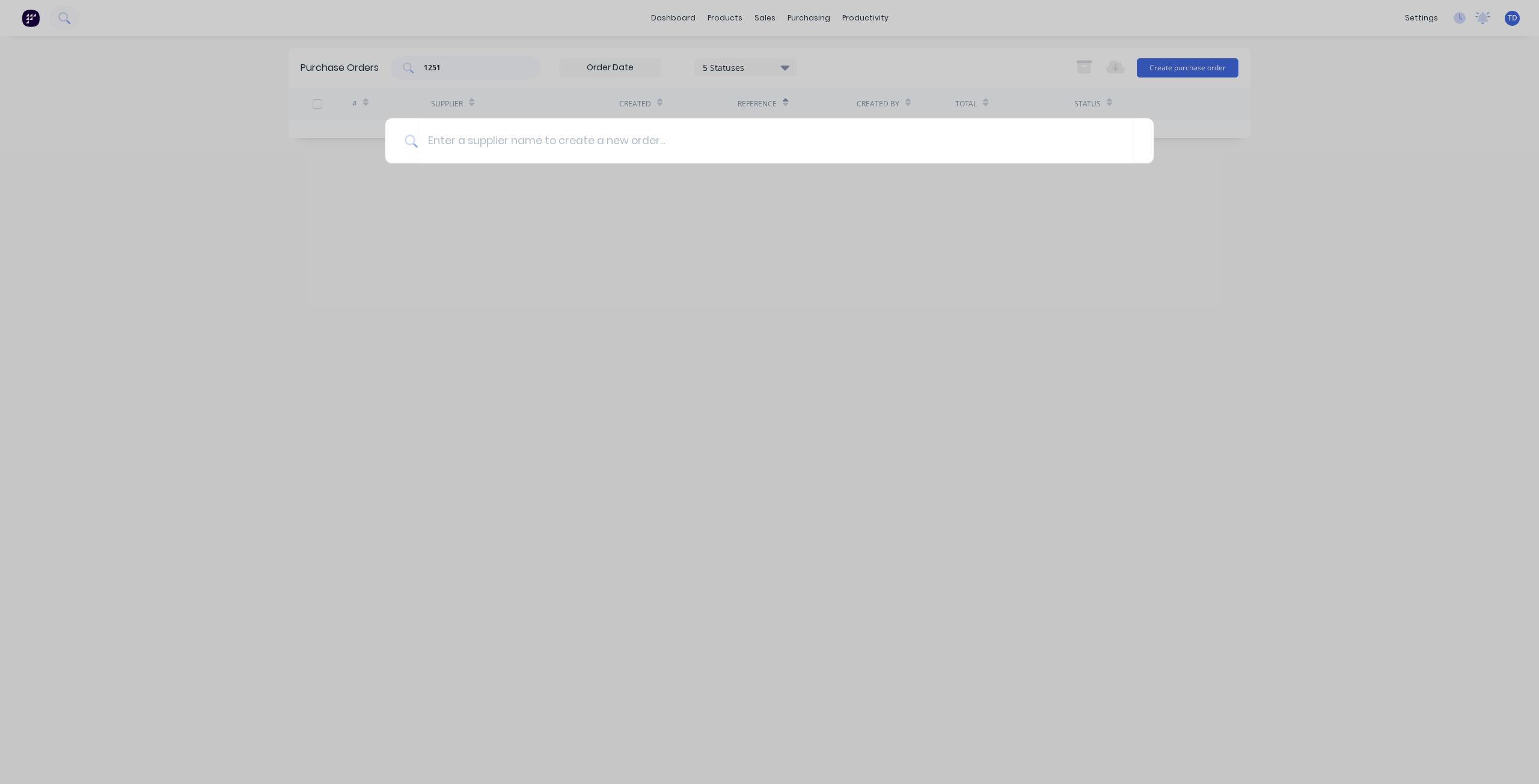
click at [910, 304] on div at bounding box center [770, 392] width 1539 height 784
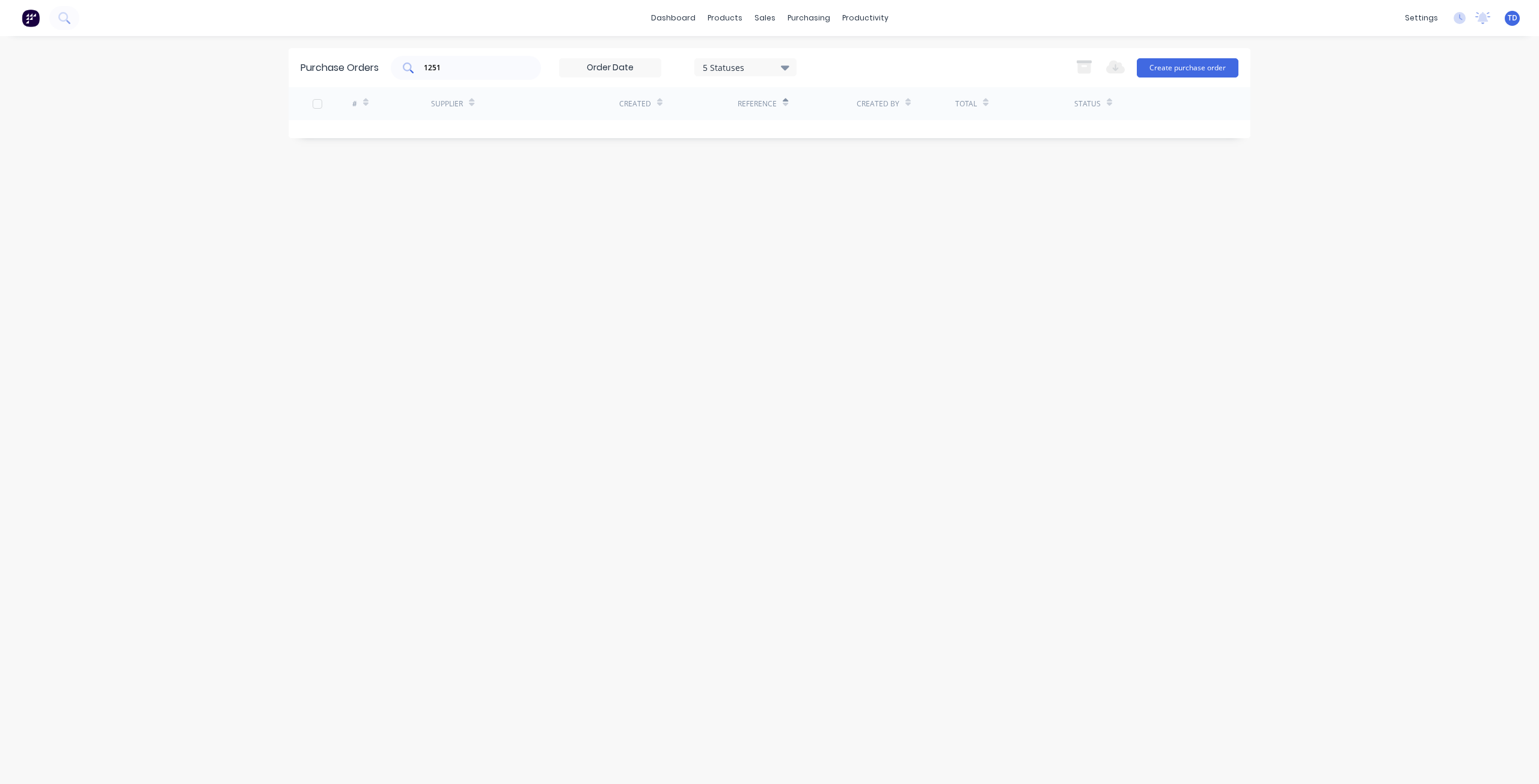
click at [479, 67] on input "1251" at bounding box center [472, 67] width 100 height 12
click at [318, 101] on div at bounding box center [317, 104] width 24 height 24
click at [468, 107] on div "Supplier" at bounding box center [453, 104] width 43 height 22
click at [470, 104] on icon at bounding box center [471, 105] width 6 height 4
click at [457, 100] on div "Supplier" at bounding box center [447, 104] width 32 height 11
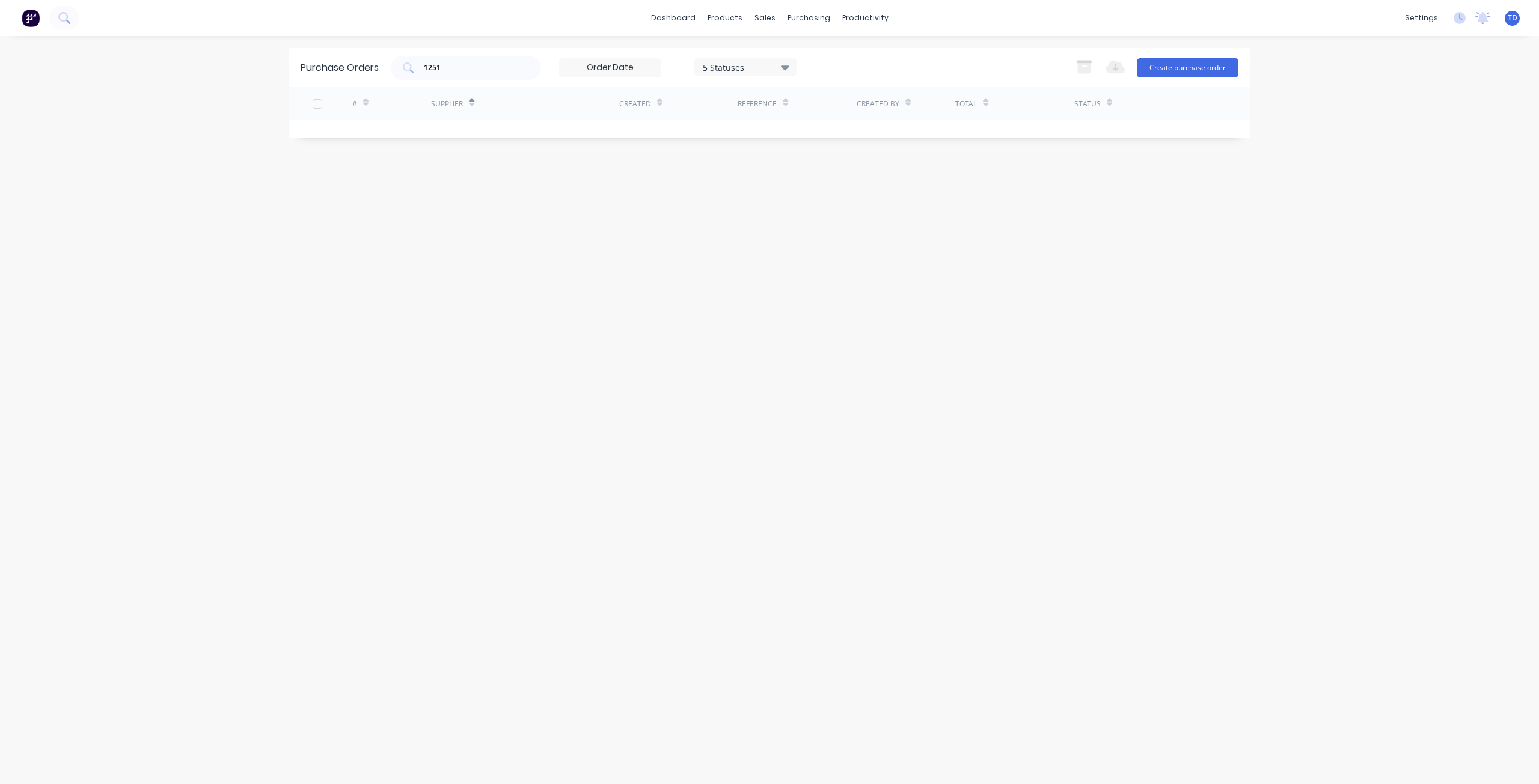
click at [316, 101] on div at bounding box center [317, 104] width 24 height 24
click at [462, 64] on input "1251" at bounding box center [472, 67] width 100 height 12
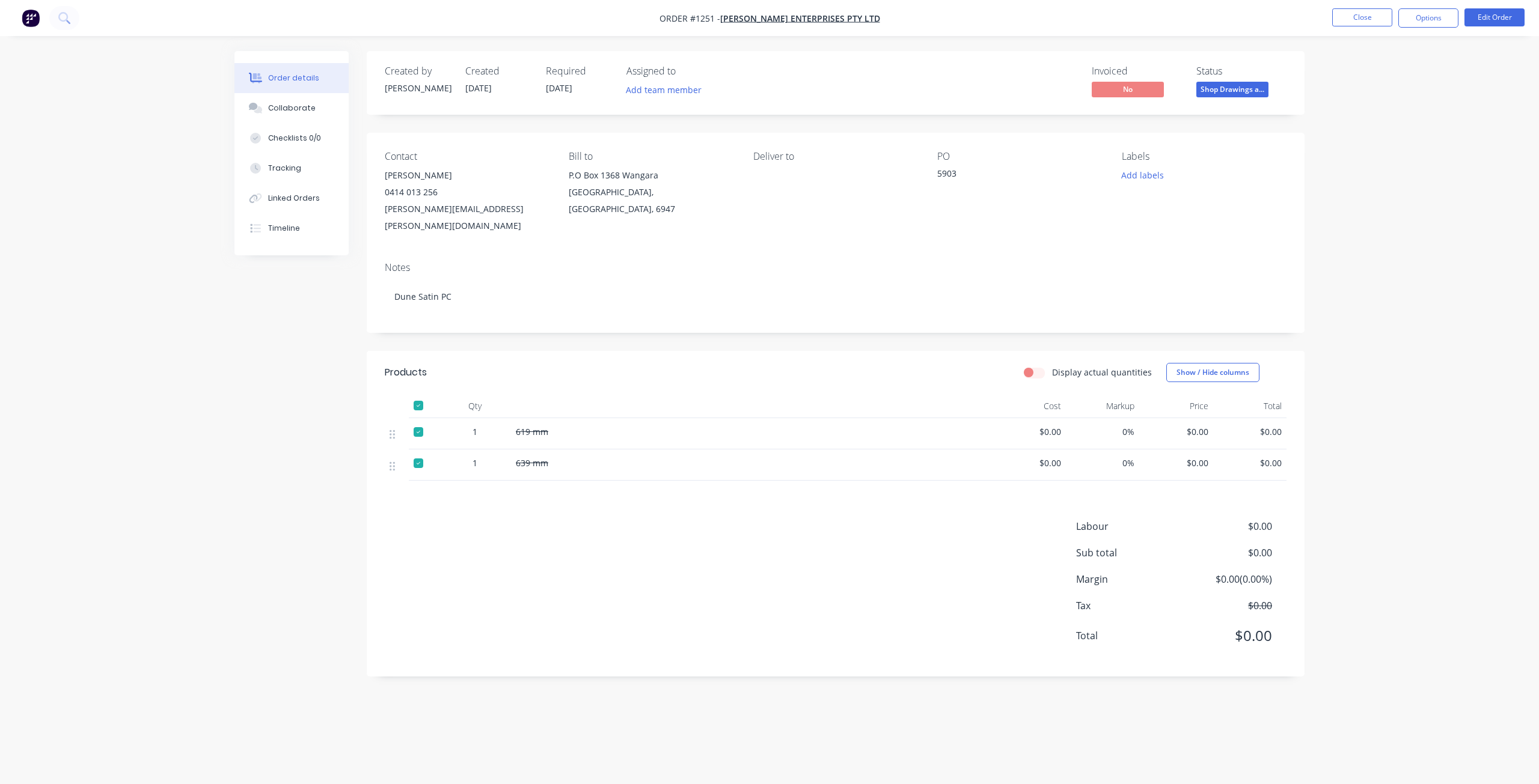
click at [418, 394] on div at bounding box center [418, 406] width 24 height 24
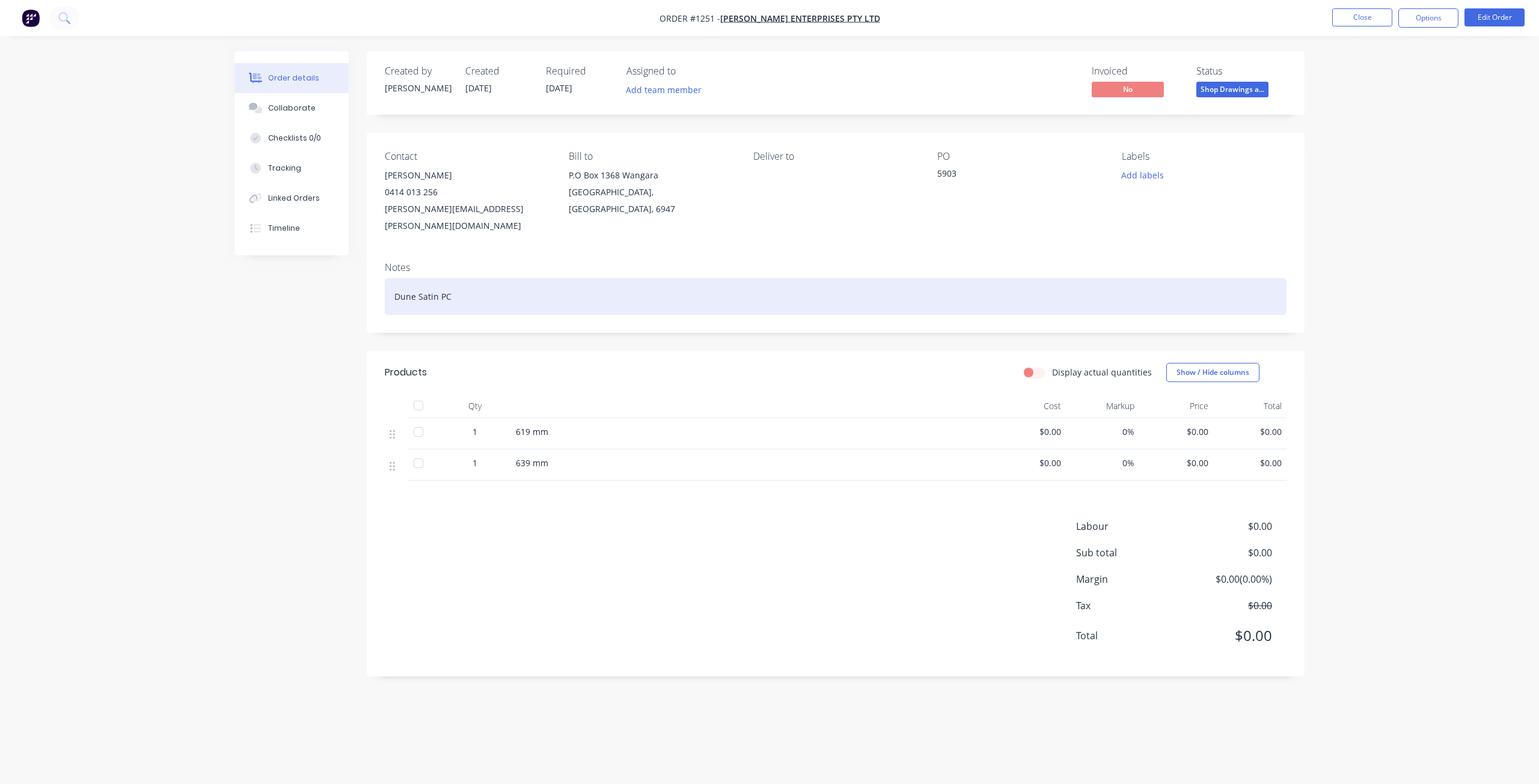
click at [460, 295] on div "Dune Satin PC" at bounding box center [835, 296] width 901 height 36
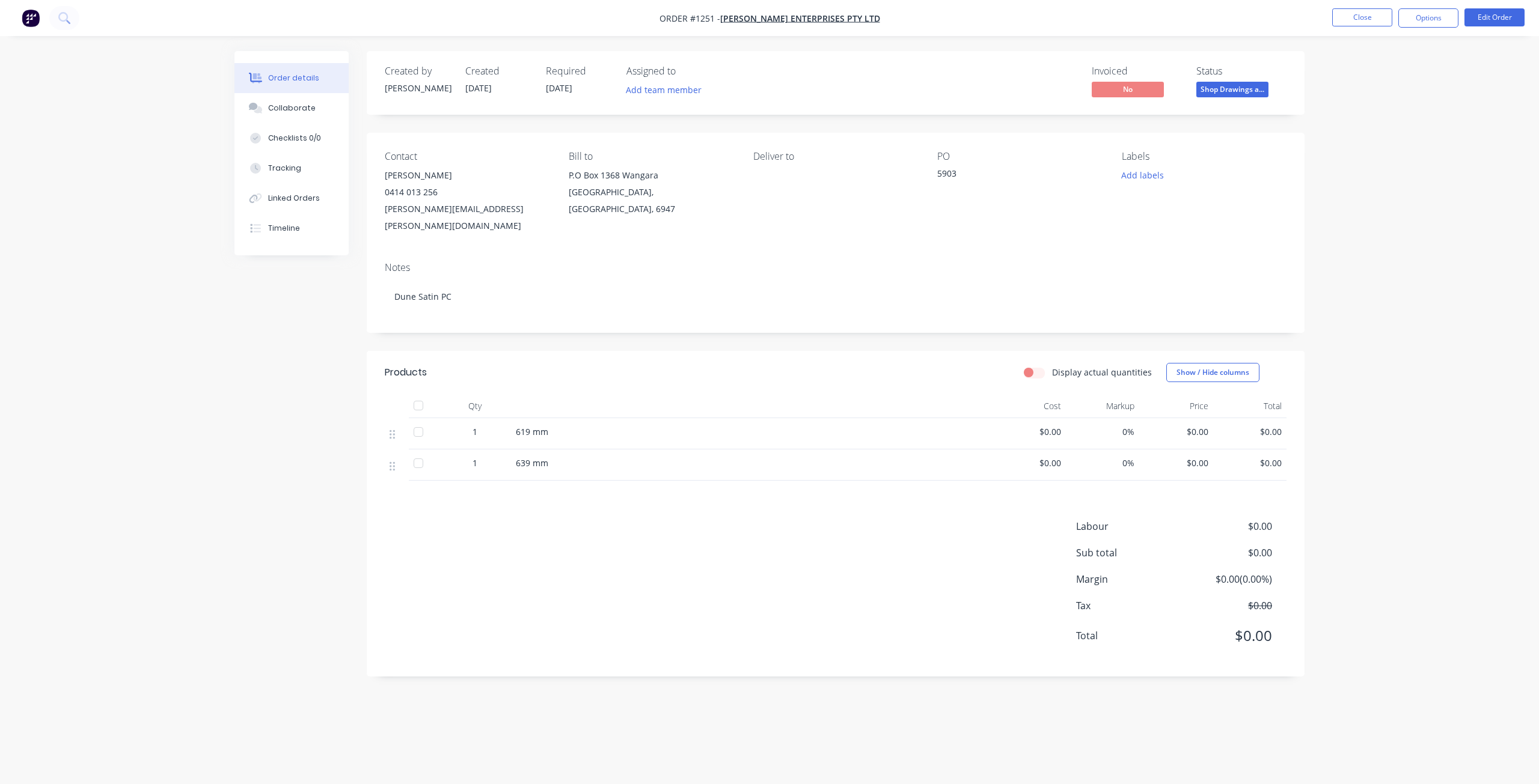
click at [1389, 156] on div "Order details Collaborate Checklists 0/0 Tracking Linked Orders Timeline Order …" at bounding box center [770, 392] width 1539 height 784
click at [1442, 18] on button "Options" at bounding box center [1428, 19] width 60 height 20
click at [1390, 51] on div "EMAIL / PRINT" at bounding box center [1391, 49] width 110 height 16
click at [1368, 46] on div "EMAIL / PRINT" at bounding box center [1391, 49] width 110 height 16
click at [1401, 220] on div "Purchase Products" at bounding box center [1391, 217] width 110 height 18
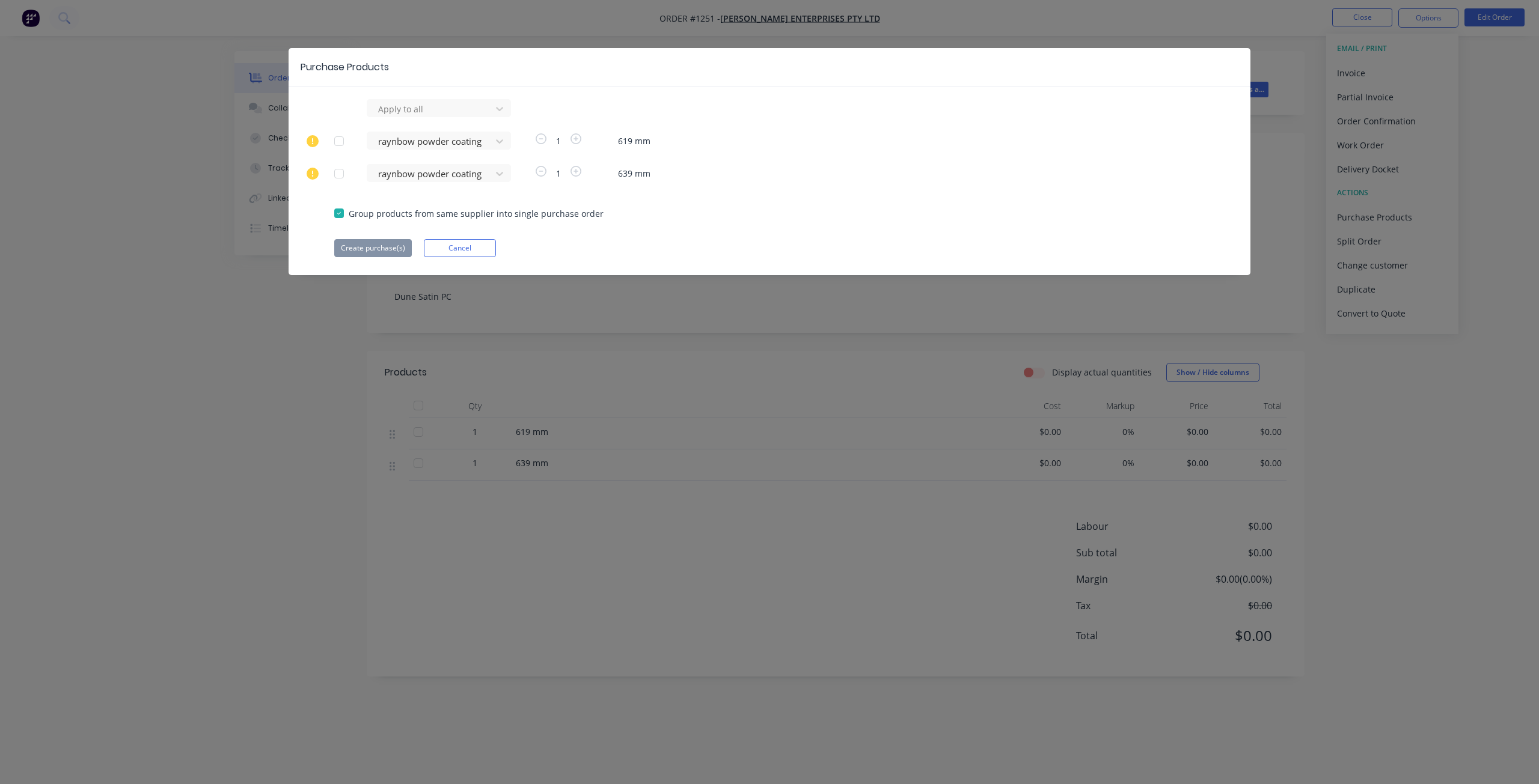
click at [148, 240] on div "Purchase Products Apply to all raynbow powder coating 1 619 mm raynbow powder c…" at bounding box center [770, 392] width 1539 height 784
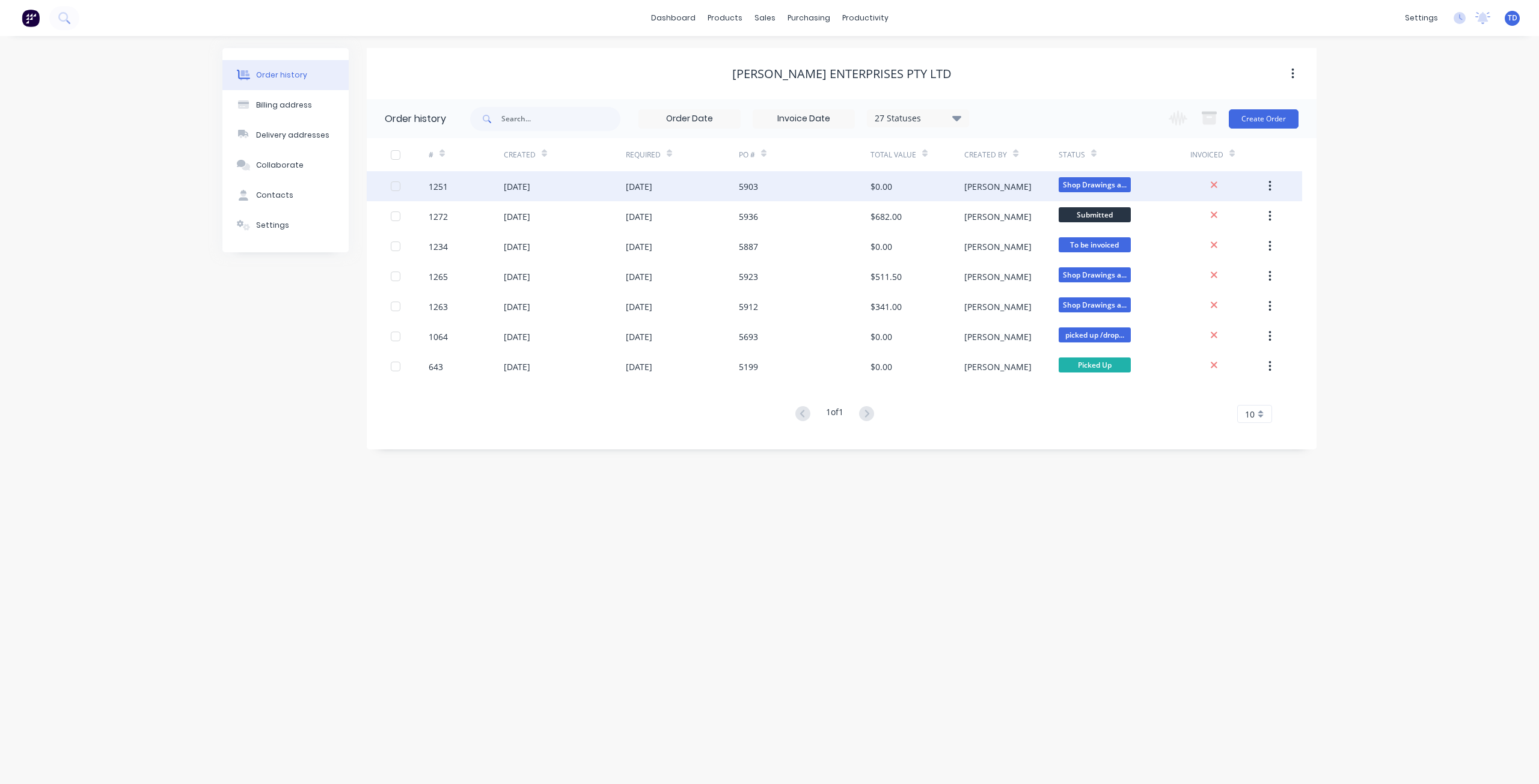
click at [652, 183] on div "[DATE]" at bounding box center [638, 186] width 26 height 13
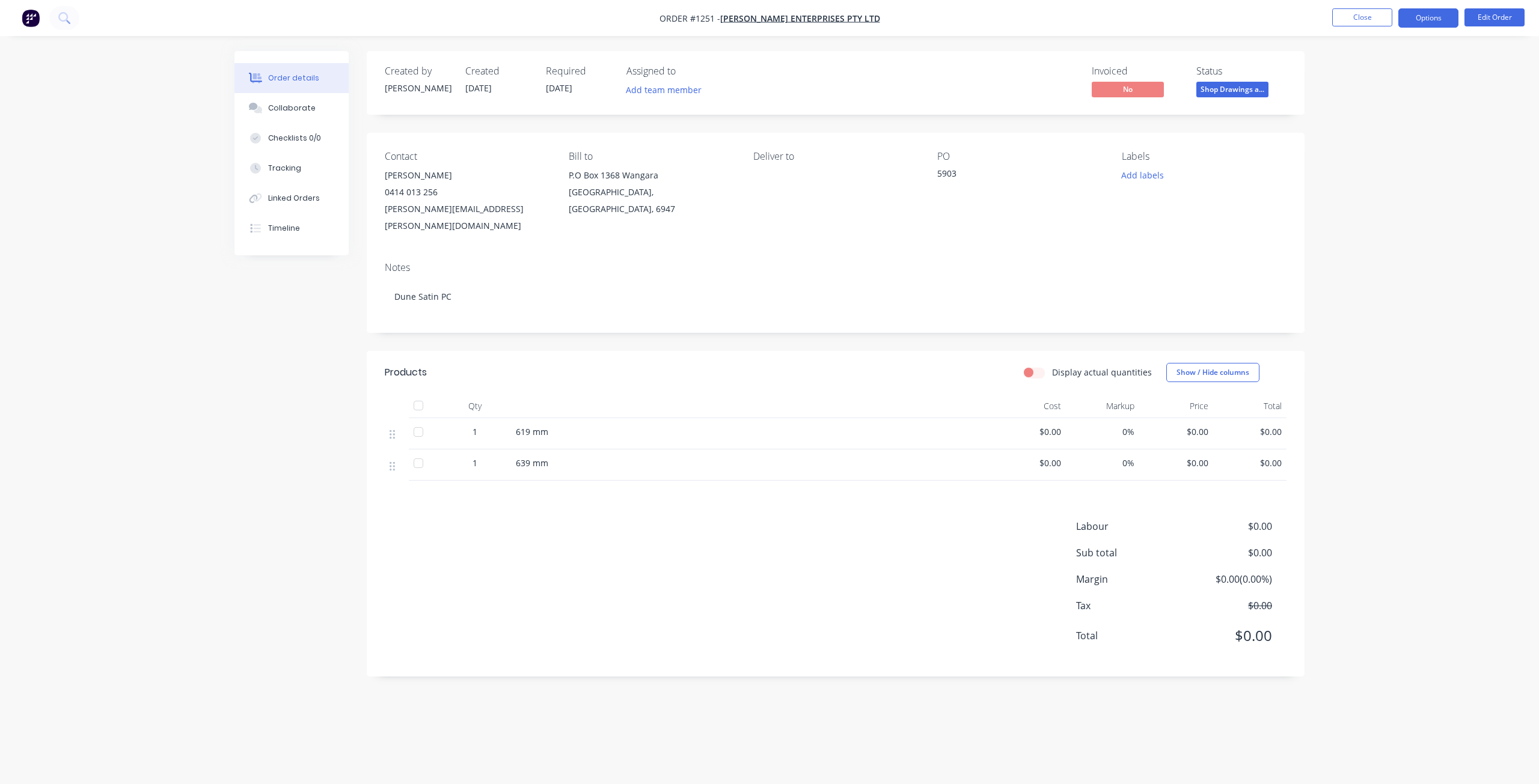
click at [1422, 11] on button "Options" at bounding box center [1428, 19] width 60 height 20
click at [1384, 219] on div "Purchase Products" at bounding box center [1391, 217] width 110 height 18
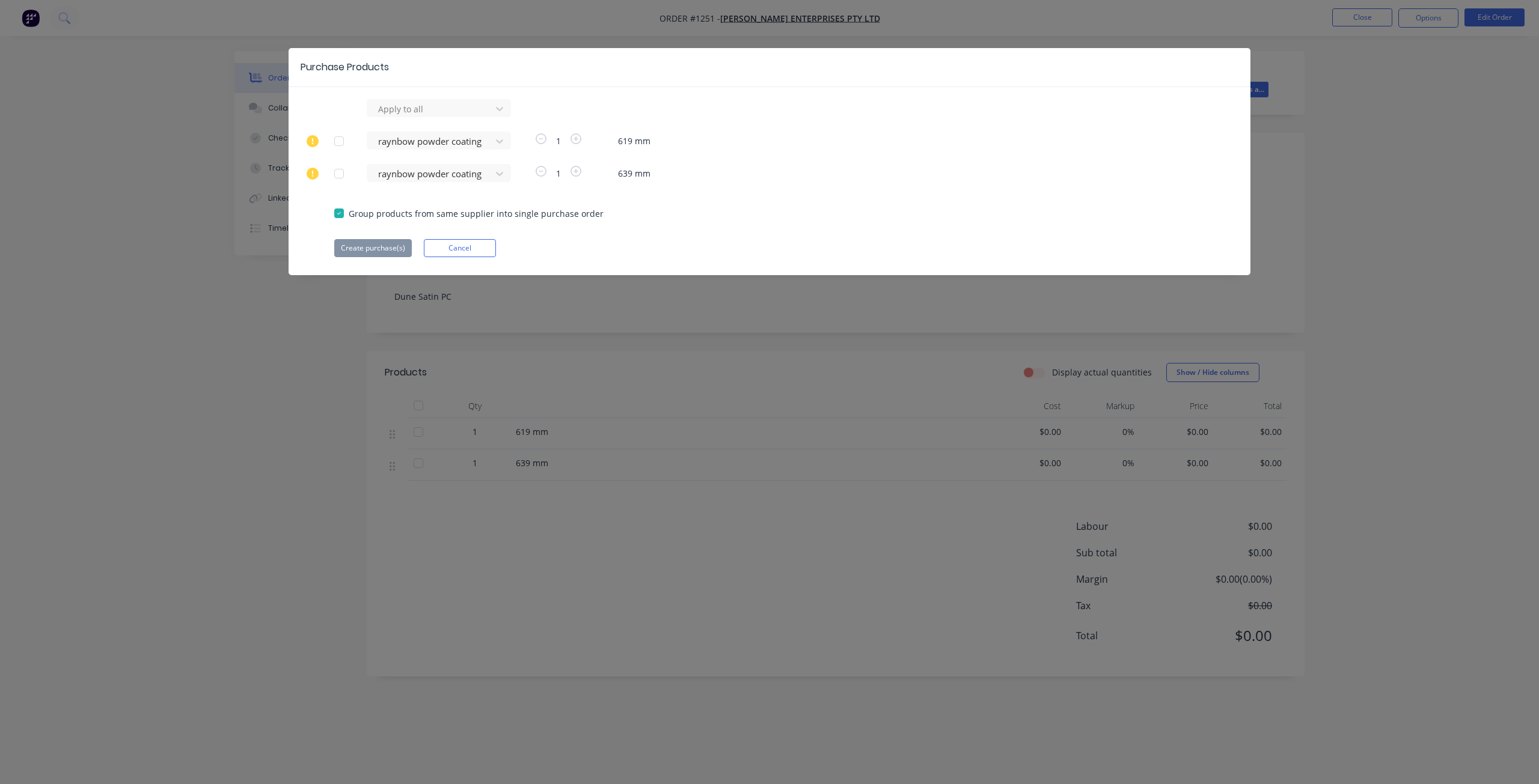
click at [337, 213] on div at bounding box center [338, 213] width 24 height 24
click at [340, 211] on div at bounding box center [338, 213] width 24 height 24
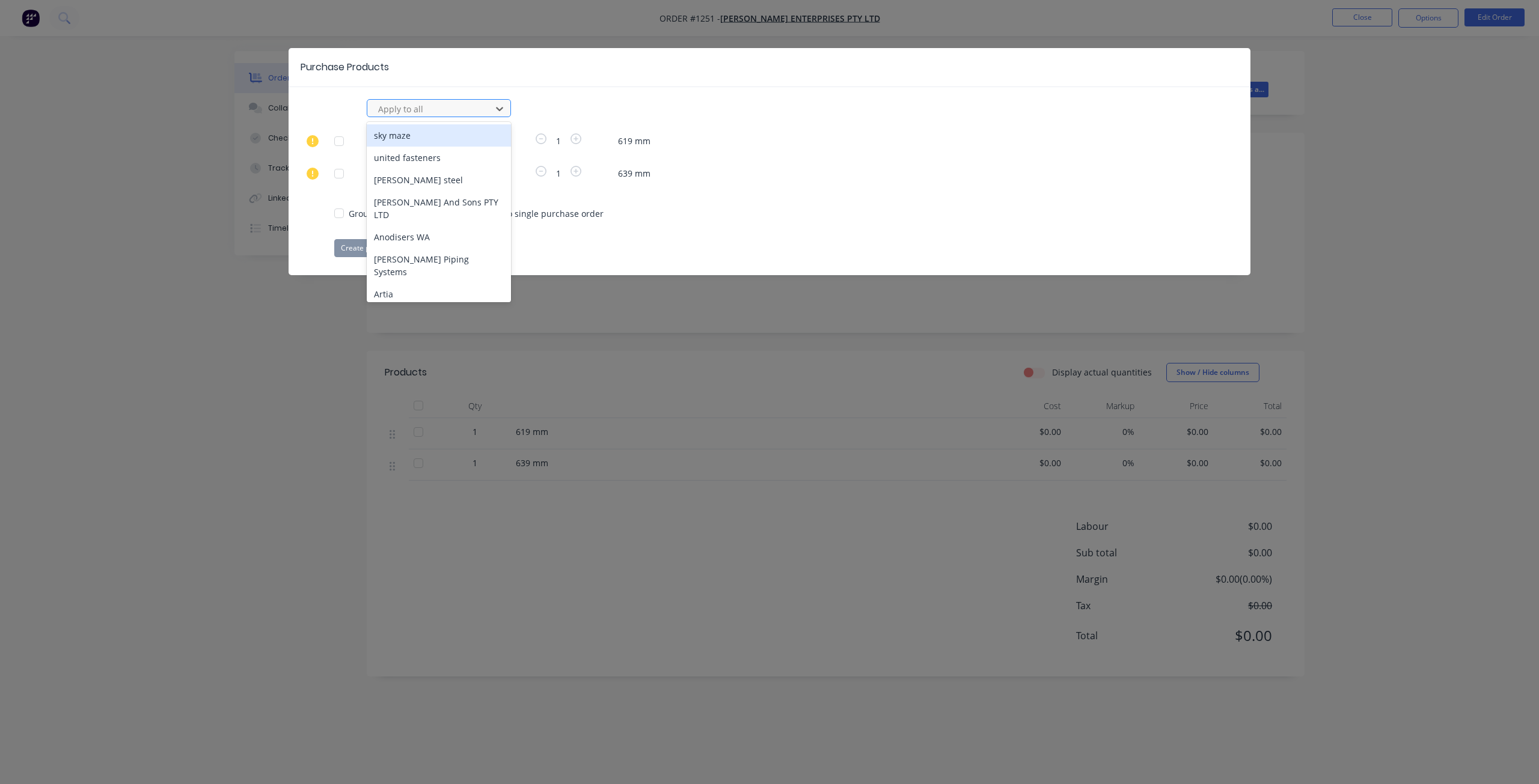
click at [468, 109] on div at bounding box center [430, 109] width 109 height 15
click at [417, 415] on div "raynbow powder coating" at bounding box center [439, 426] width 145 height 22
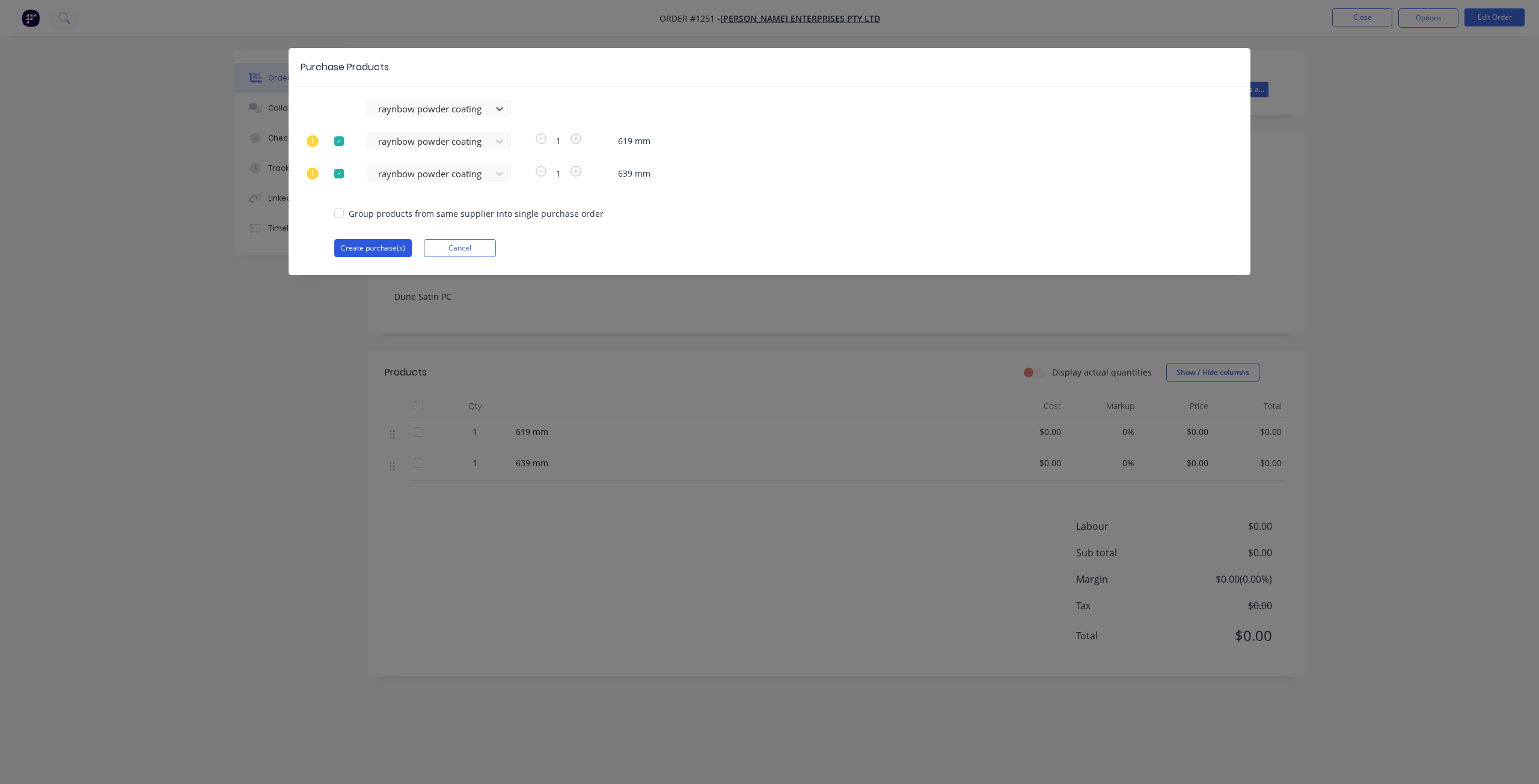
click at [358, 252] on button "Create purchase(s)" at bounding box center [373, 248] width 77 height 18
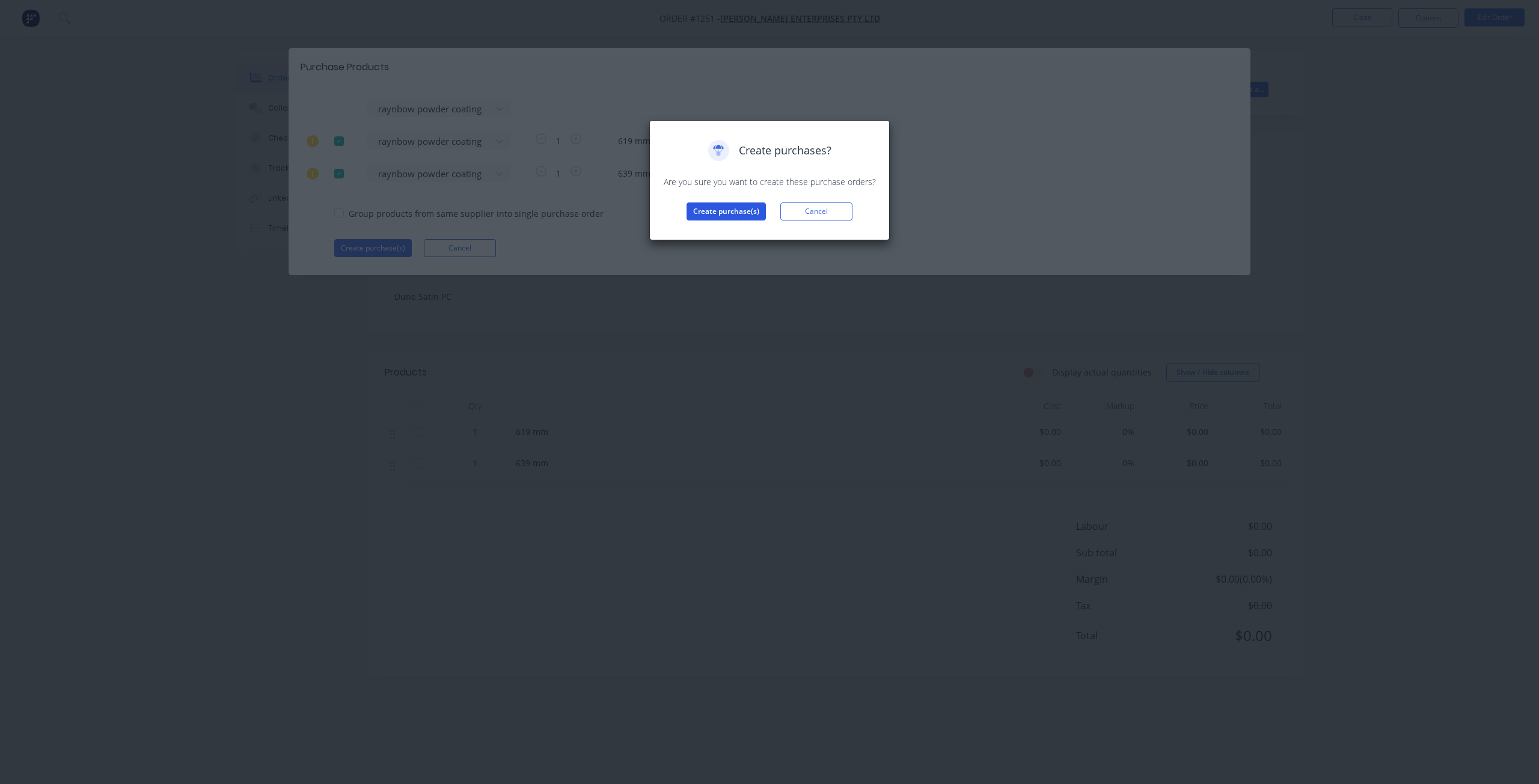
click at [718, 209] on button "Create purchase(s)" at bounding box center [726, 211] width 79 height 18
click at [722, 229] on button "View purchase(s)" at bounding box center [726, 231] width 72 height 18
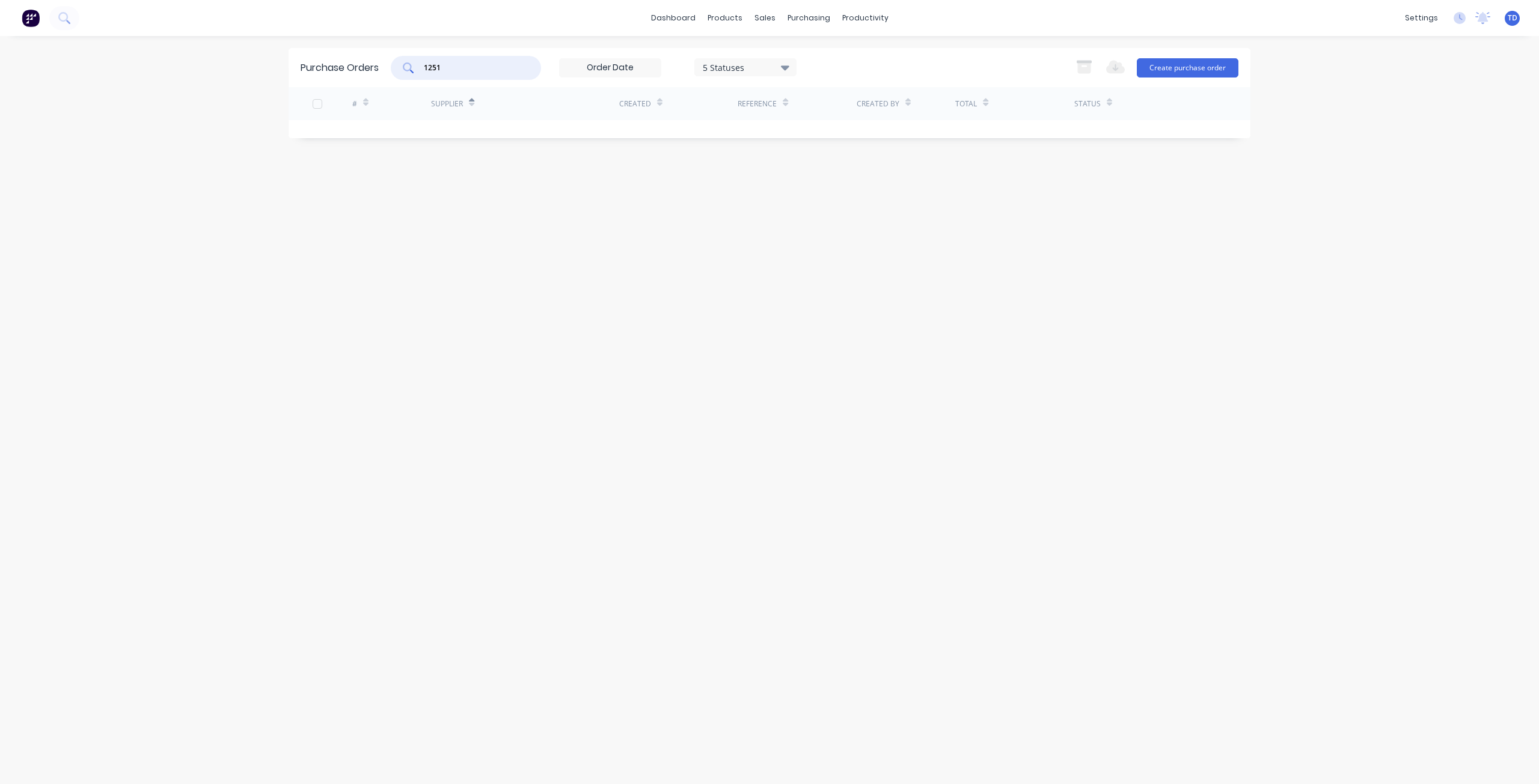
click at [436, 63] on input "1251" at bounding box center [472, 67] width 100 height 12
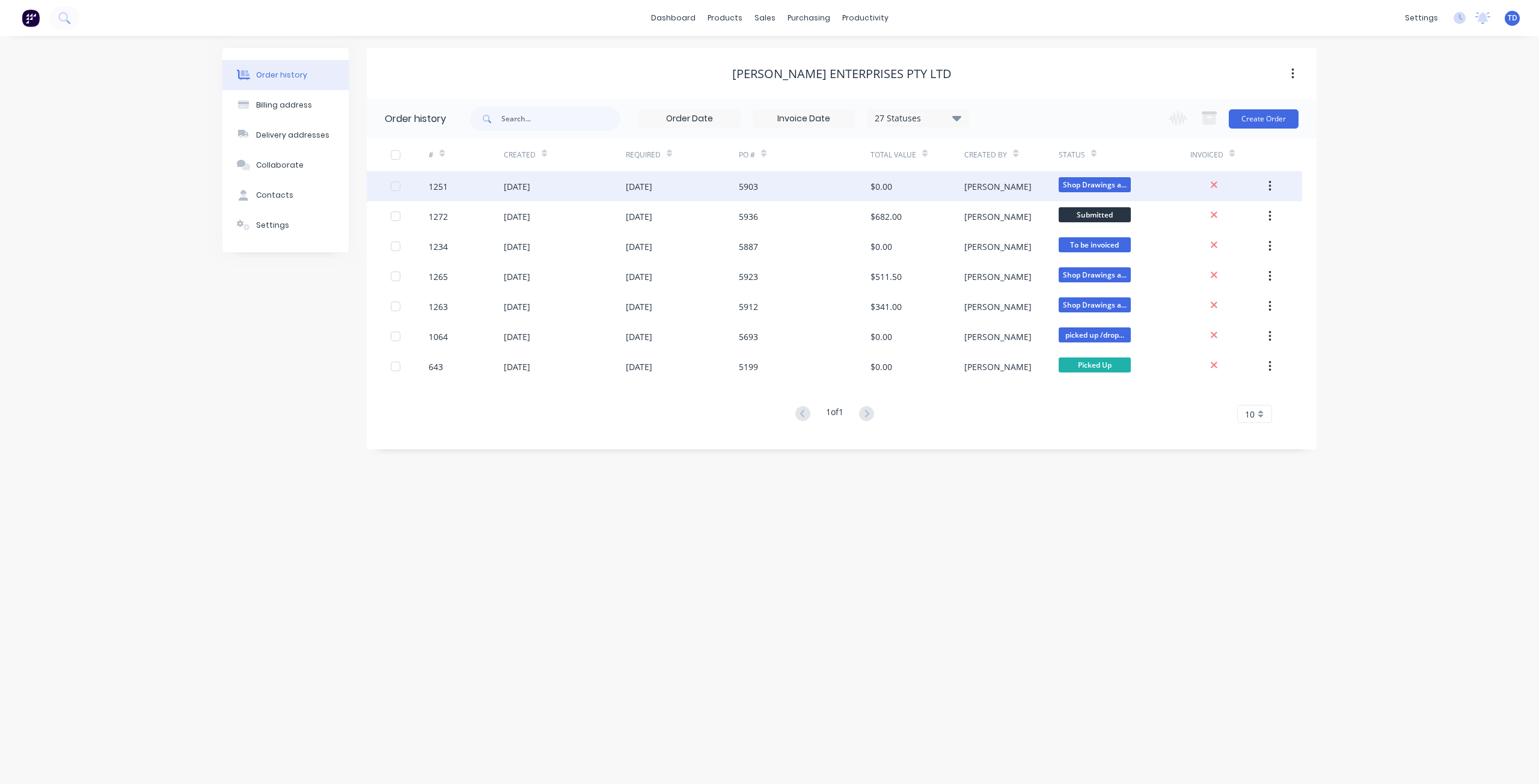
click at [1271, 183] on icon "button" at bounding box center [1269, 186] width 2 height 11
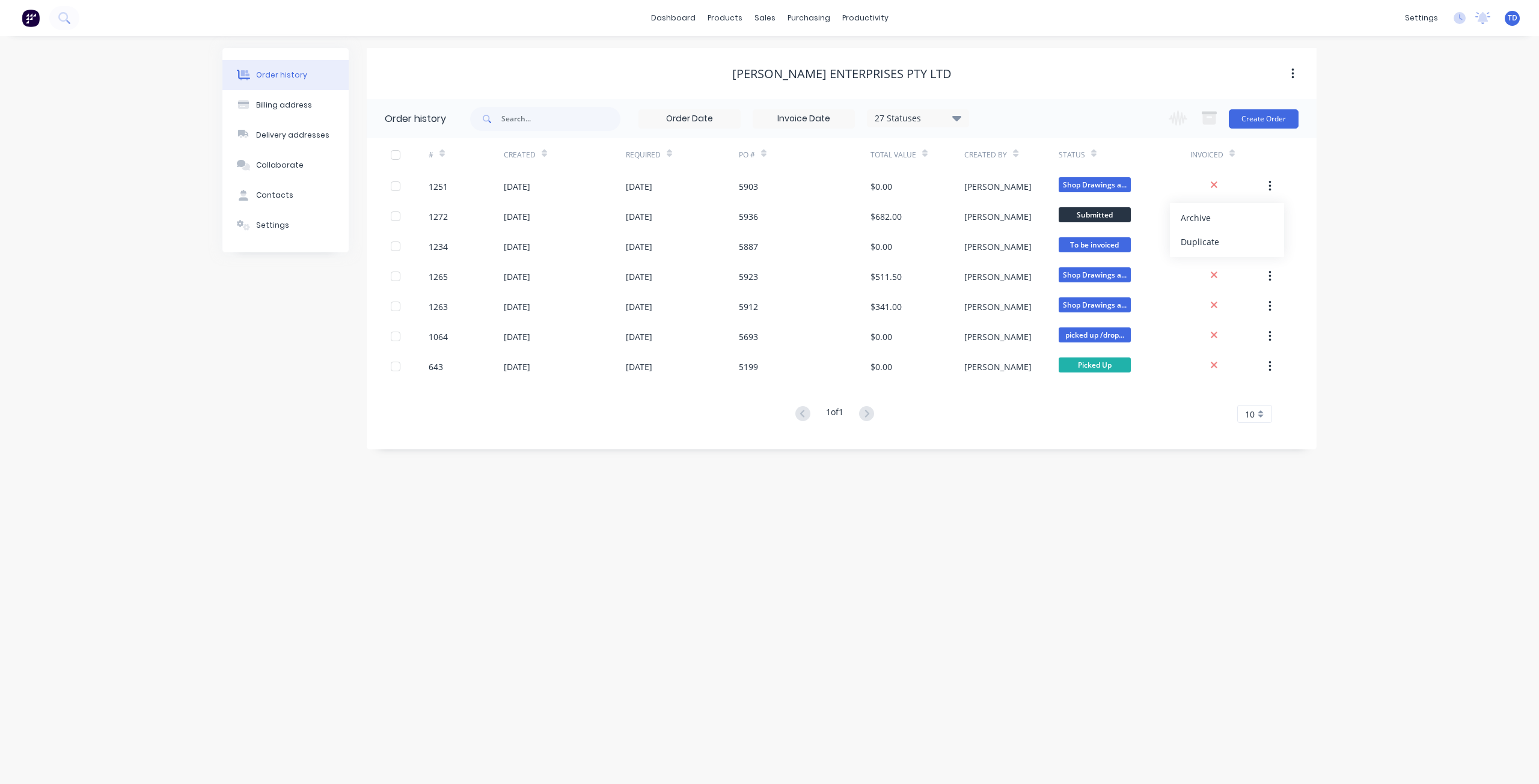
click at [1377, 184] on div "Order history Billing address Delivery addresses Collaborate Contacts Settings …" at bounding box center [770, 410] width 1539 height 748
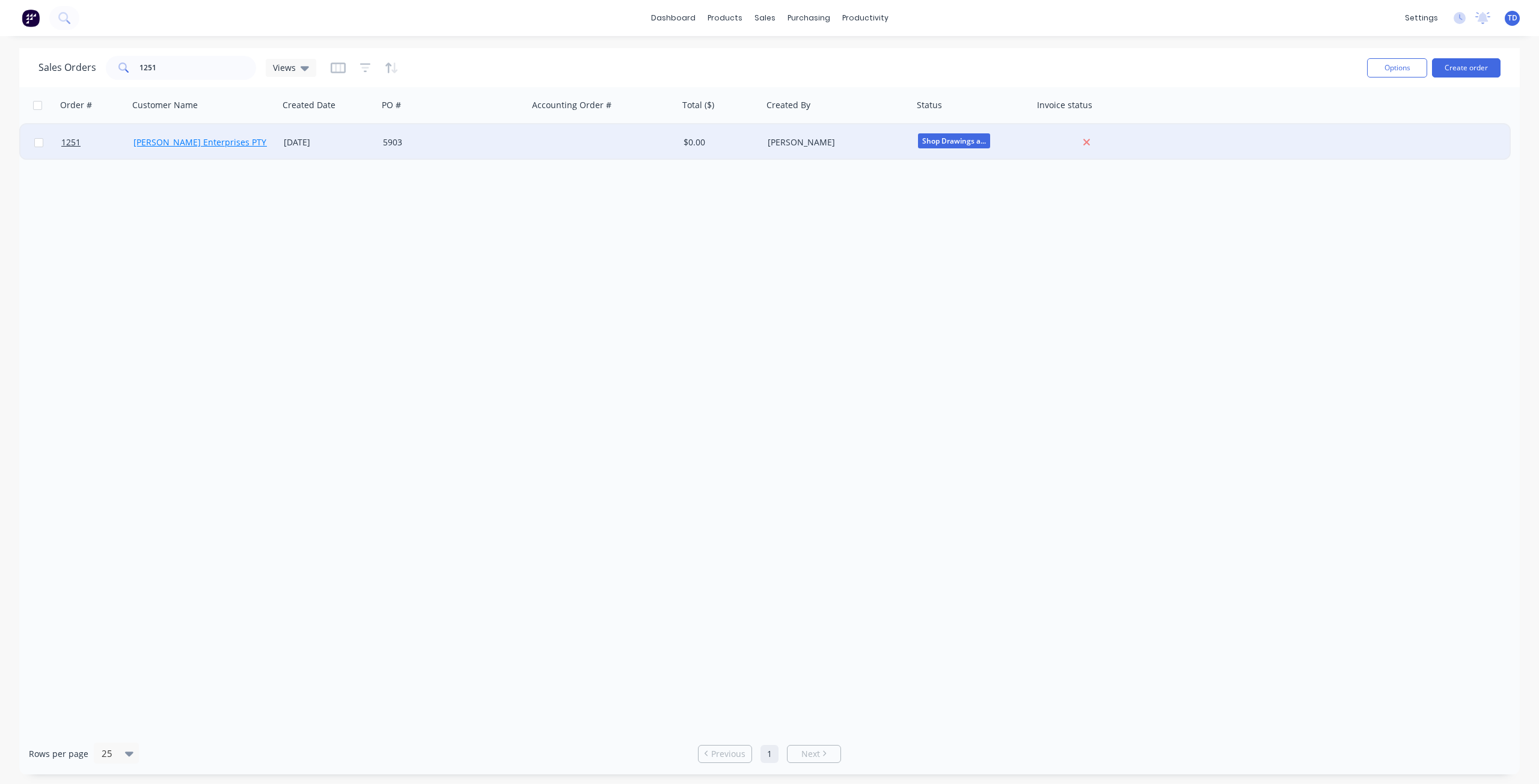
click at [205, 139] on link "[PERSON_NAME] Enterprises PTY LTD" at bounding box center [208, 143] width 151 height 12
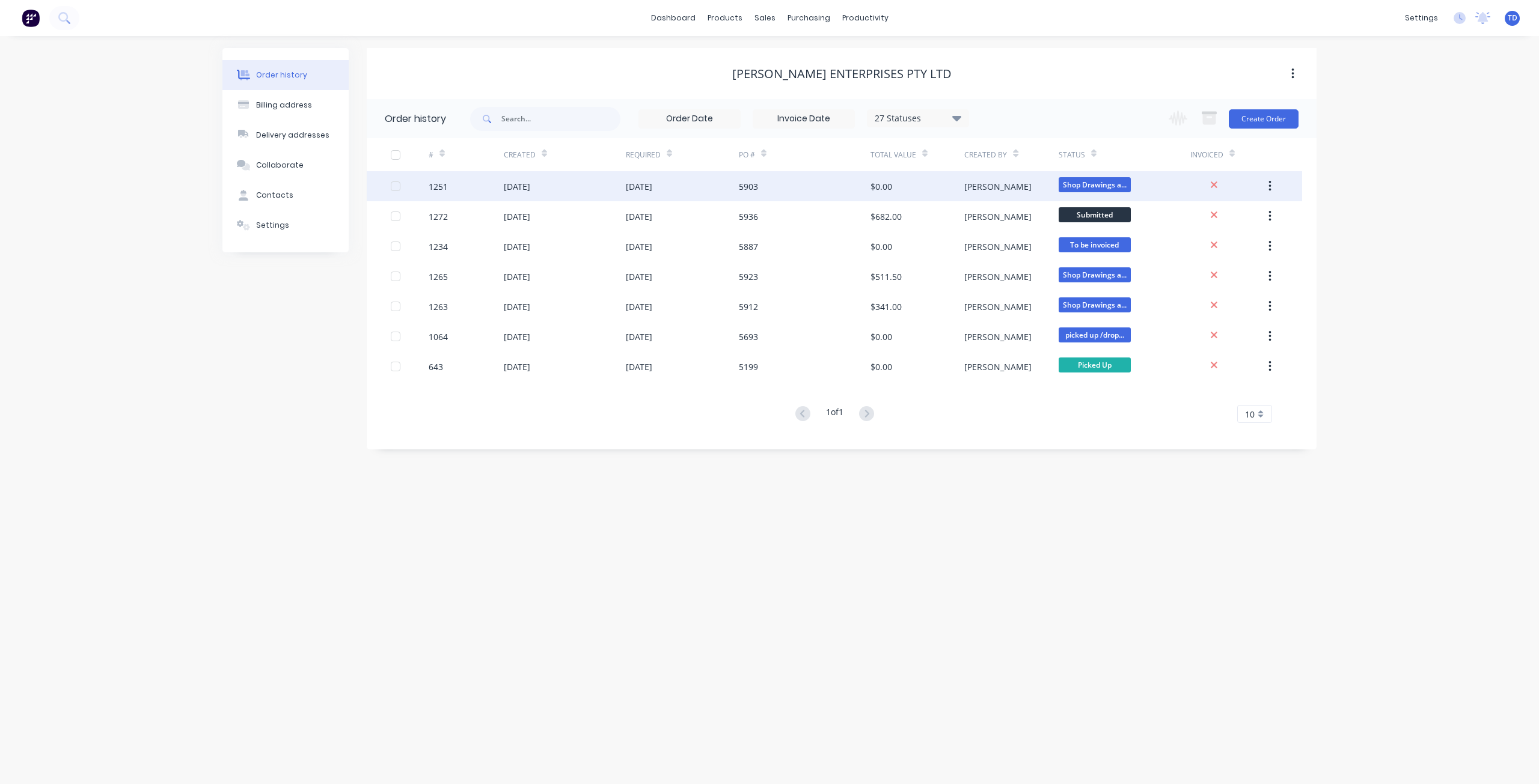
click at [1269, 180] on icon "button" at bounding box center [1269, 187] width 3 height 14
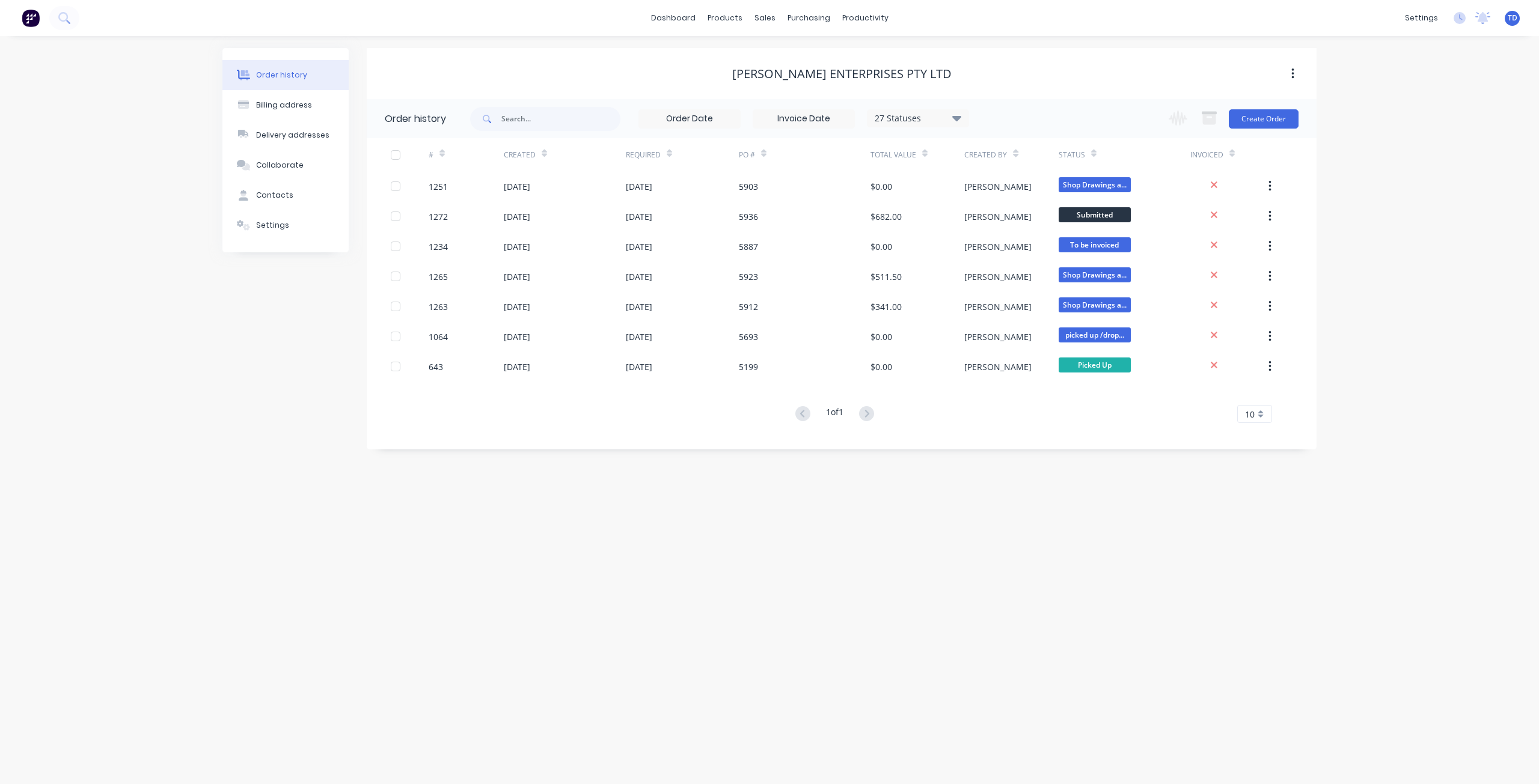
click at [1386, 171] on div "Order history Billing address Delivery addresses Collaborate Contacts Settings …" at bounding box center [770, 410] width 1539 height 748
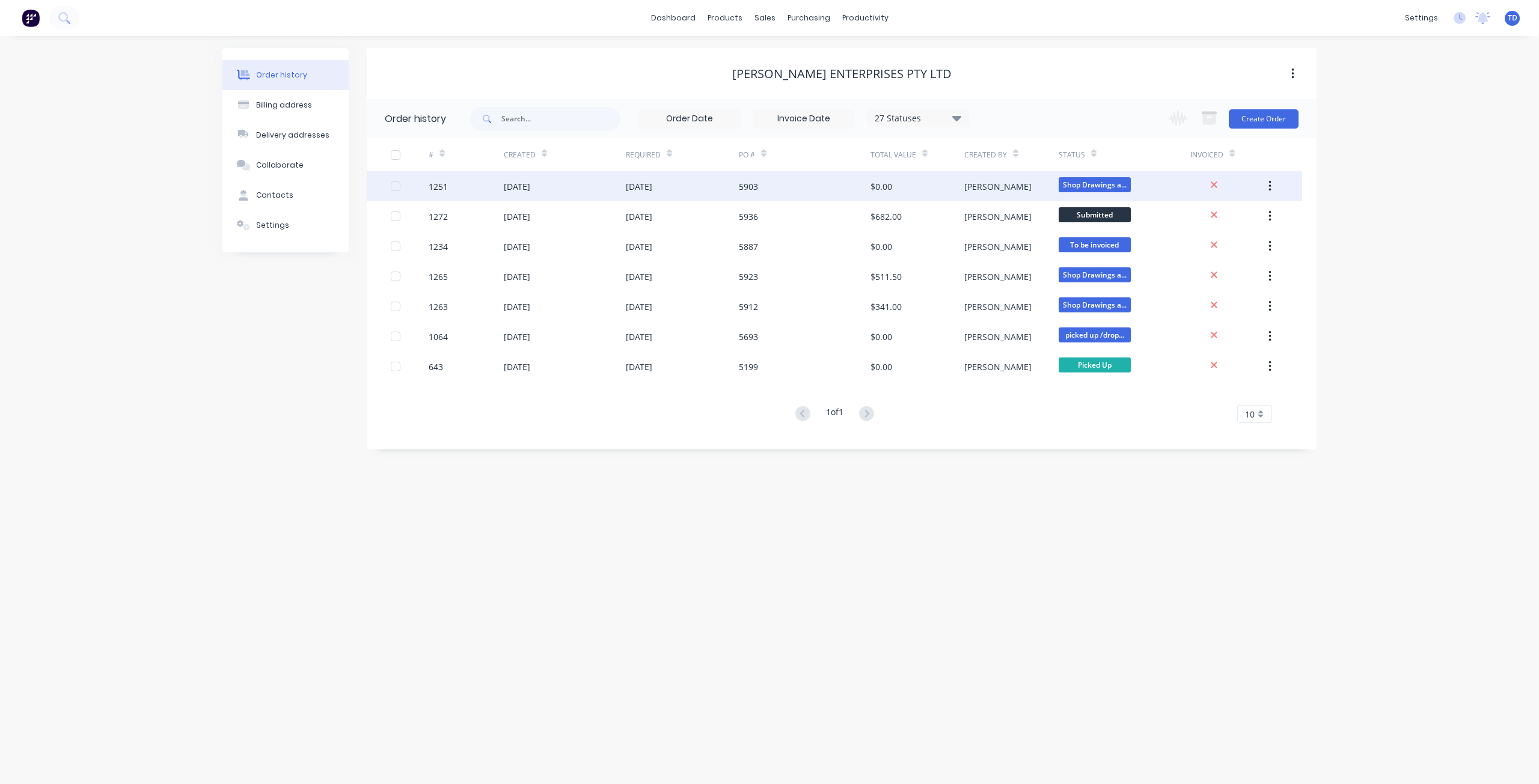
click at [678, 183] on div "[DATE]" at bounding box center [682, 186] width 113 height 30
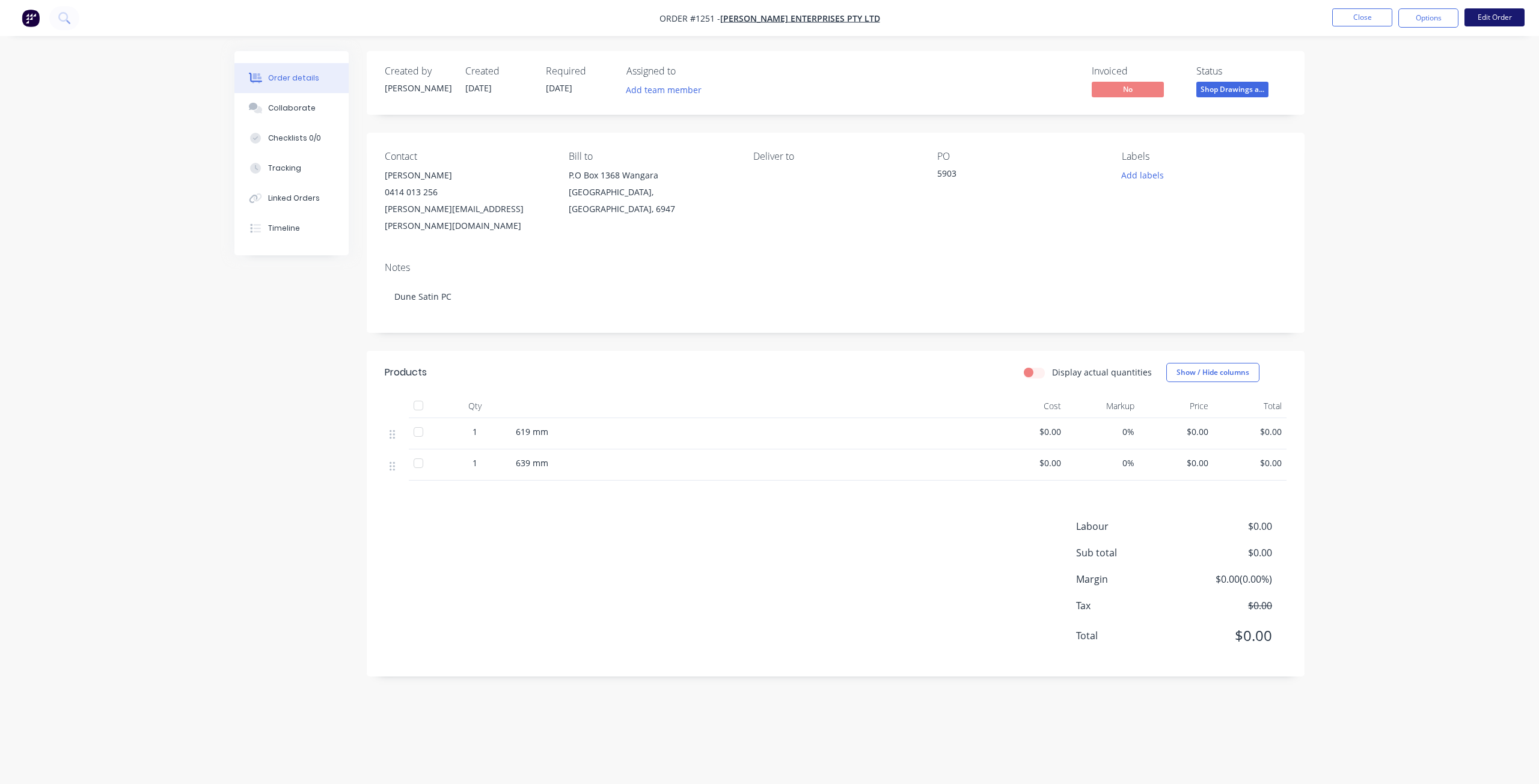
click at [1506, 18] on button "Edit Order" at bounding box center [1493, 18] width 60 height 18
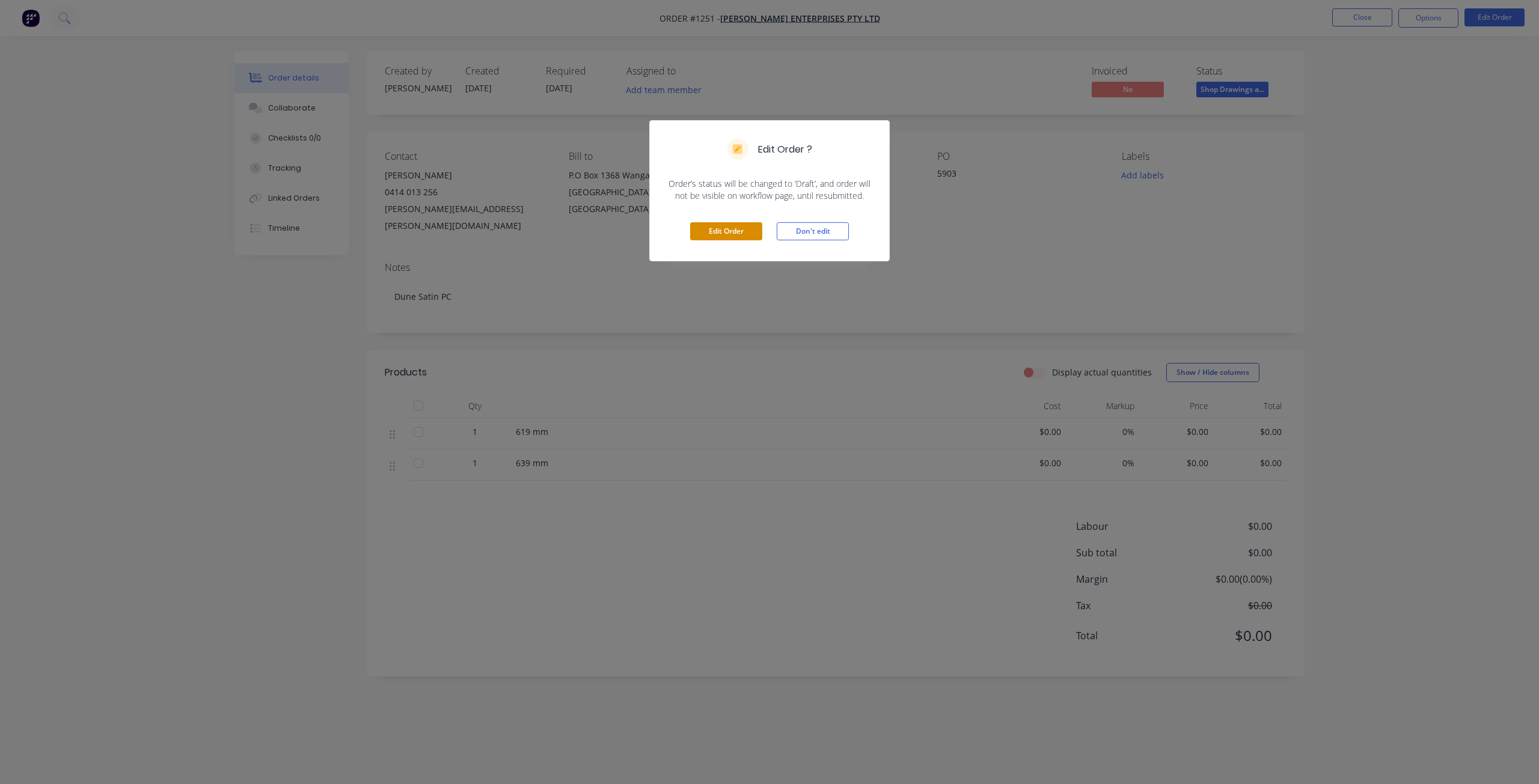
click at [726, 233] on button "Edit Order" at bounding box center [726, 231] width 72 height 18
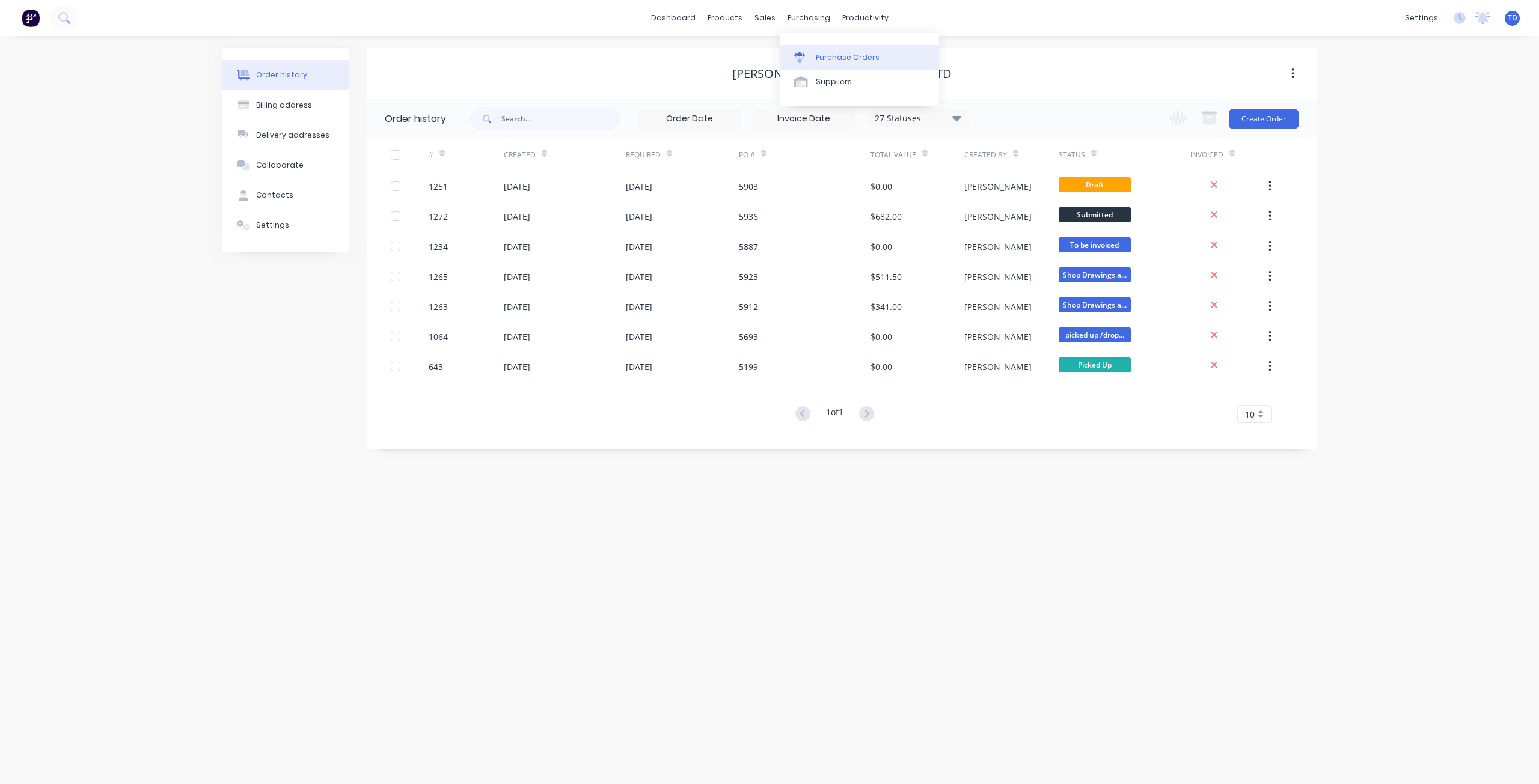
click at [825, 59] on div "Purchase Orders" at bounding box center [847, 57] width 64 height 11
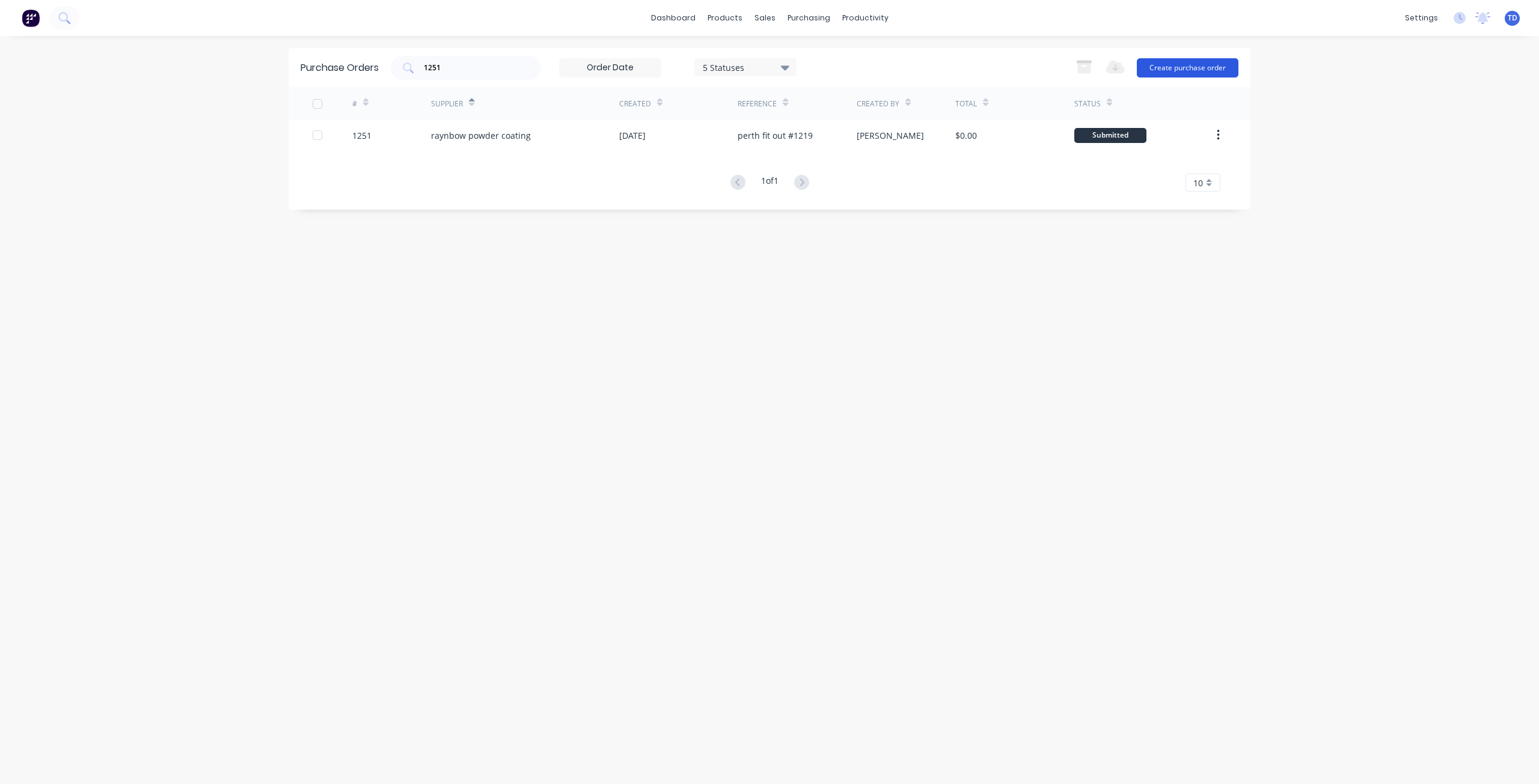
click at [1169, 73] on button "Create purchase order" at bounding box center [1187, 68] width 102 height 20
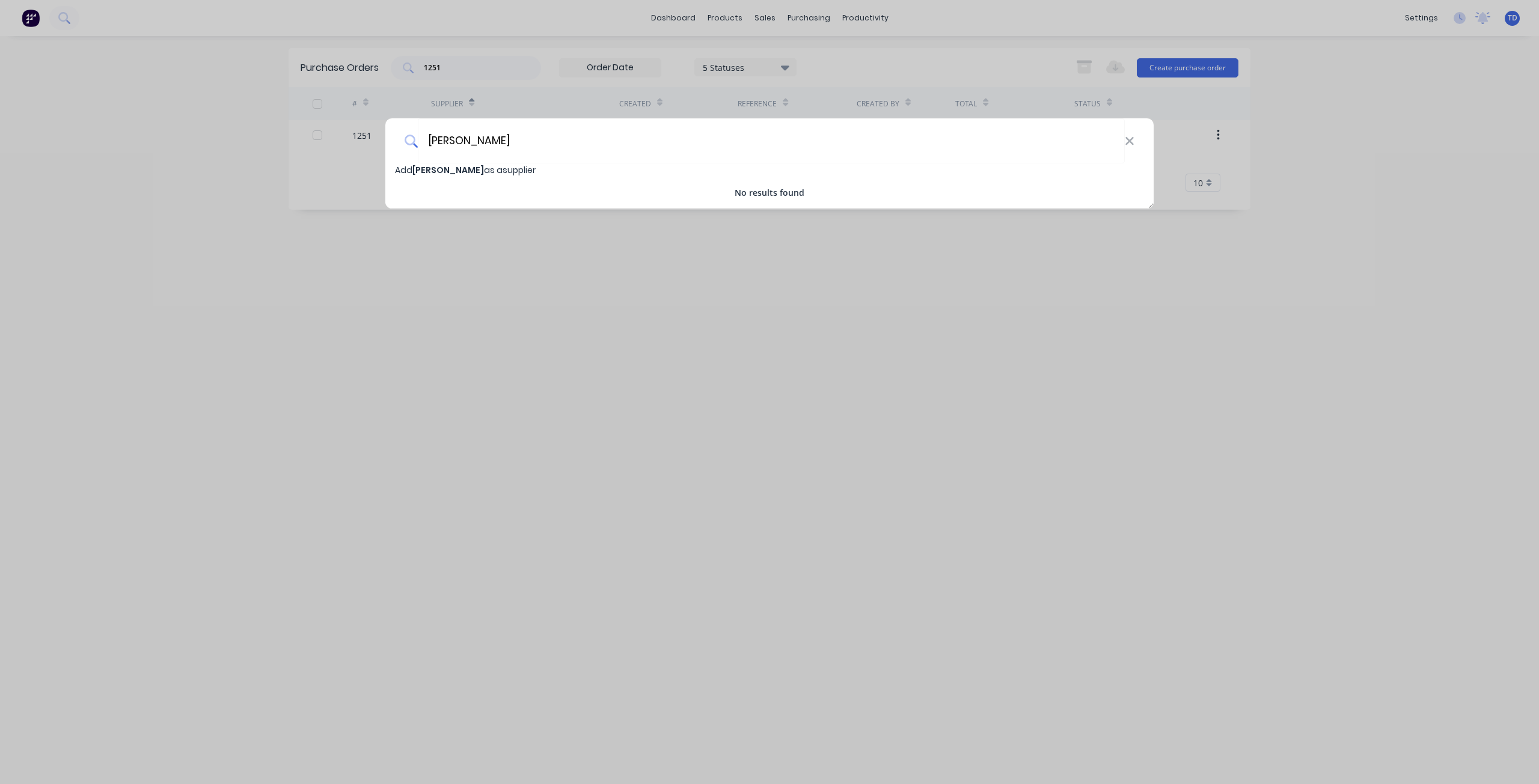
type input "[PERSON_NAME]"
click at [492, 172] on span "[PERSON_NAME] as a supplier" at bounding box center [465, 170] width 141 height 12
select select "AU"
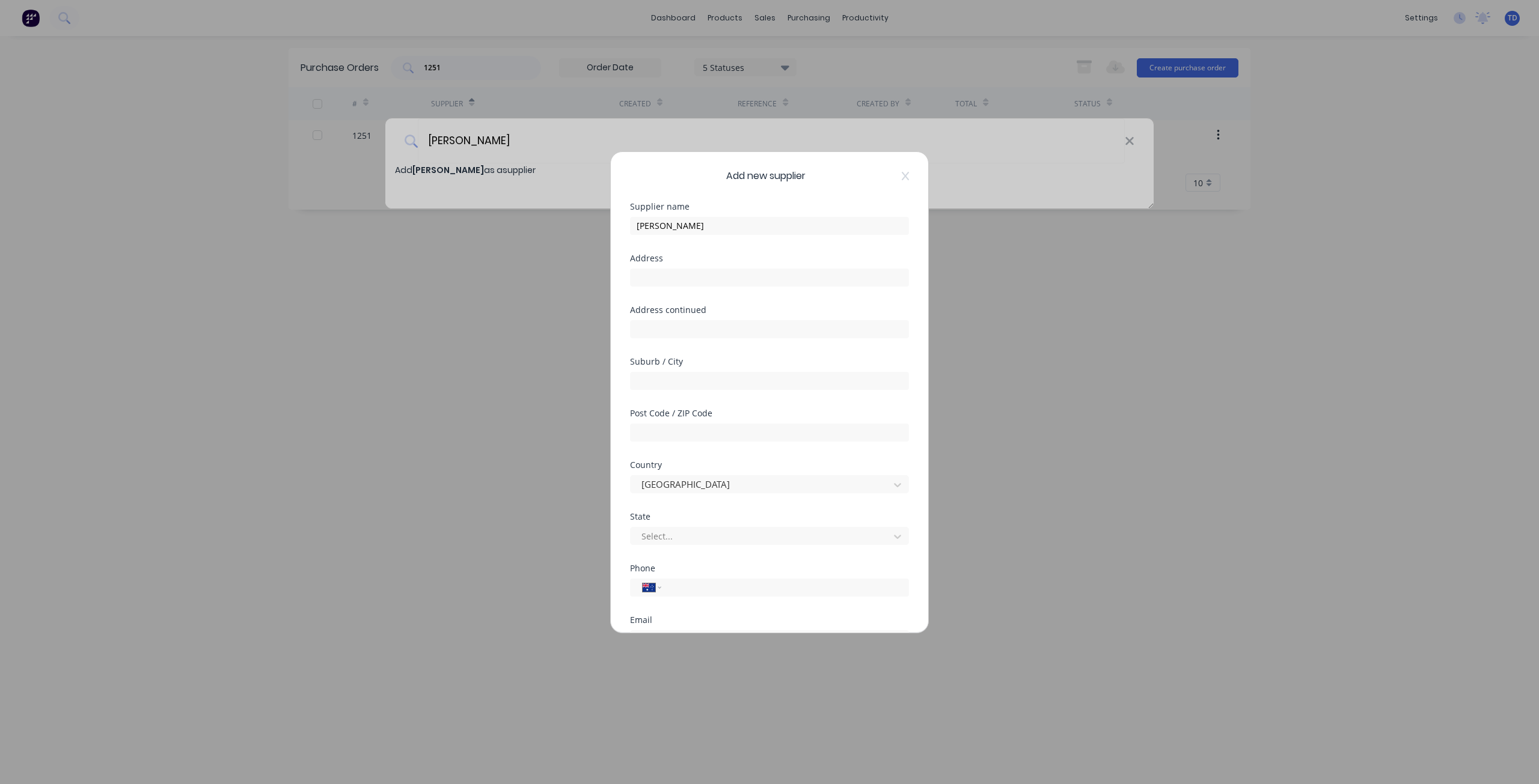
click at [1130, 303] on div "Add new supplier Supplier name [PERSON_NAME] Address Address continued Suburb /…" at bounding box center [770, 392] width 1539 height 784
click at [901, 172] on icon at bounding box center [904, 176] width 7 height 10
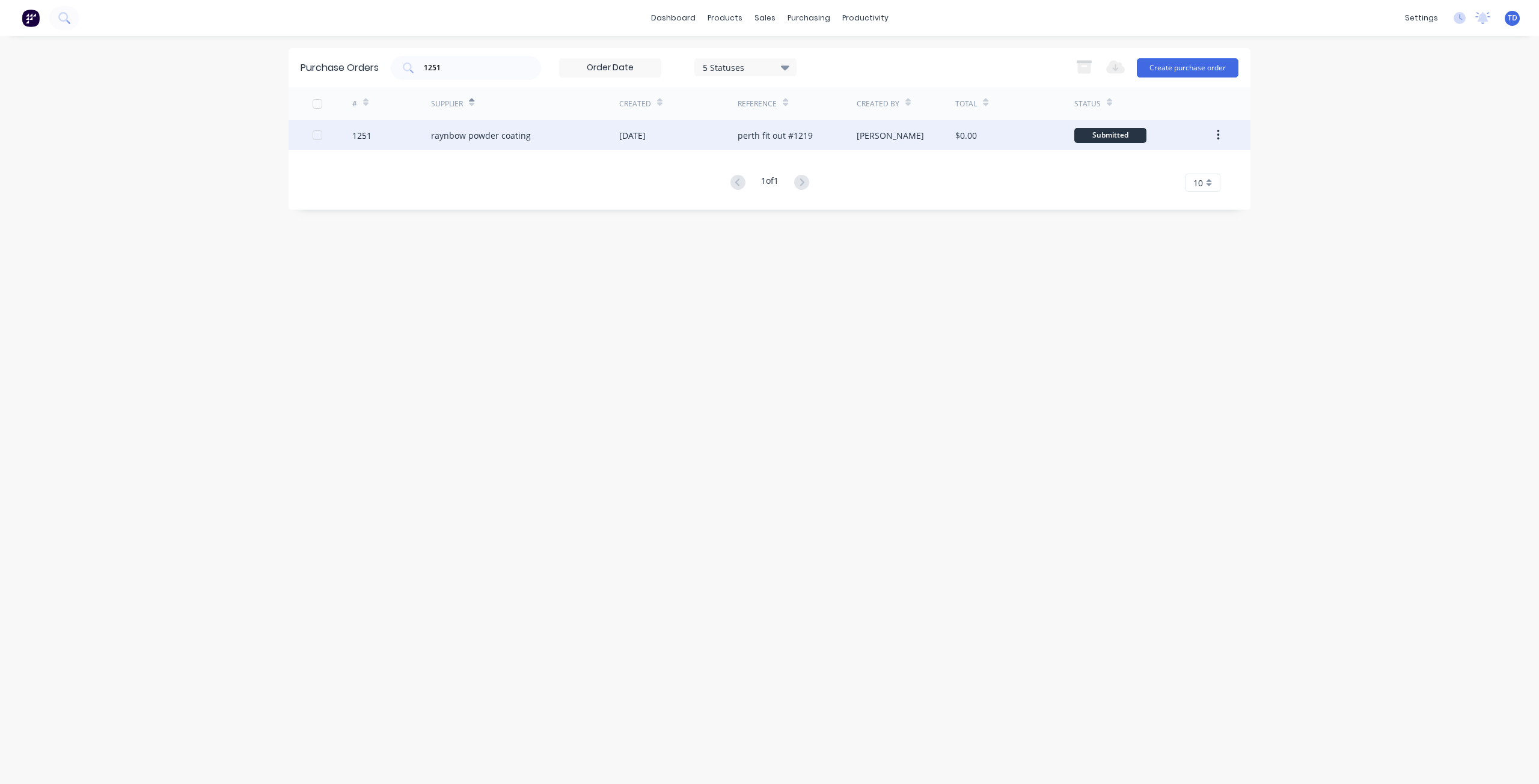
click at [1180, 132] on div "Submitted" at bounding box center [1143, 135] width 138 height 30
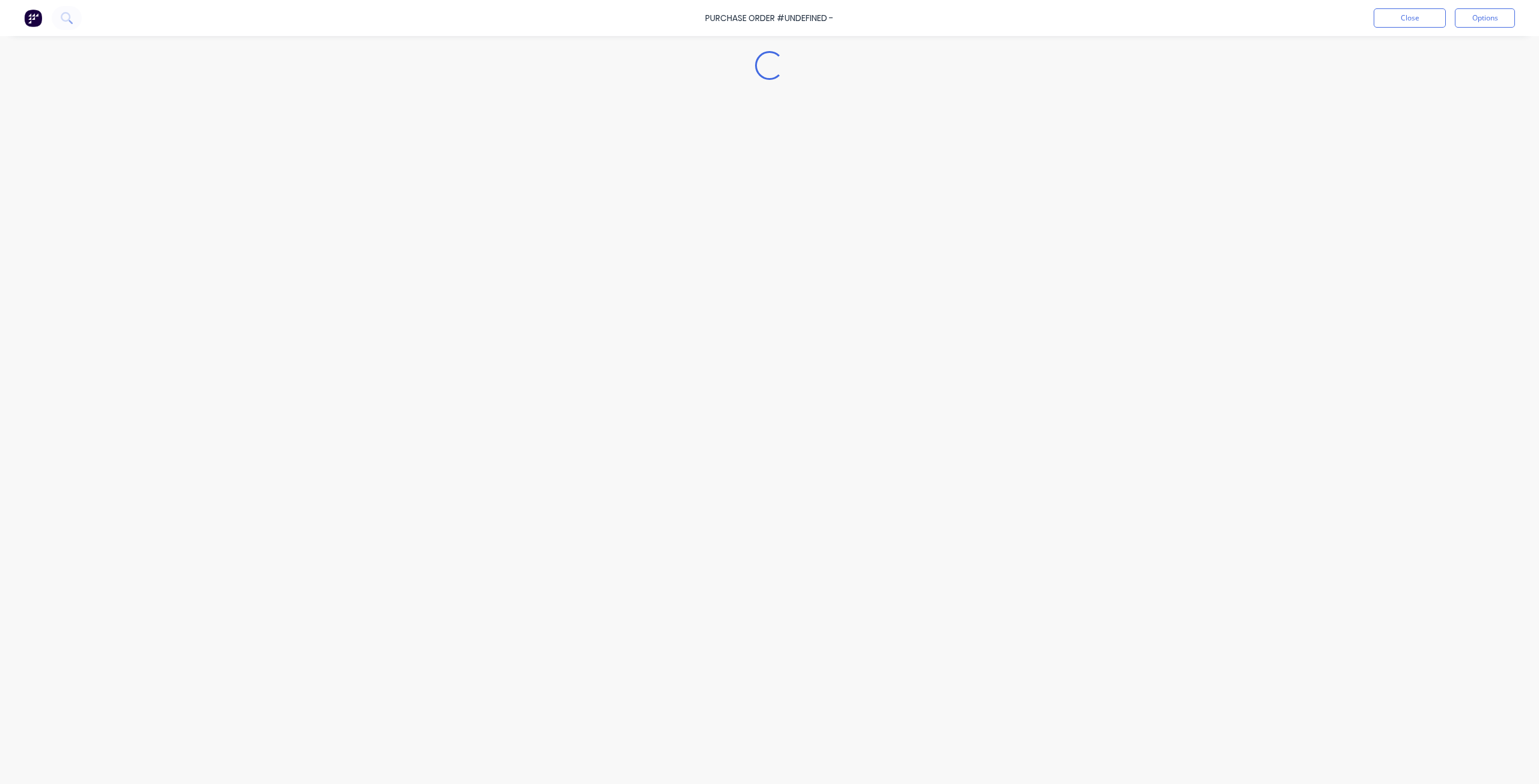
type textarea "x"
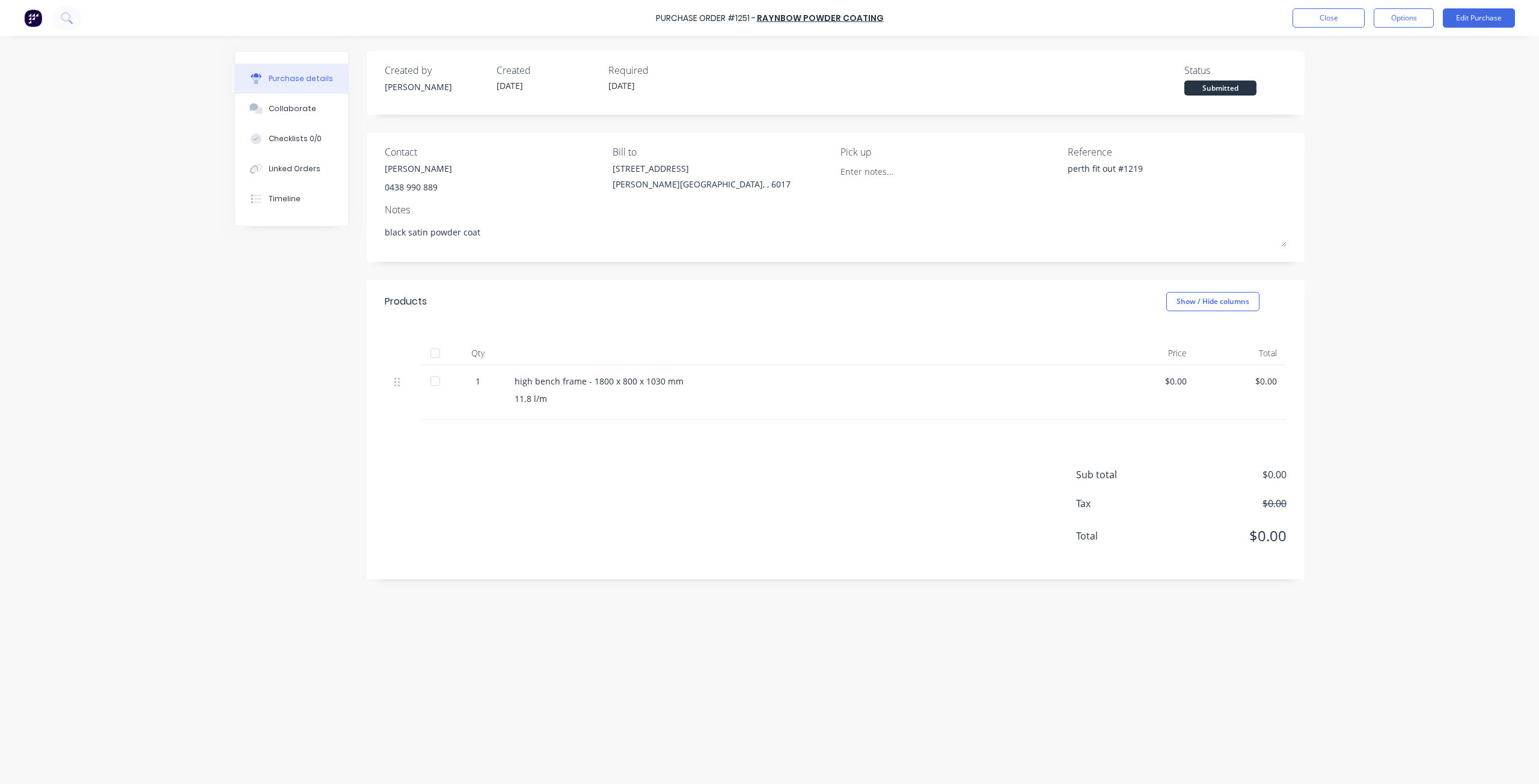
drag, startPoint x: 996, startPoint y: 179, endPoint x: 1129, endPoint y: 106, distance: 151.7
drag, startPoint x: 1129, startPoint y: 106, endPoint x: 1319, endPoint y: 21, distance: 208.1
click at [1319, 21] on button "Close" at bounding box center [1329, 19] width 72 height 20
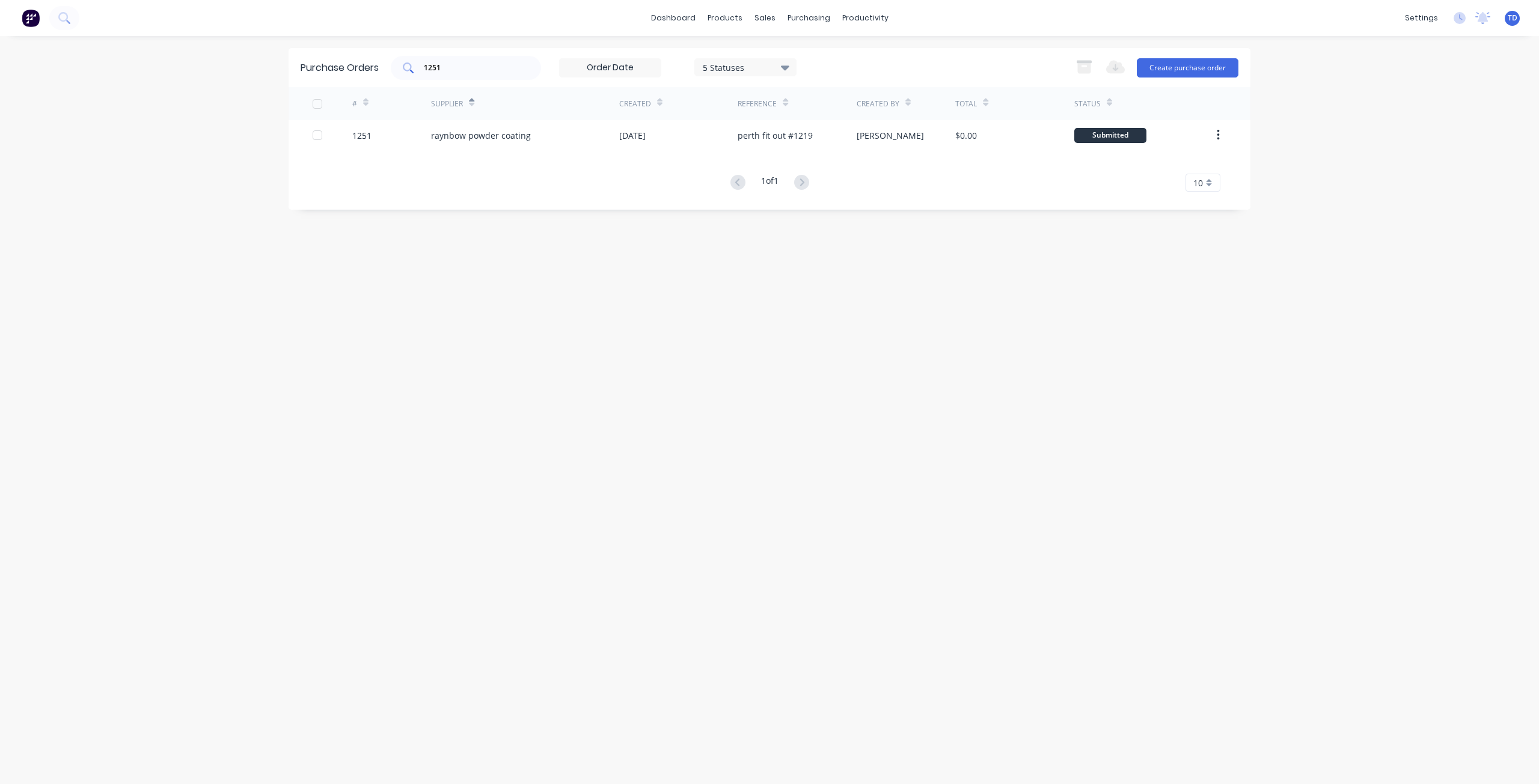
drag, startPoint x: 531, startPoint y: 70, endPoint x: 525, endPoint y: 67, distance: 6.7
click at [530, 68] on div "1251" at bounding box center [466, 67] width 151 height 24
type input "1"
click at [1164, 59] on button "Create purchase order" at bounding box center [1187, 68] width 102 height 20
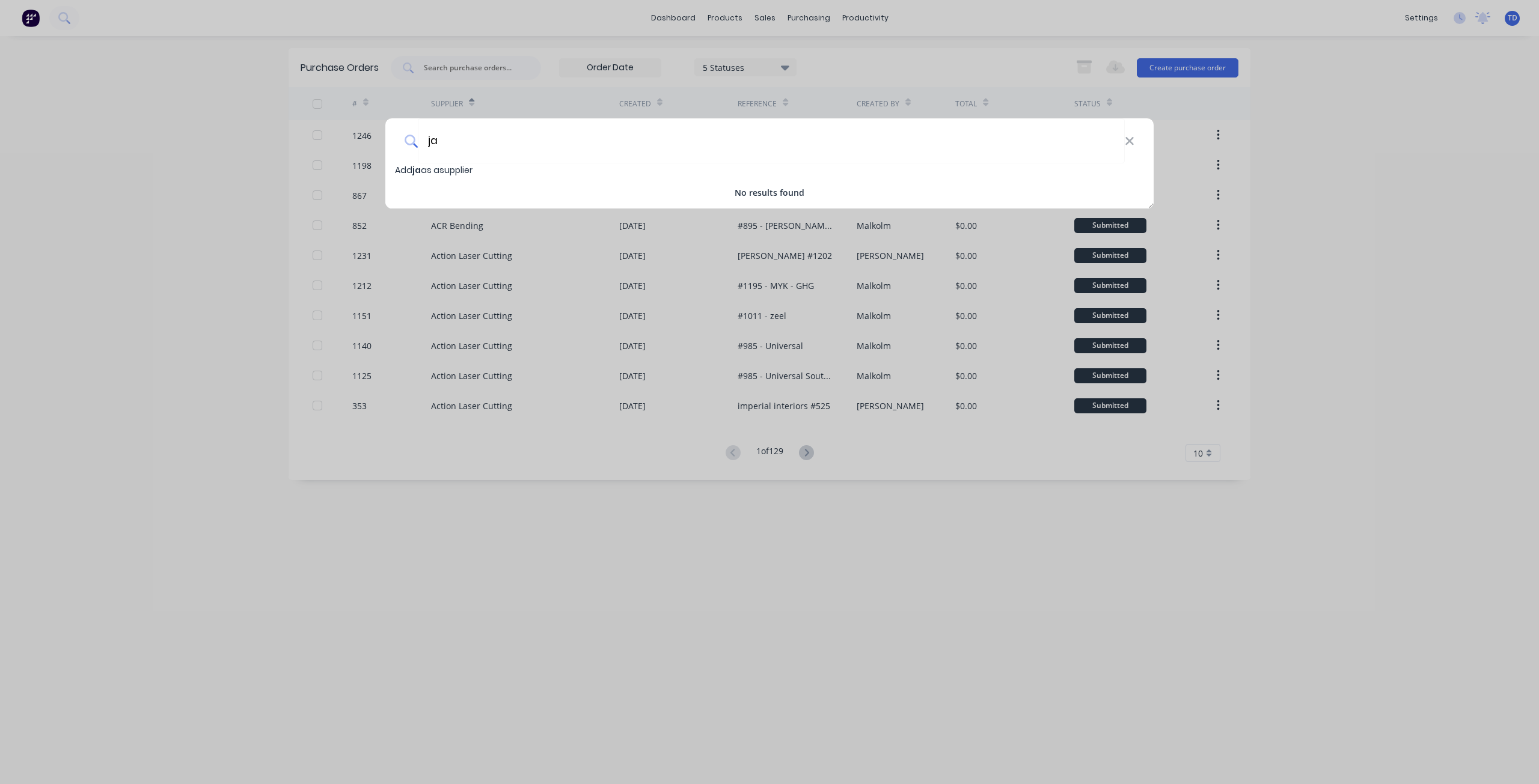
type input "j"
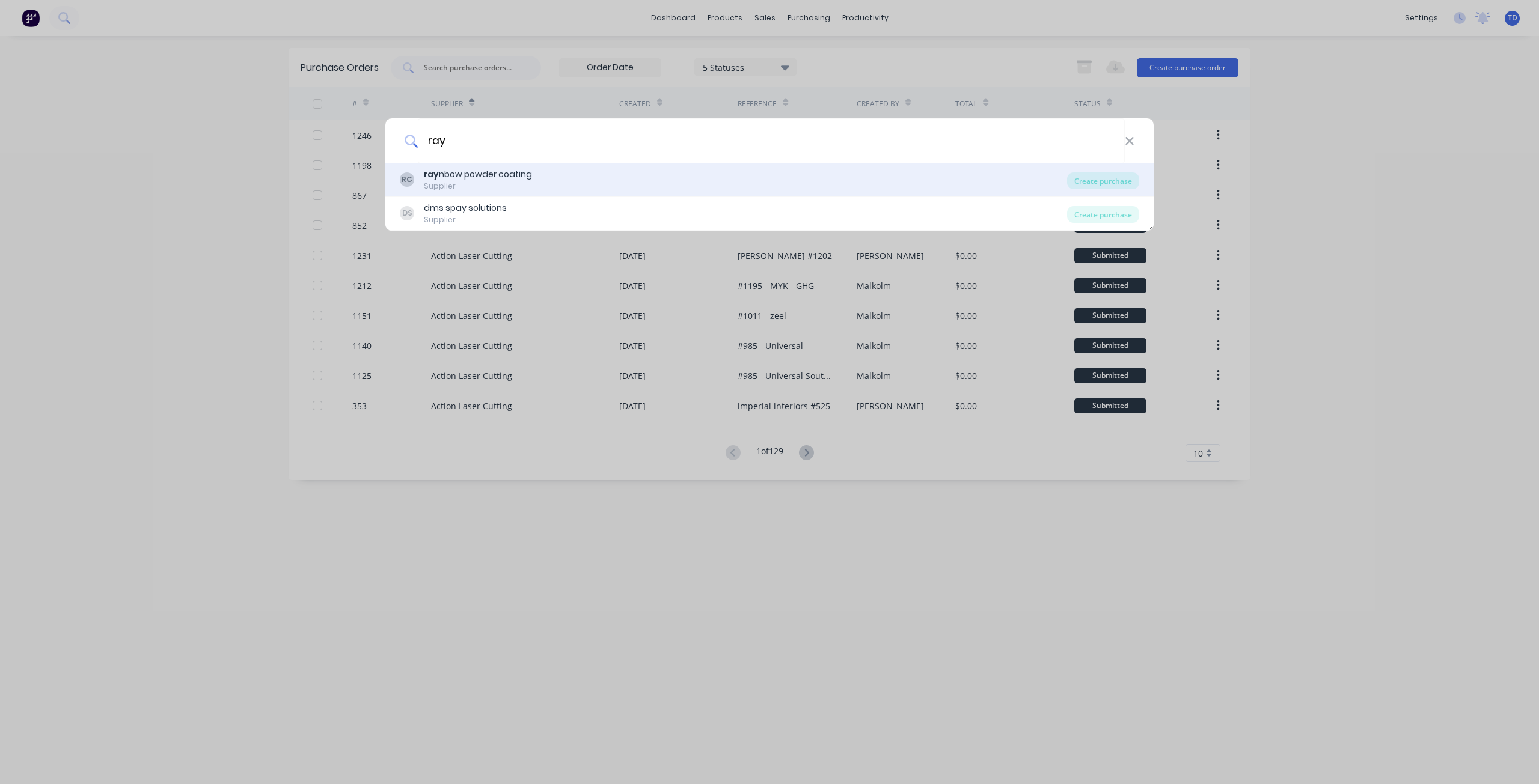
type input "ray"
click at [551, 186] on div "[PERSON_NAME] nbow powder coating Supplier" at bounding box center [733, 180] width 667 height 23
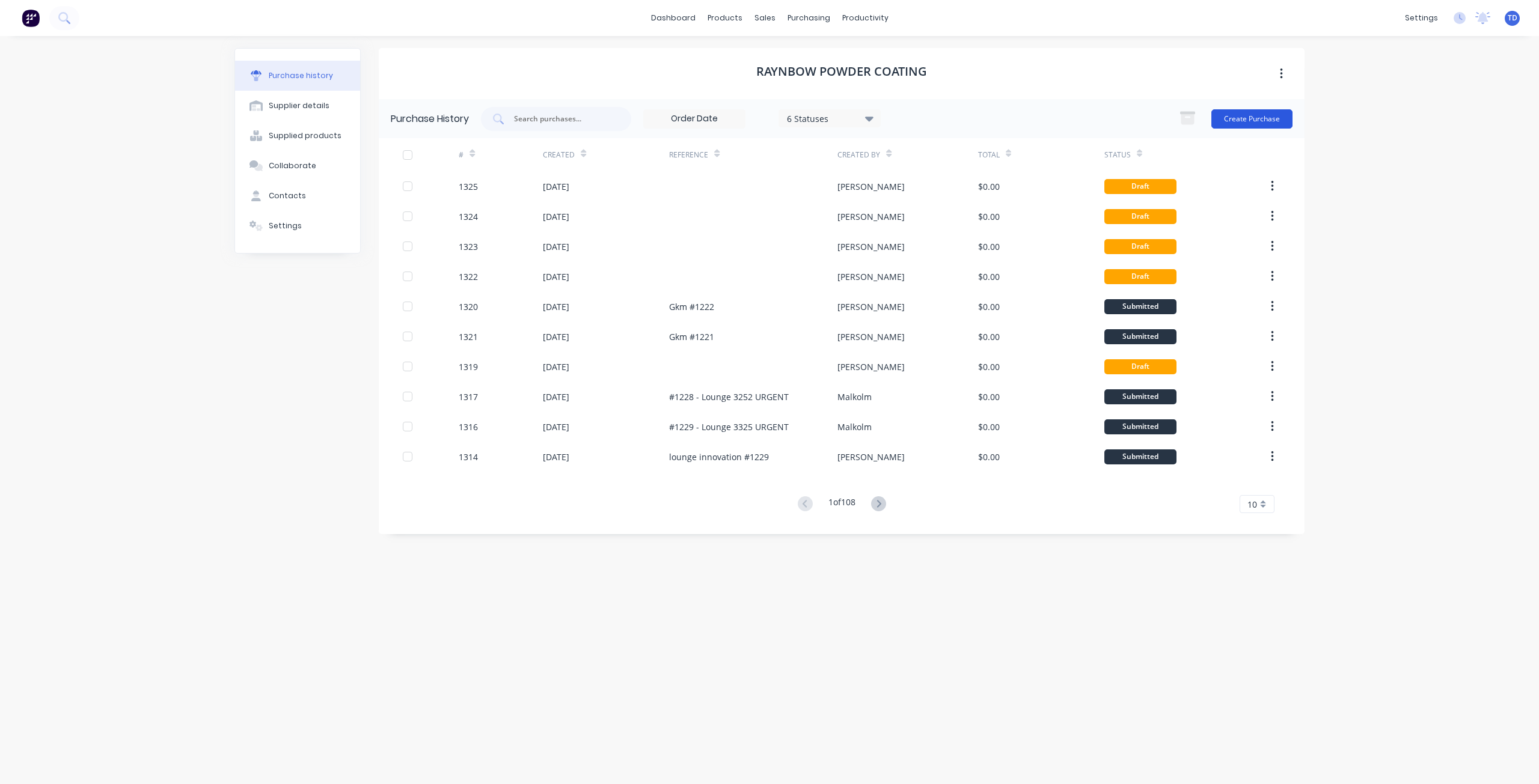
click at [1244, 124] on button "Create Purchase" at bounding box center [1252, 119] width 81 height 20
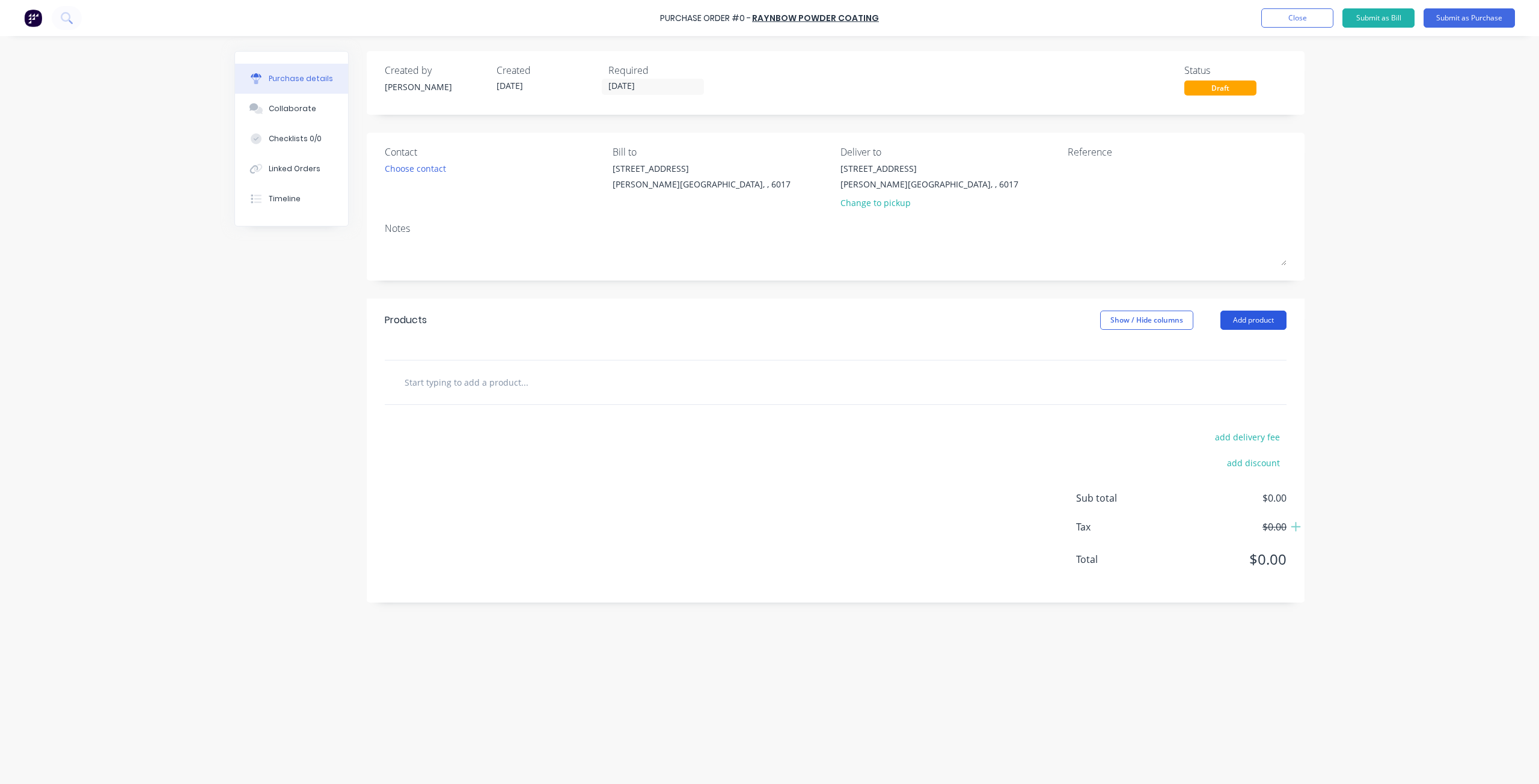
click at [1227, 322] on button "Add product" at bounding box center [1253, 321] width 66 height 20
click at [1194, 372] on div "Basic product" at bounding box center [1229, 375] width 93 height 18
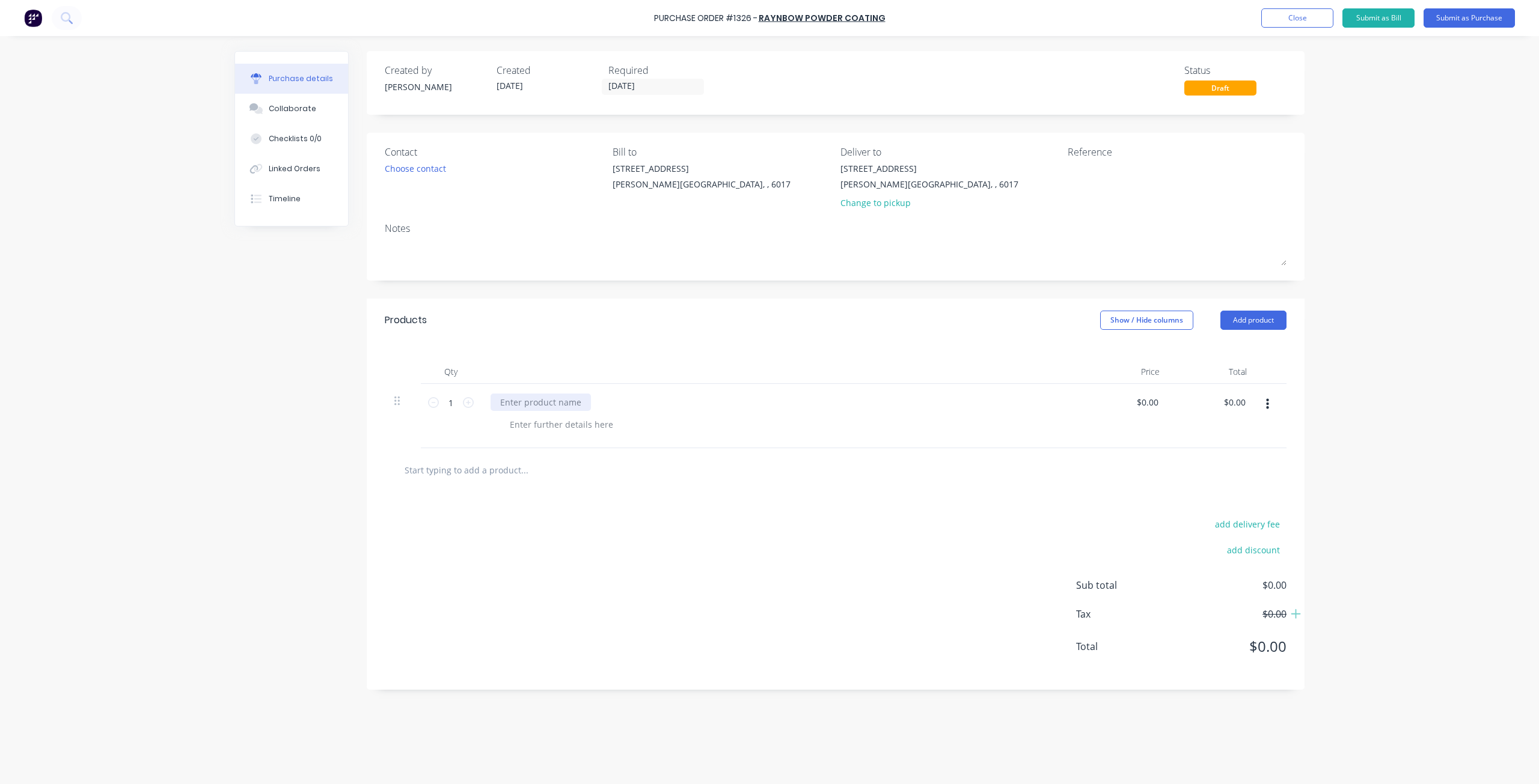
click at [550, 405] on div at bounding box center [541, 403] width 101 height 18
click at [467, 403] on icon at bounding box center [467, 402] width 11 height 11
type input "2"
click at [495, 403] on div at bounding box center [781, 416] width 601 height 65
click at [495, 403] on div at bounding box center [501, 403] width 20 height 18
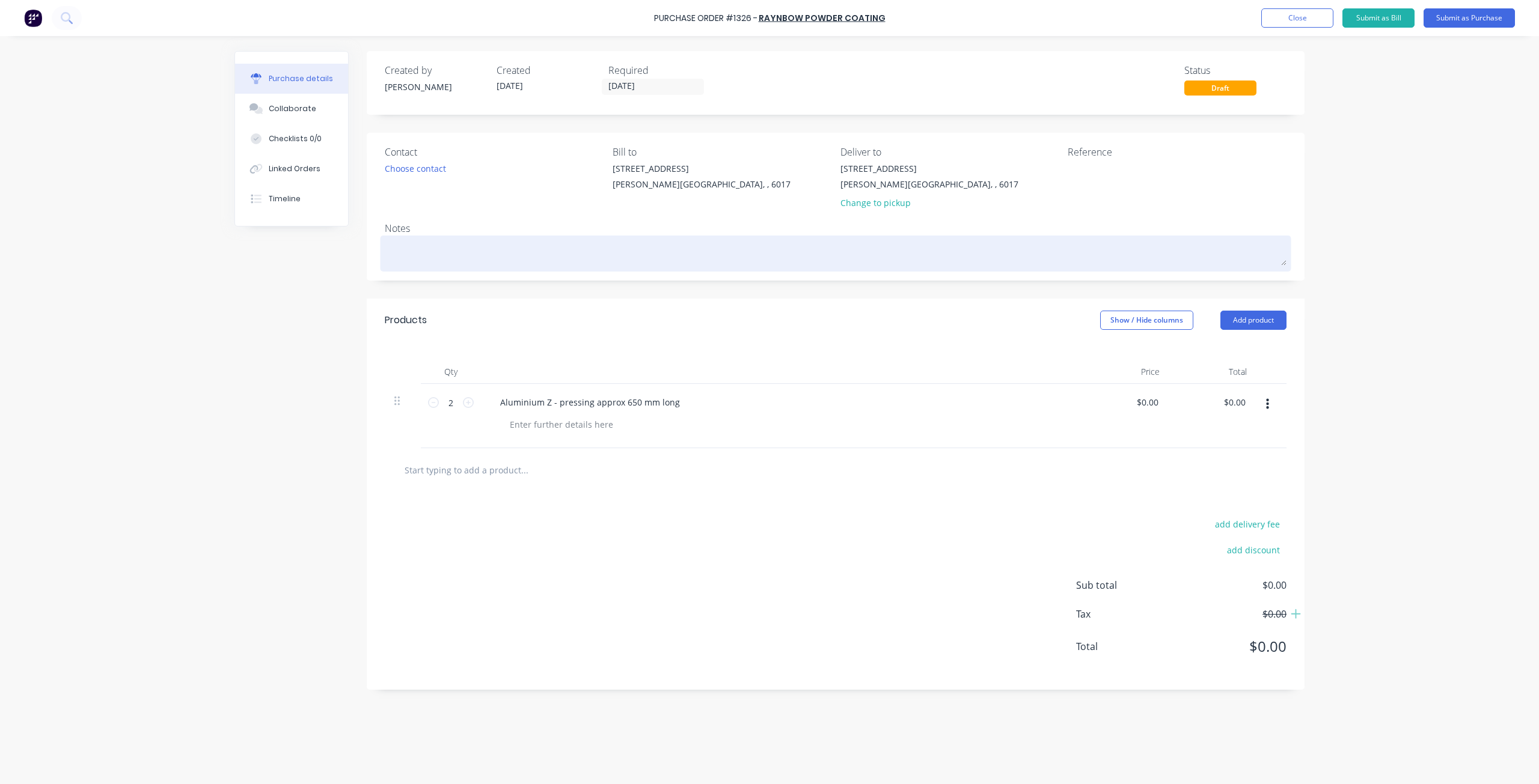
click at [412, 260] on textarea at bounding box center [835, 252] width 901 height 27
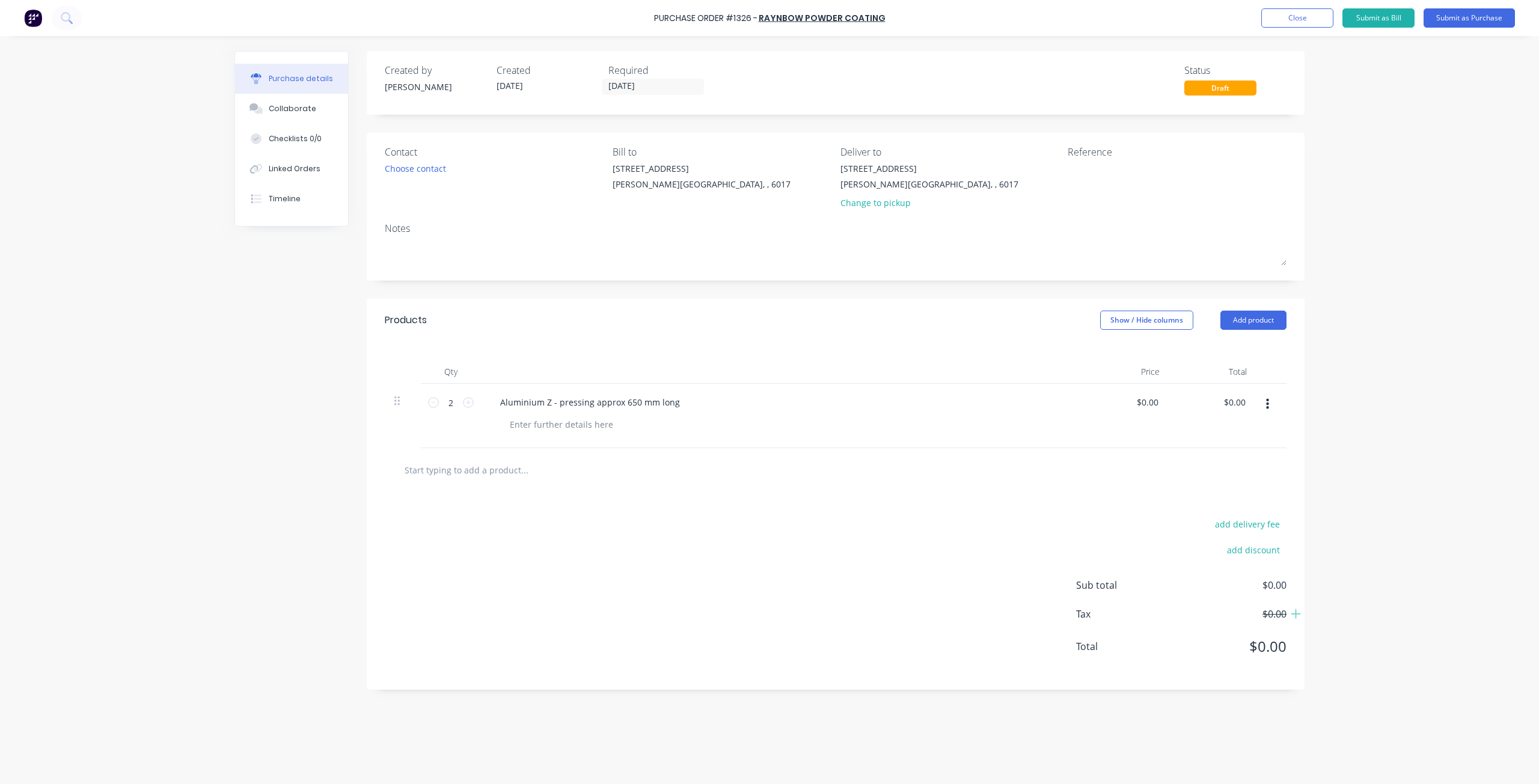
click at [1298, 29] on div "Purchase Order #1326 - raynbow powder coating Add product Close Submit as Bill …" at bounding box center [770, 18] width 1539 height 36
click at [1297, 22] on button "Close" at bounding box center [1297, 19] width 72 height 20
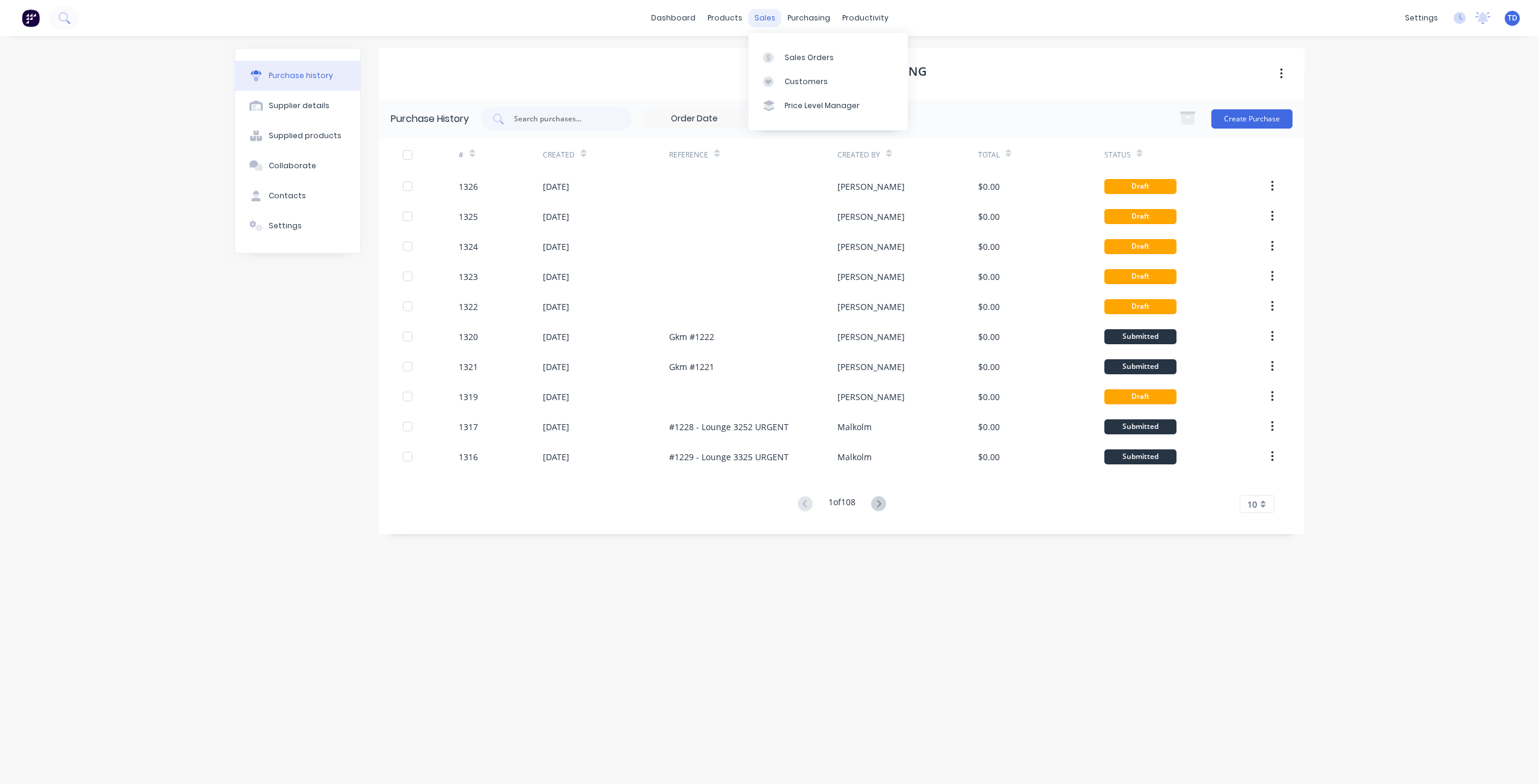
click at [765, 21] on div "sales" at bounding box center [765, 18] width 33 height 18
click at [785, 56] on div "Sales Orders" at bounding box center [809, 57] width 49 height 11
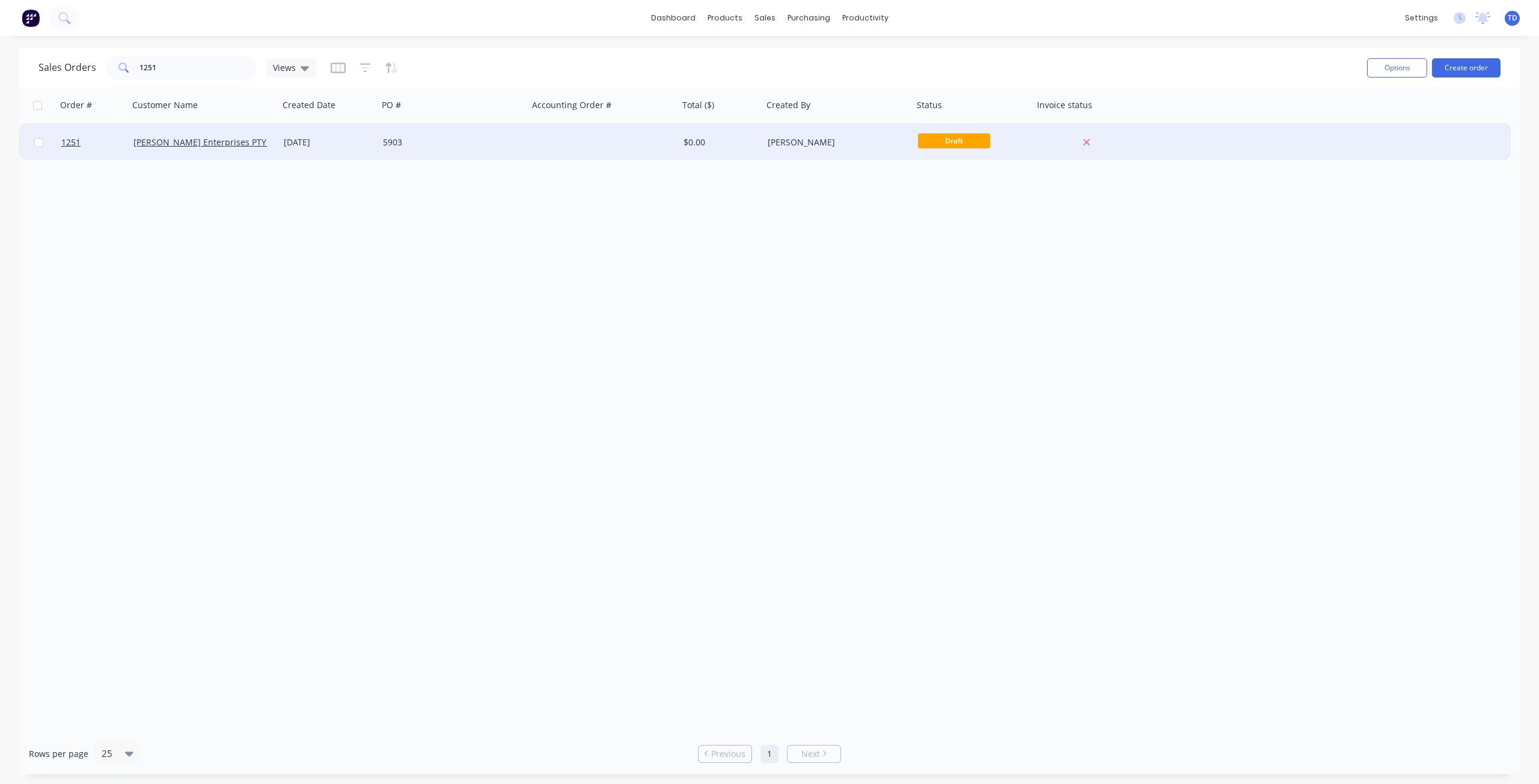
click at [201, 131] on div "[PERSON_NAME] Enterprises PTY LTD" at bounding box center [204, 142] width 151 height 36
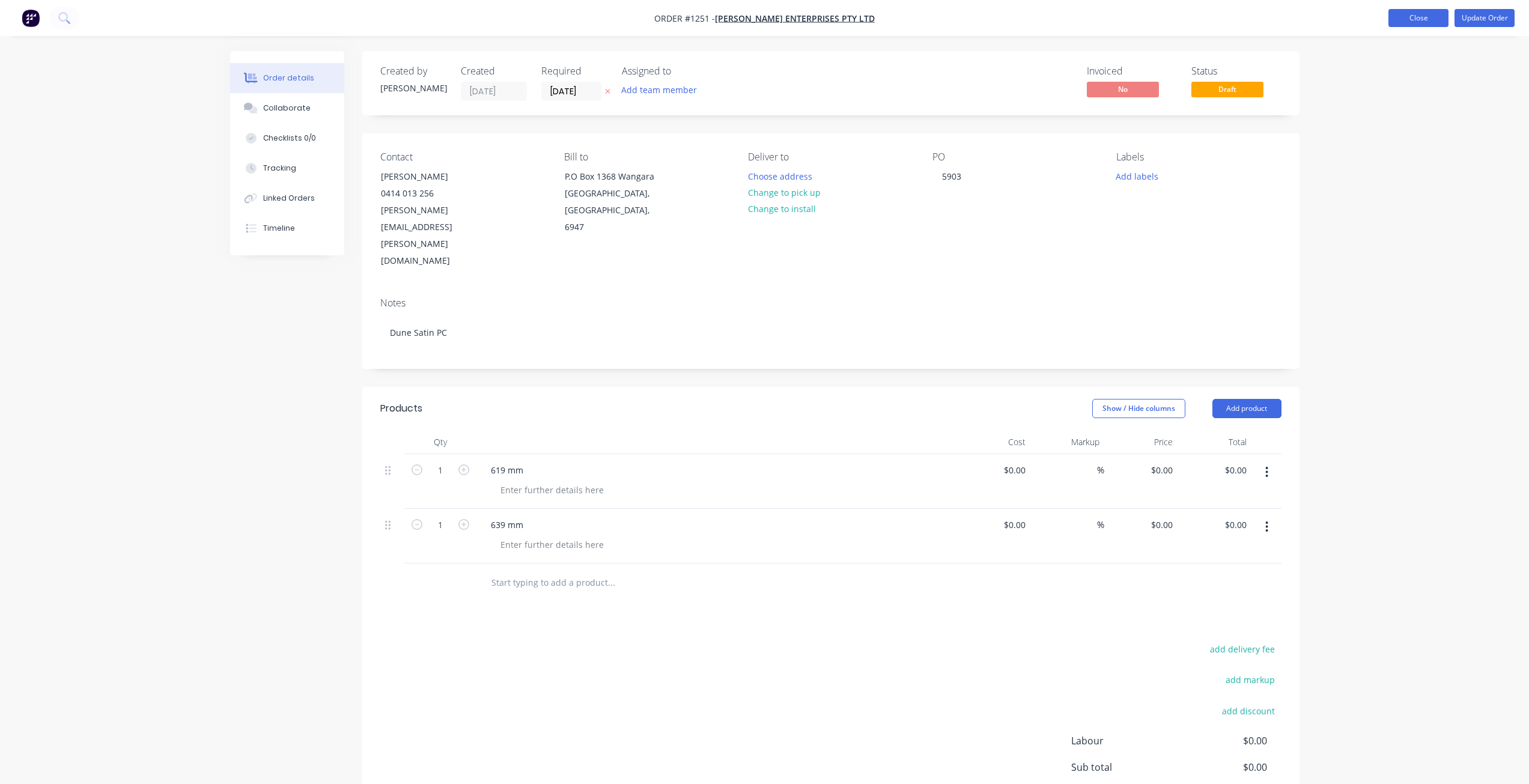
click at [1413, 12] on button "Close" at bounding box center [1419, 18] width 60 height 18
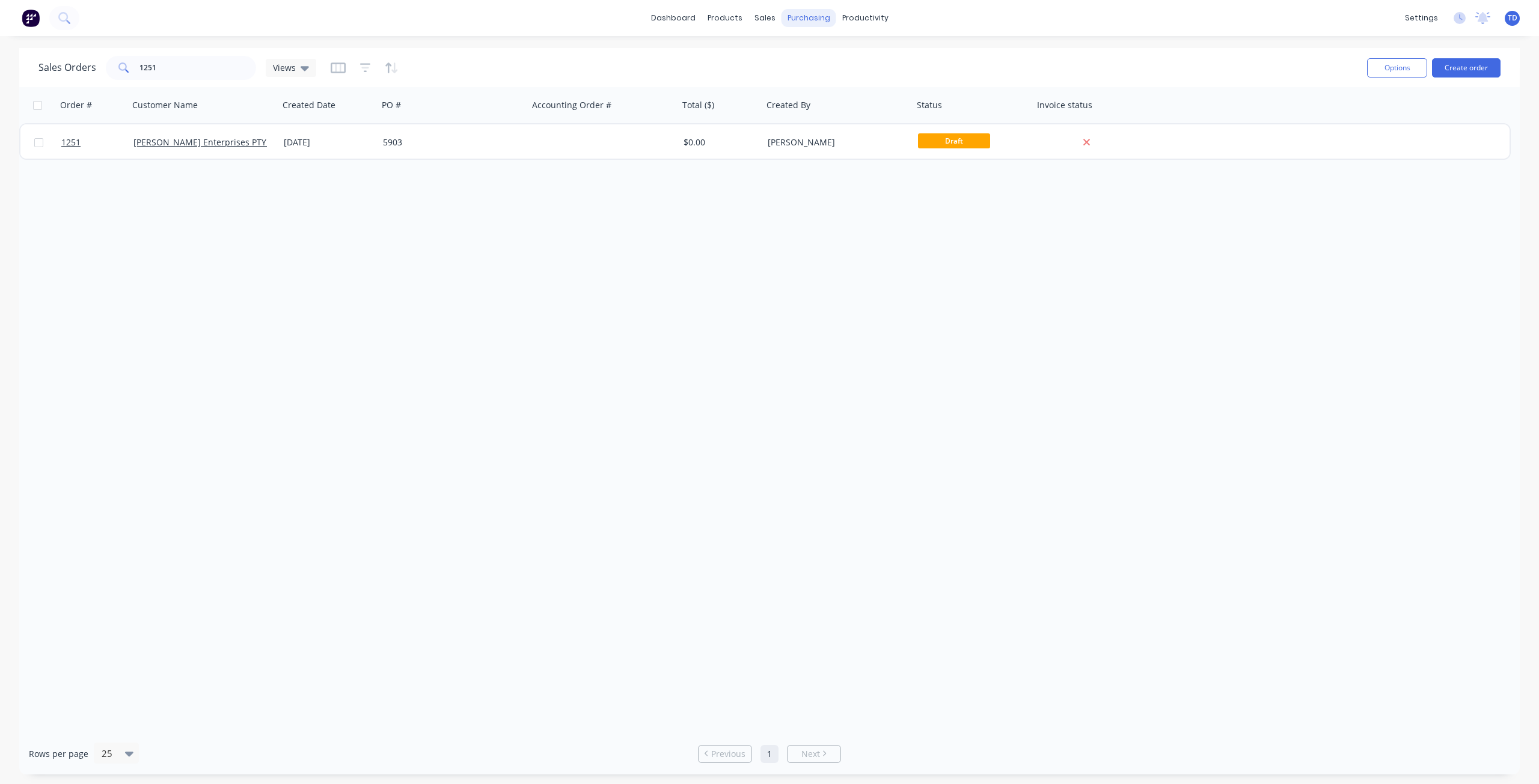
click at [807, 19] on div "purchasing" at bounding box center [809, 18] width 55 height 18
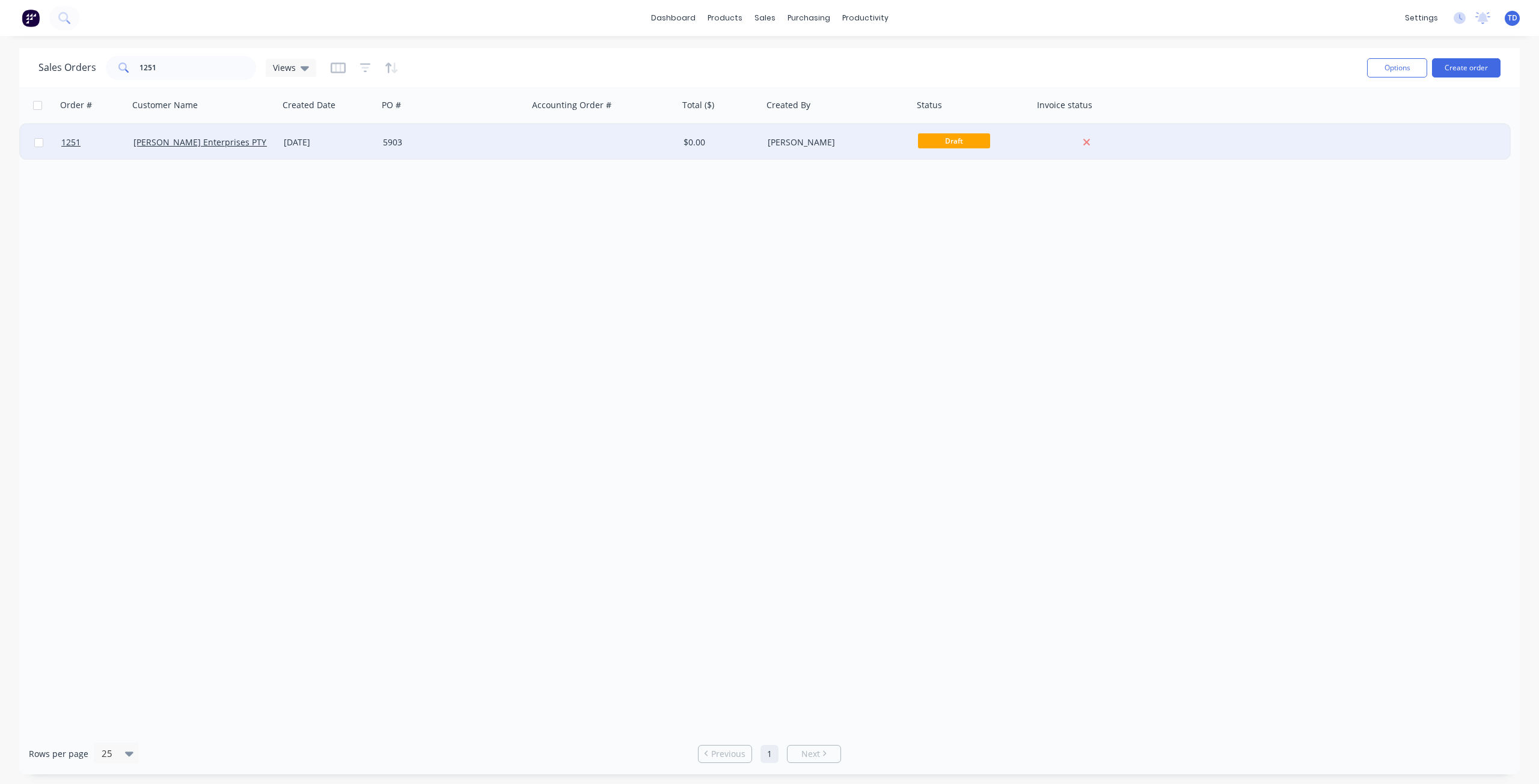
click at [358, 140] on div "[DATE]" at bounding box center [329, 143] width 90 height 12
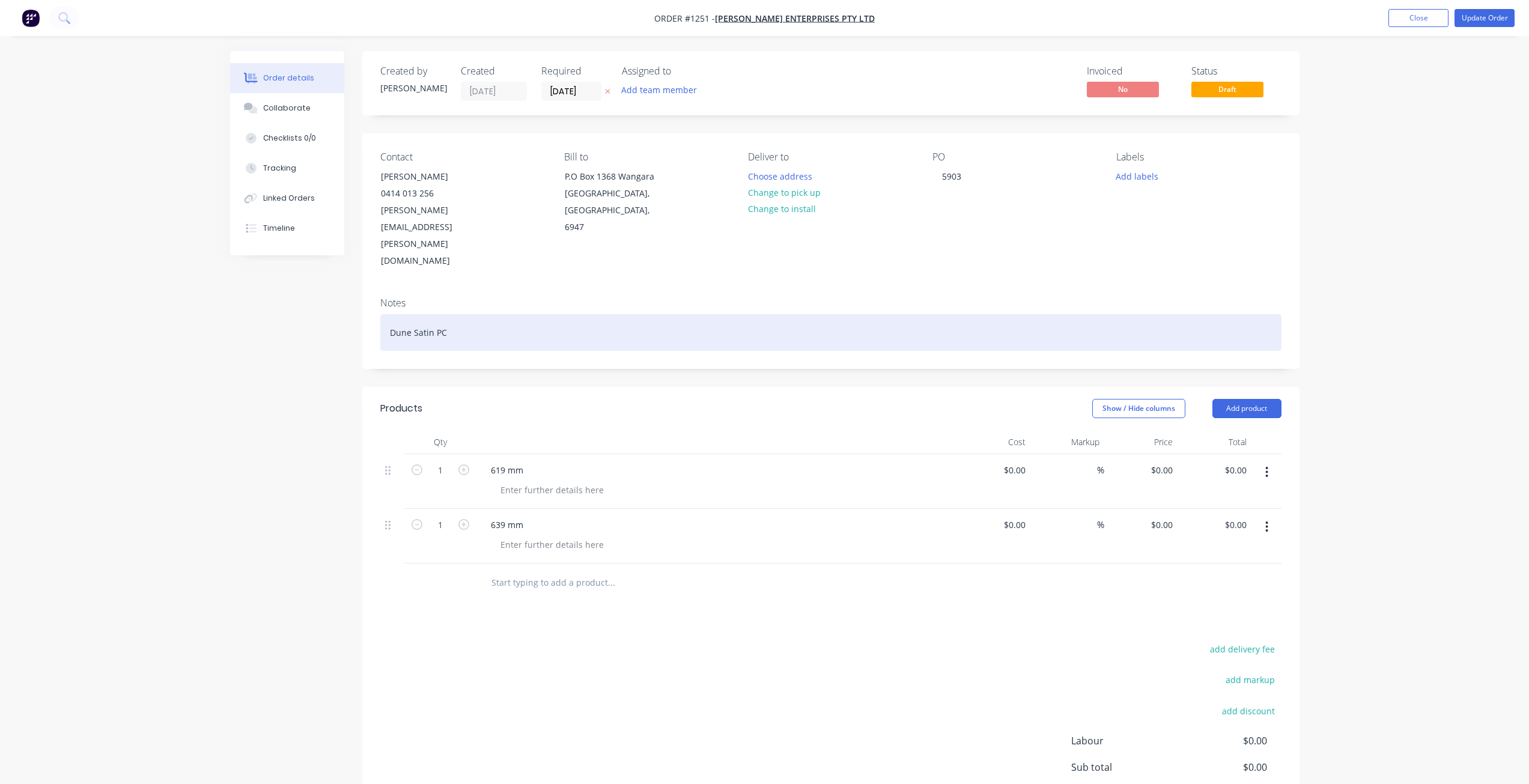
click at [461, 315] on div "Dune Satin PC" at bounding box center [831, 332] width 901 height 36
click at [517, 315] on div "Dune Satin PC" at bounding box center [831, 332] width 901 height 36
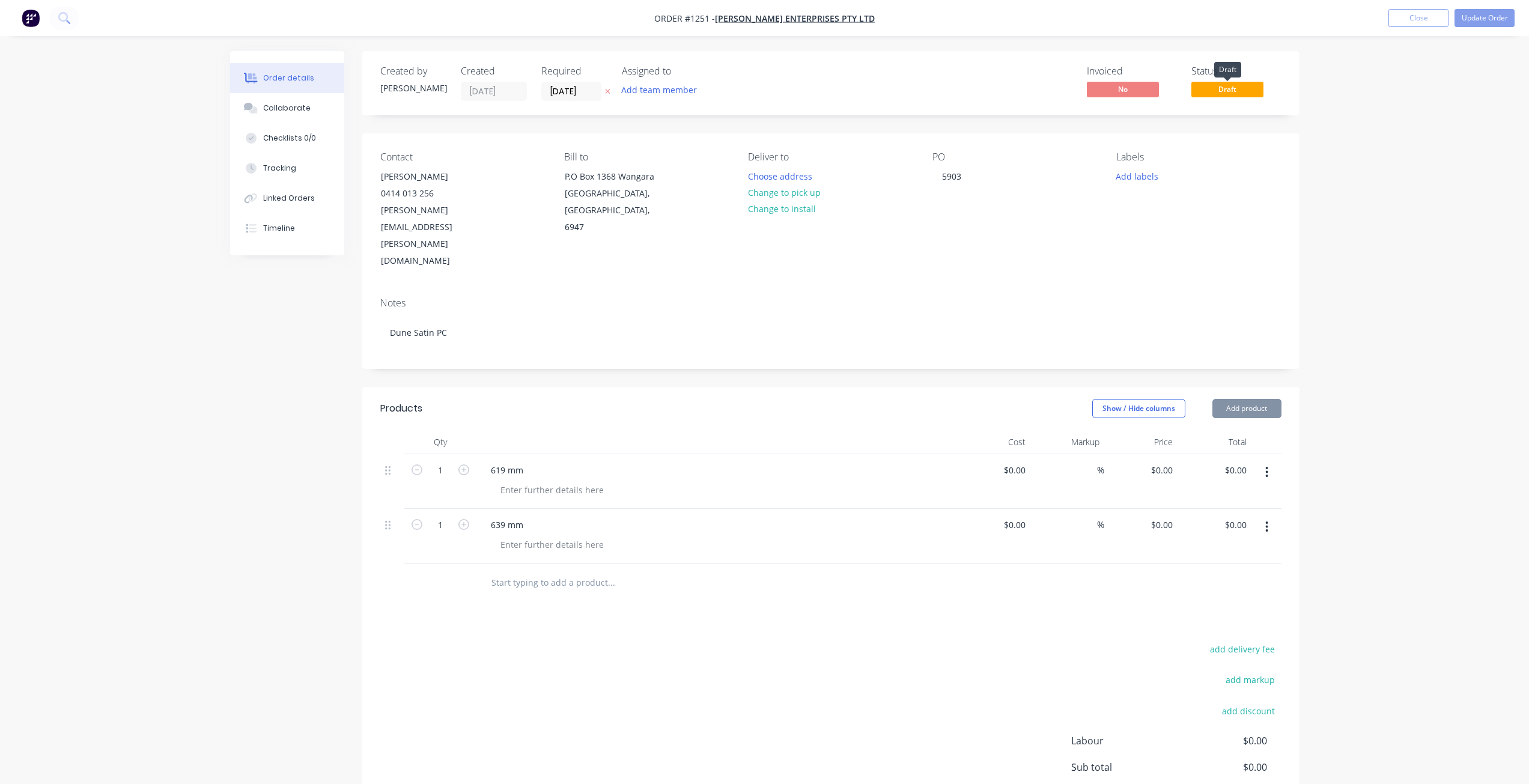
click at [1227, 93] on span "Draft" at bounding box center [1228, 89] width 72 height 15
click at [1479, 18] on button "Update Order" at bounding box center [1484, 18] width 60 height 18
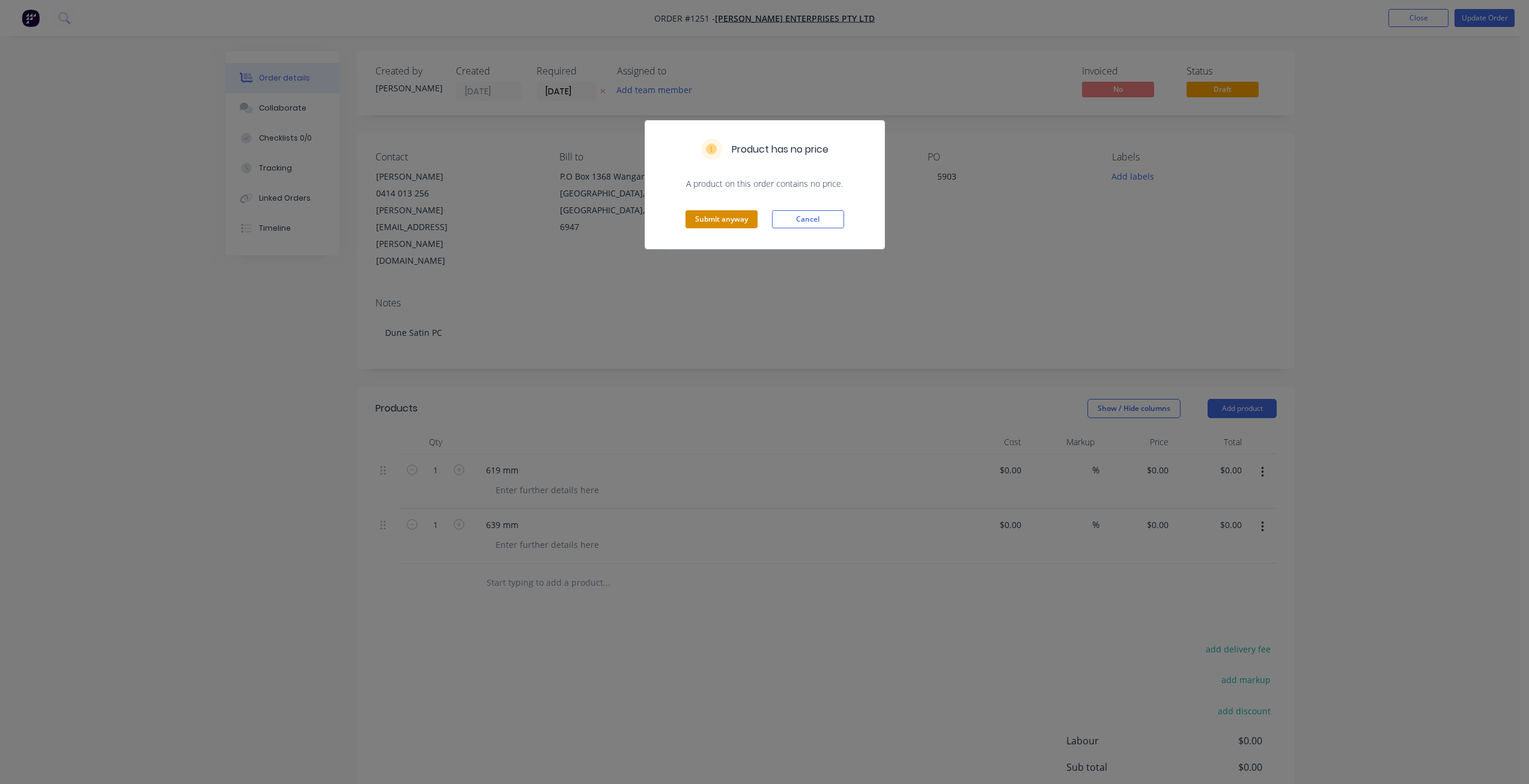
click at [726, 227] on button "Submit anyway" at bounding box center [721, 219] width 72 height 18
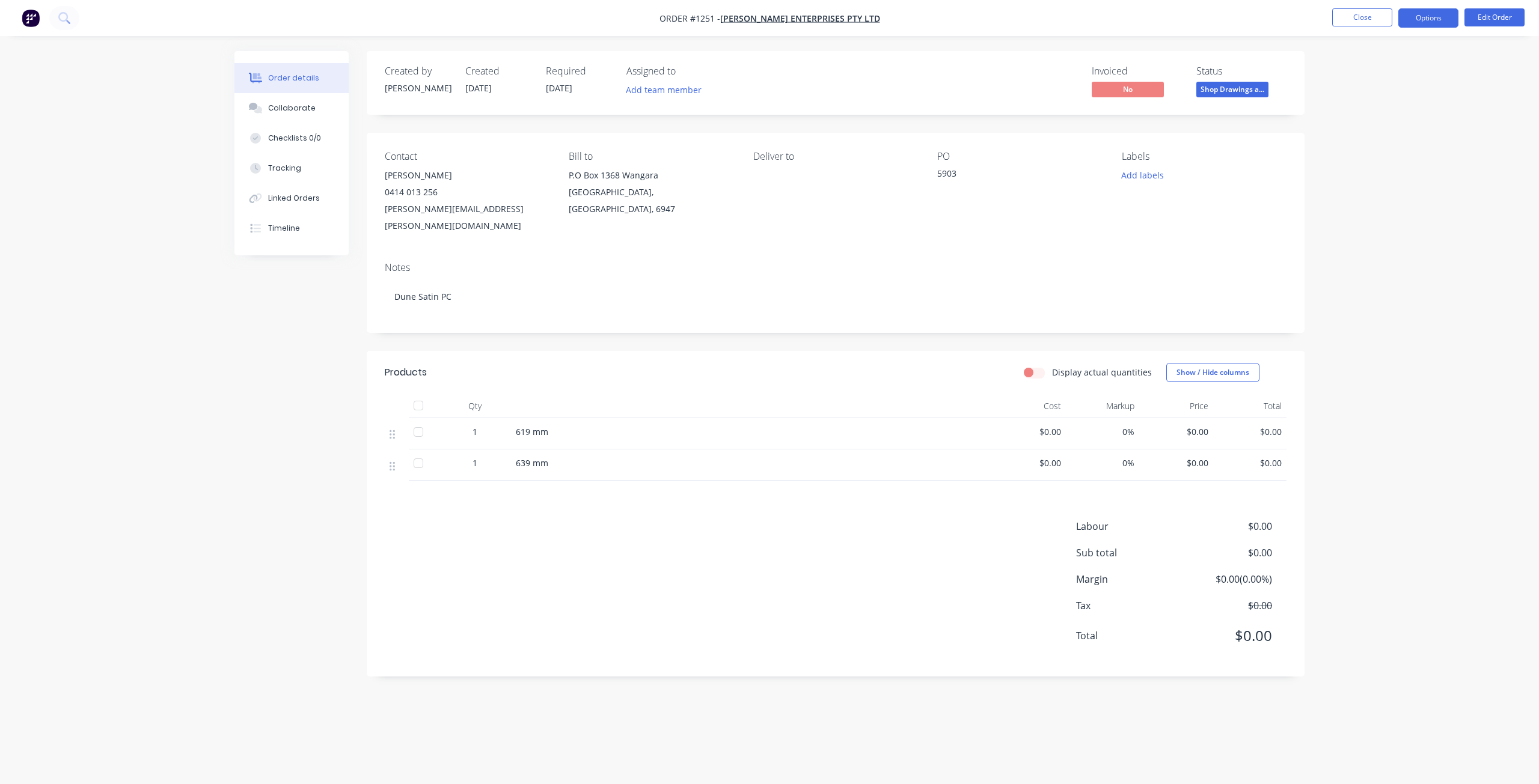
click at [1411, 22] on button "Options" at bounding box center [1428, 19] width 60 height 20
click at [1348, 145] on div "Work Order" at bounding box center [1391, 146] width 110 height 18
click at [1349, 130] on button "Without pricing" at bounding box center [1391, 120] width 132 height 24
